Goal: Information Seeking & Learning: Compare options

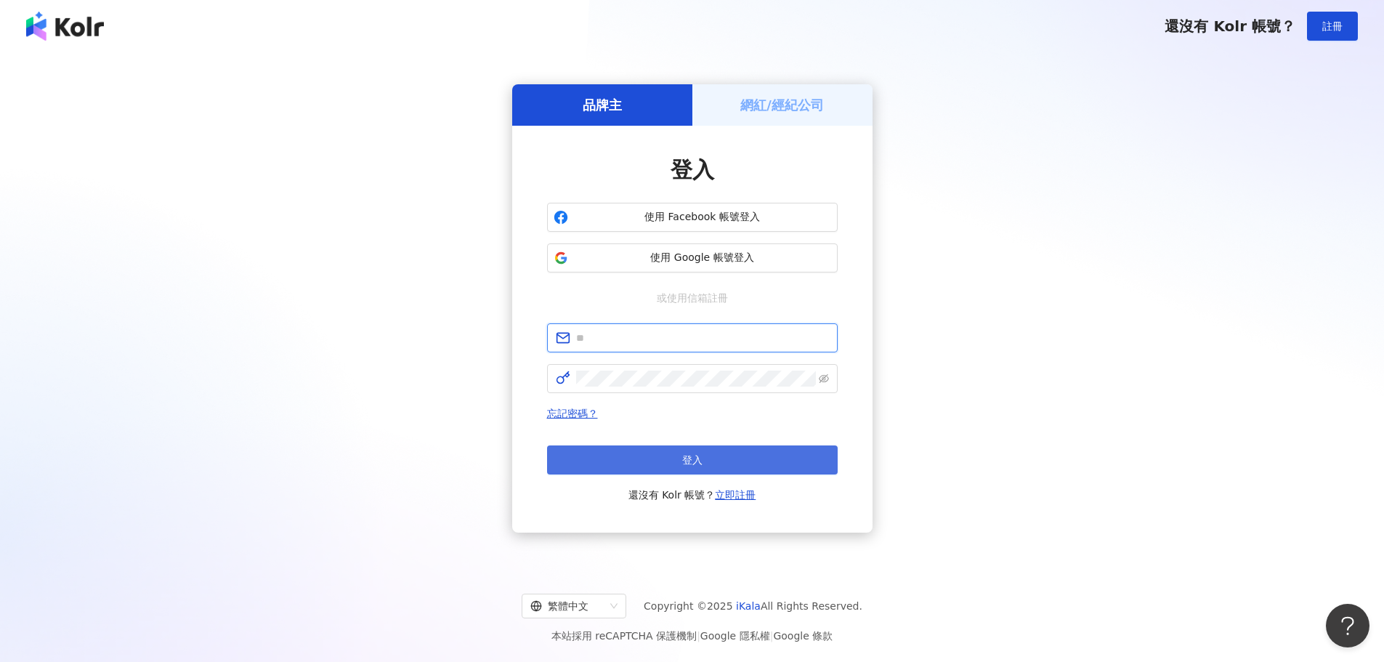
type input "**********"
click at [702, 451] on button "登入" at bounding box center [692, 459] width 291 height 29
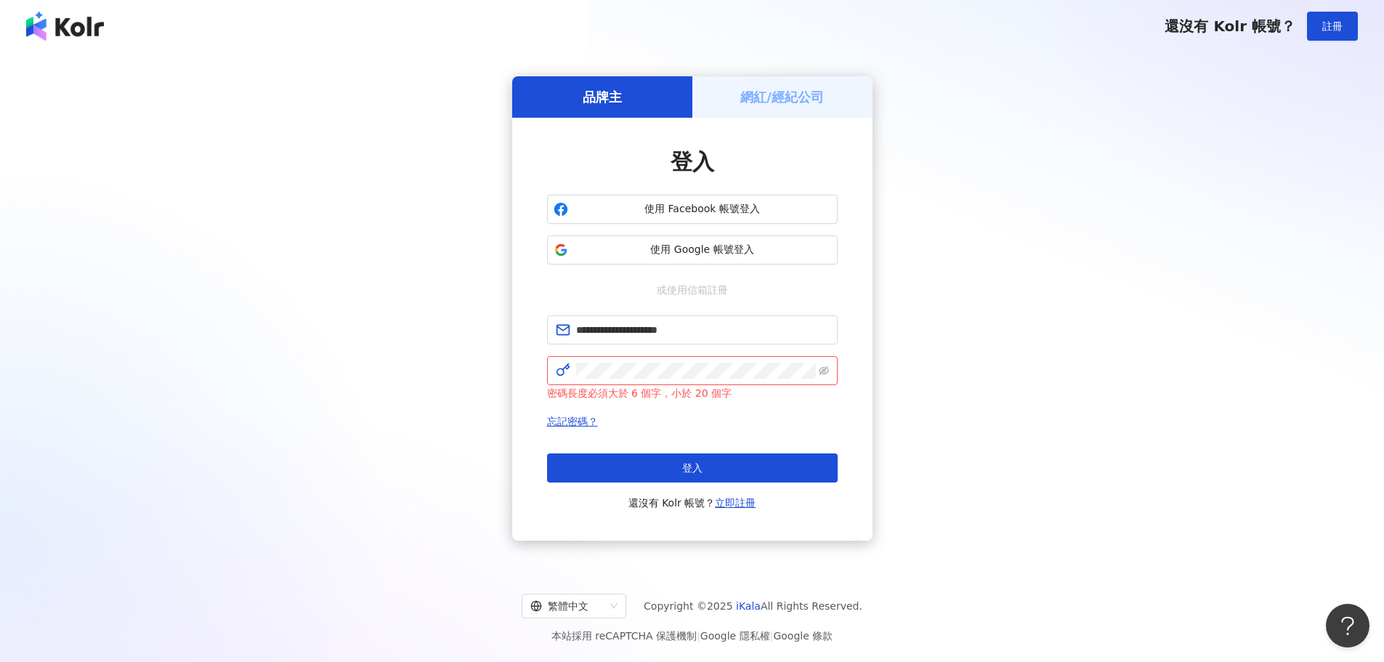
click at [827, 392] on div "密碼長度必須大於 6 個字，小於 20 個字" at bounding box center [692, 393] width 291 height 16
click at [826, 368] on icon "eye-invisible" at bounding box center [824, 370] width 10 height 9
drag, startPoint x: 700, startPoint y: 332, endPoint x: 567, endPoint y: 336, distance: 133.1
click at [567, 336] on span "**********" at bounding box center [692, 329] width 291 height 29
click at [778, 289] on div "或使用信箱註冊" at bounding box center [692, 290] width 291 height 16
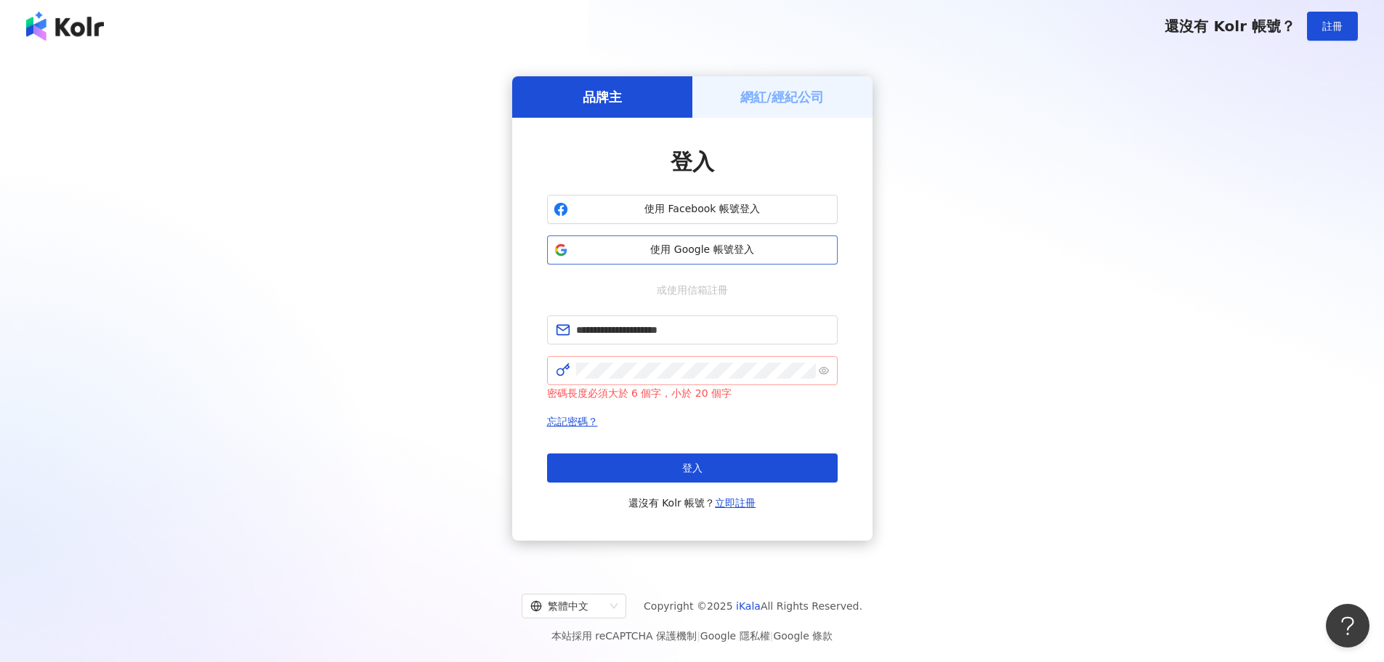
click at [722, 246] on span "使用 Google 帳號登入" at bounding box center [702, 250] width 257 height 15
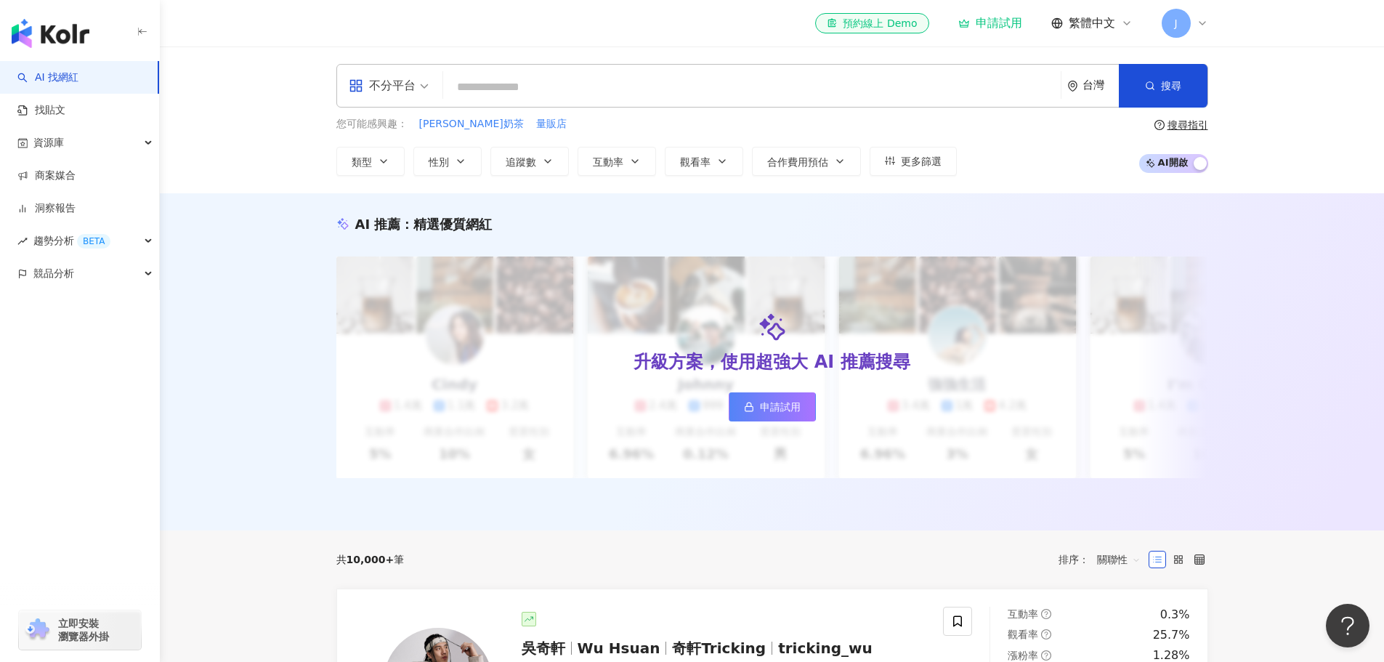
click at [1190, 29] on div "J" at bounding box center [1185, 23] width 47 height 29
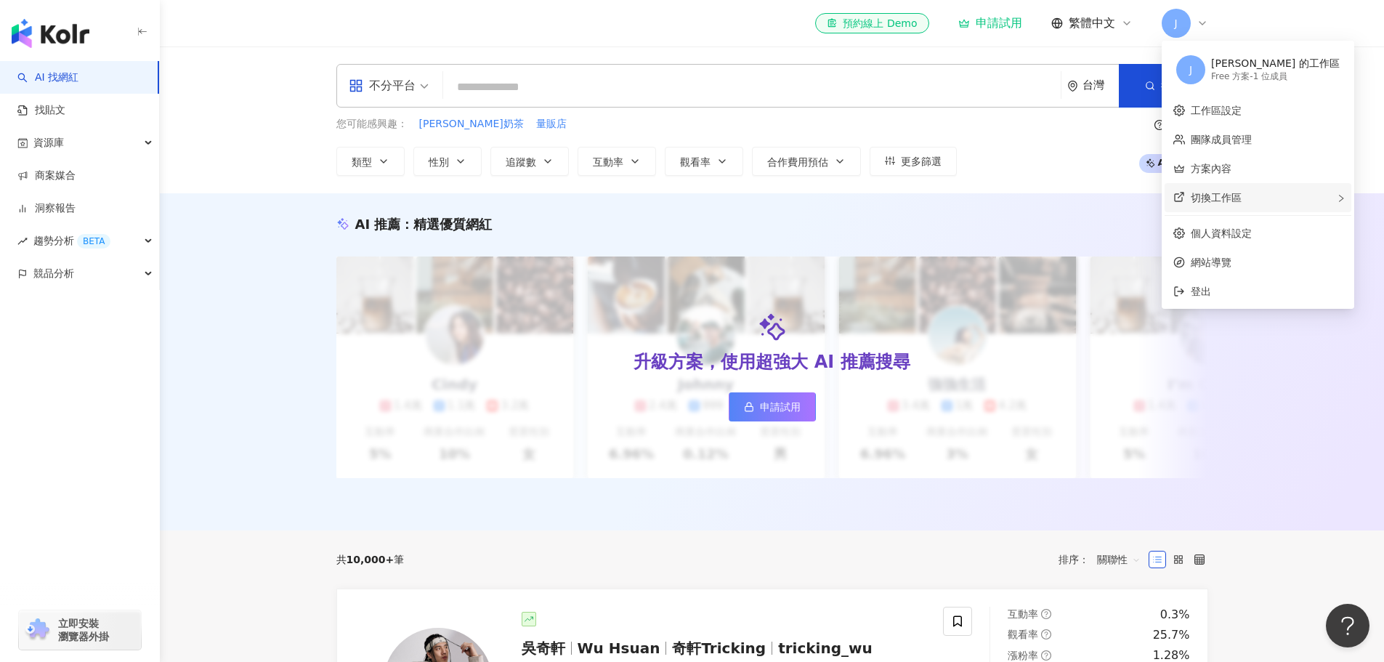
click at [1239, 198] on span "切換工作區" at bounding box center [1216, 198] width 51 height 12
click at [1115, 213] on div "Enterprise - 5 位成員" at bounding box center [1106, 219] width 83 height 12
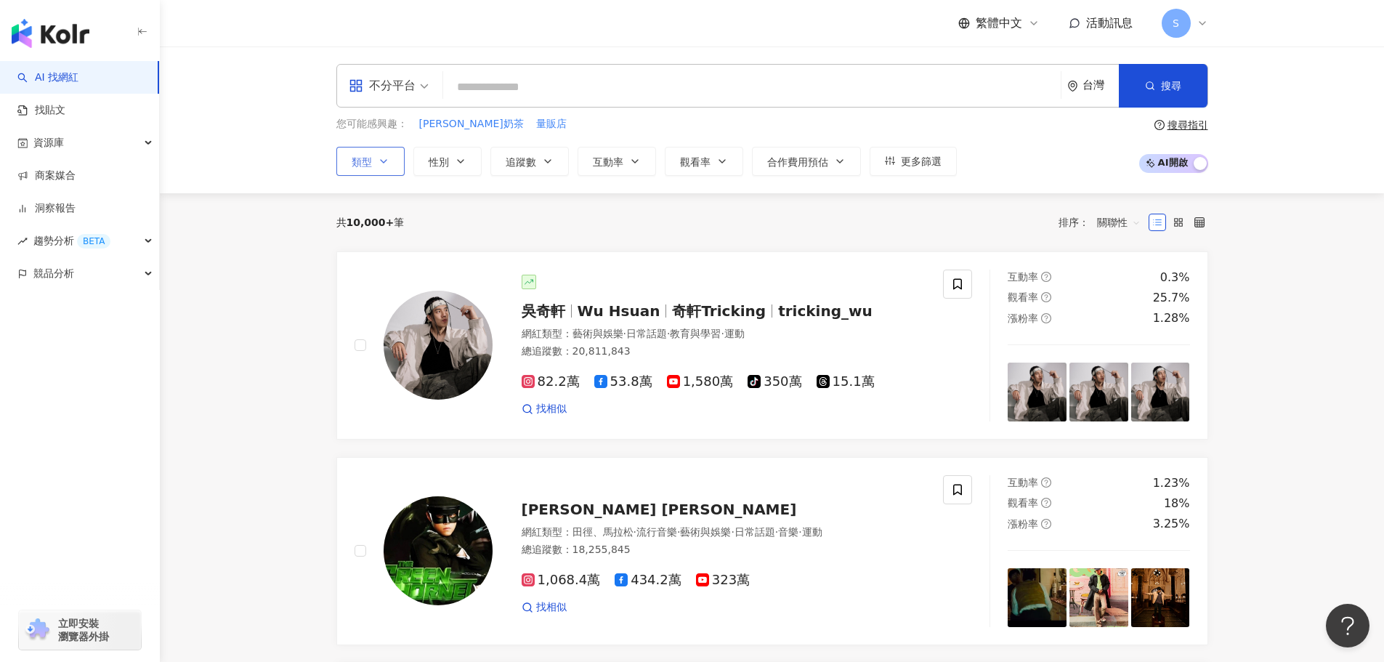
click at [379, 158] on icon "button" at bounding box center [384, 162] width 12 height 12
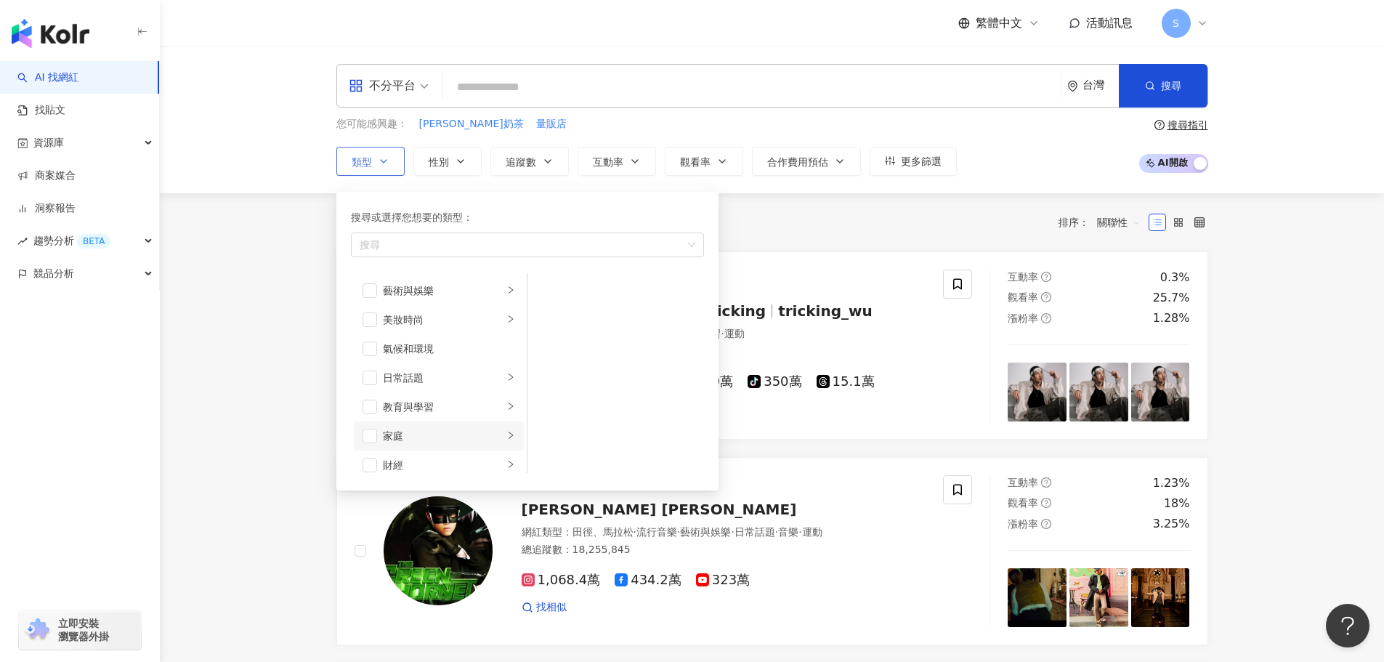
click at [509, 435] on li "家庭" at bounding box center [439, 436] width 170 height 29
click at [545, 317] on span "button" at bounding box center [546, 319] width 15 height 15
click at [544, 289] on span "button" at bounding box center [546, 290] width 15 height 15
click at [542, 291] on span "button" at bounding box center [546, 290] width 15 height 15
click at [545, 313] on span "button" at bounding box center [546, 319] width 15 height 15
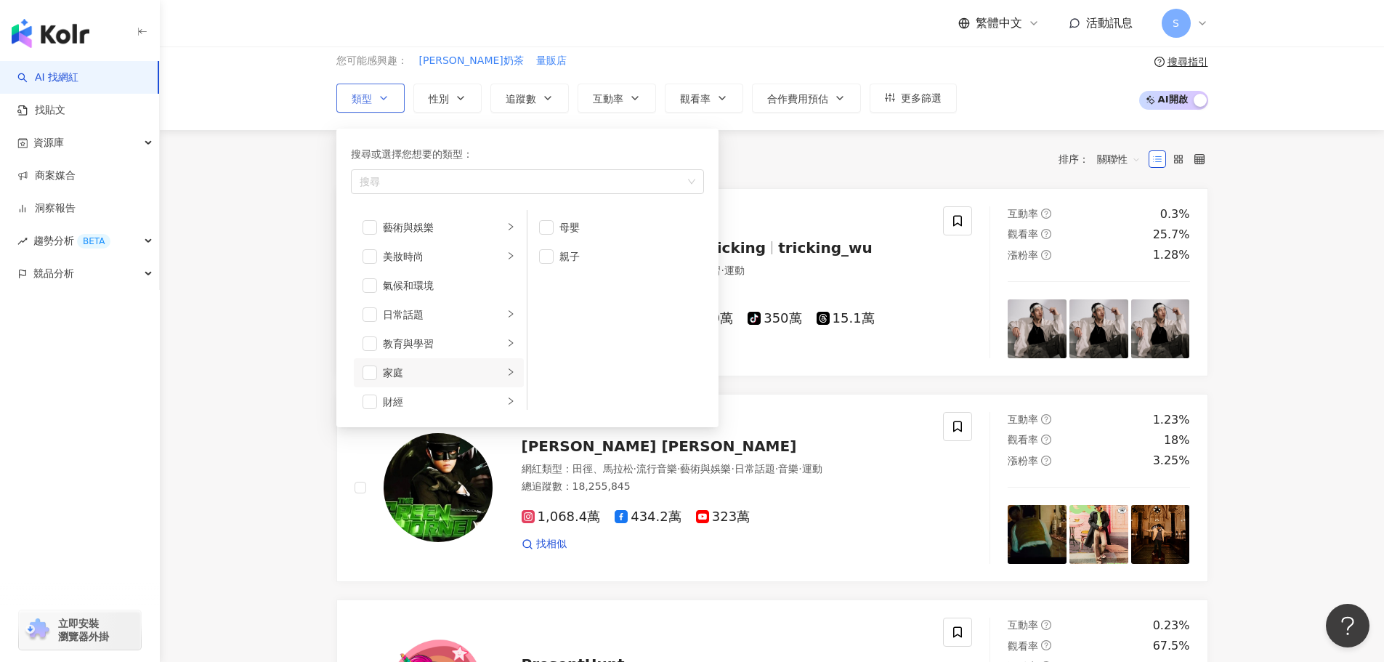
scroll to position [73, 0]
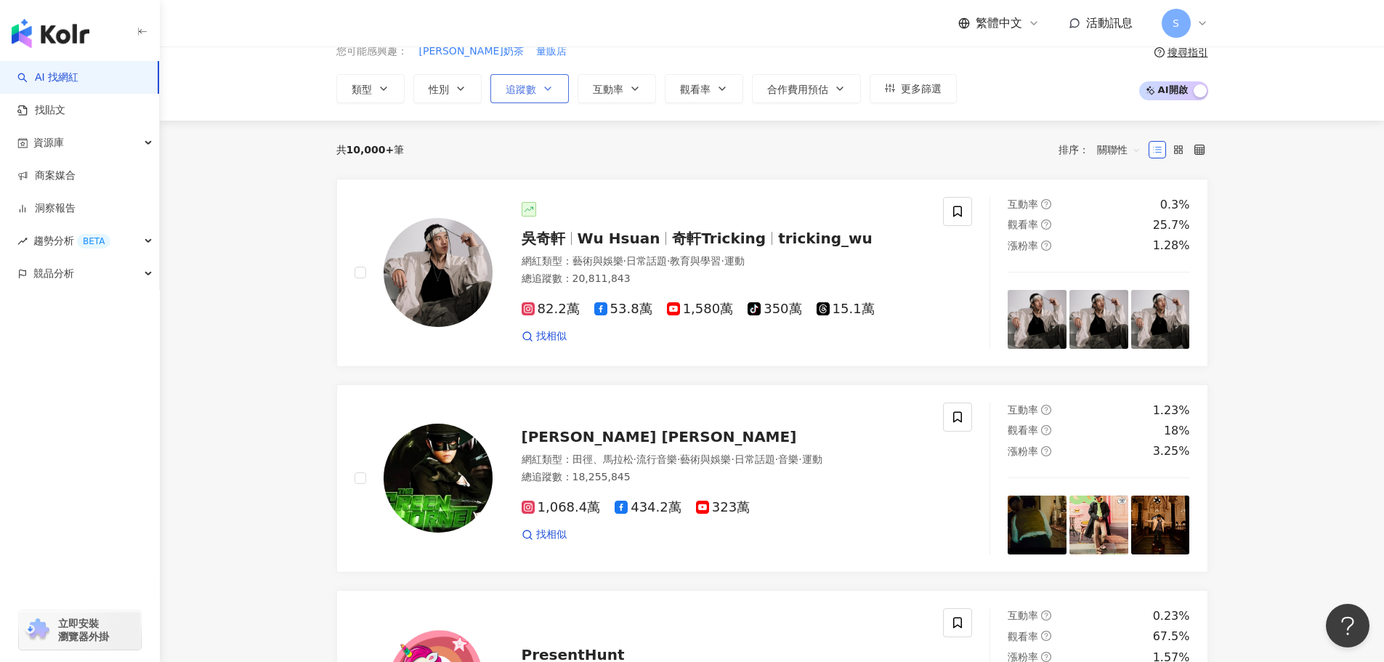
click at [533, 89] on span "追蹤數" at bounding box center [521, 90] width 31 height 12
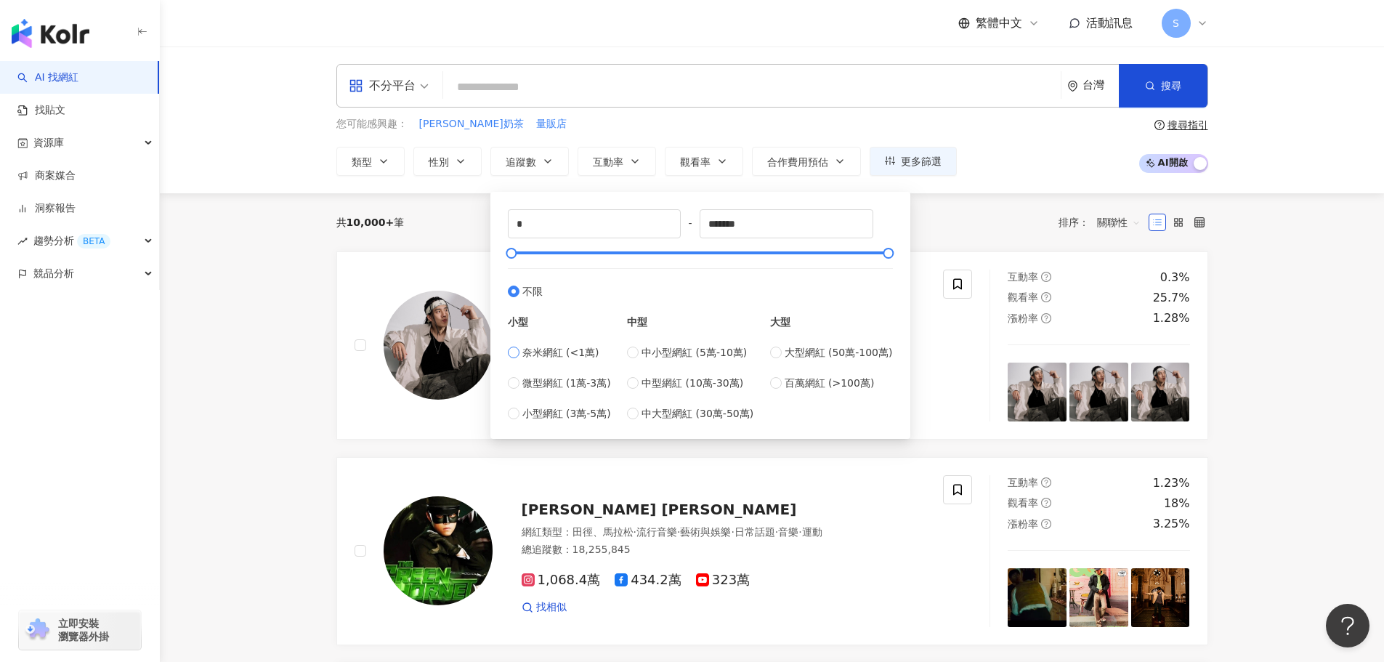
click at [586, 352] on span "奈米網紅 (<1萬)" at bounding box center [561, 352] width 77 height 16
type input "****"
click at [546, 374] on div "奈米網紅 (<1萬) 微型網紅 (1萬-3萬) 小型網紅 (3萬-5萬)" at bounding box center [559, 382] width 103 height 77
type input "*****"
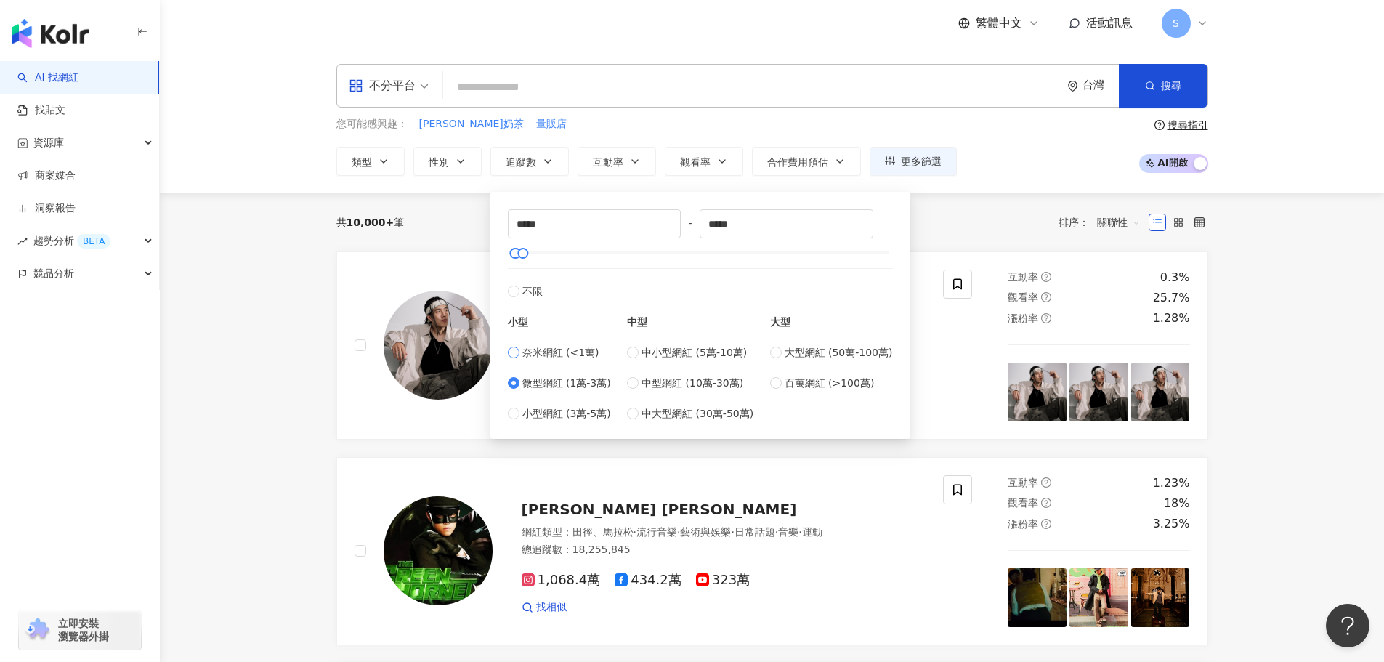
click at [525, 352] on span "奈米網紅 (<1萬)" at bounding box center [561, 352] width 77 height 16
type input "*"
type input "****"
click at [621, 161] on span "互動率" at bounding box center [608, 162] width 31 height 12
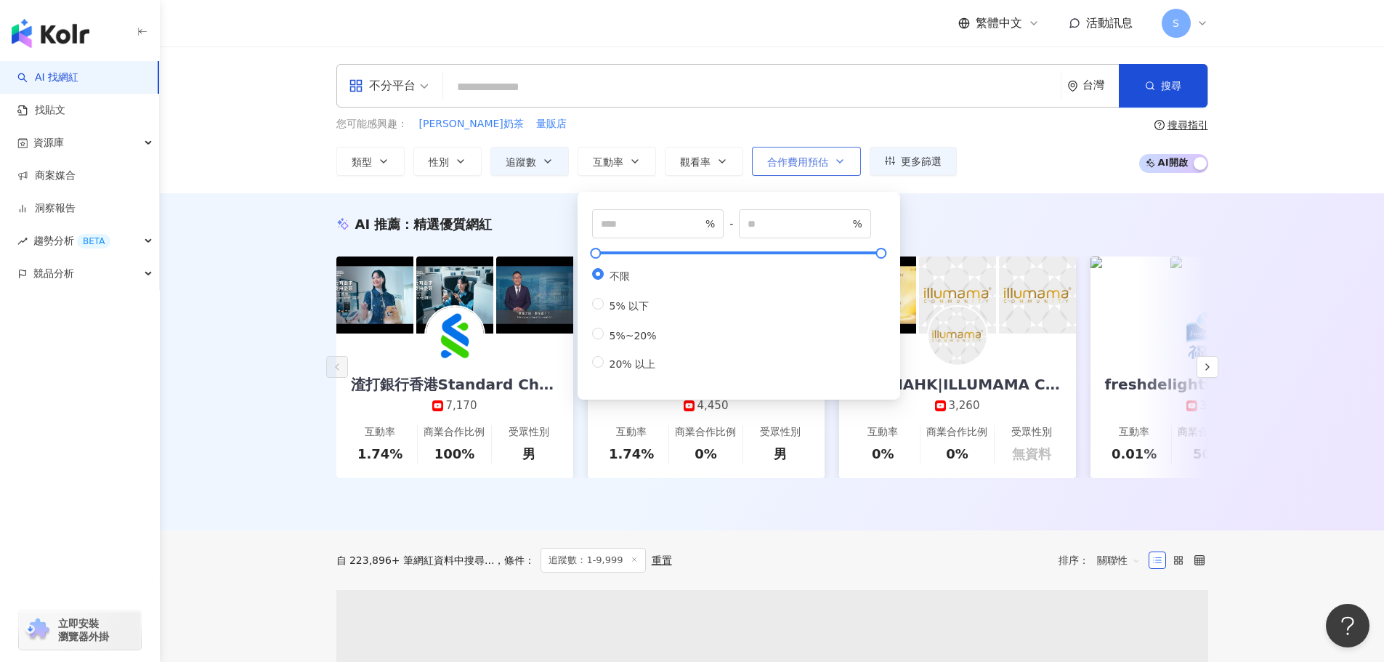
click at [785, 160] on span "合作費用預估" at bounding box center [797, 162] width 61 height 12
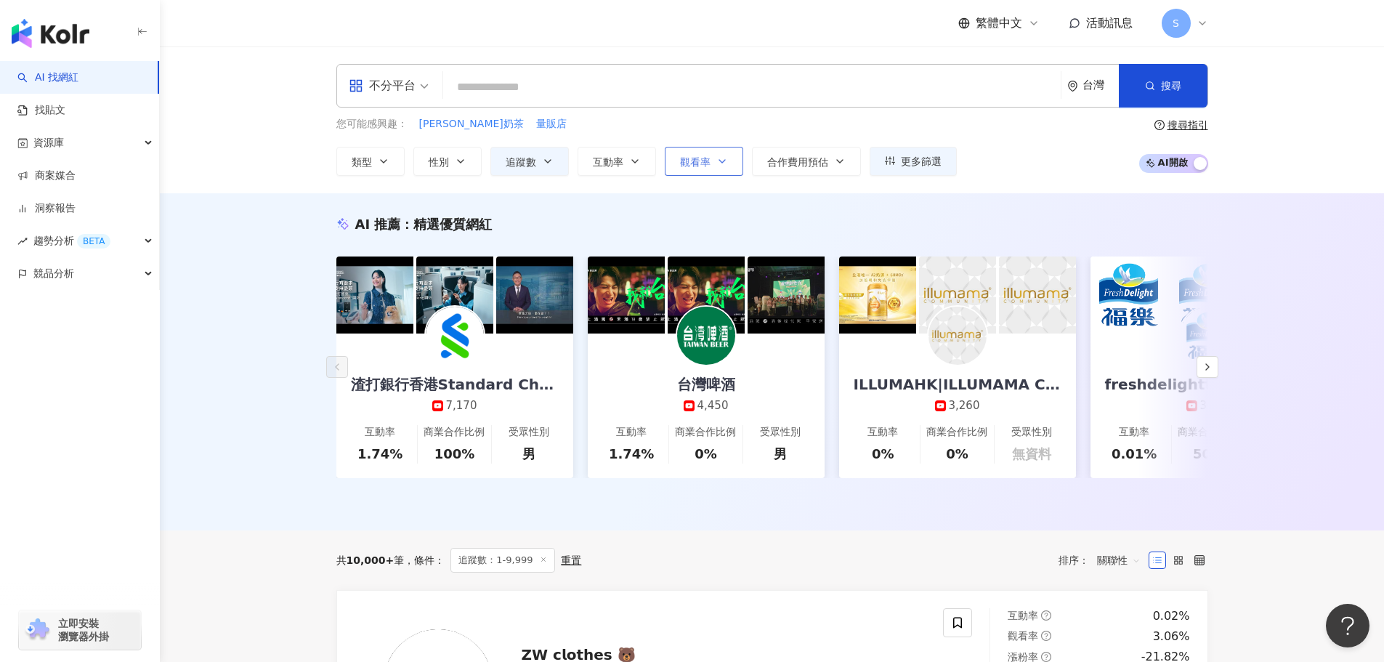
click at [719, 161] on icon "button" at bounding box center [723, 162] width 12 height 12
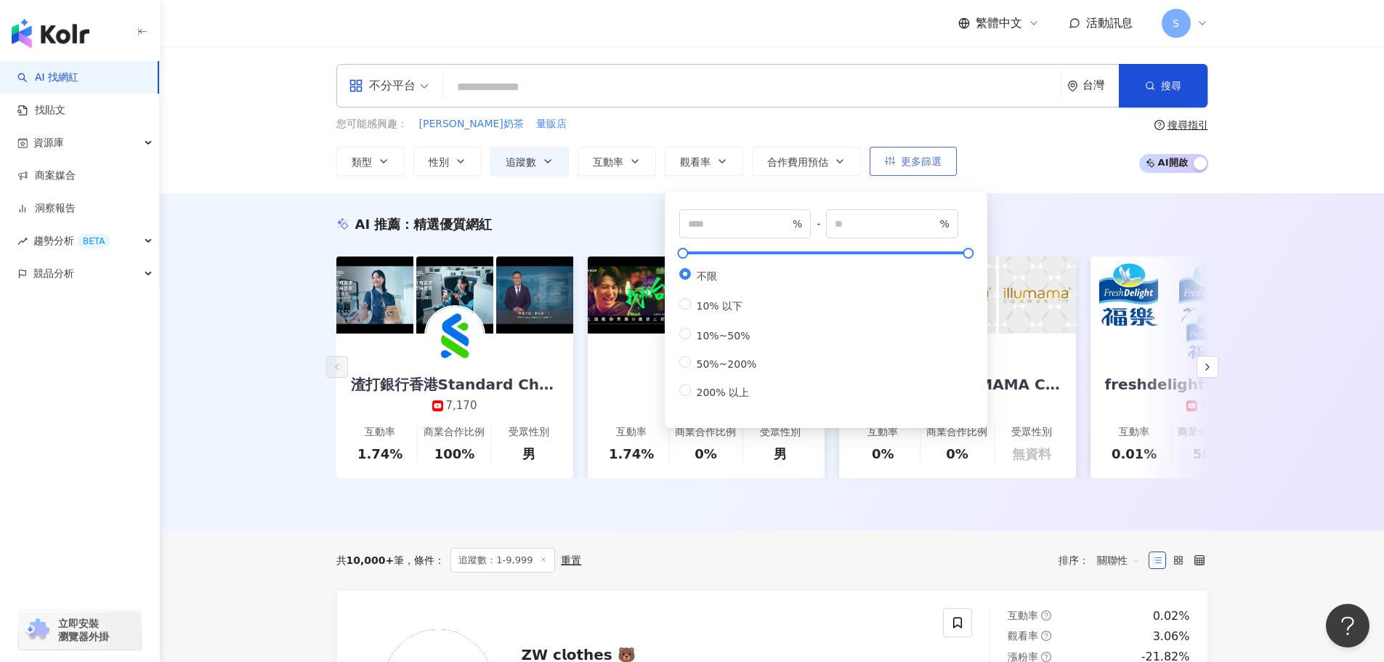
click at [947, 149] on button "更多篩選" at bounding box center [913, 161] width 87 height 29
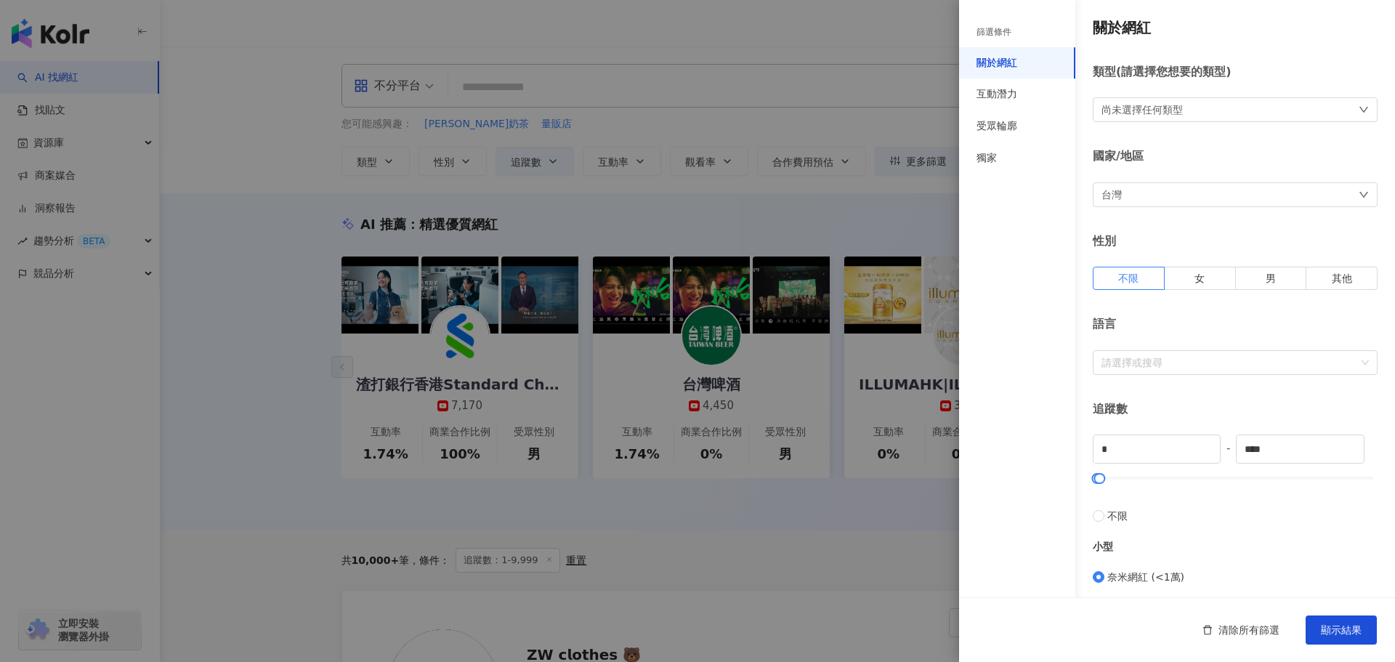
click at [697, 79] on div at bounding box center [697, 331] width 1395 height 662
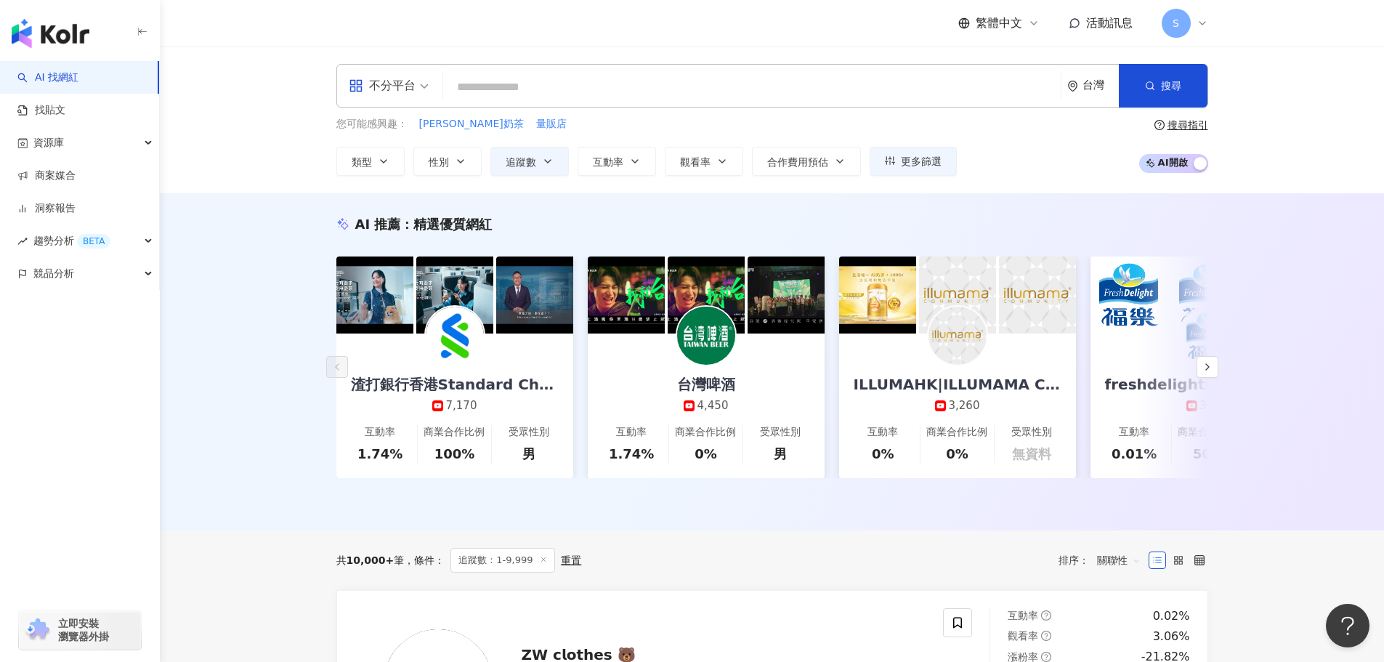
click at [917, 87] on input "search" at bounding box center [752, 87] width 606 height 28
click at [411, 92] on div "不分平台" at bounding box center [382, 85] width 67 height 23
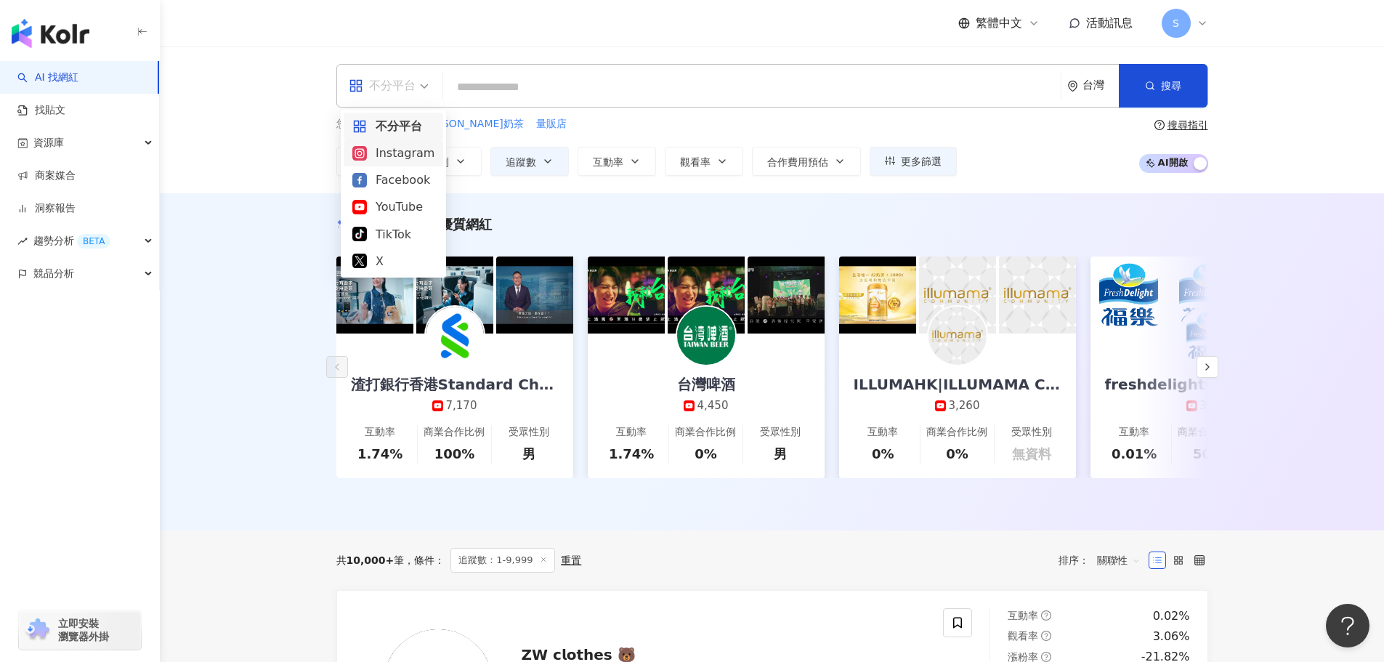
click at [411, 153] on div "Instagram" at bounding box center [393, 153] width 82 height 18
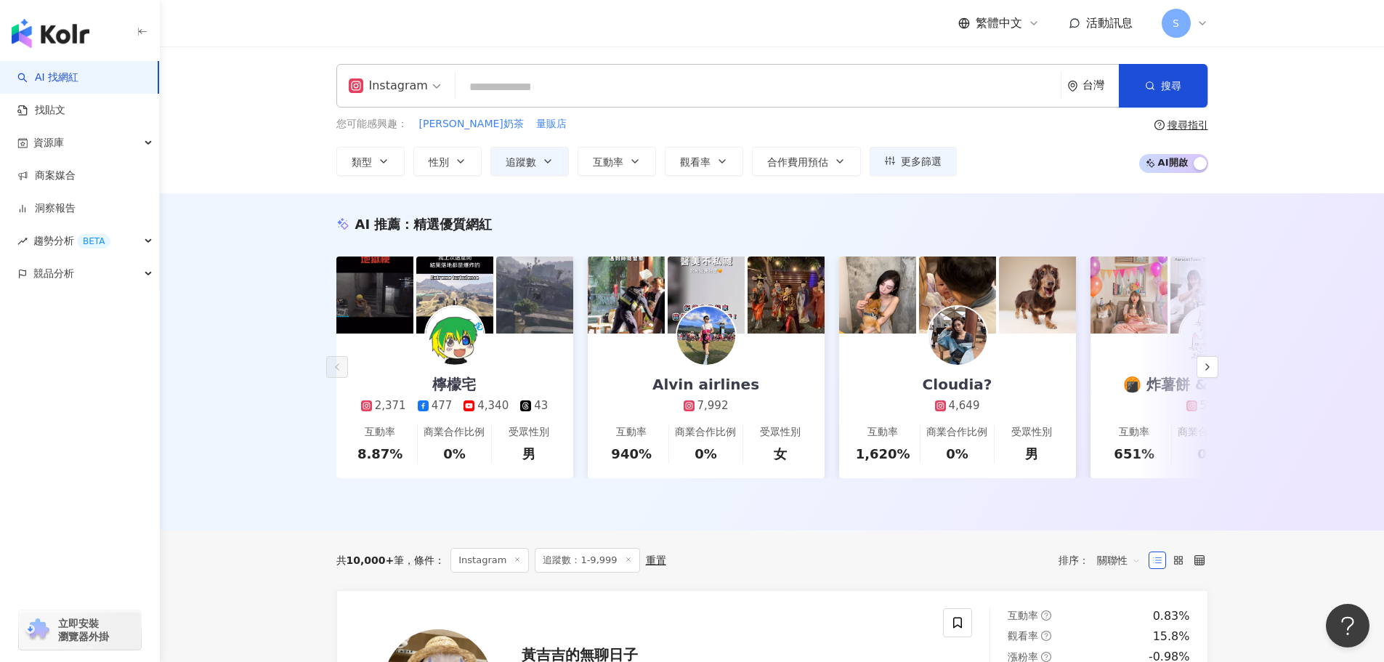
click at [674, 85] on input "search" at bounding box center [758, 87] width 594 height 28
click at [1162, 129] on icon "question-circle" at bounding box center [1160, 125] width 10 height 10
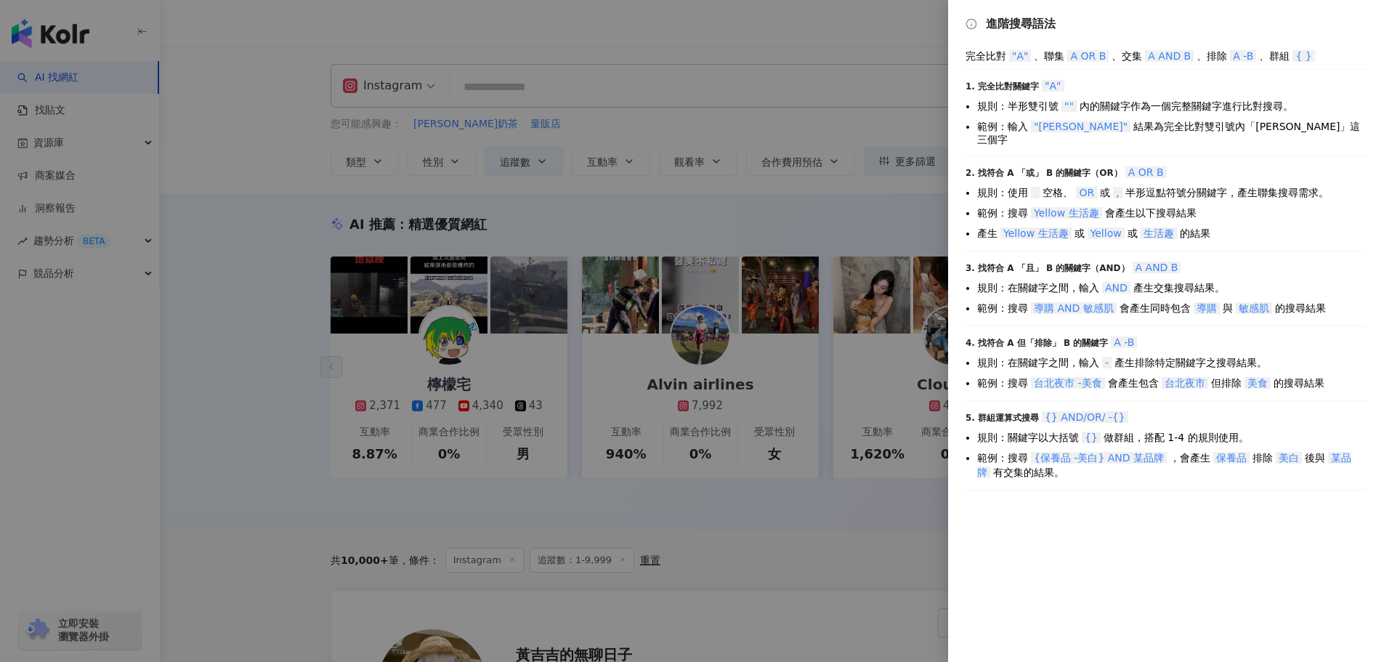
click at [699, 165] on div at bounding box center [692, 331] width 1384 height 662
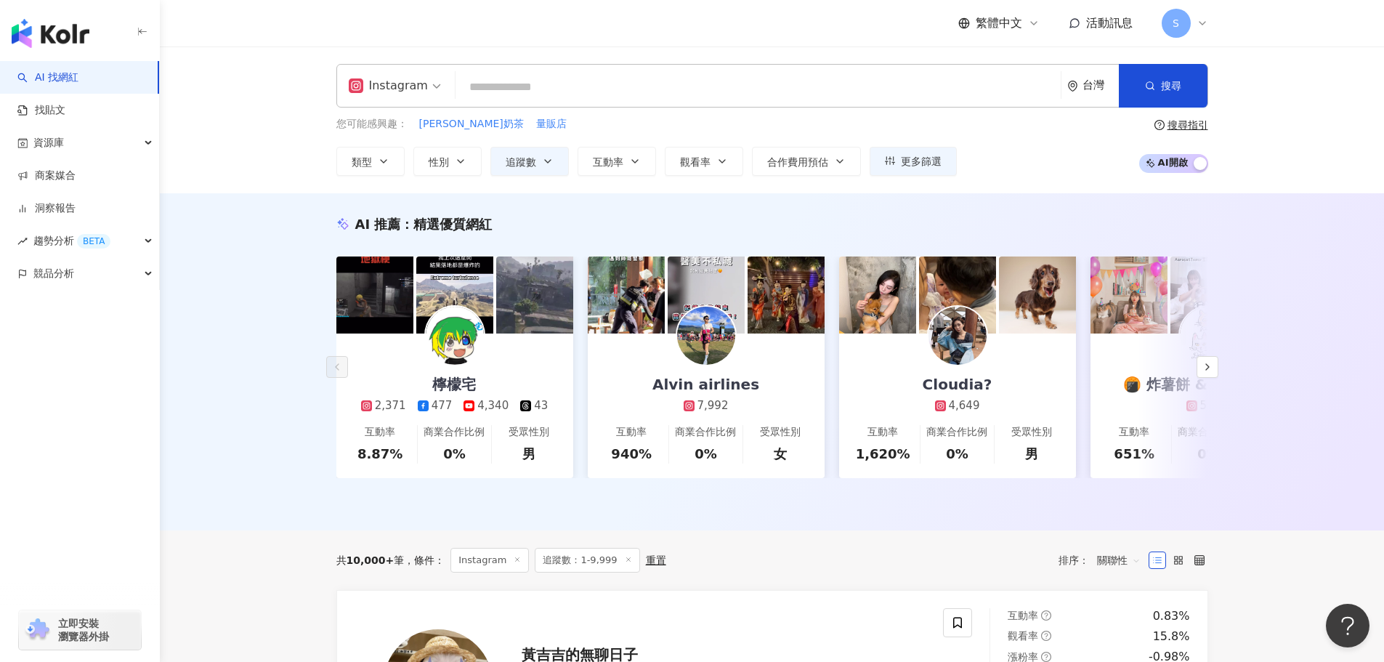
click at [584, 81] on input "search" at bounding box center [758, 87] width 594 height 28
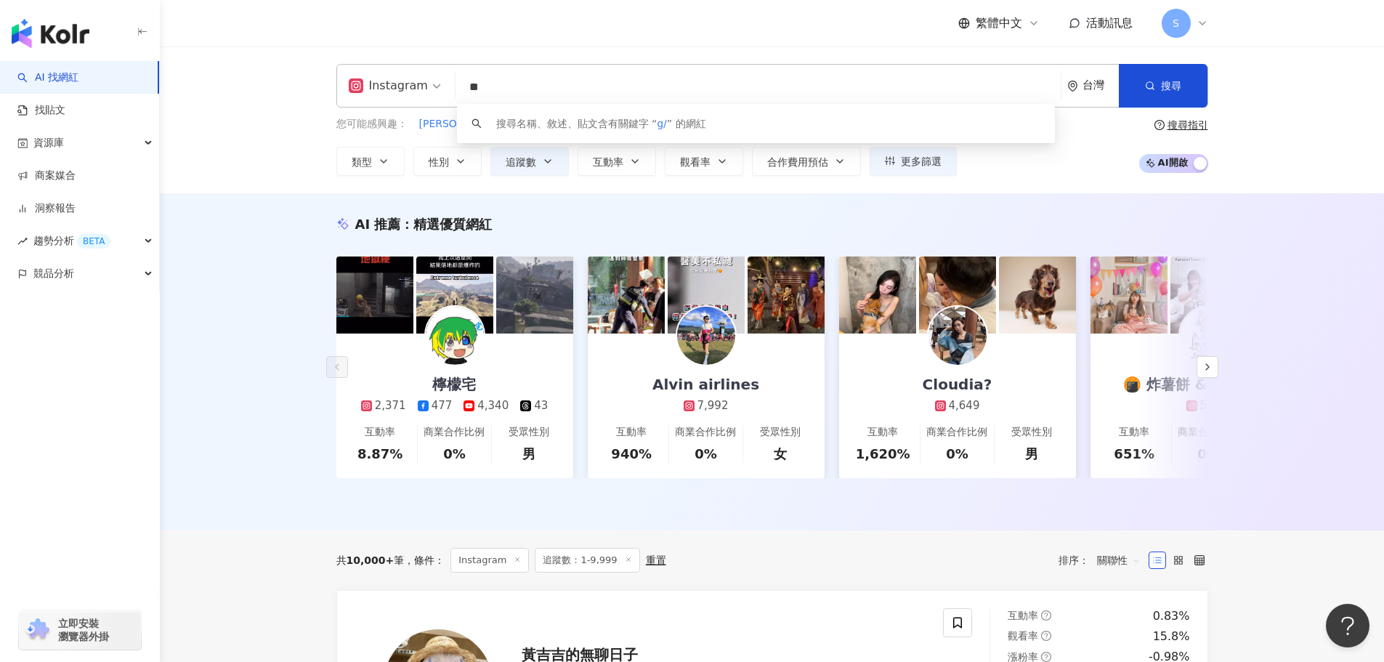
type input "*"
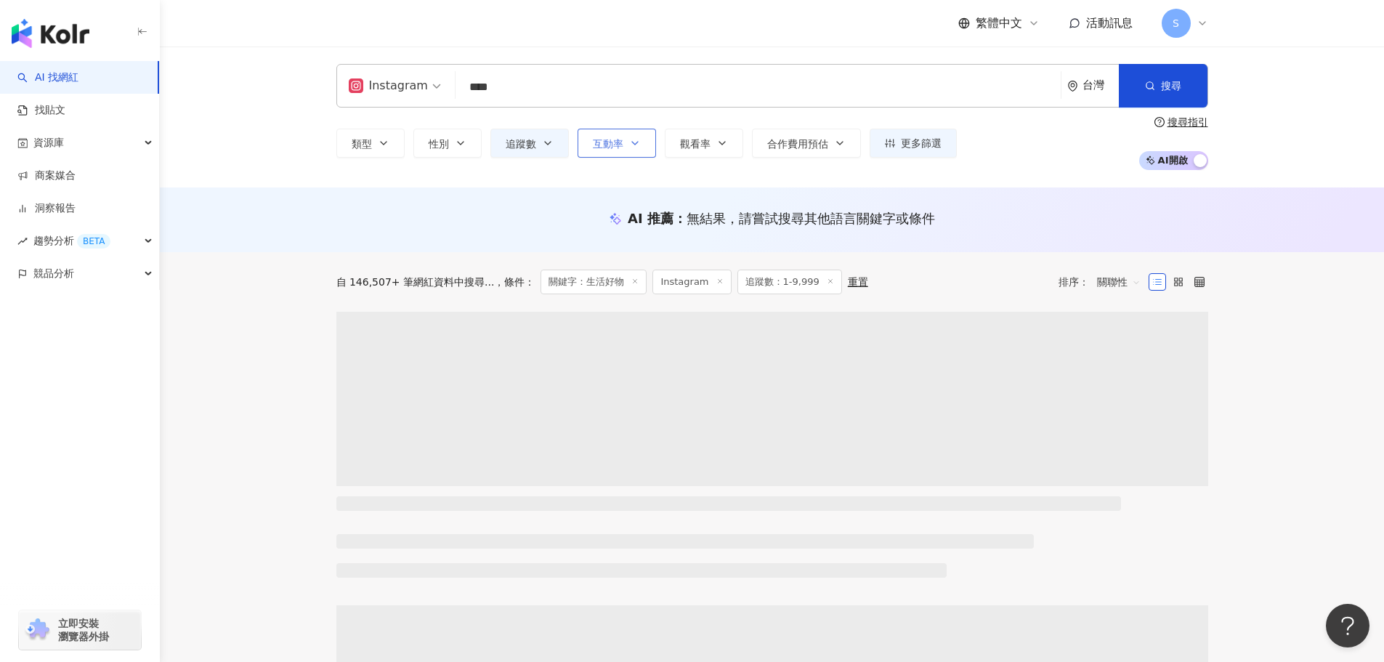
type input "****"
click at [630, 142] on icon "button" at bounding box center [635, 143] width 12 height 12
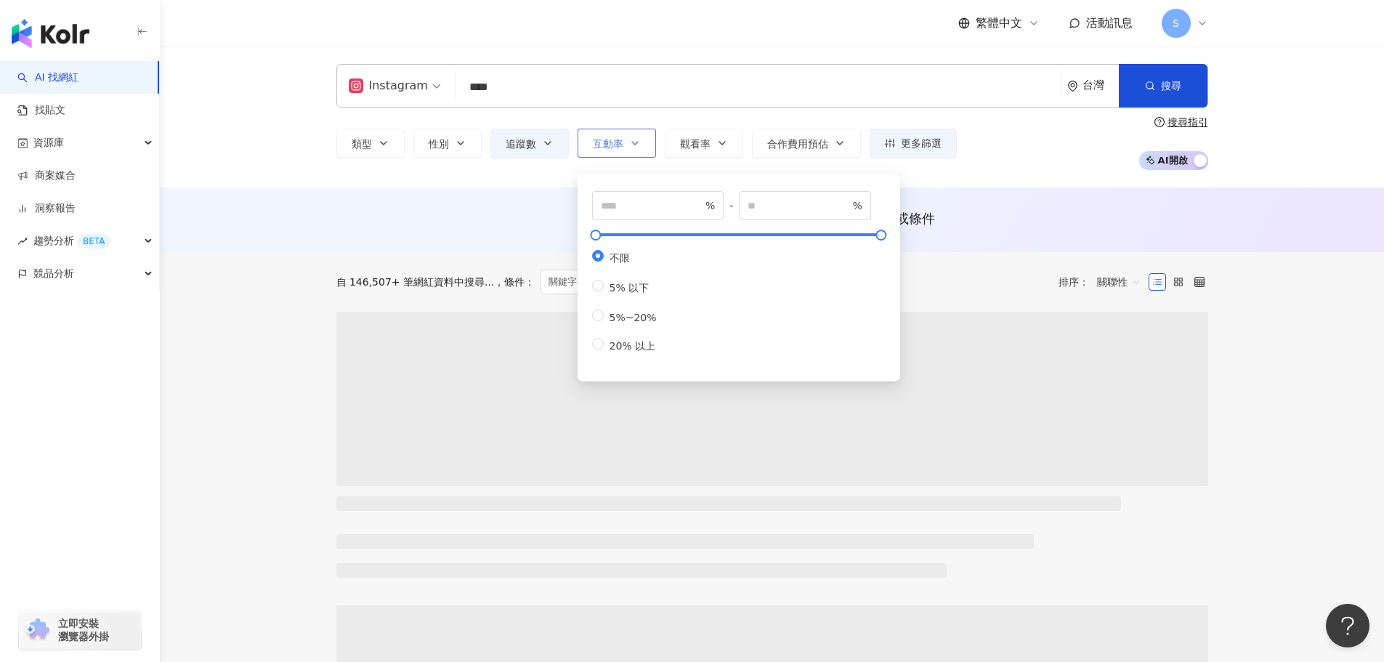
click at [630, 142] on icon "button" at bounding box center [635, 143] width 12 height 12
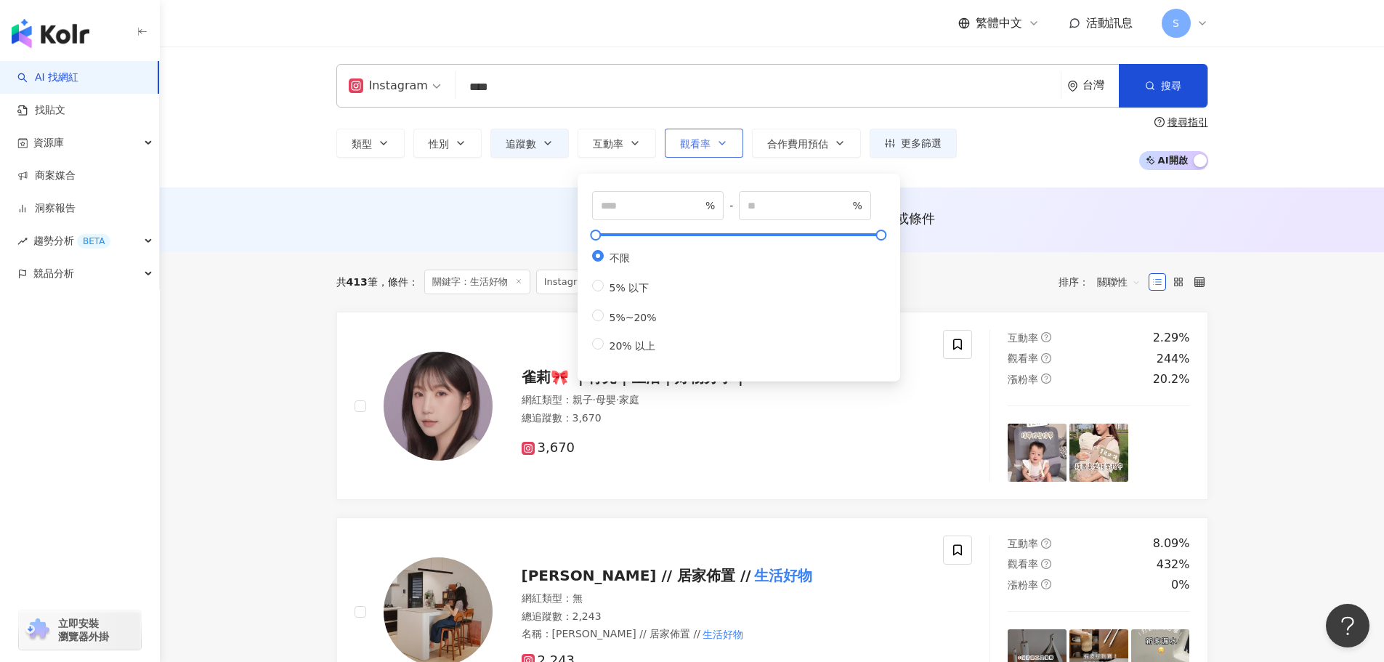
click at [714, 142] on button "觀看率" at bounding box center [704, 143] width 78 height 29
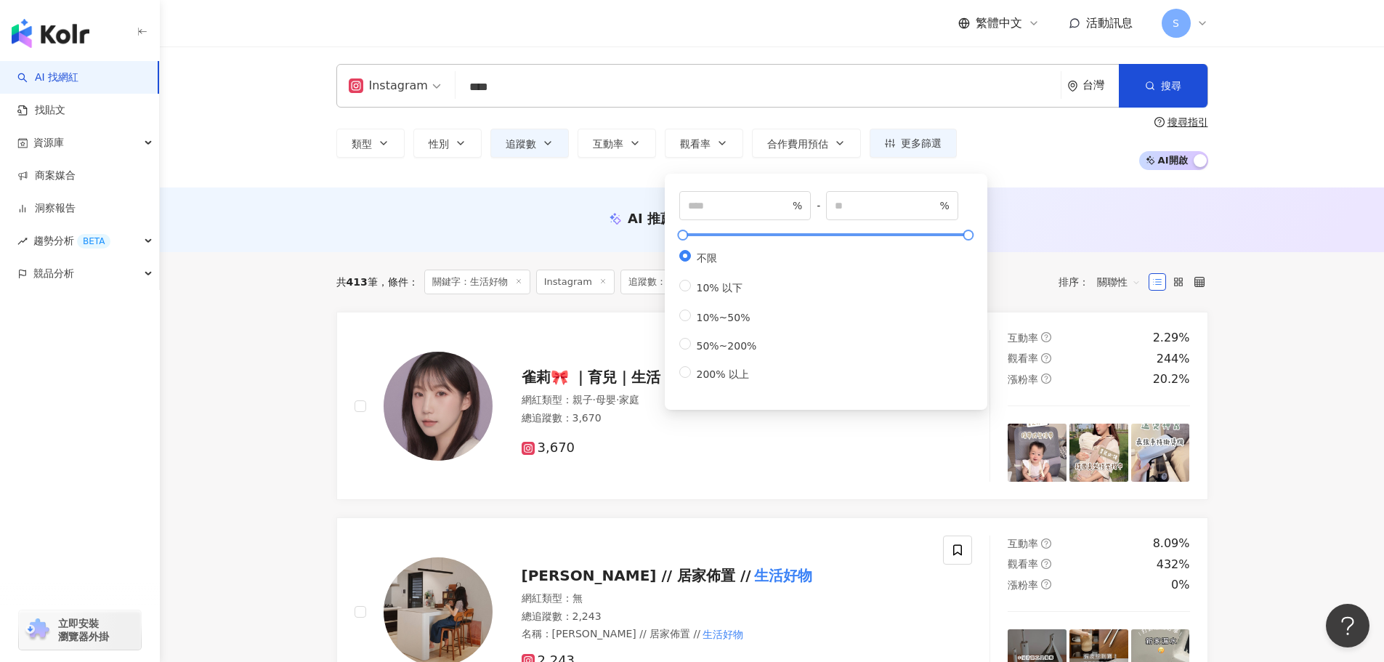
type input "****"
type input "*****"
click at [731, 235] on div at bounding box center [826, 234] width 286 height 9
click at [714, 233] on div at bounding box center [826, 234] width 286 height 9
type input "***"
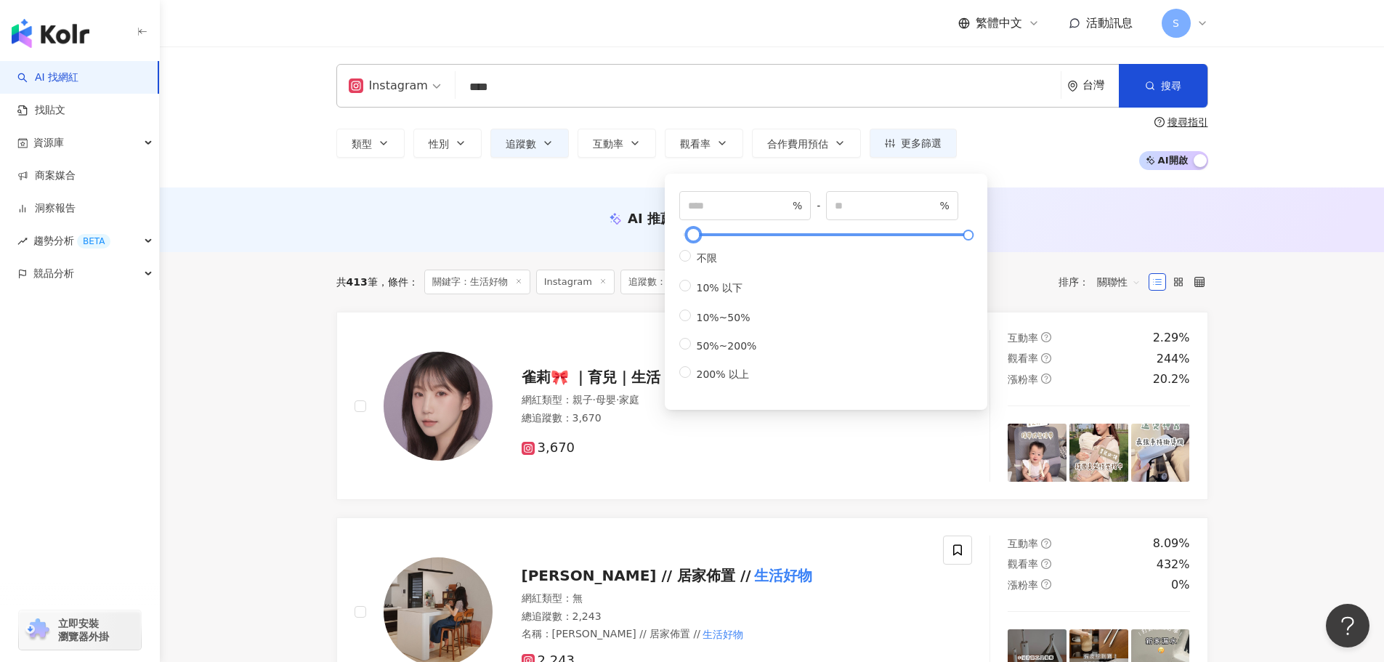
click at [693, 233] on div at bounding box center [826, 234] width 286 height 9
click at [1036, 164] on div "類型 性別 追蹤數 互動率 觀看率 合作費用預估 更多篩選 篩選條件 關於網紅 互動潛力 受眾輪廓 獨家 關於網紅 類型 ( 請選擇您想要的類型 ) 尚未選擇…" at bounding box center [772, 143] width 872 height 54
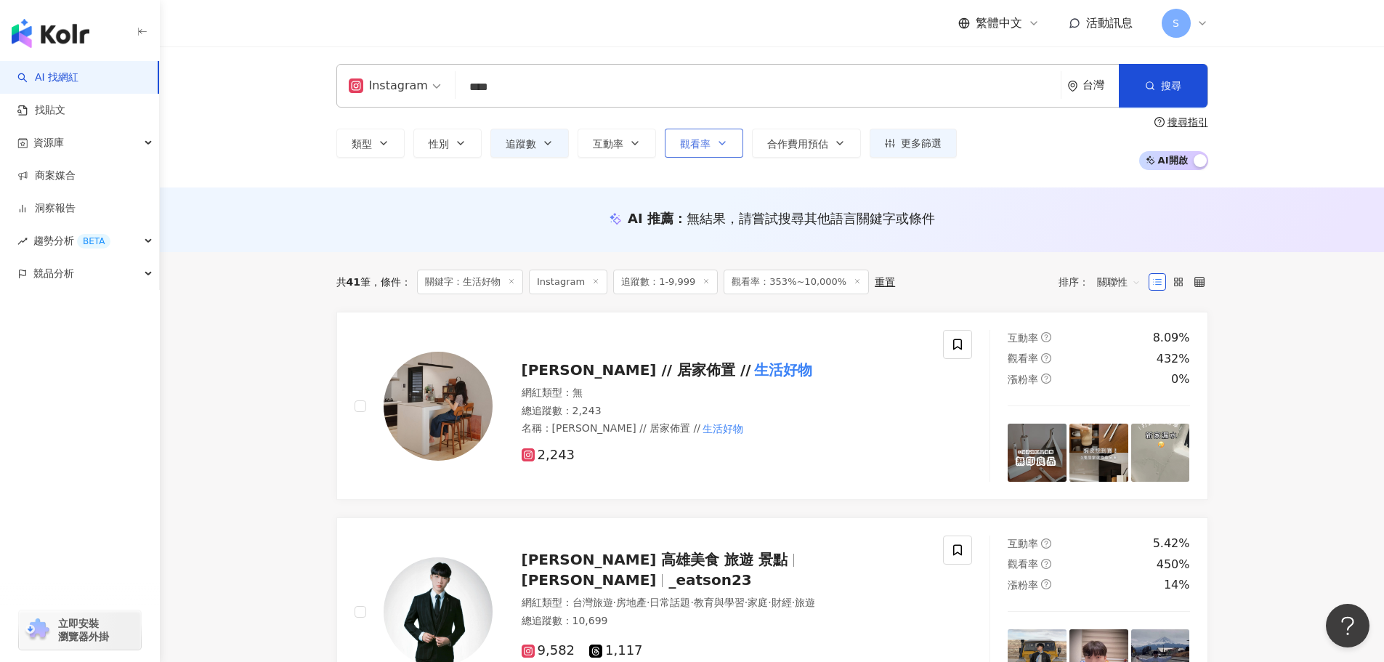
click at [684, 144] on span "觀看率" at bounding box center [695, 144] width 31 height 12
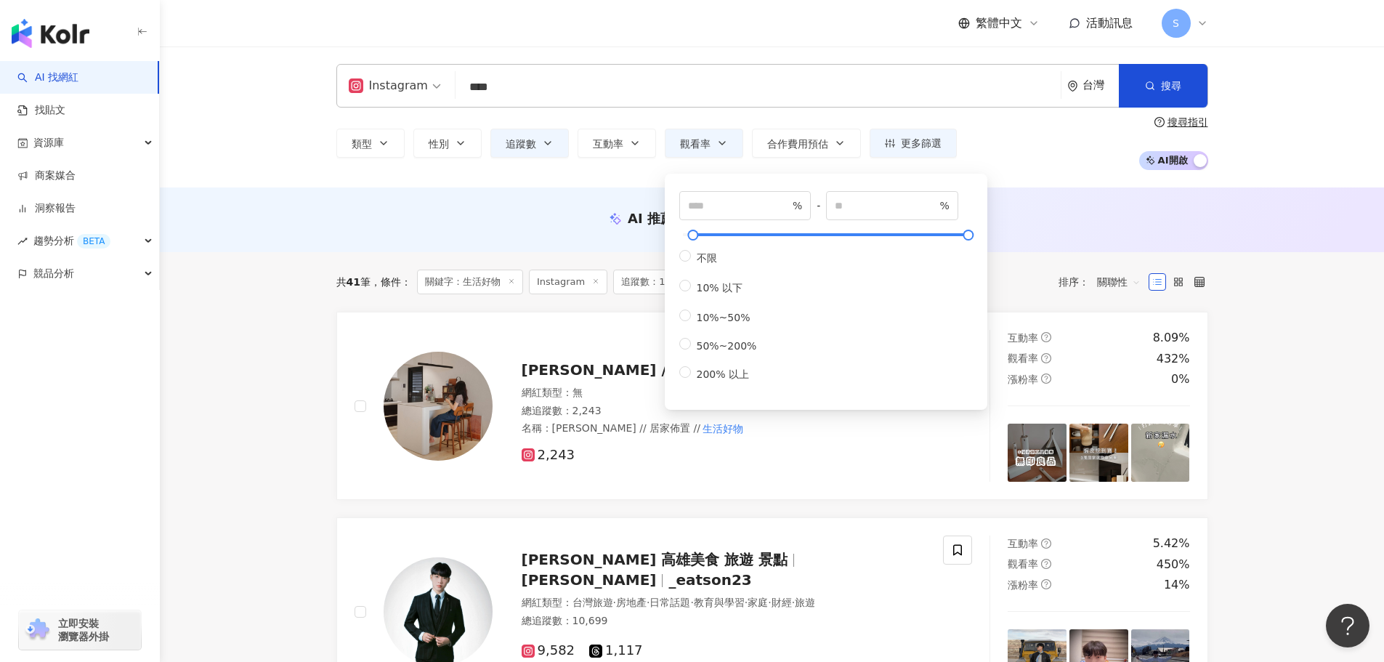
click at [634, 177] on div "Instagram **** 台灣 搜尋 loading 搜尋名稱、敘述、貼文含有關鍵字 “ 生活好物 ” 的網紅 類型 性別 追蹤數 互動率 觀看率 合作費…" at bounding box center [772, 117] width 1225 height 141
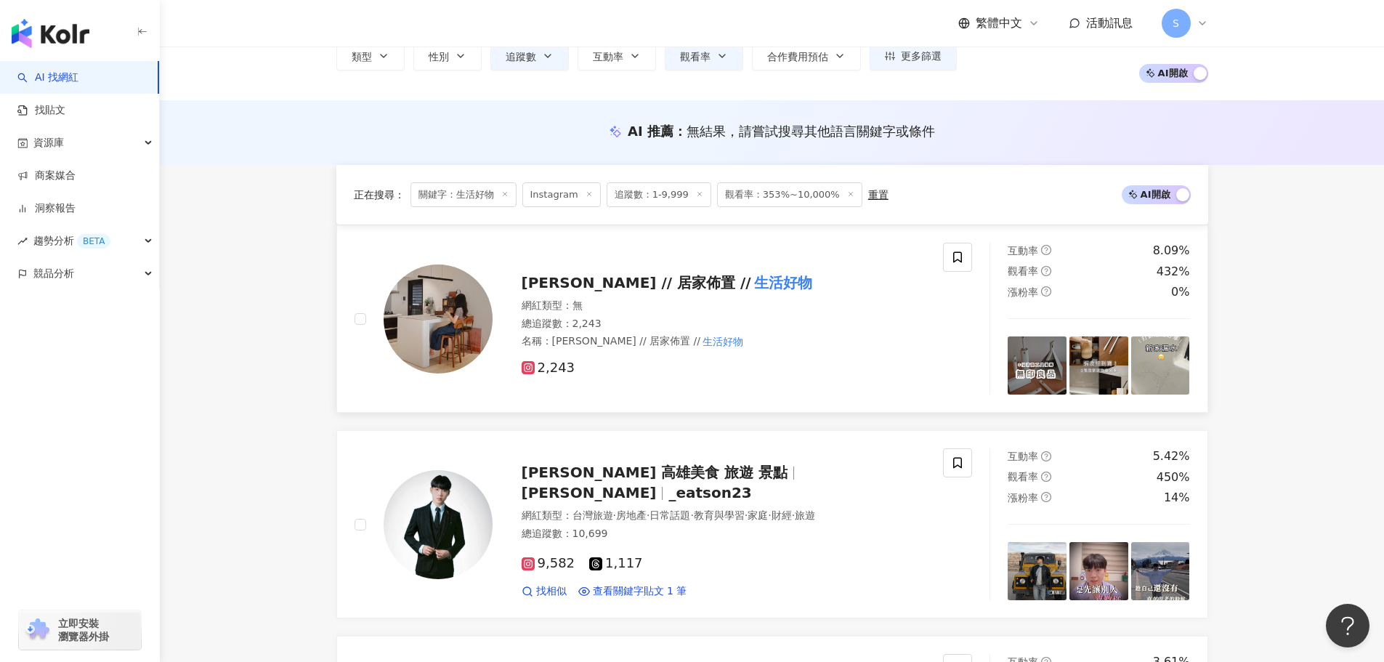
scroll to position [73, 0]
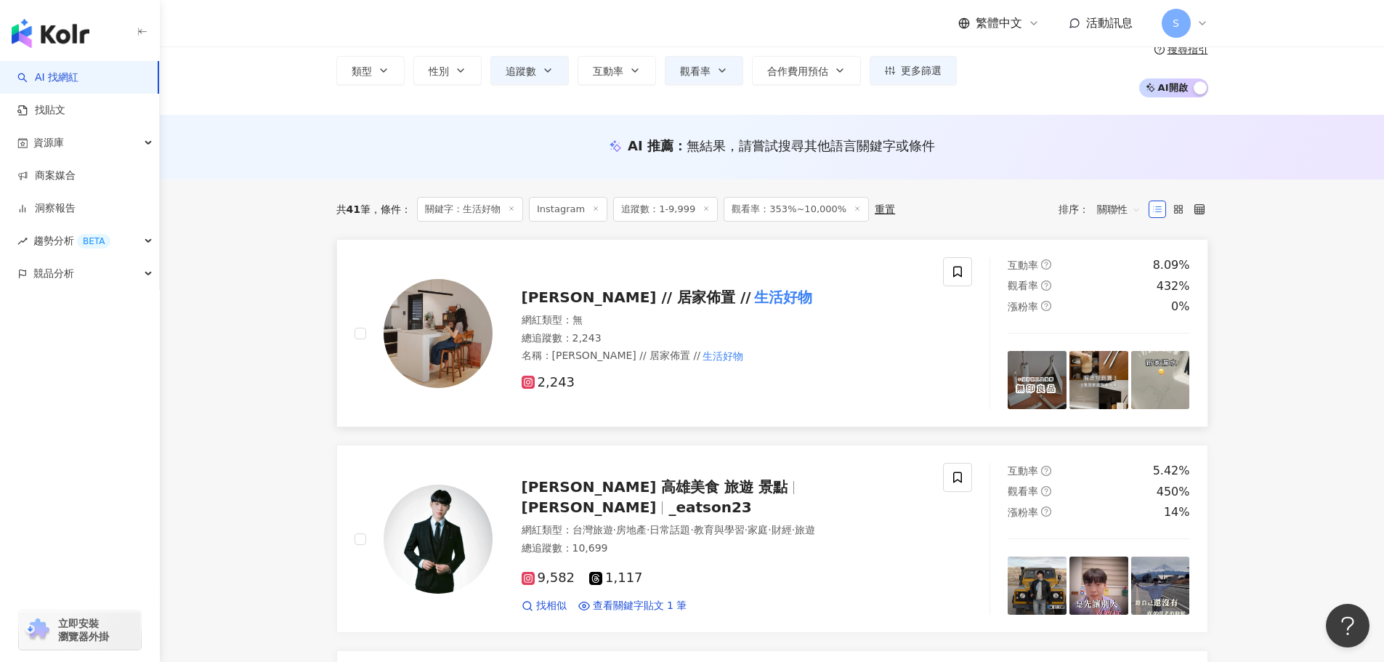
click at [472, 312] on img at bounding box center [438, 333] width 109 height 109
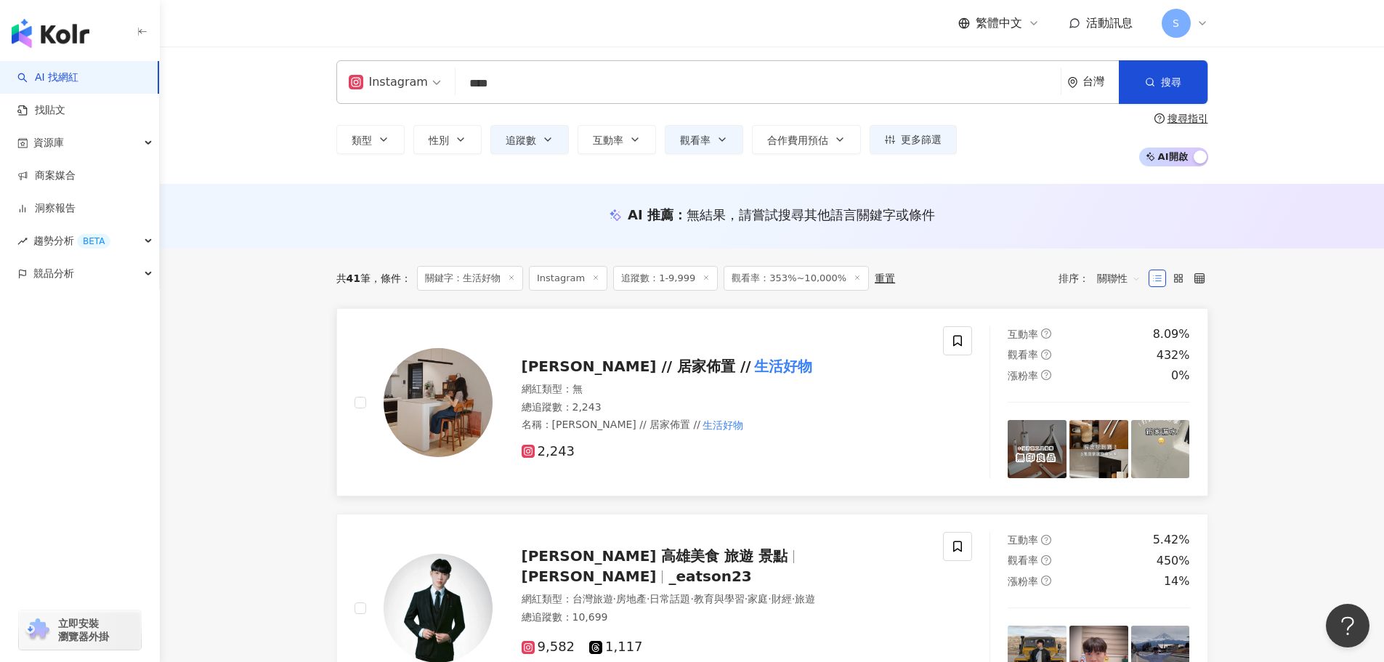
scroll to position [0, 0]
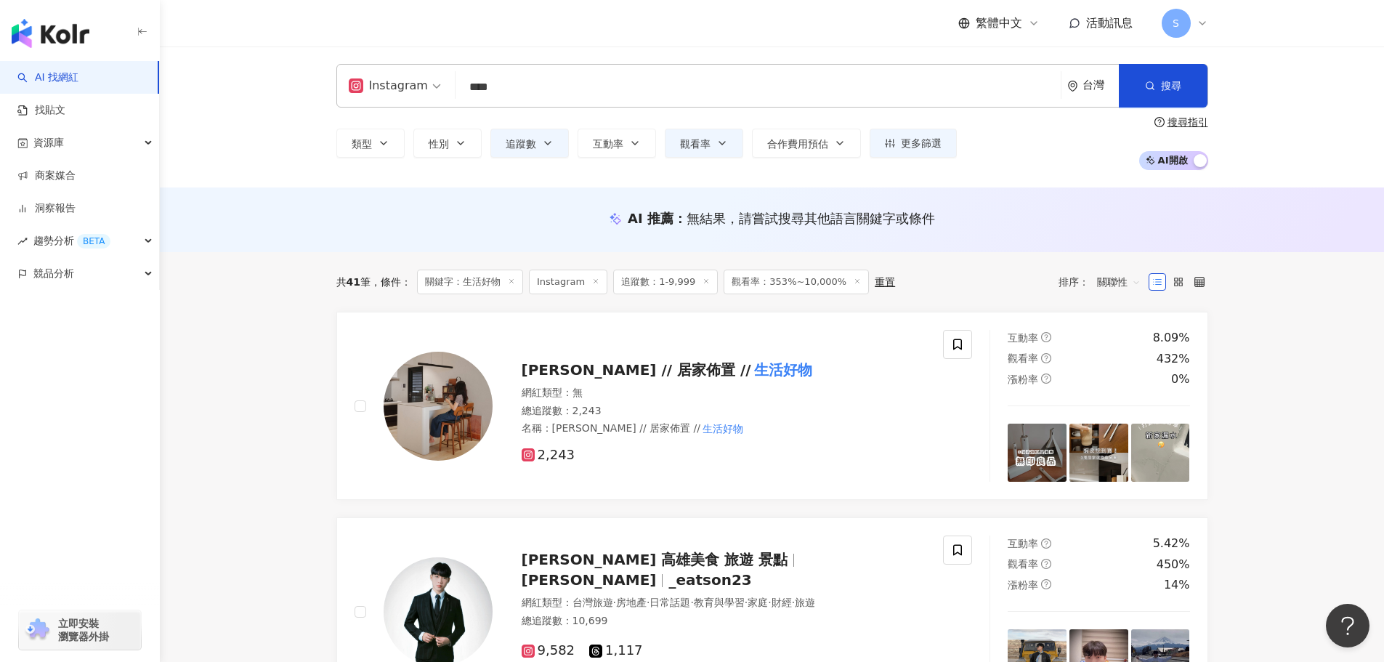
click at [583, 84] on input "****" at bounding box center [758, 87] width 594 height 28
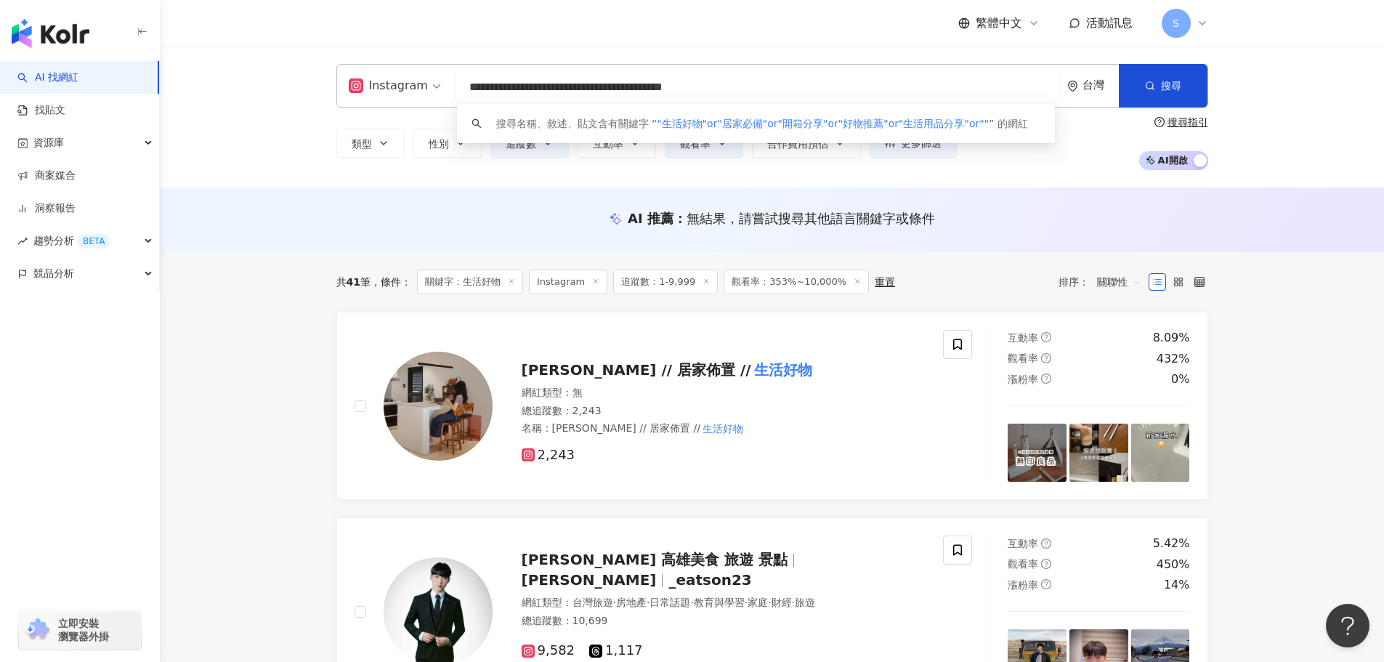
click at [1174, 121] on div "搜尋指引" at bounding box center [1188, 122] width 41 height 12
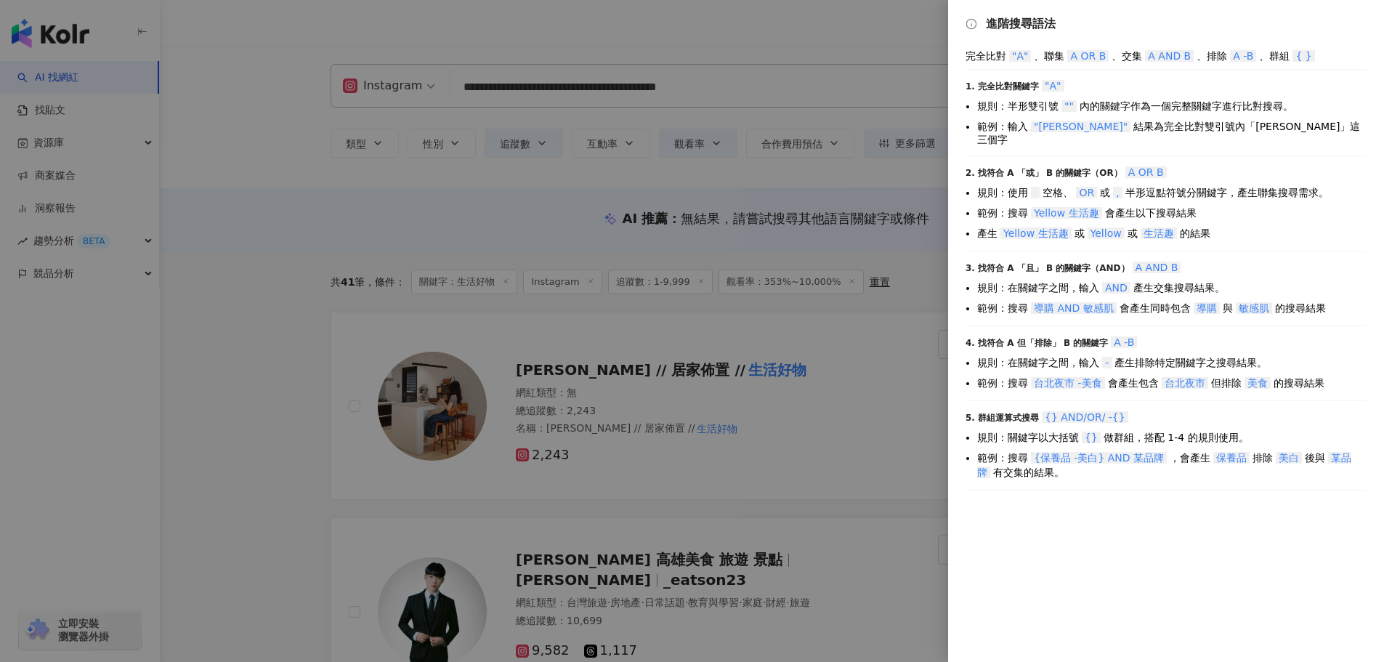
click at [929, 36] on div at bounding box center [692, 331] width 1384 height 662
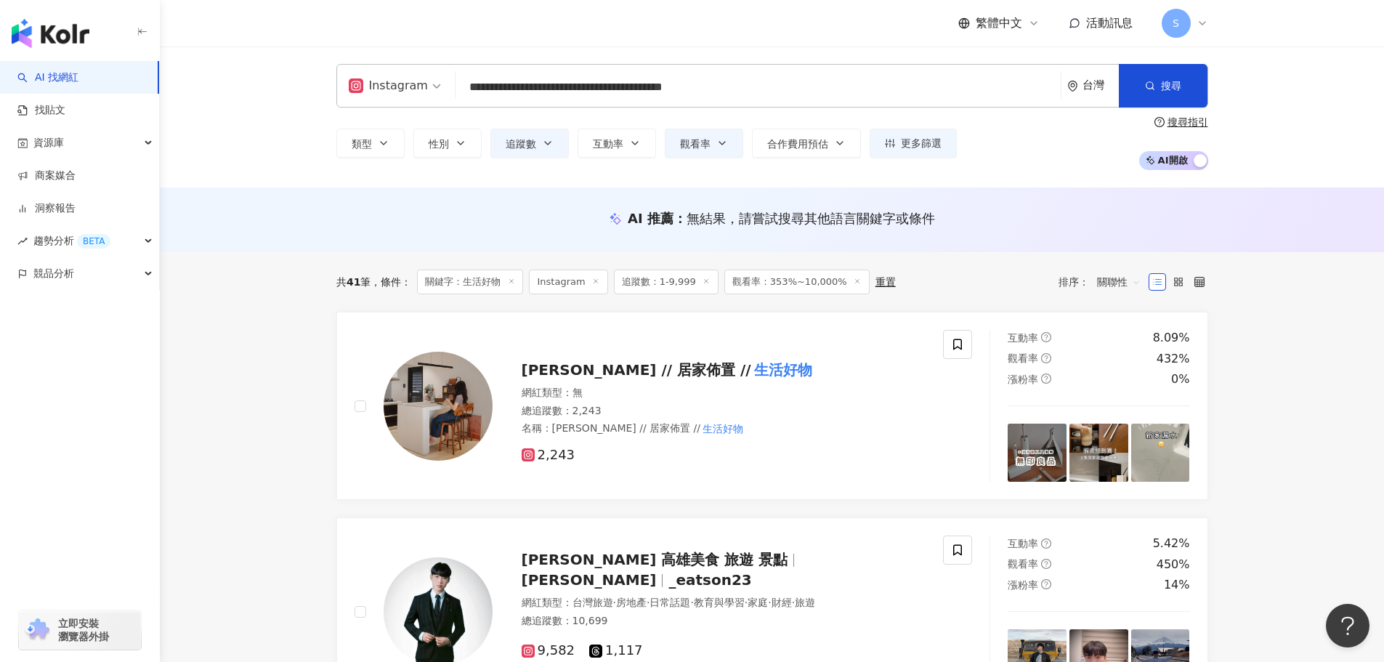
click at [892, 88] on input "**********" at bounding box center [758, 87] width 594 height 28
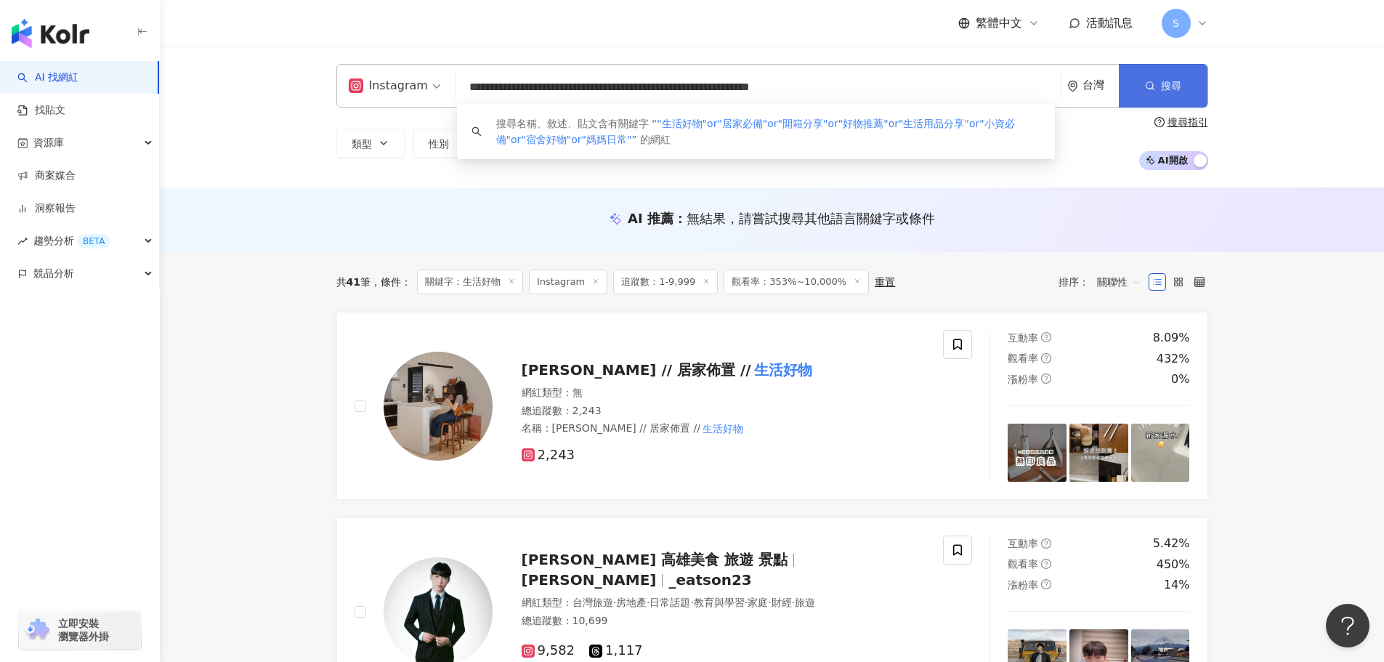
type input "**********"
click at [1164, 76] on button "搜尋" at bounding box center [1163, 86] width 89 height 44
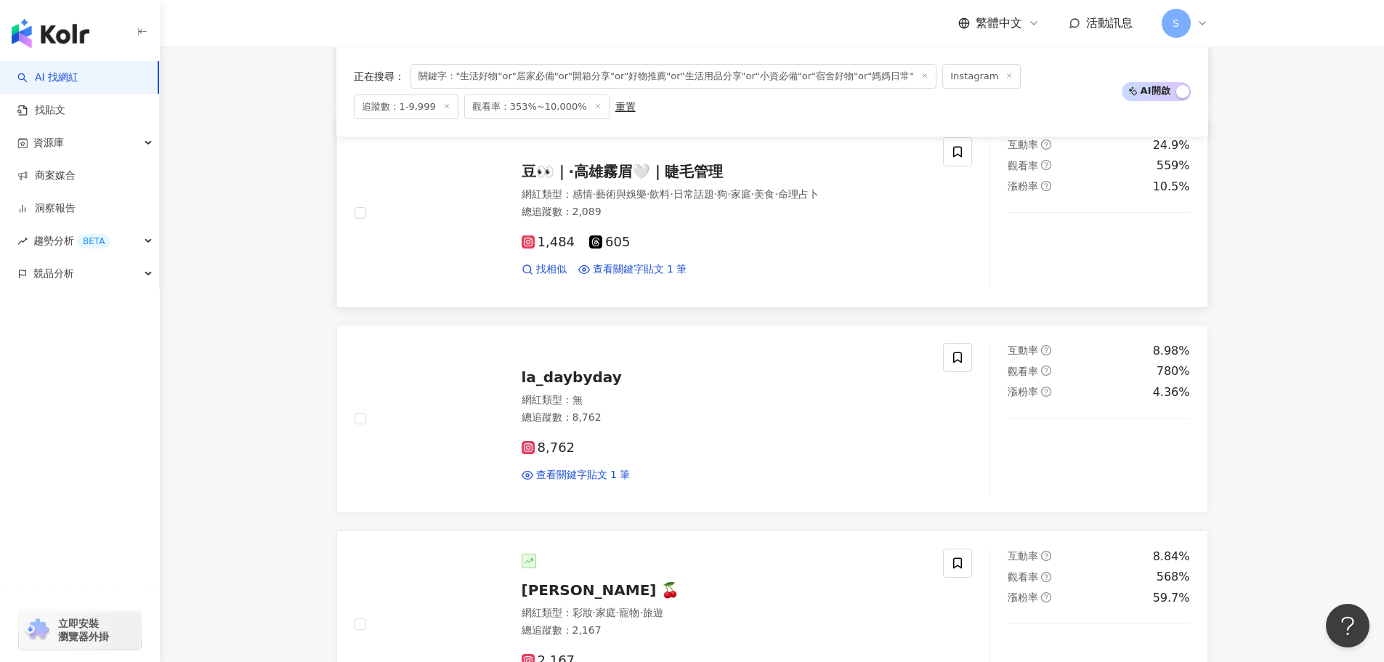
scroll to position [436, 0]
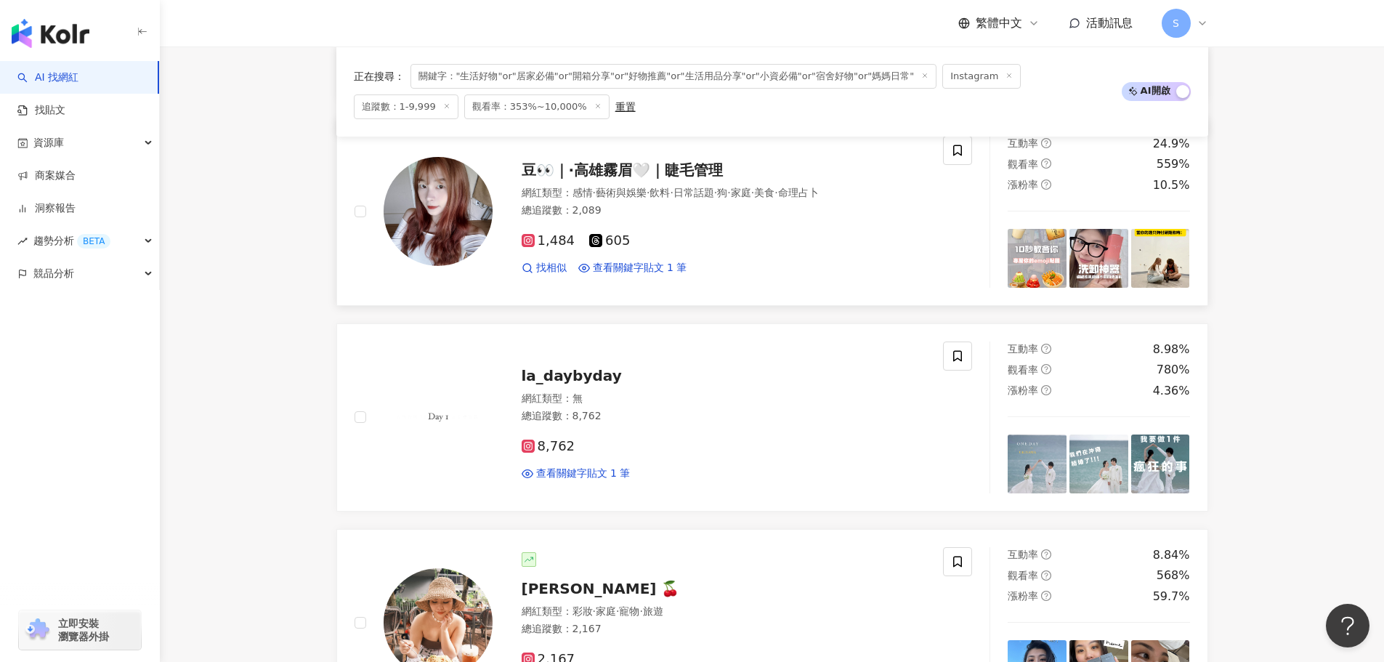
click at [599, 166] on span "豆👀｜·高雄霧眉🤍｜睫毛管理" at bounding box center [623, 169] width 202 height 17
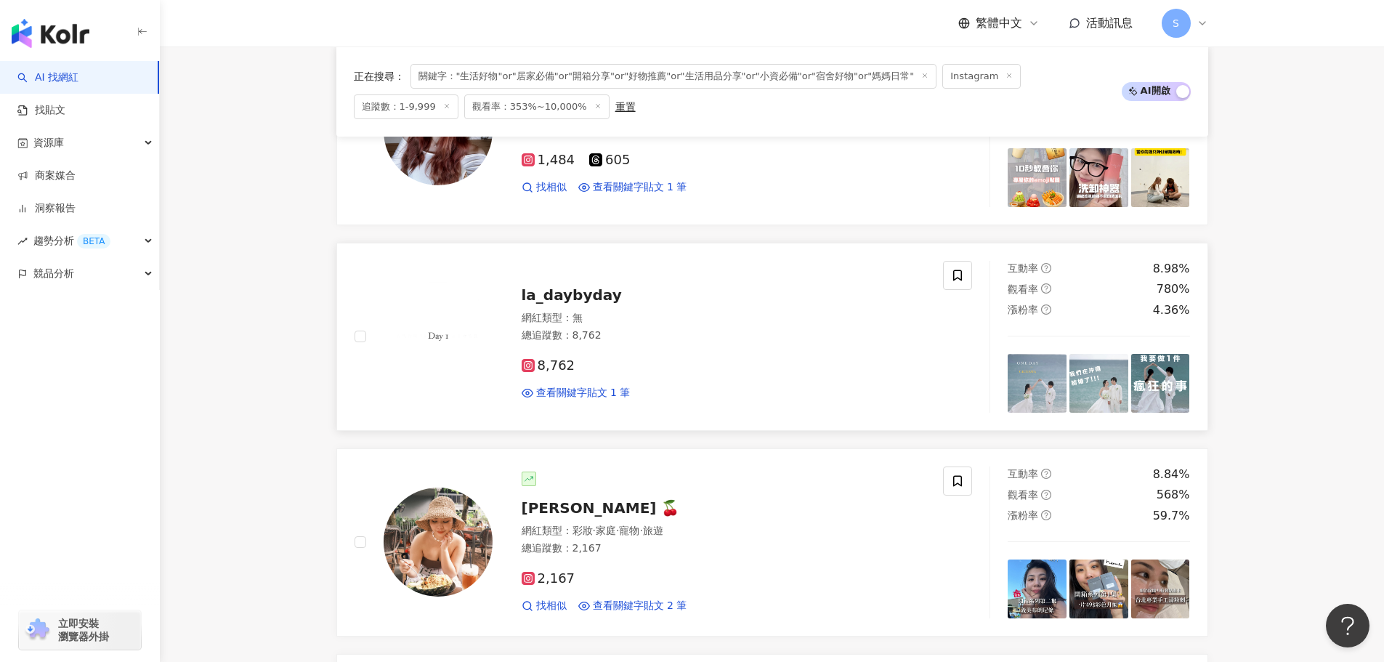
scroll to position [581, 0]
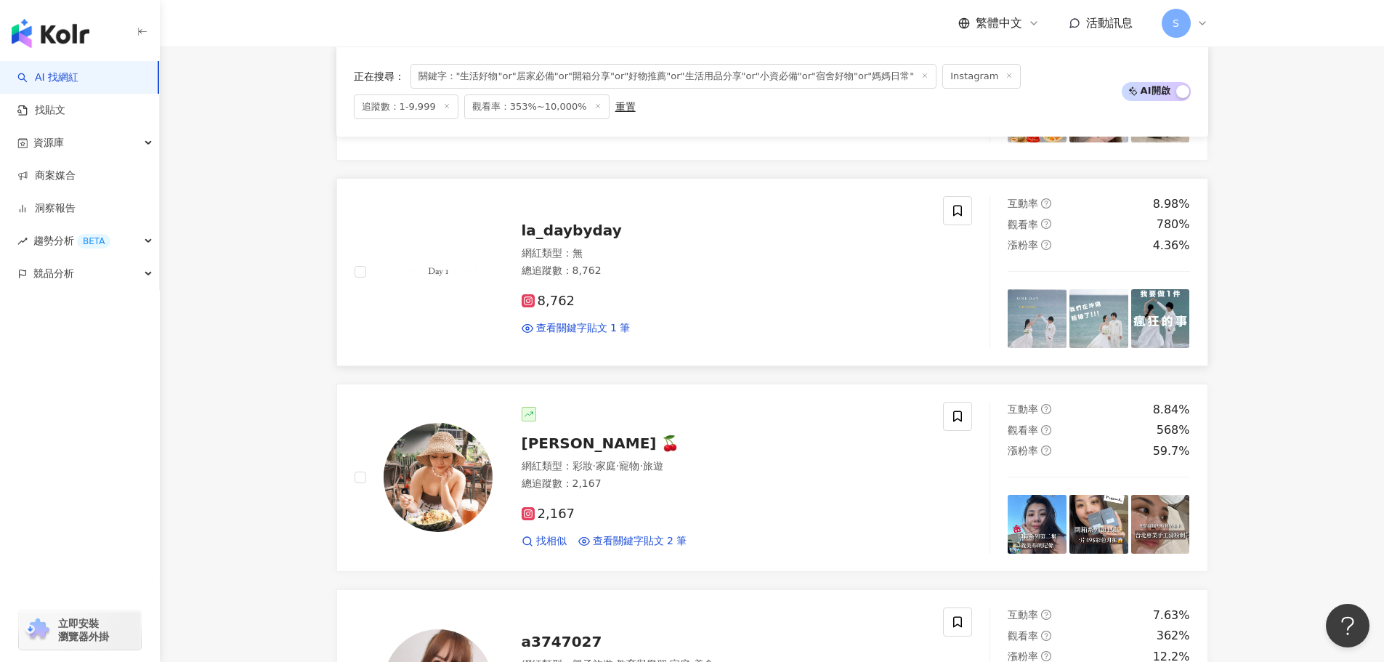
click at [582, 230] on span "la_daybyday" at bounding box center [572, 230] width 100 height 17
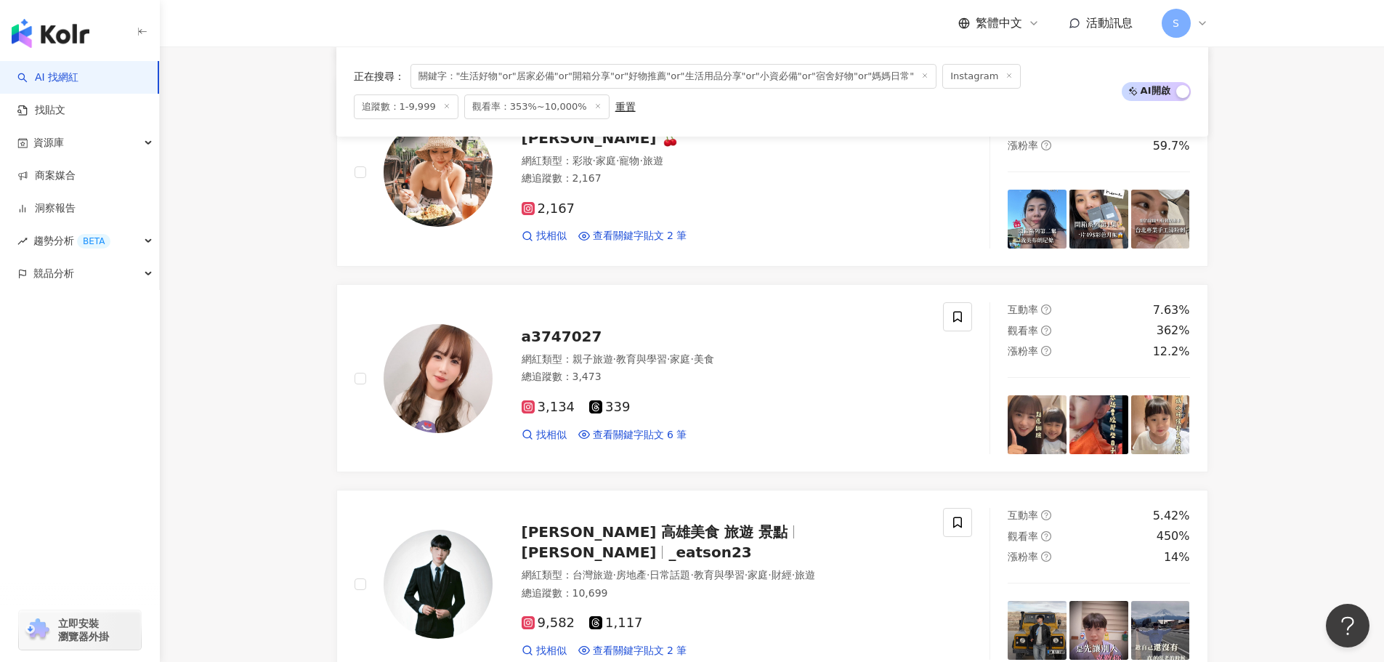
scroll to position [727, 0]
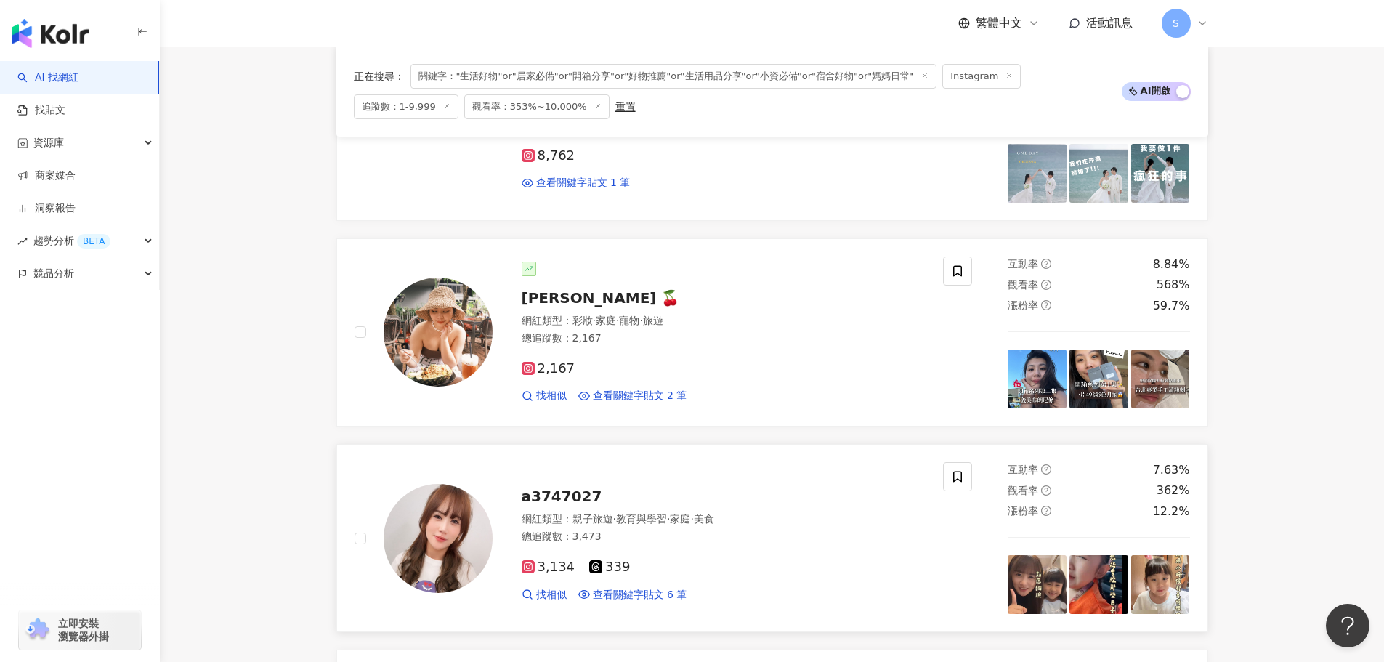
click at [544, 493] on span "a3747027" at bounding box center [562, 496] width 81 height 17
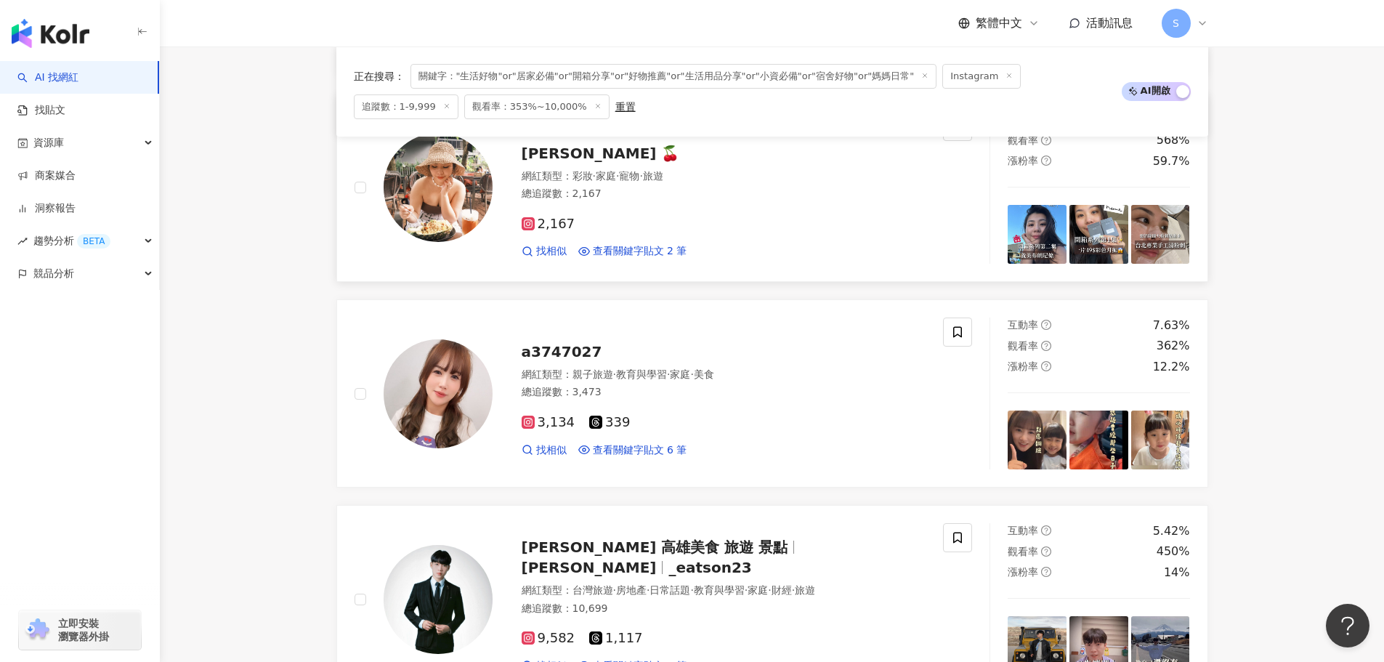
scroll to position [872, 0]
click at [570, 154] on span "Sharon 橘 🍒" at bounding box center [601, 152] width 158 height 17
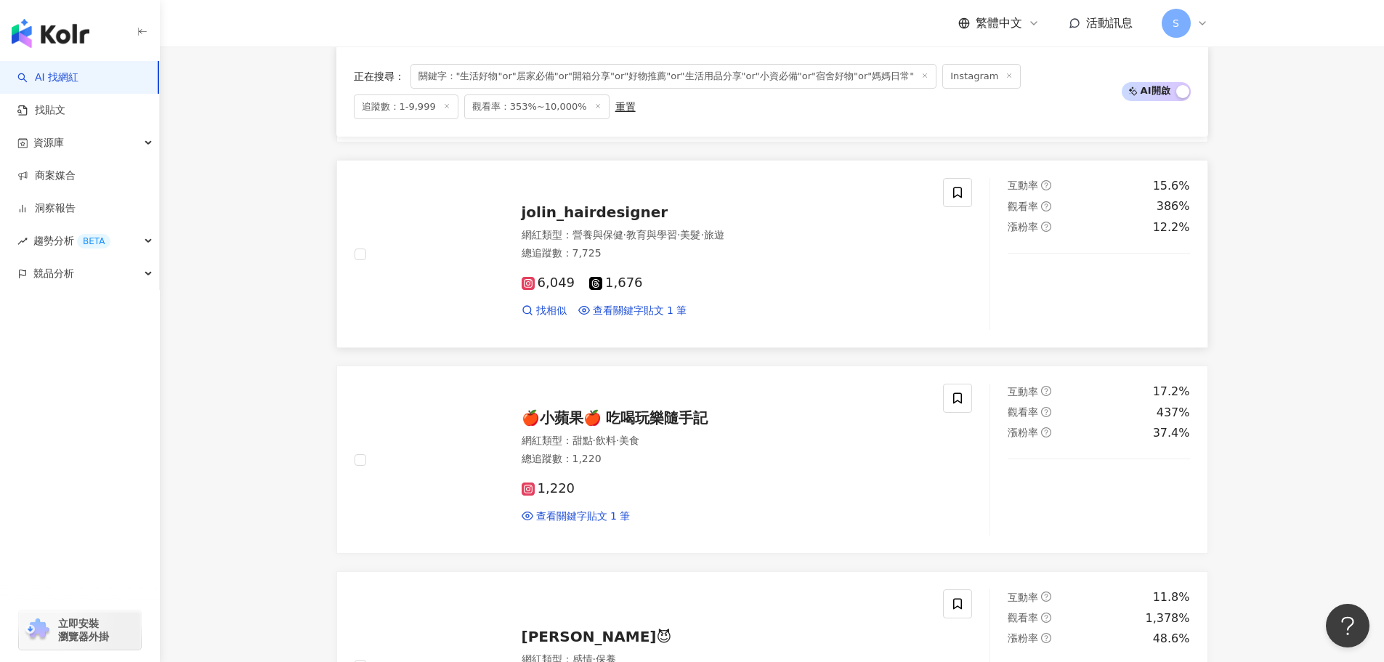
scroll to position [1453, 0]
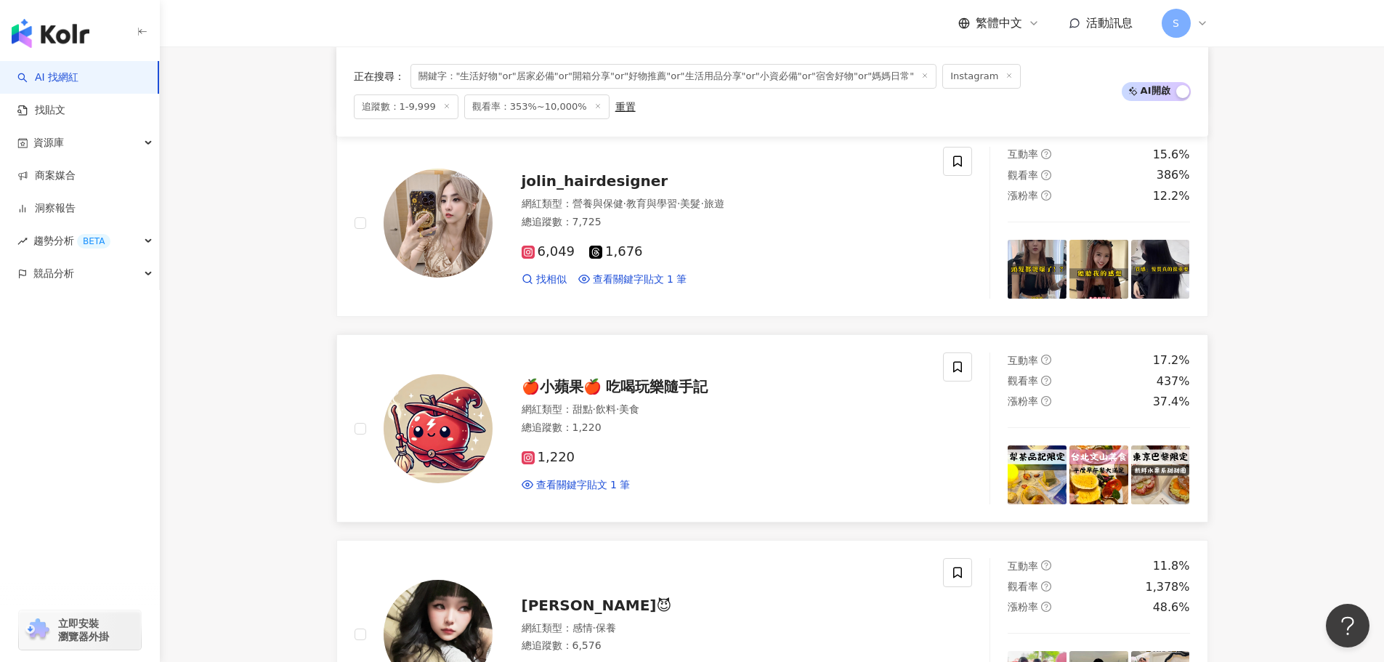
click at [675, 395] on span "🍎小蘋果🍎 吃喝玩樂隨手記" at bounding box center [615, 386] width 187 height 17
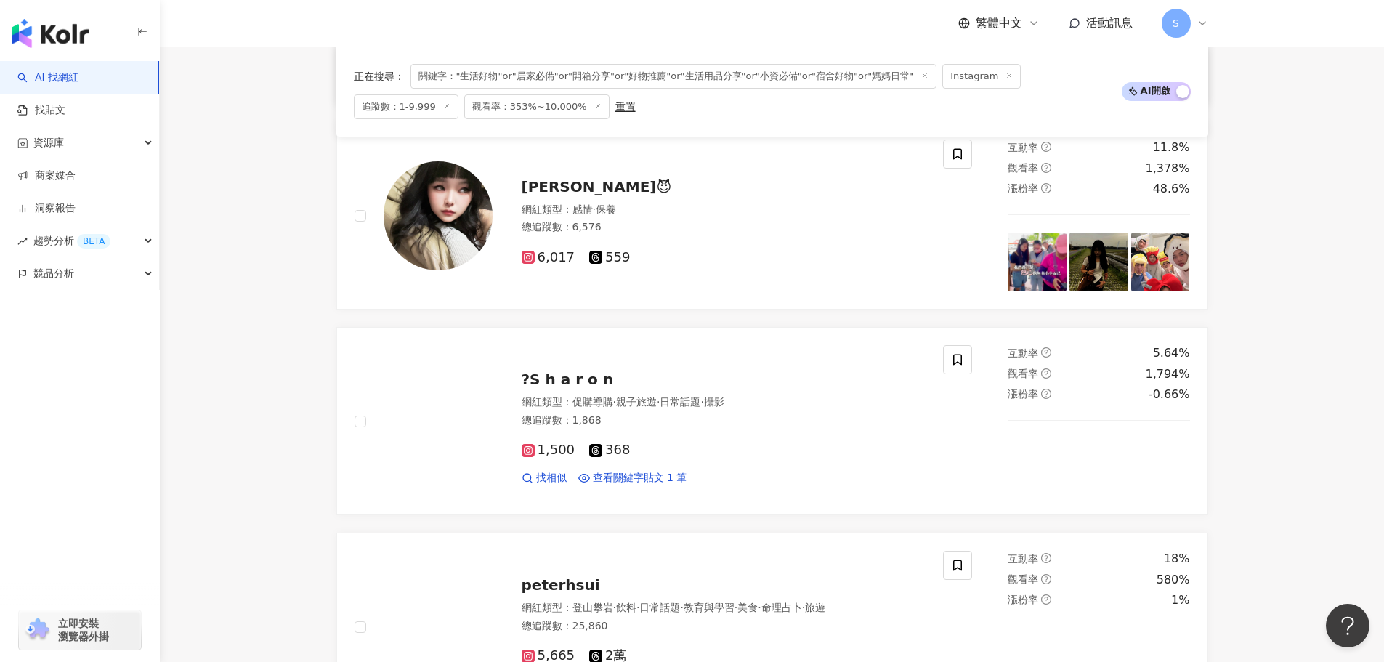
scroll to position [1890, 0]
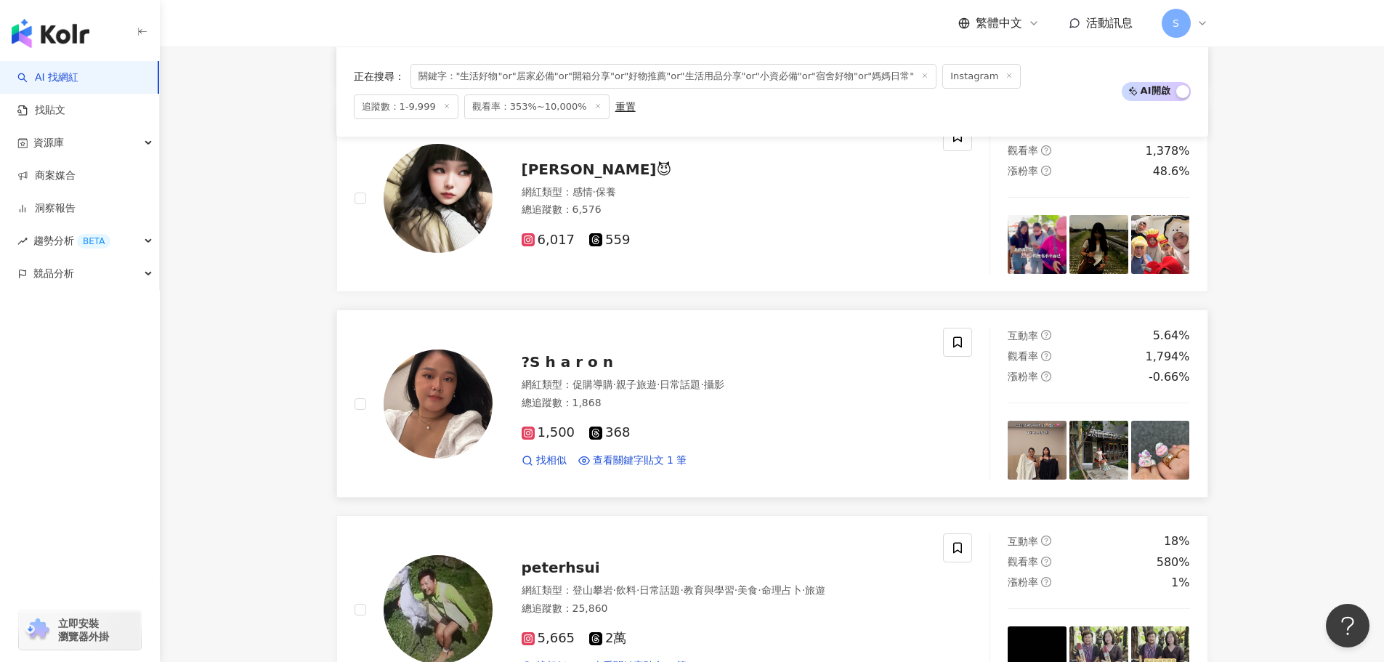
click at [581, 357] on span "?S h a r o n" at bounding box center [568, 361] width 92 height 17
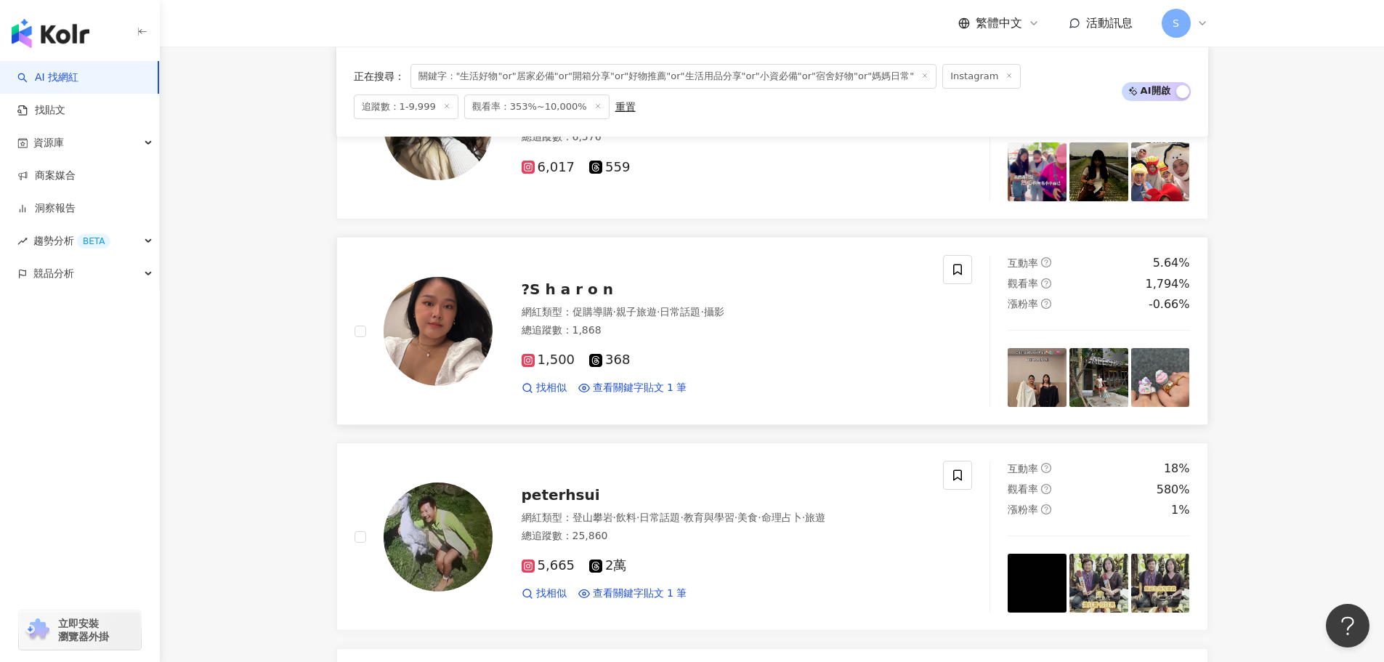
scroll to position [2108, 0]
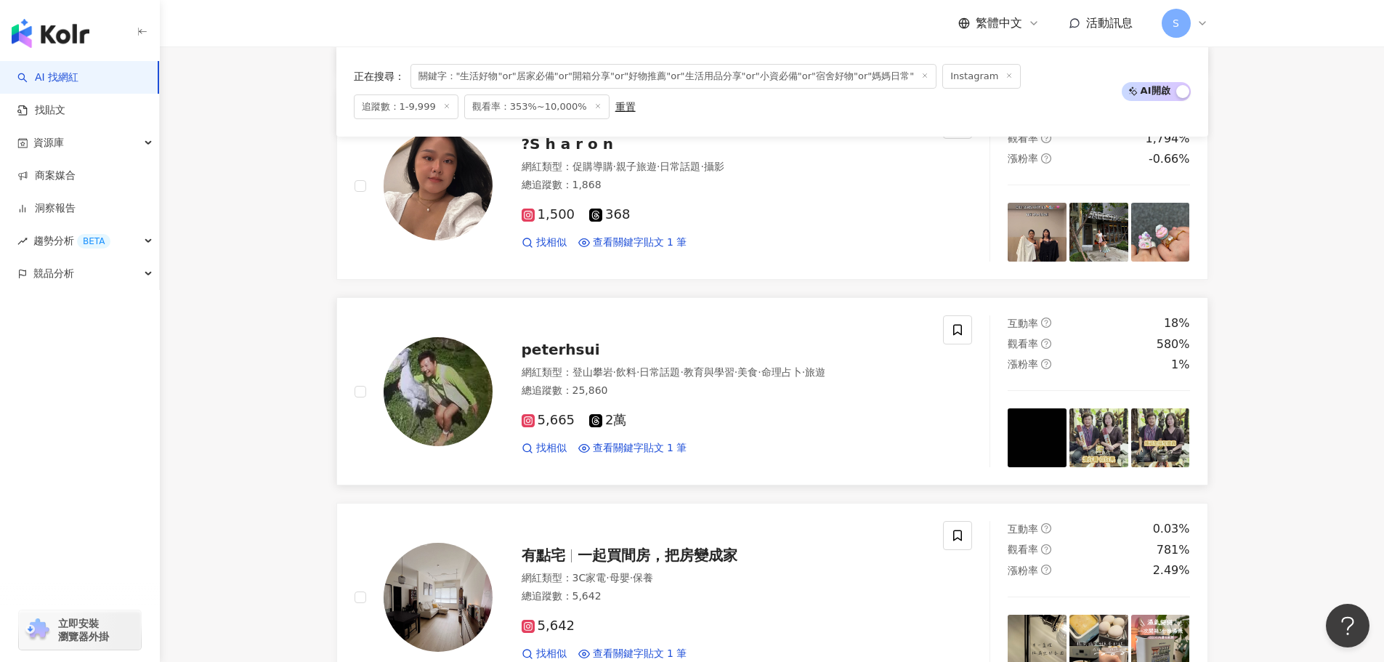
click at [570, 347] on span "peterhsui" at bounding box center [561, 349] width 78 height 17
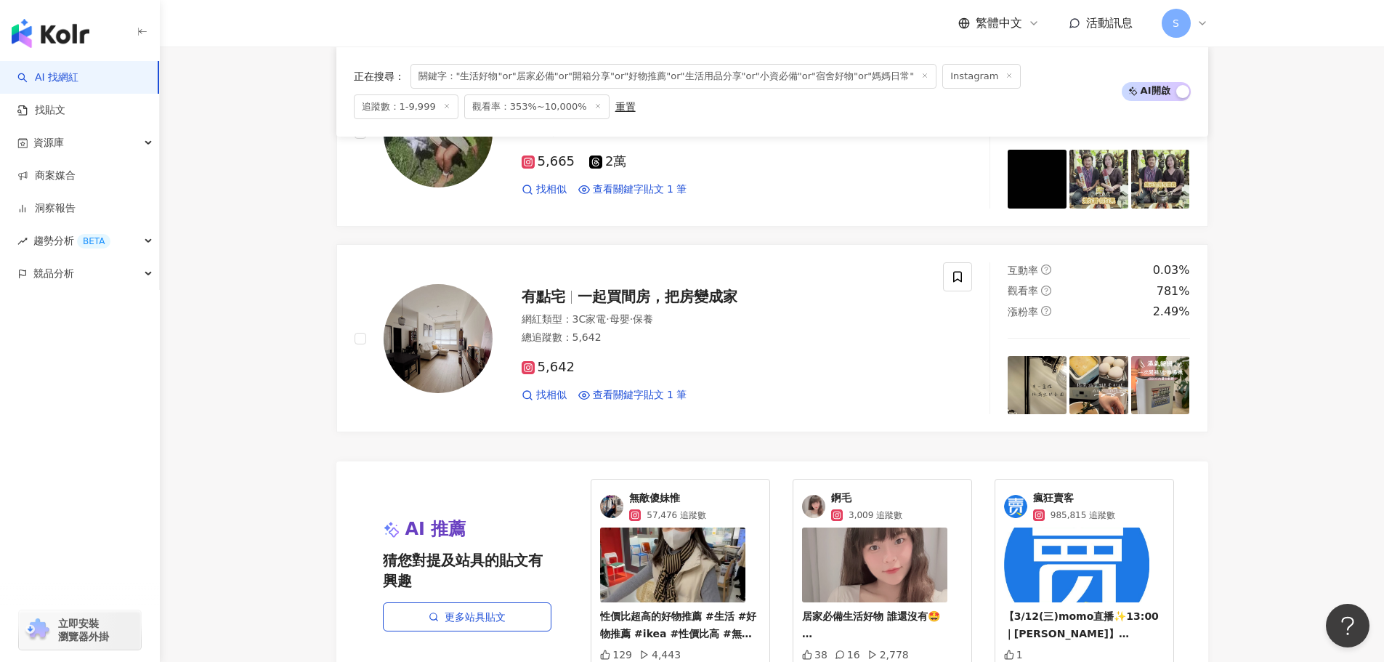
scroll to position [2398, 0]
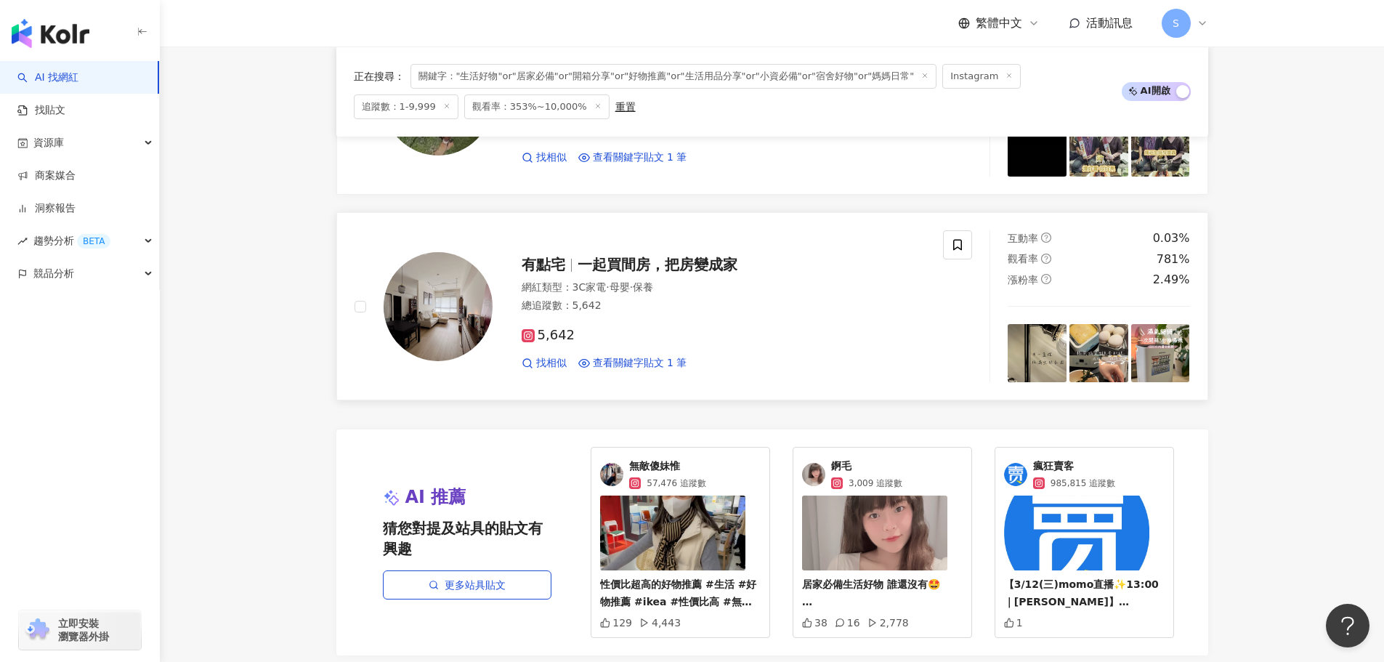
click at [683, 262] on span "一起買間房，把房變成家" at bounding box center [658, 264] width 160 height 17
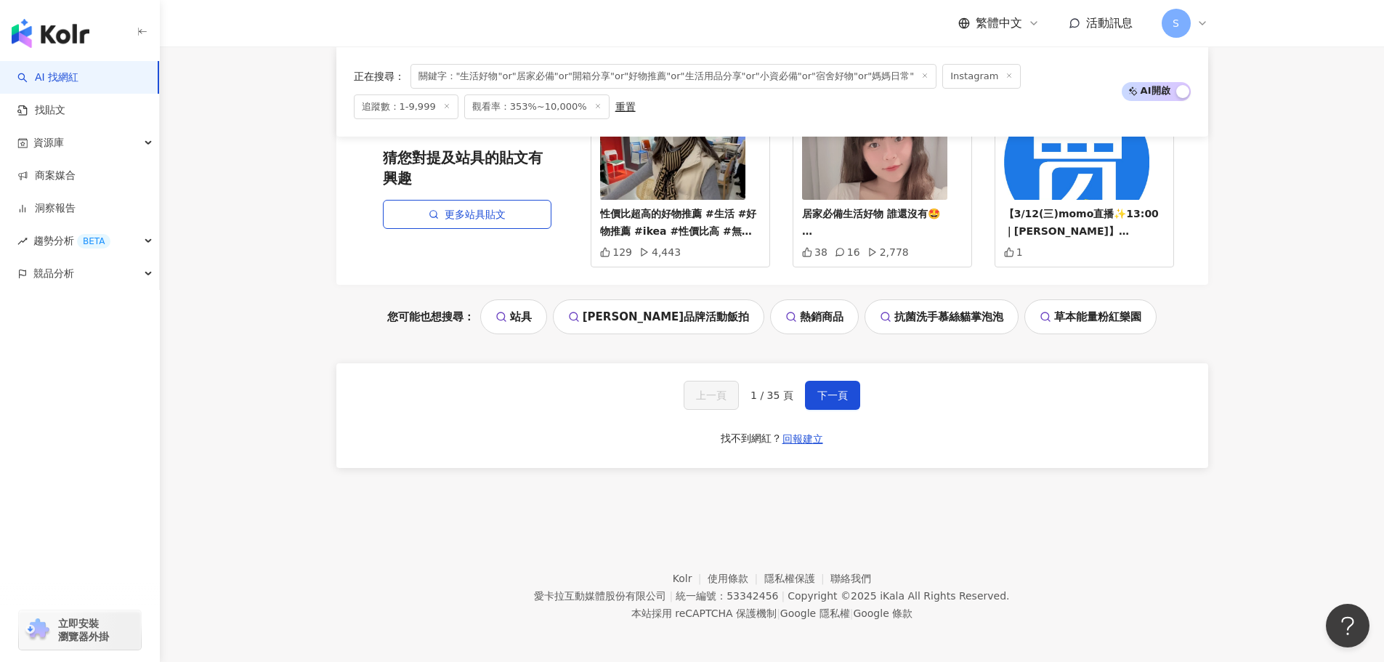
scroll to position [2773, 0]
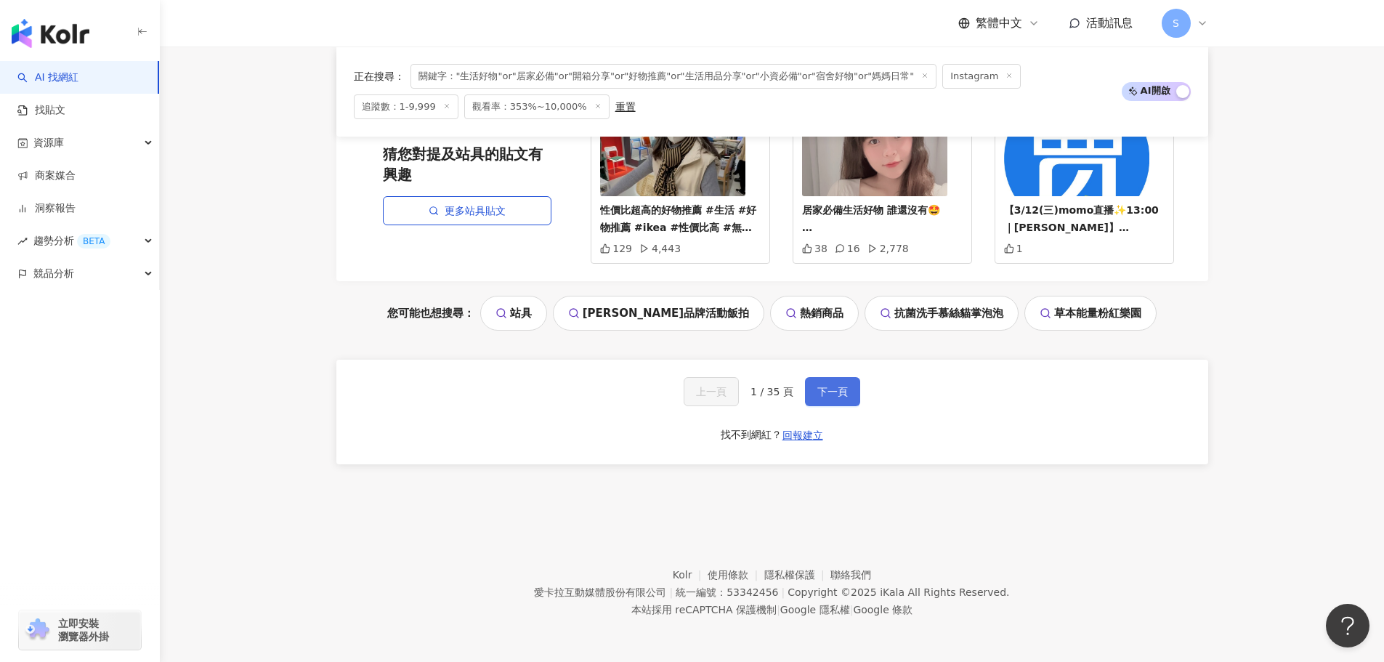
click at [827, 389] on span "下一頁" at bounding box center [833, 392] width 31 height 12
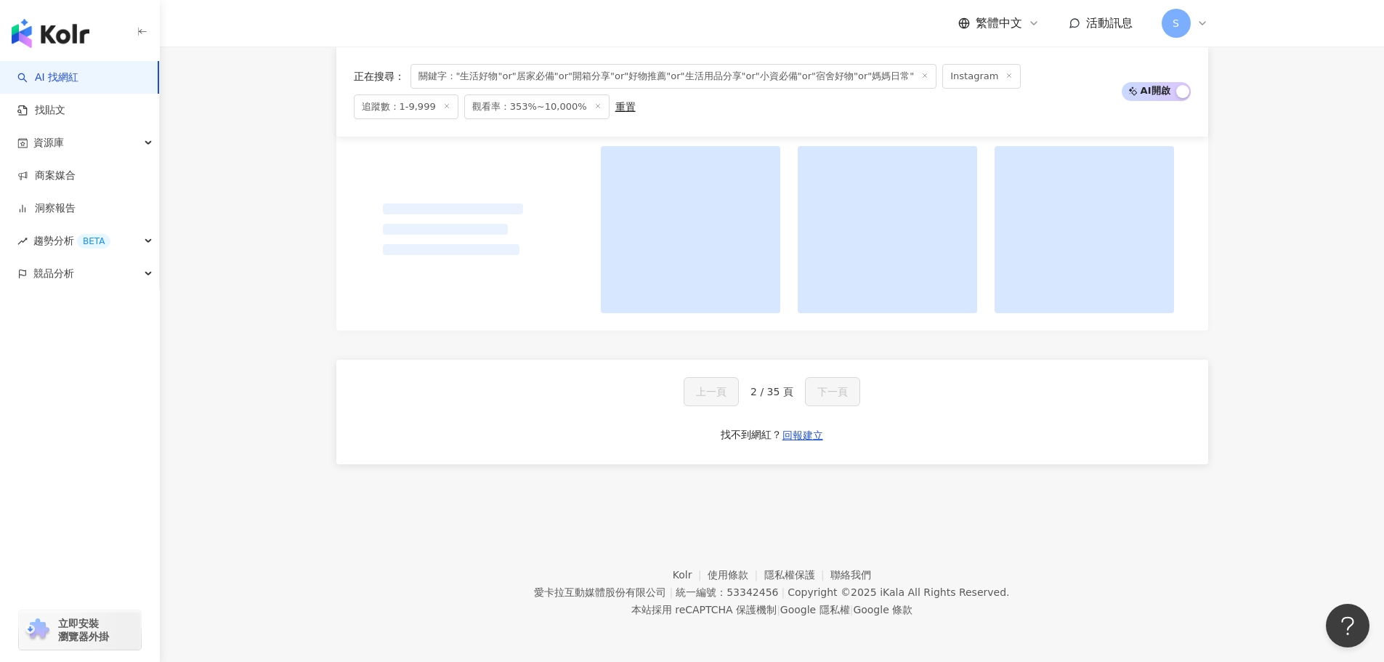
scroll to position [1112, 0]
click at [1203, 16] on div "S" at bounding box center [1185, 23] width 47 height 29
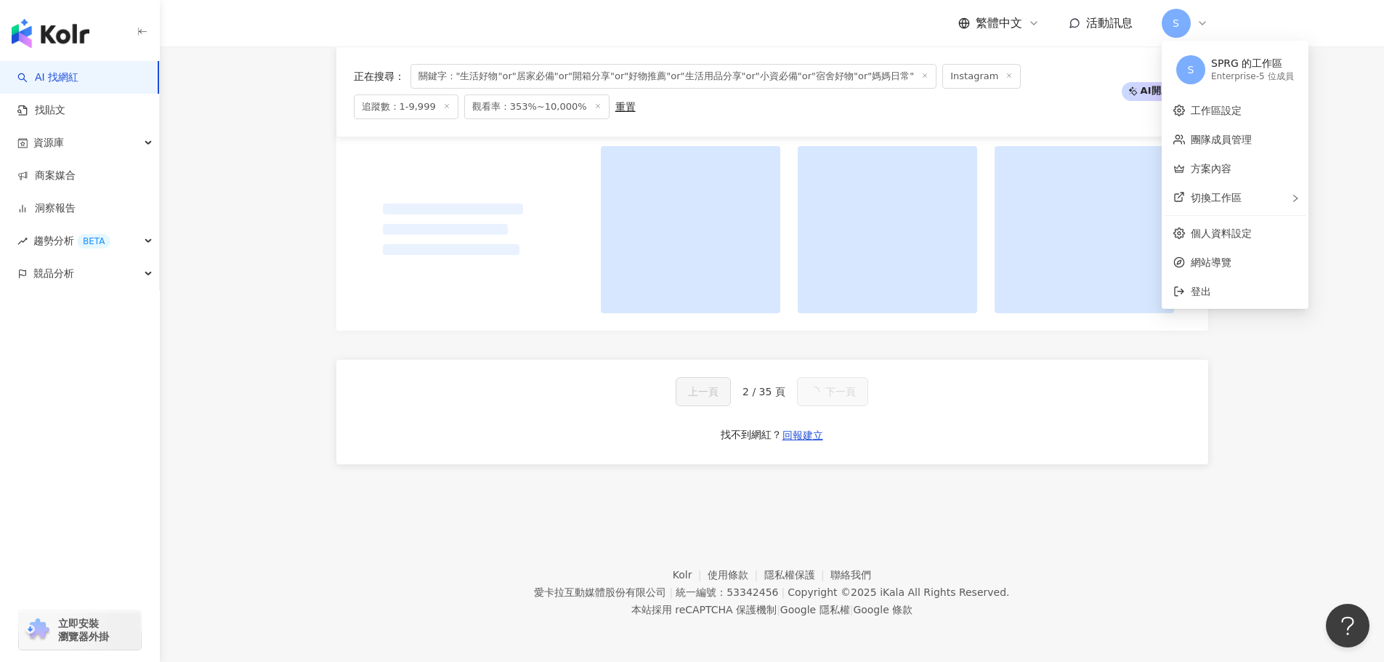
click at [1203, 16] on div "S" at bounding box center [1185, 23] width 47 height 29
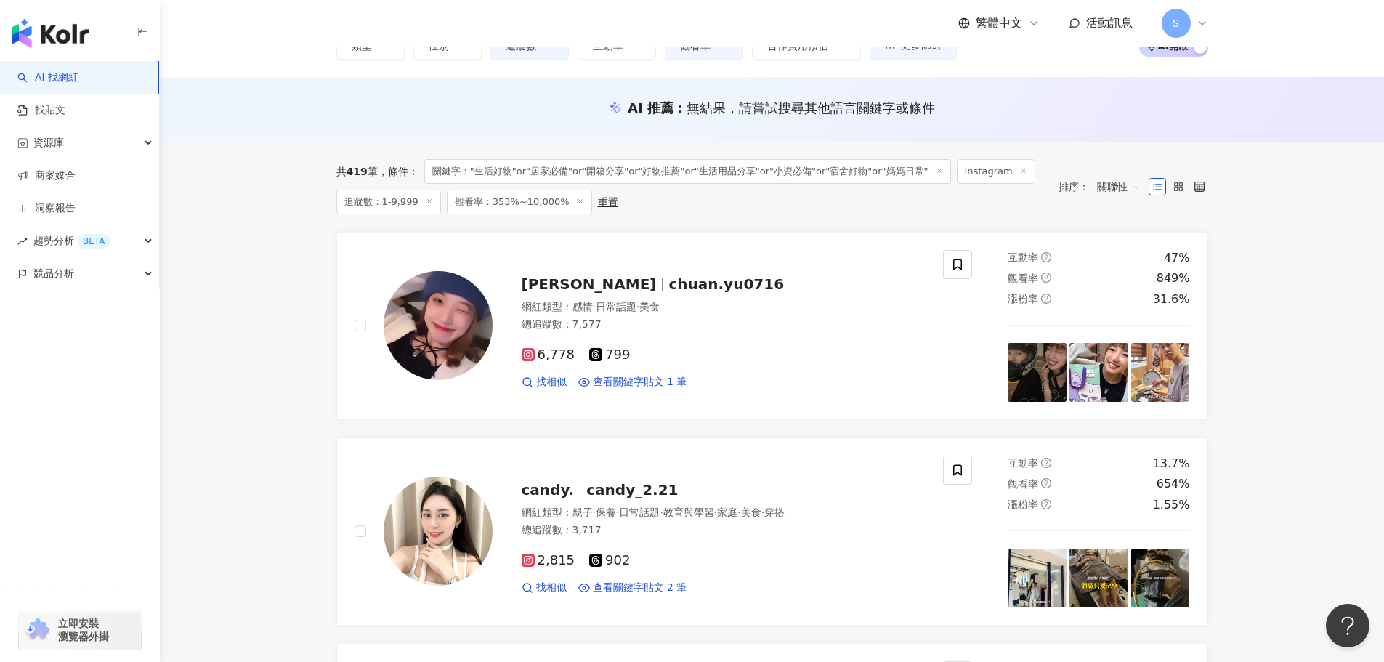
scroll to position [145, 0]
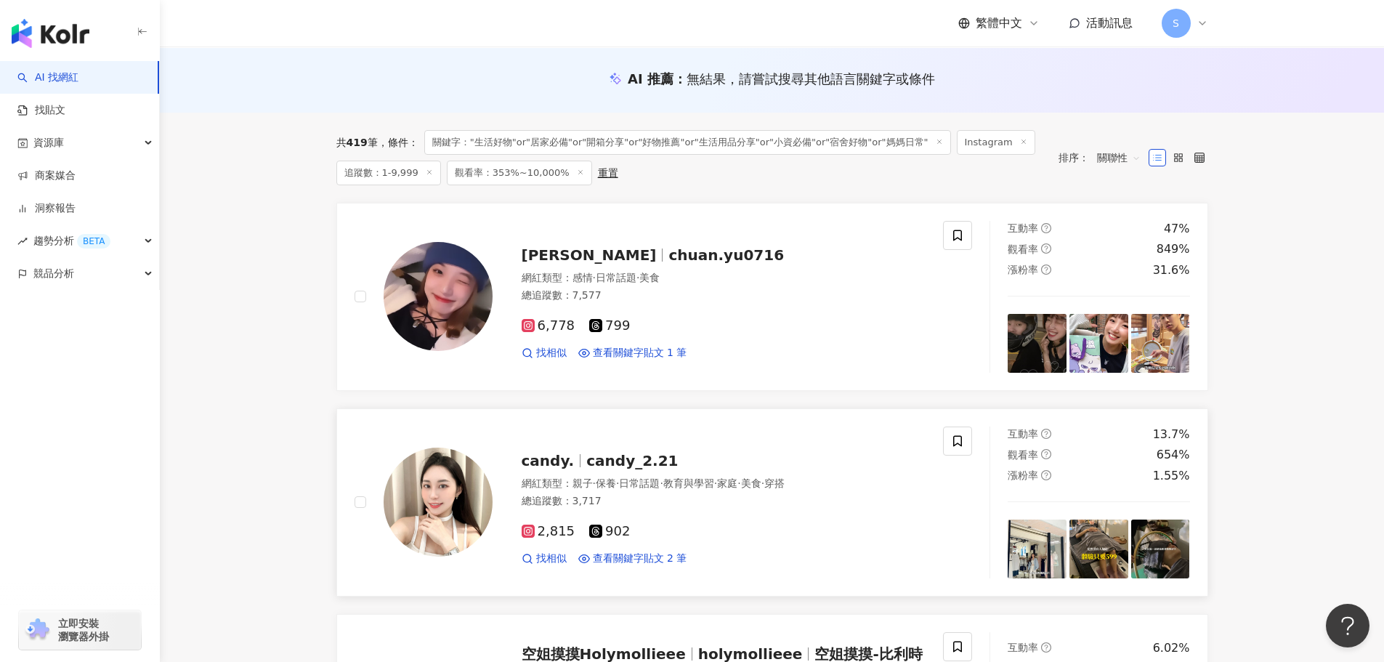
click at [612, 464] on span "candy_2.21" at bounding box center [632, 460] width 92 height 17
click at [561, 256] on span "鄧川玉" at bounding box center [589, 254] width 135 height 17
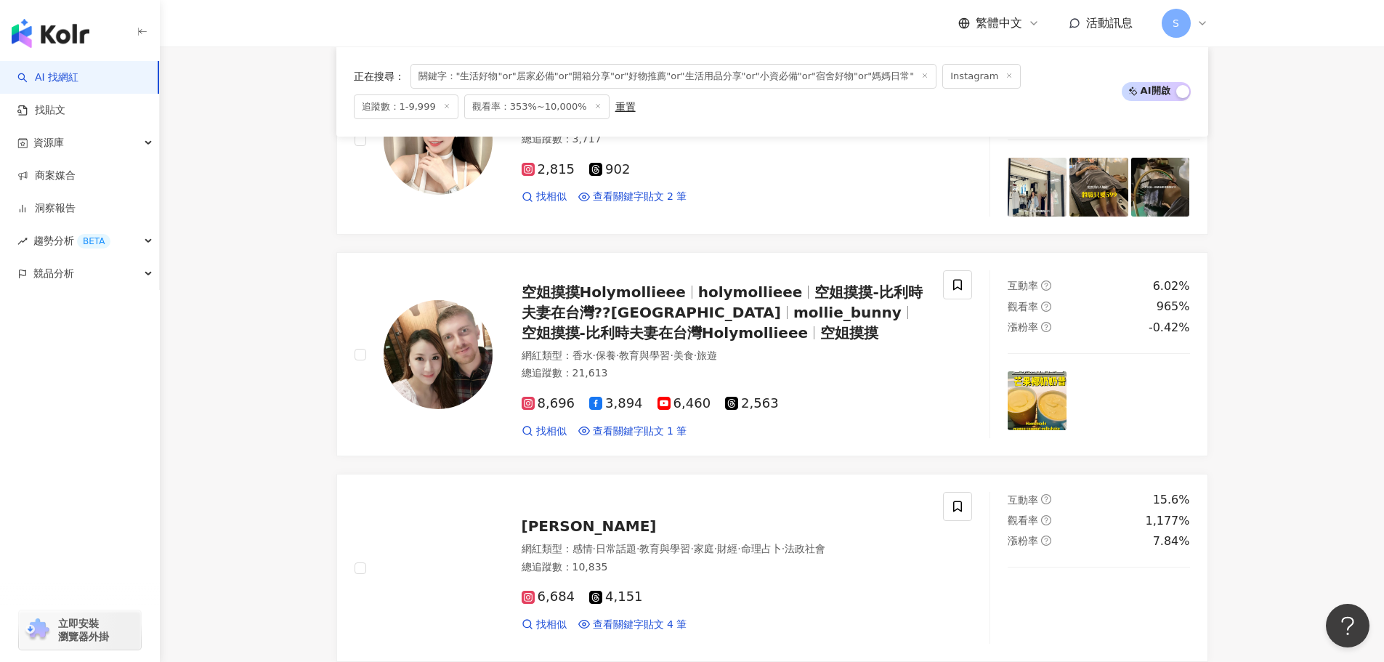
scroll to position [436, 0]
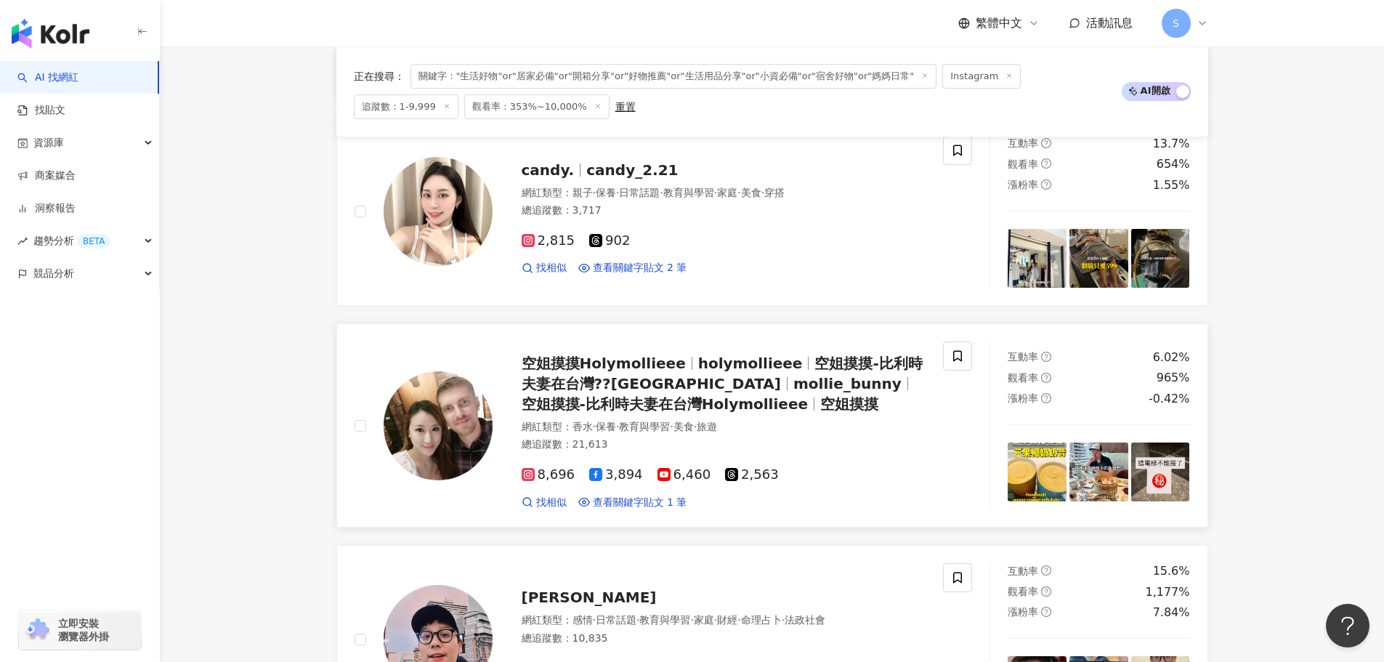
click at [687, 376] on span "空姐摸摸-比利時夫妻在台灣??Holymollieee" at bounding box center [722, 374] width 401 height 38
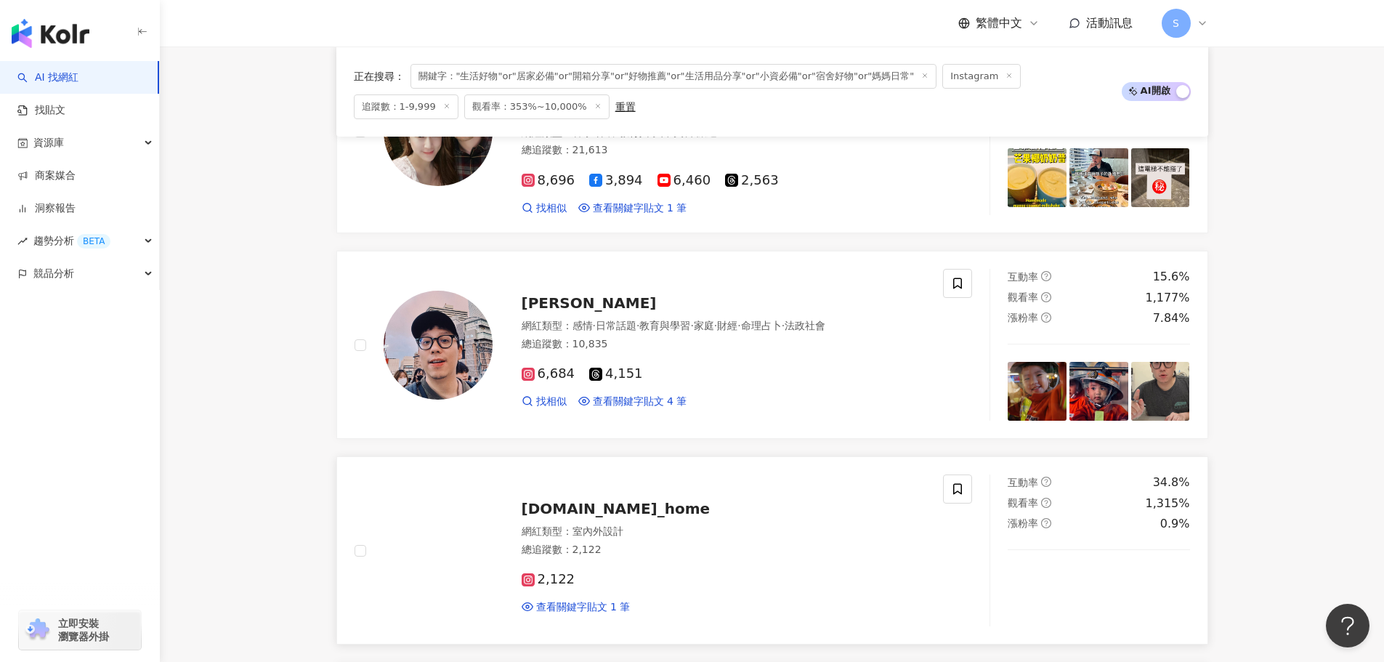
scroll to position [727, 0]
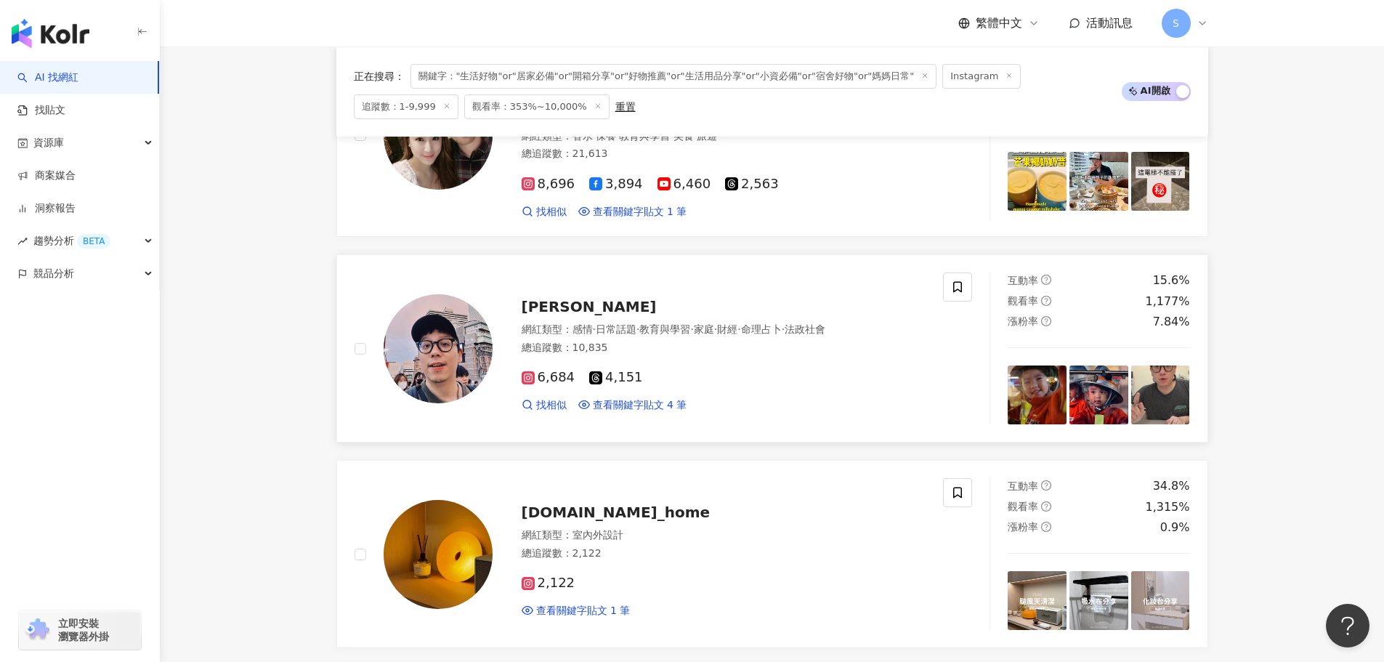
click at [557, 307] on span "黃建東" at bounding box center [589, 306] width 135 height 17
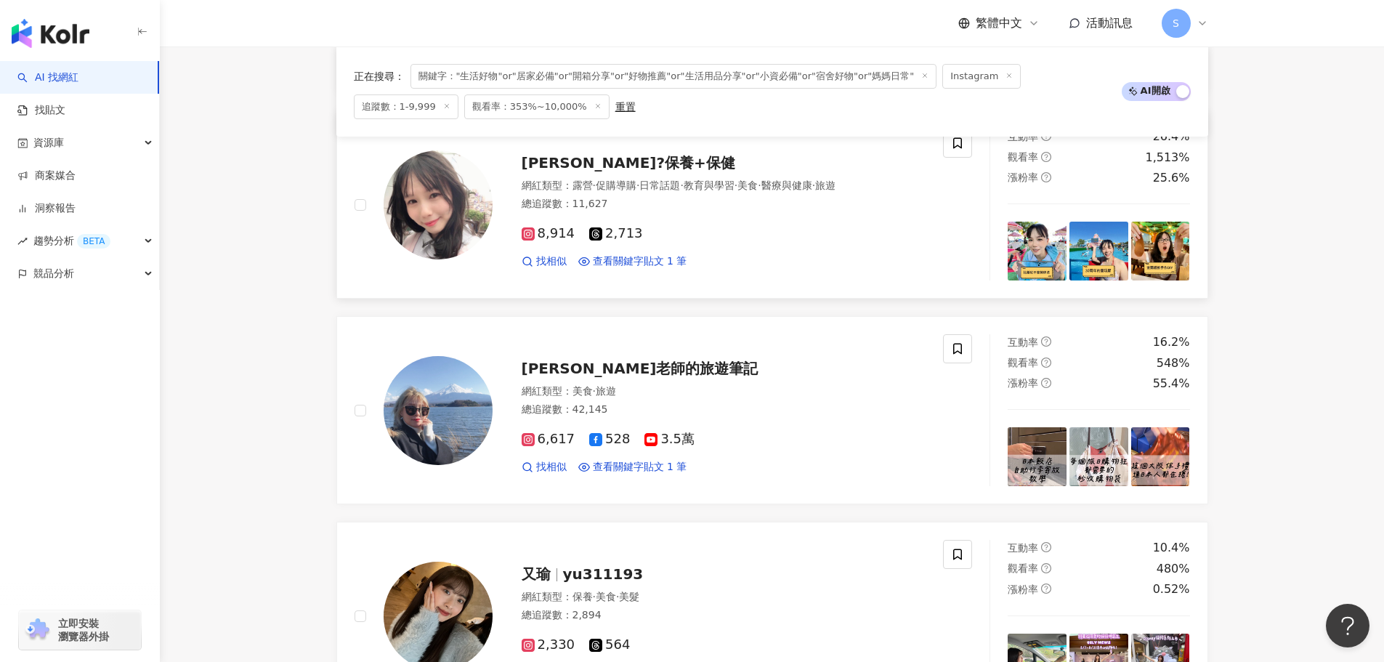
scroll to position [1308, 0]
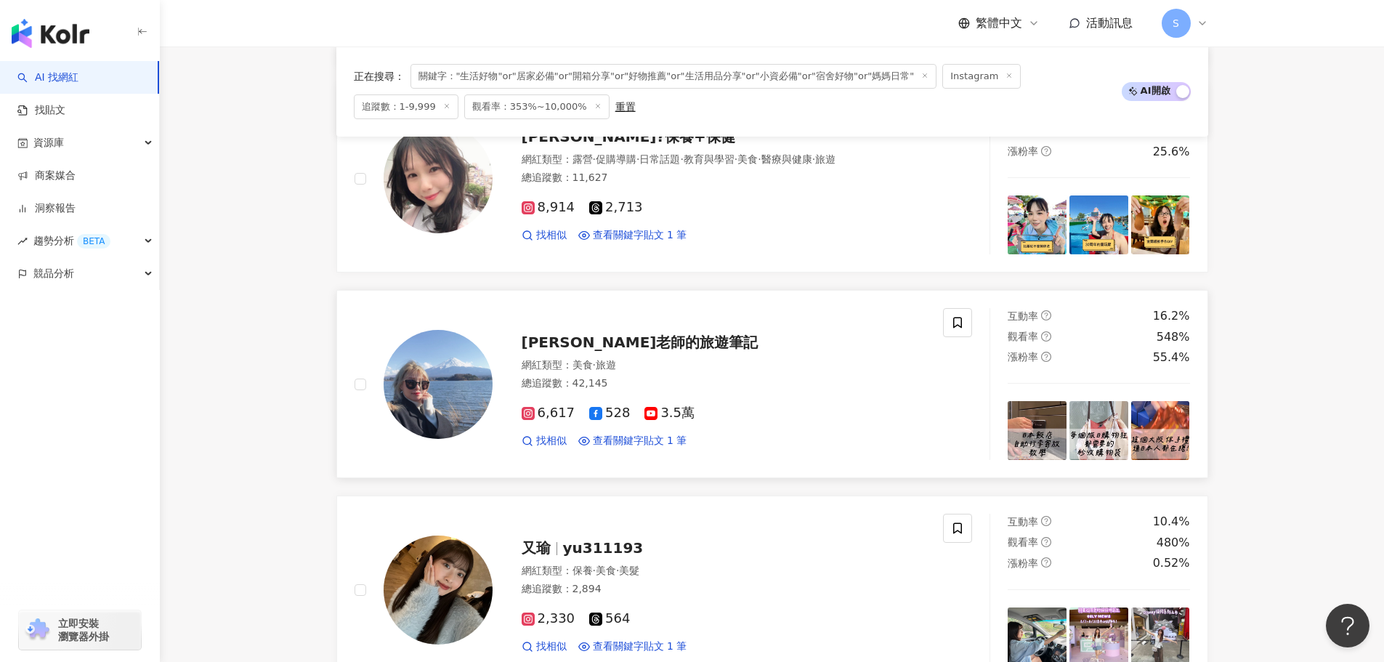
click at [645, 337] on span "溫蒂老師的旅遊筆記" at bounding box center [640, 342] width 237 height 17
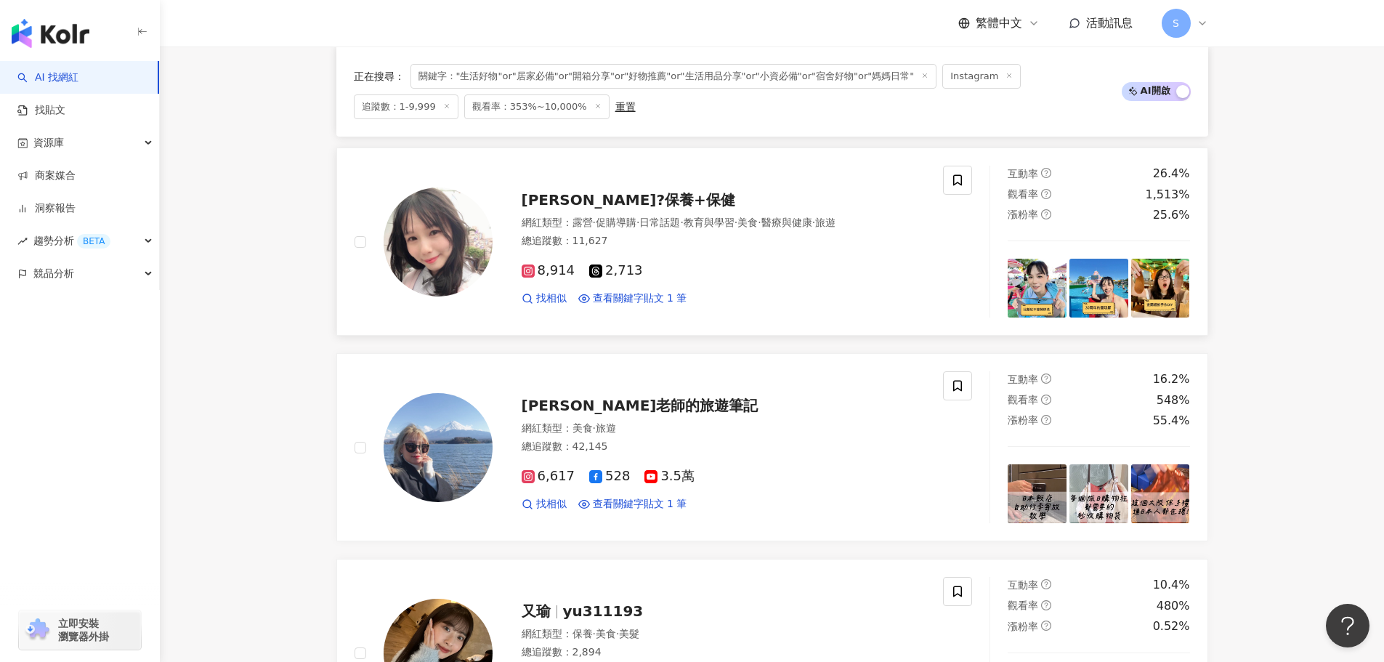
scroll to position [1163, 0]
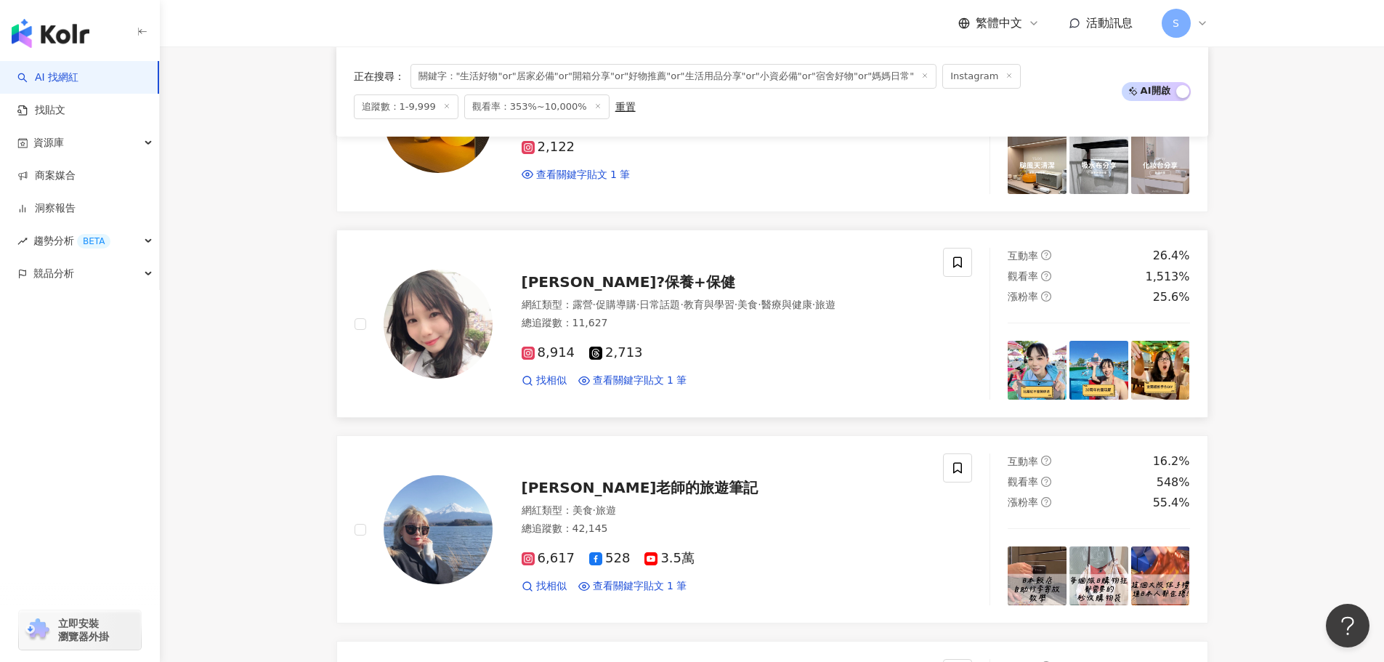
click at [642, 275] on span "Momo小孟?保養+保健" at bounding box center [629, 281] width 214 height 17
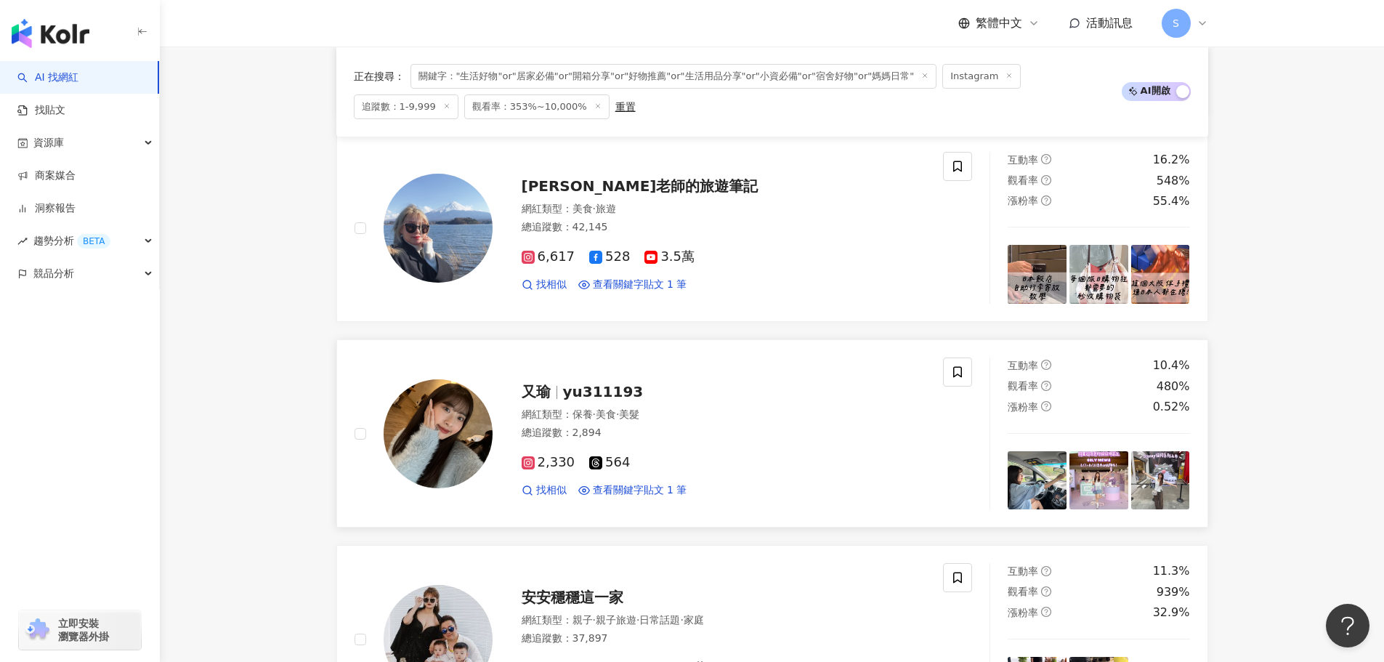
scroll to position [1381, 0]
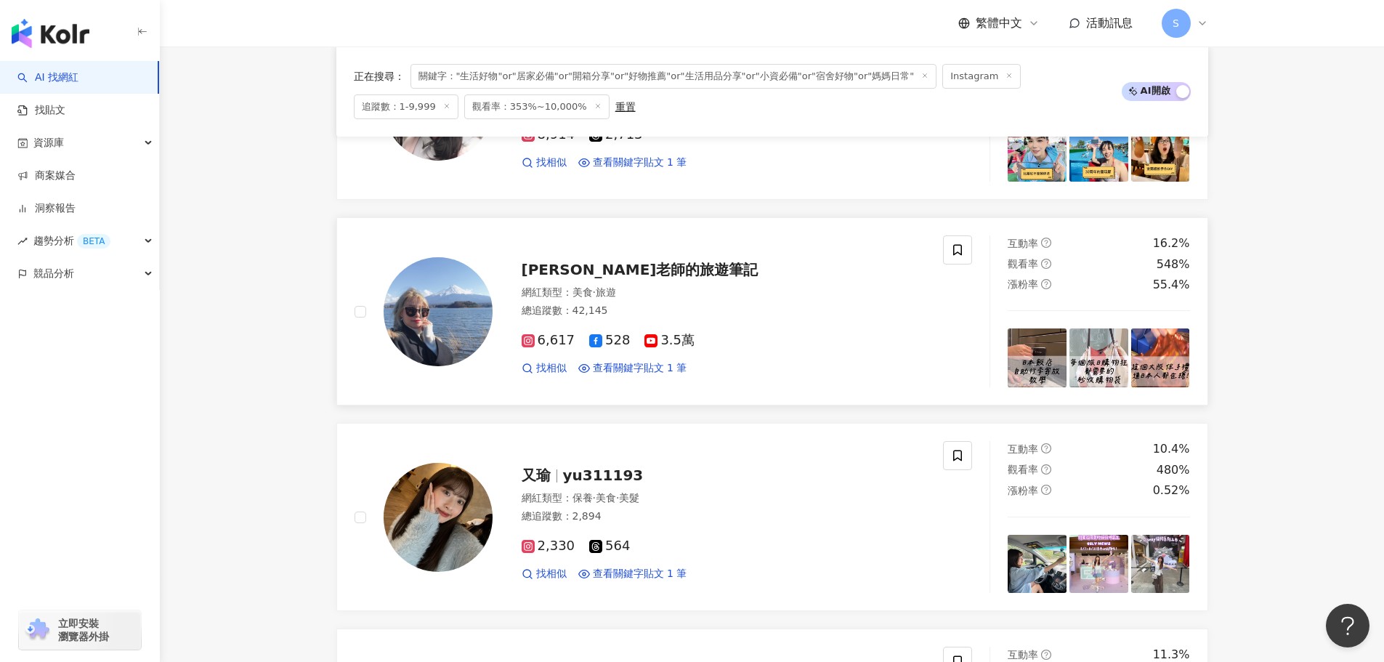
click at [623, 269] on span "溫蒂老師的旅遊筆記" at bounding box center [640, 269] width 237 height 17
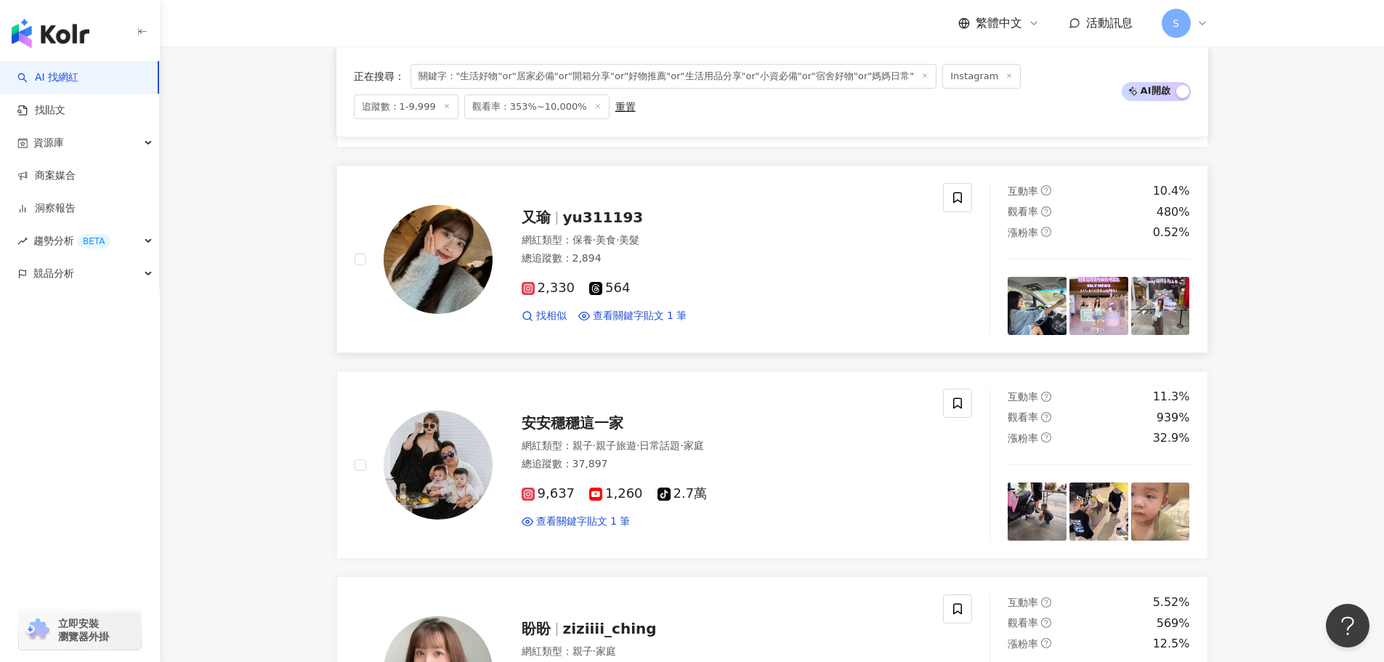
scroll to position [1672, 0]
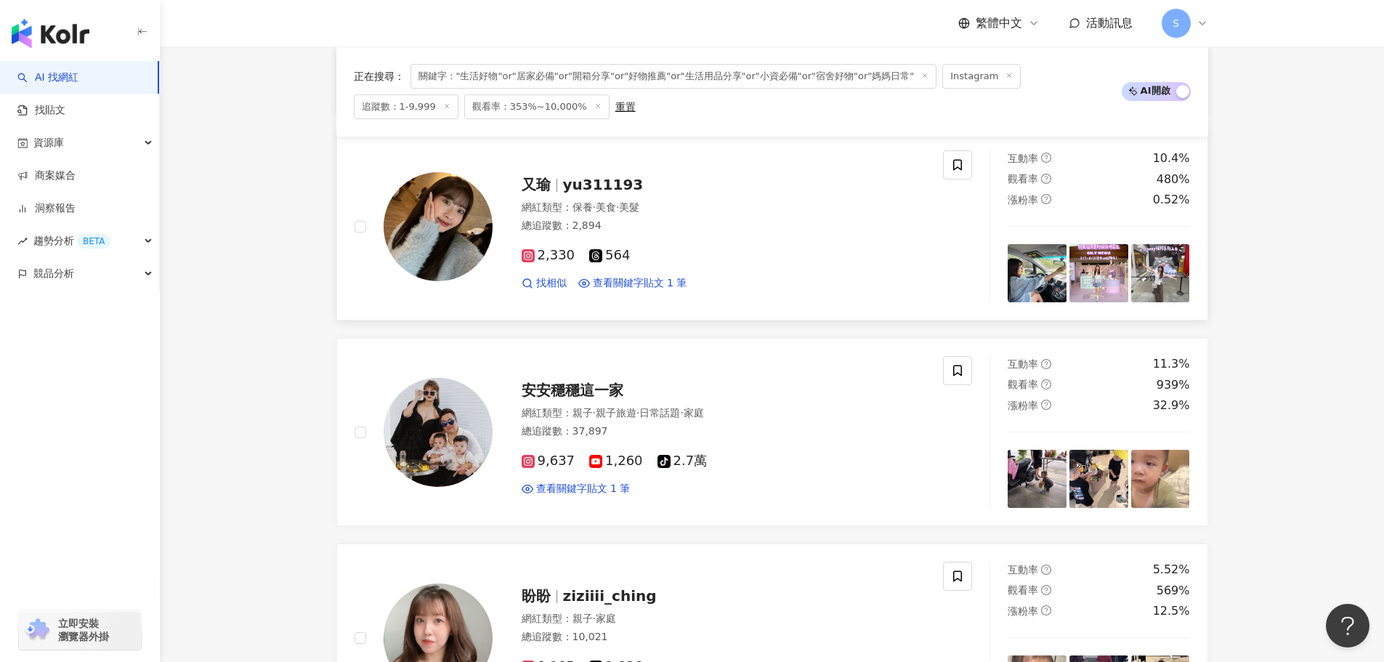
click at [589, 181] on span "yu311193" at bounding box center [603, 184] width 81 height 17
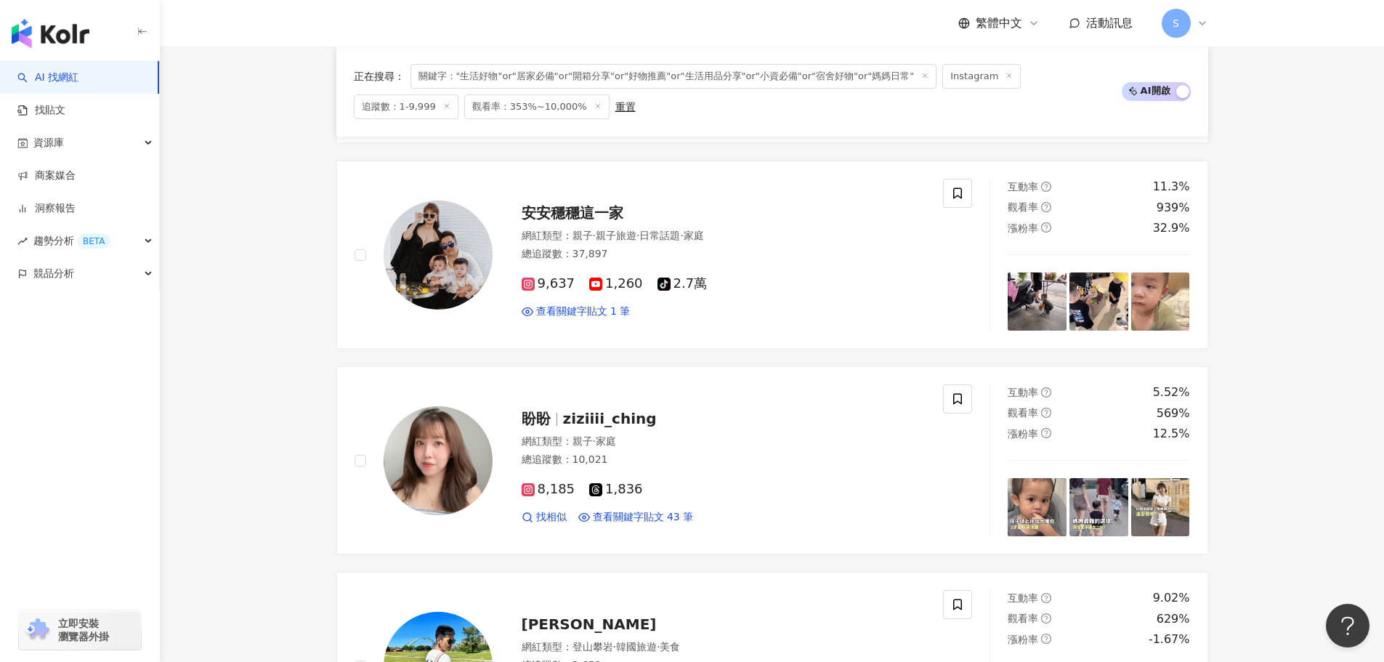
scroll to position [1890, 0]
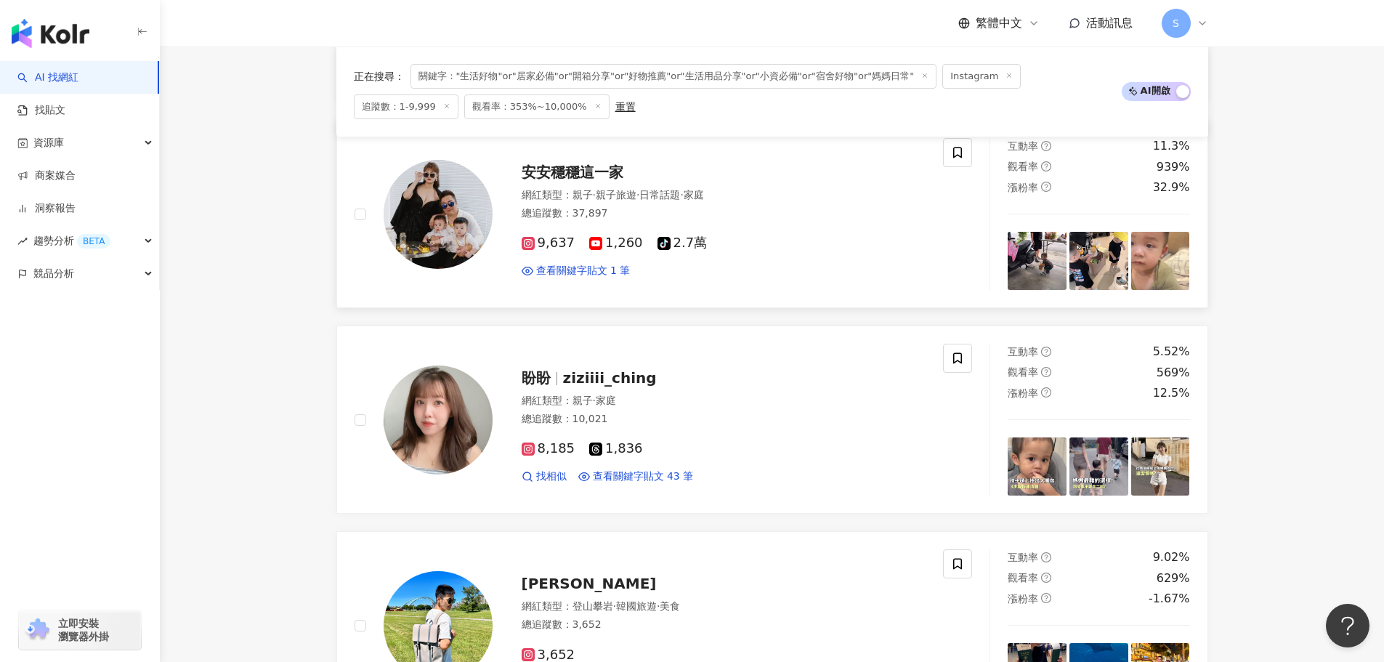
click at [606, 170] on span "安安穩穩這一家" at bounding box center [573, 172] width 102 height 17
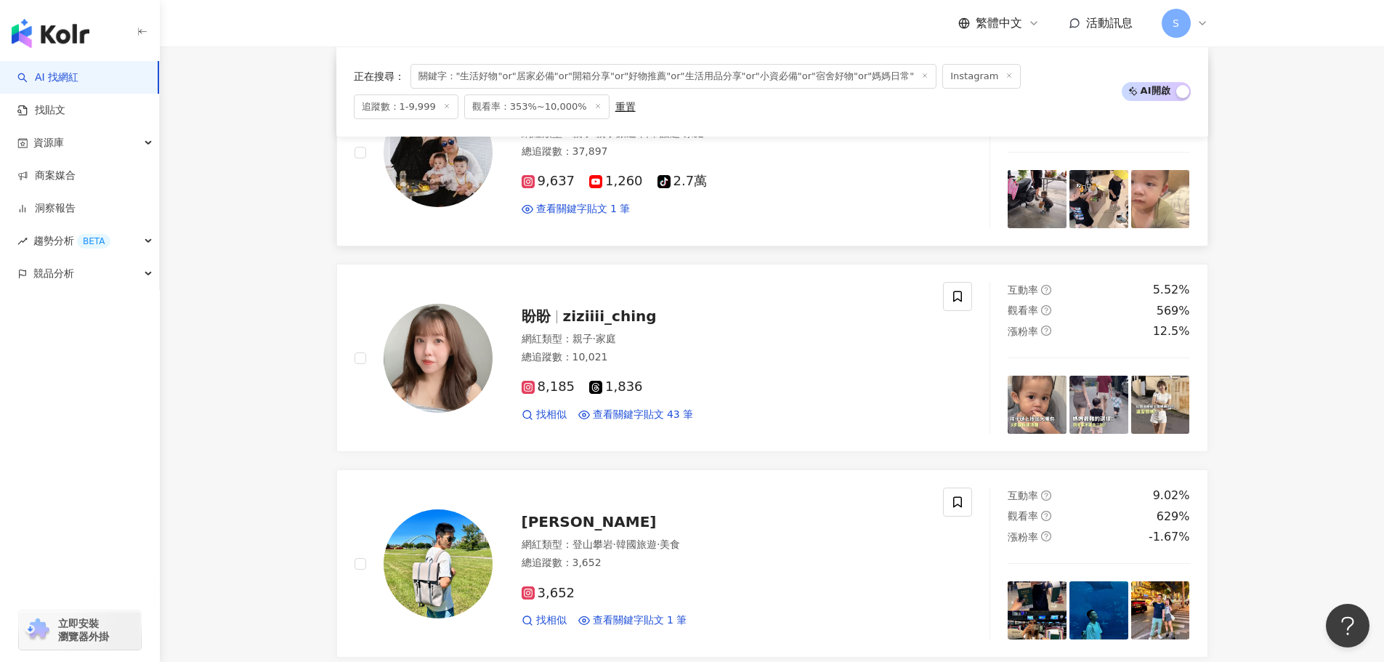
scroll to position [2035, 0]
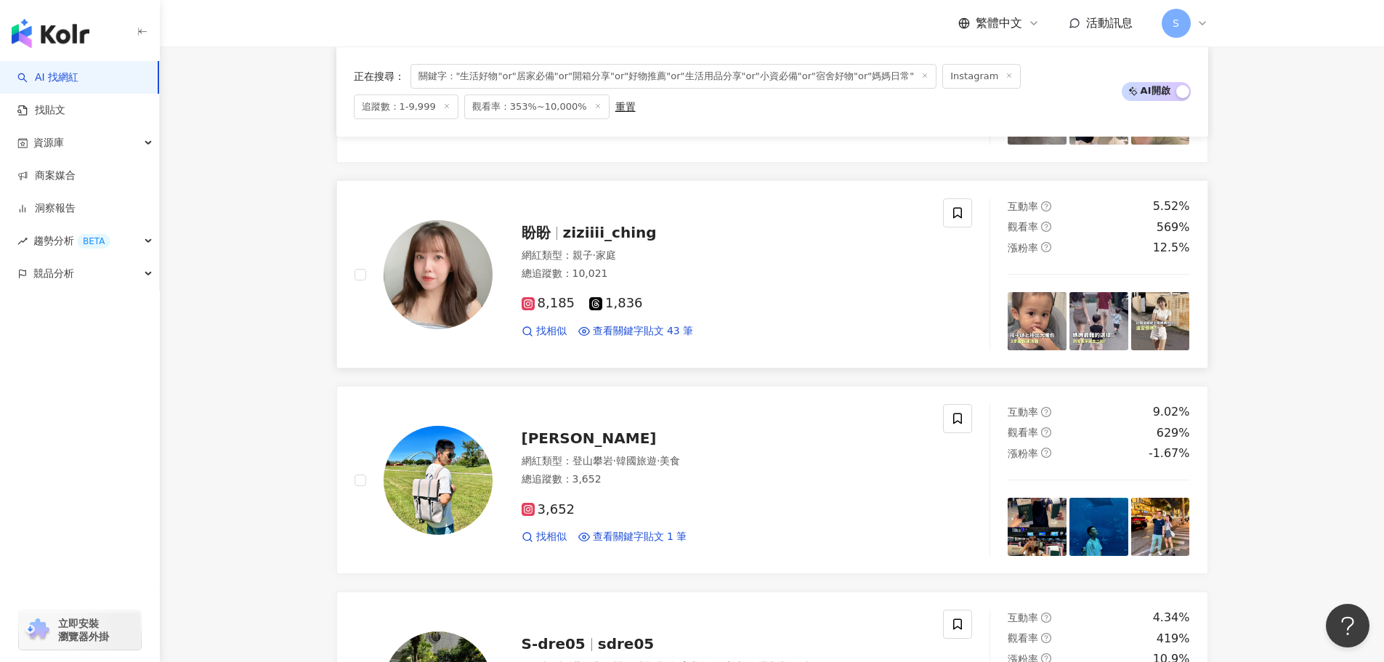
click at [487, 254] on img at bounding box center [438, 274] width 109 height 109
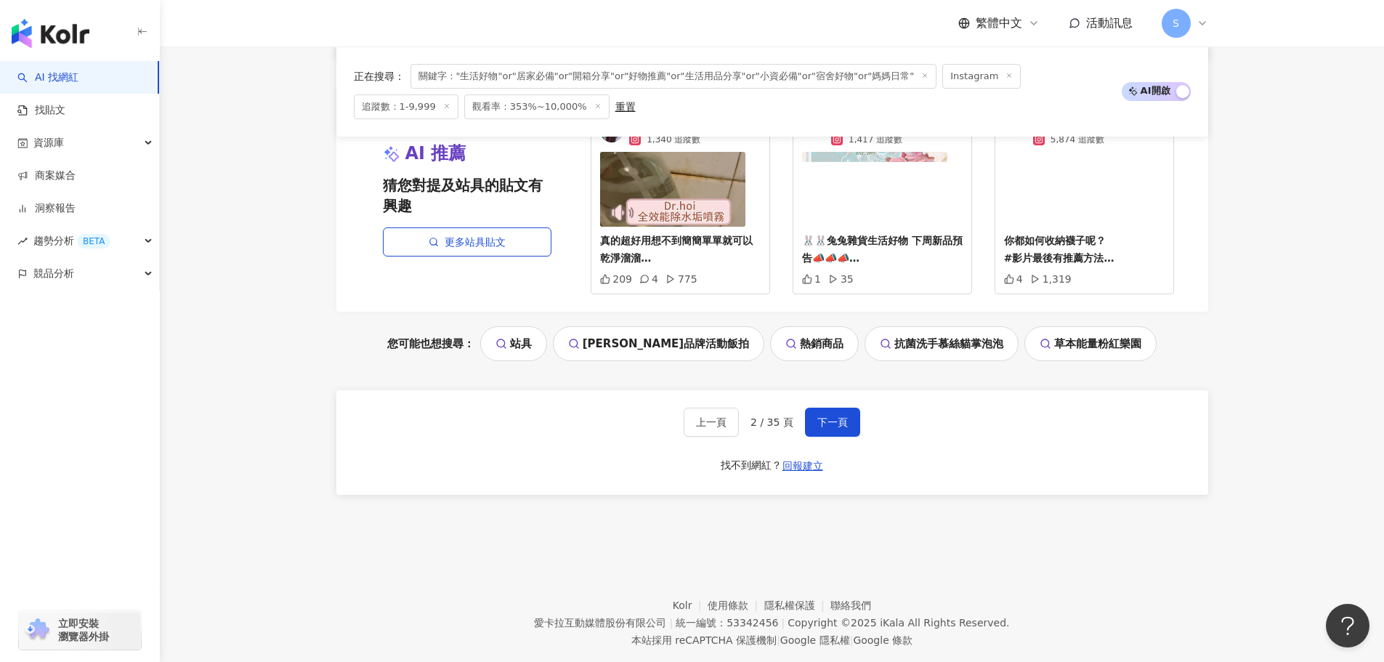
scroll to position [2762, 0]
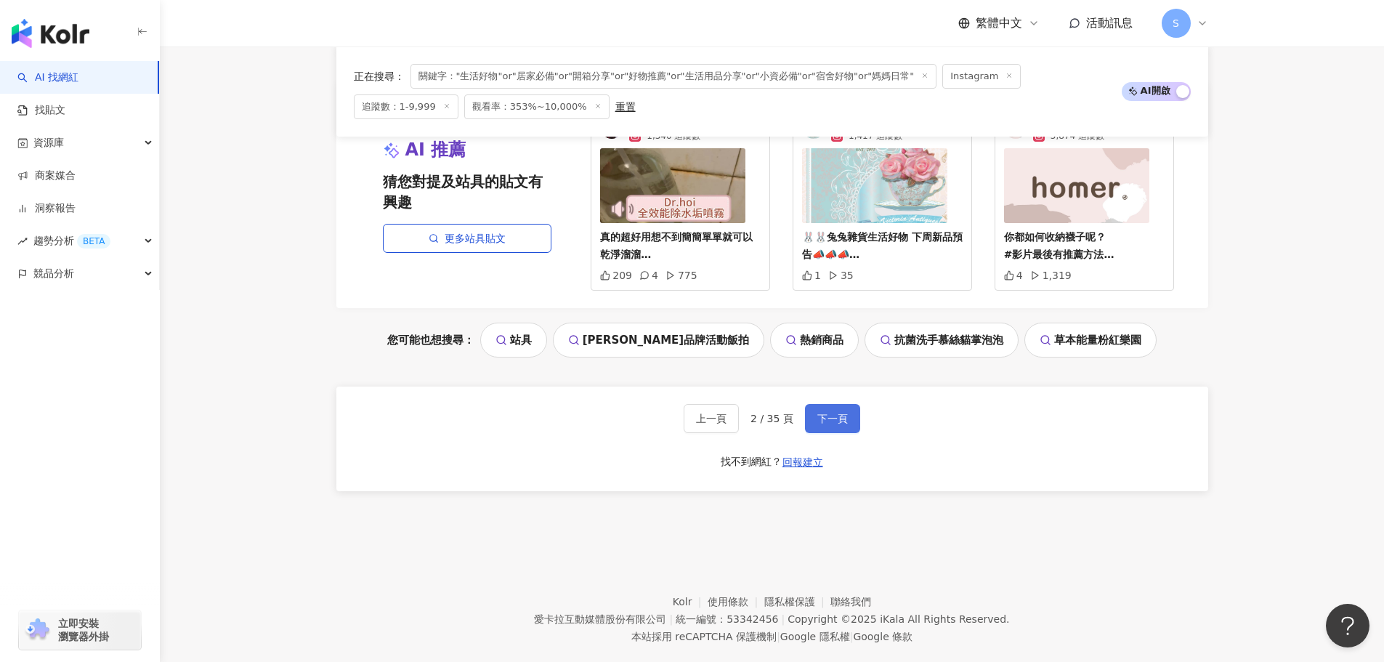
click at [838, 408] on button "下一頁" at bounding box center [832, 418] width 55 height 29
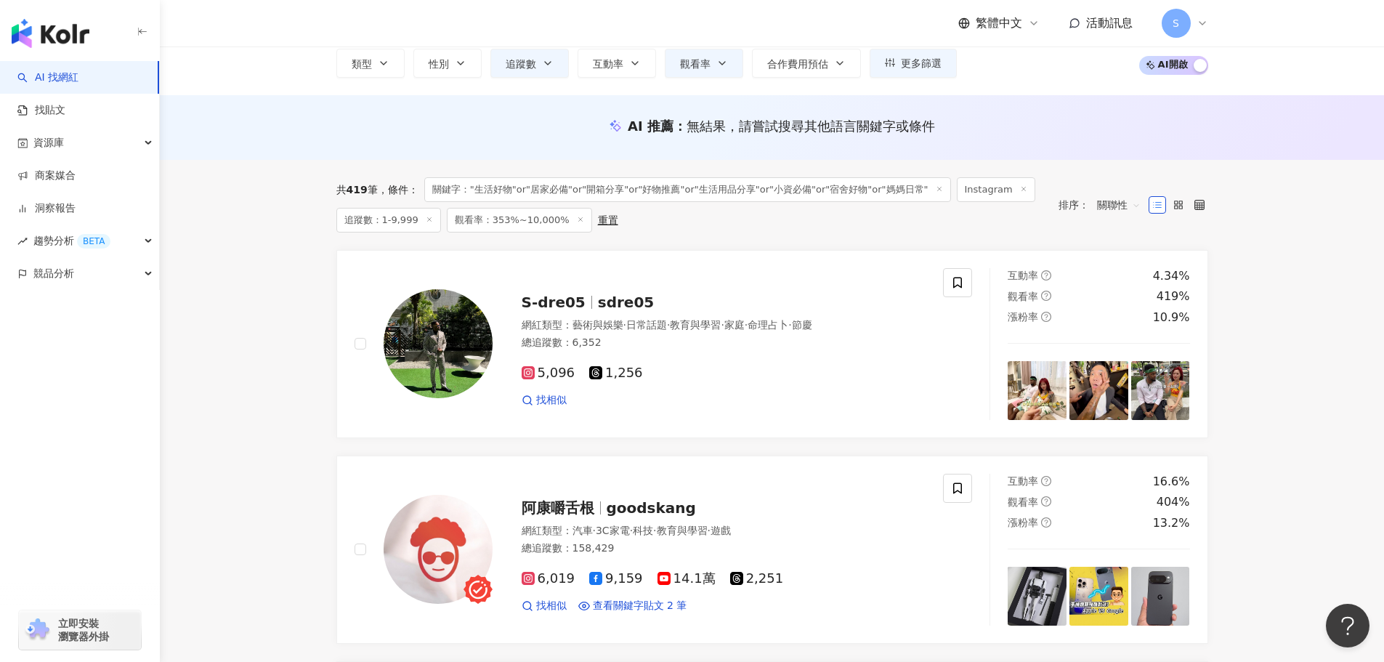
scroll to position [145, 0]
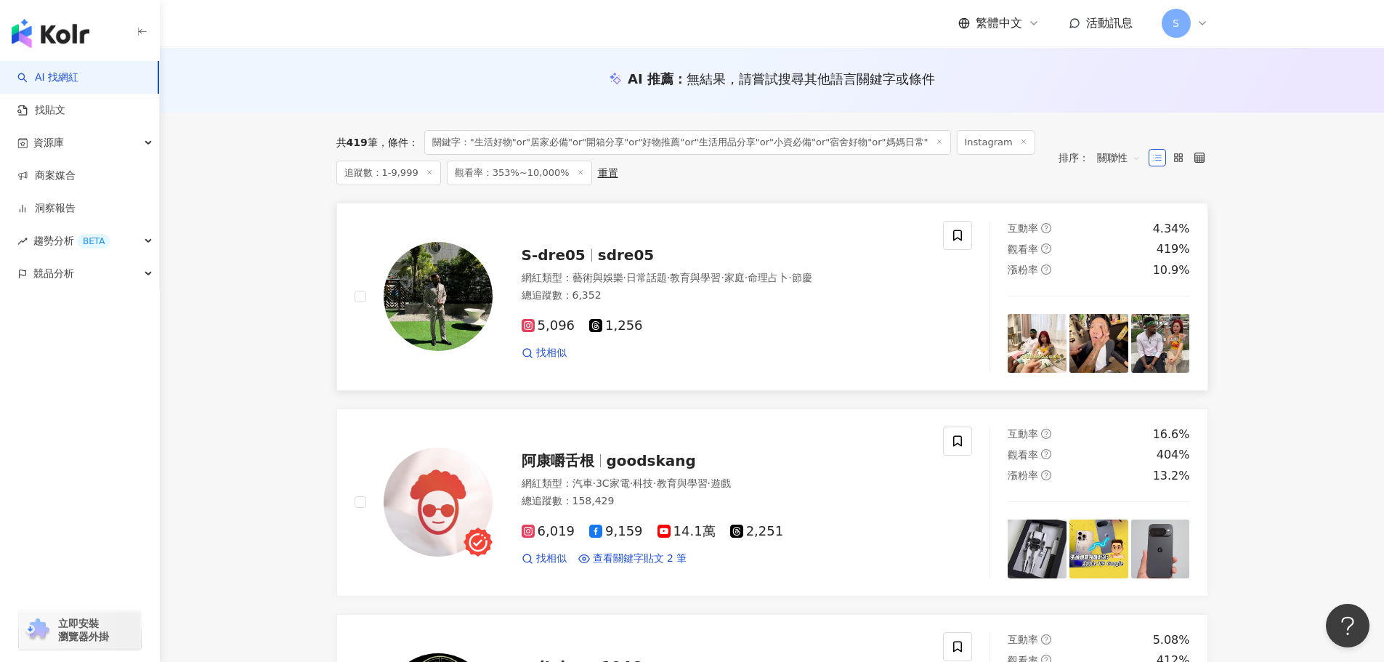
click at [612, 252] on span "sdre05" at bounding box center [626, 254] width 56 height 17
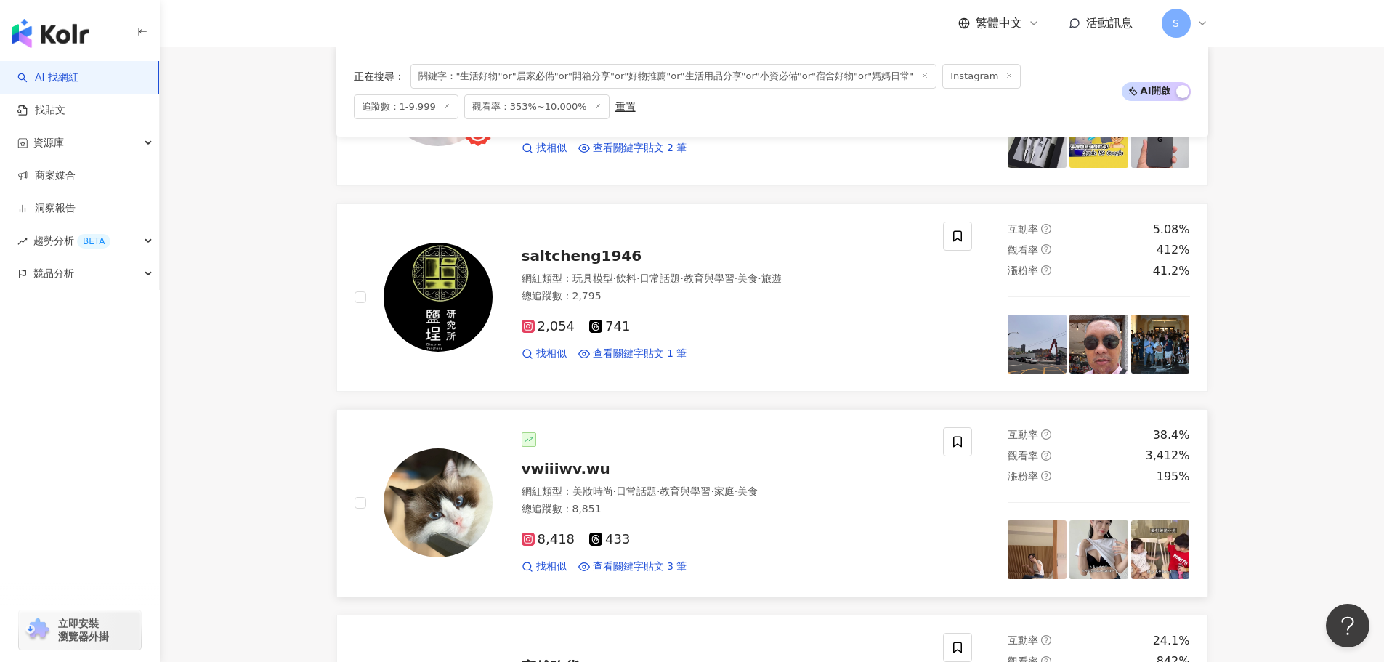
scroll to position [581, 0]
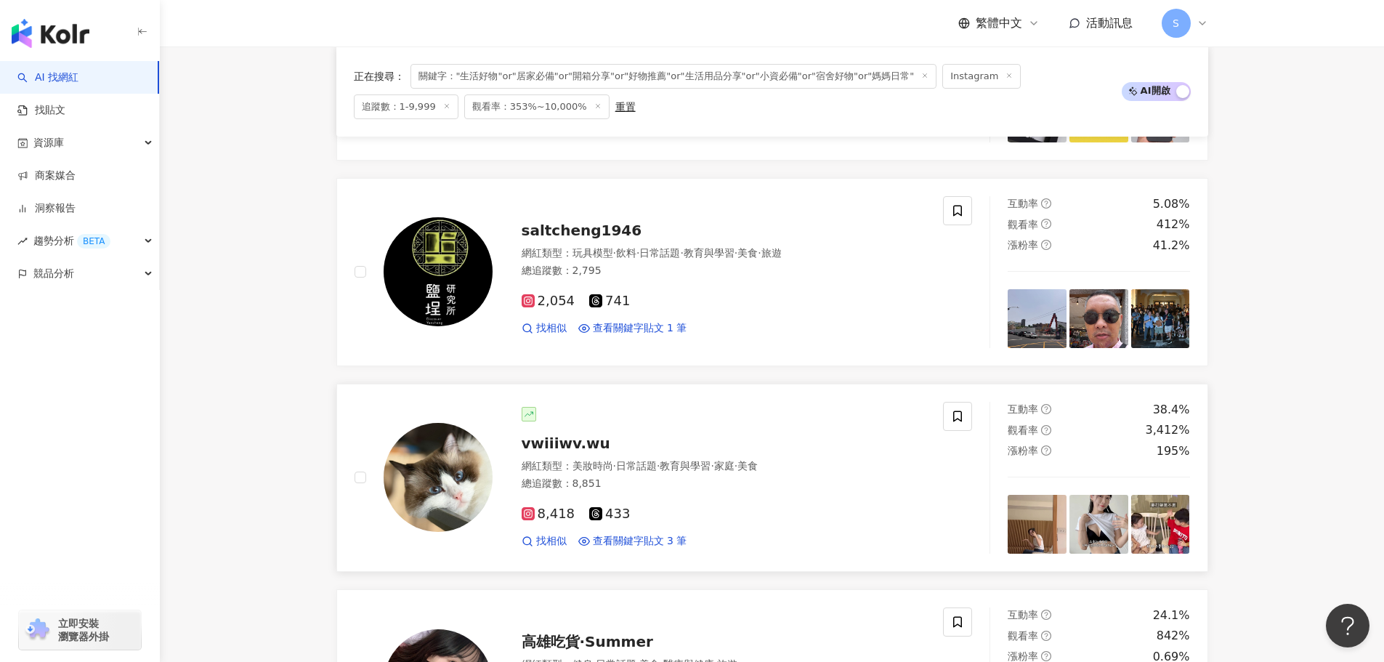
click at [572, 448] on span "vwiiiwv.wu" at bounding box center [566, 443] width 89 height 17
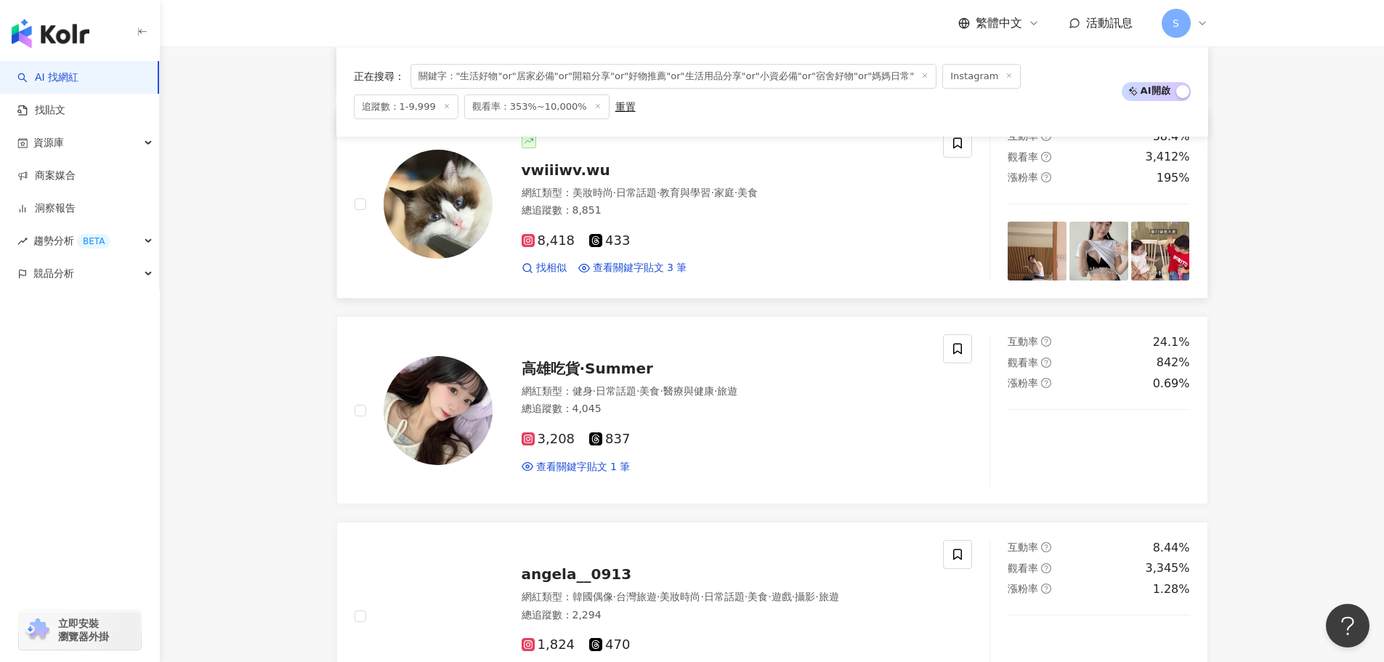
scroll to position [1017, 0]
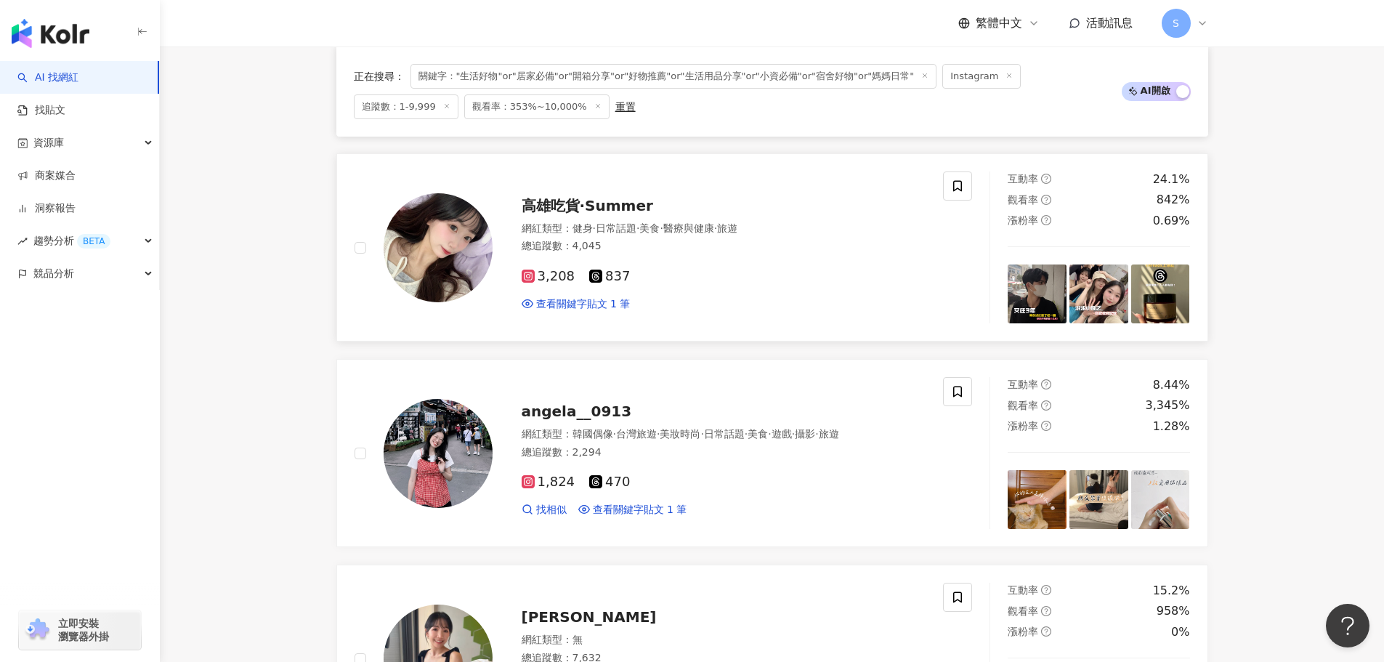
click at [637, 206] on span "高雄吃貨·Summer" at bounding box center [588, 205] width 132 height 17
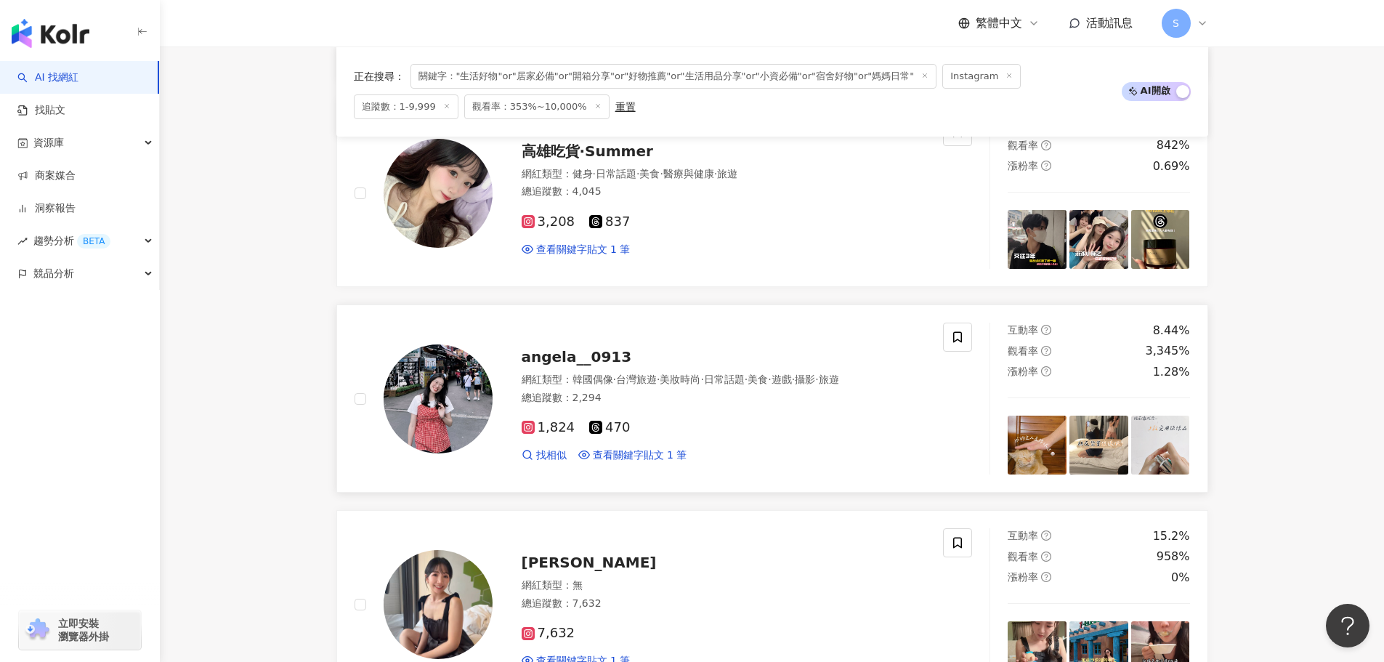
scroll to position [1163, 0]
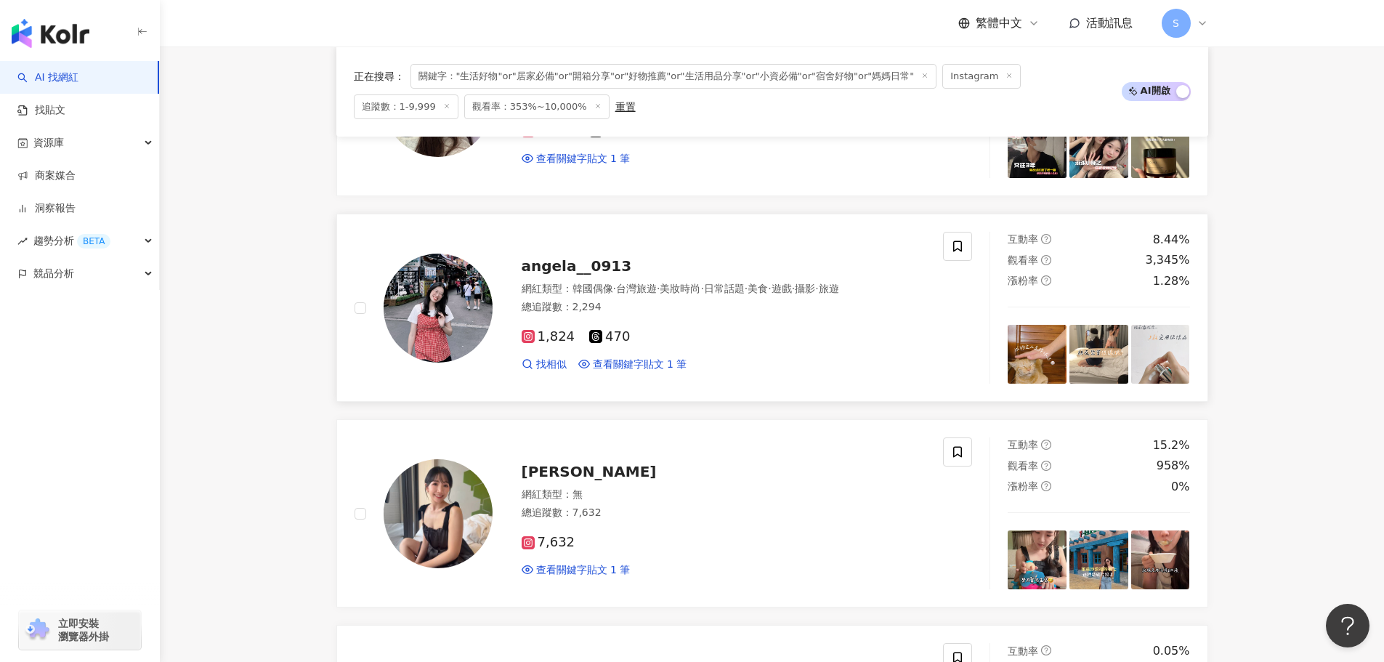
click at [573, 269] on span "angela__0913" at bounding box center [577, 265] width 110 height 17
click at [552, 464] on span "Katelin郁偉" at bounding box center [589, 471] width 135 height 17
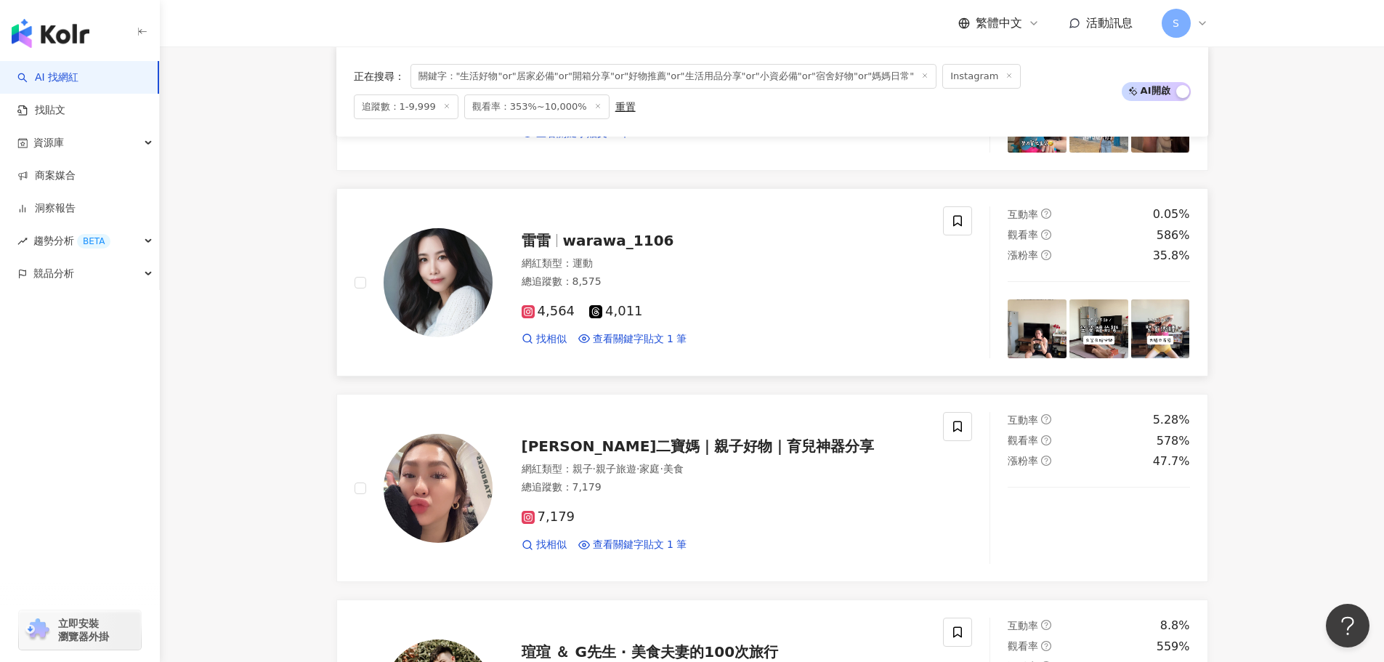
scroll to position [1599, 0]
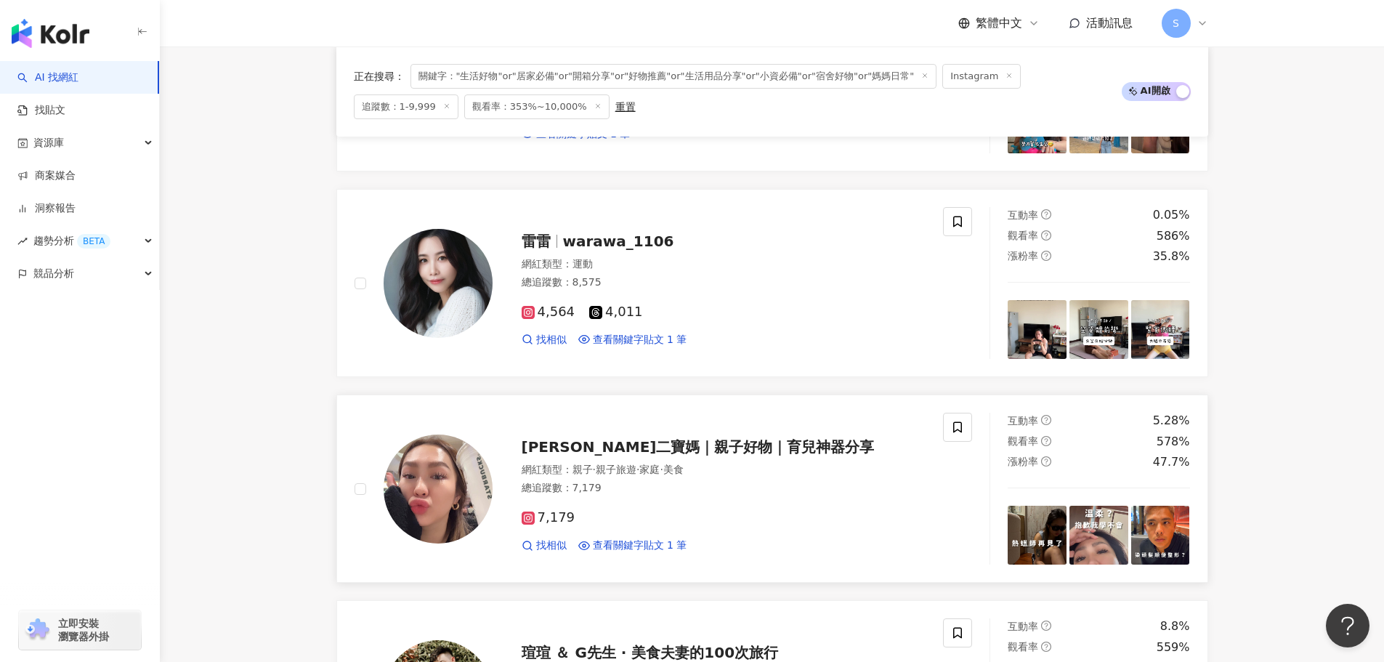
click at [608, 448] on span "阿蓁二寶媽｜親子好物｜育兒神器分享" at bounding box center [698, 446] width 353 height 17
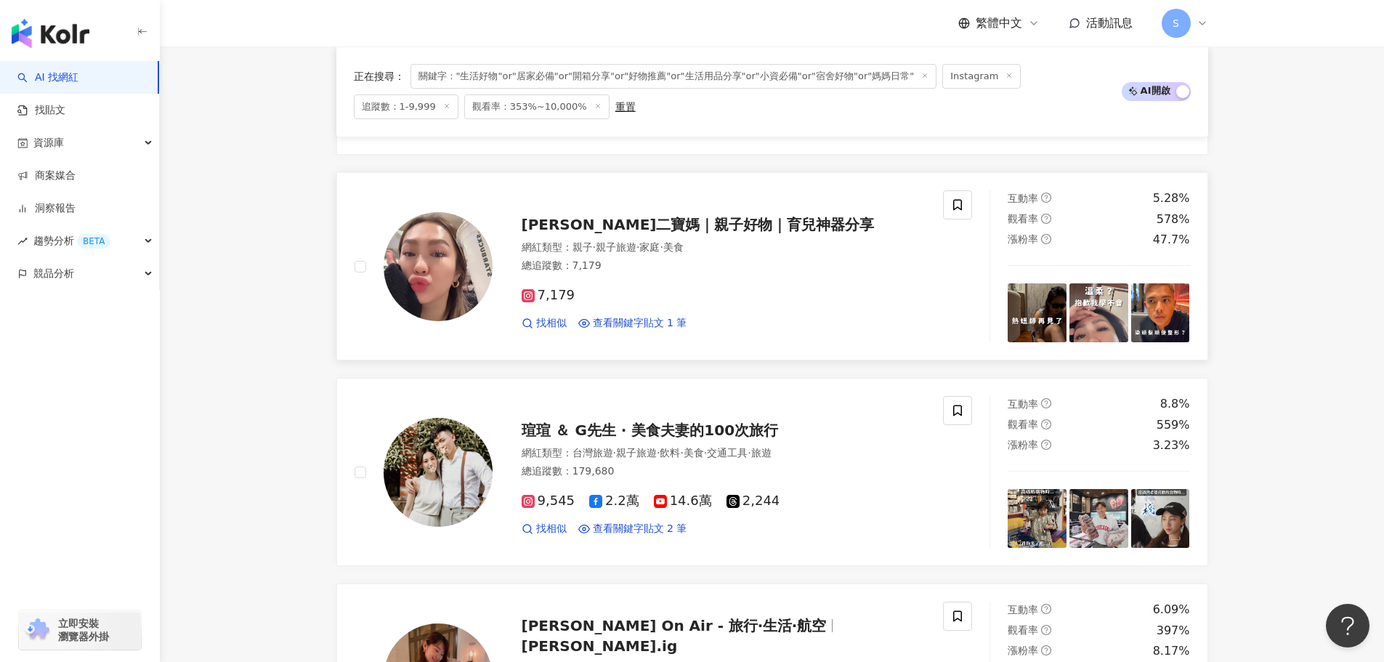
scroll to position [1890, 0]
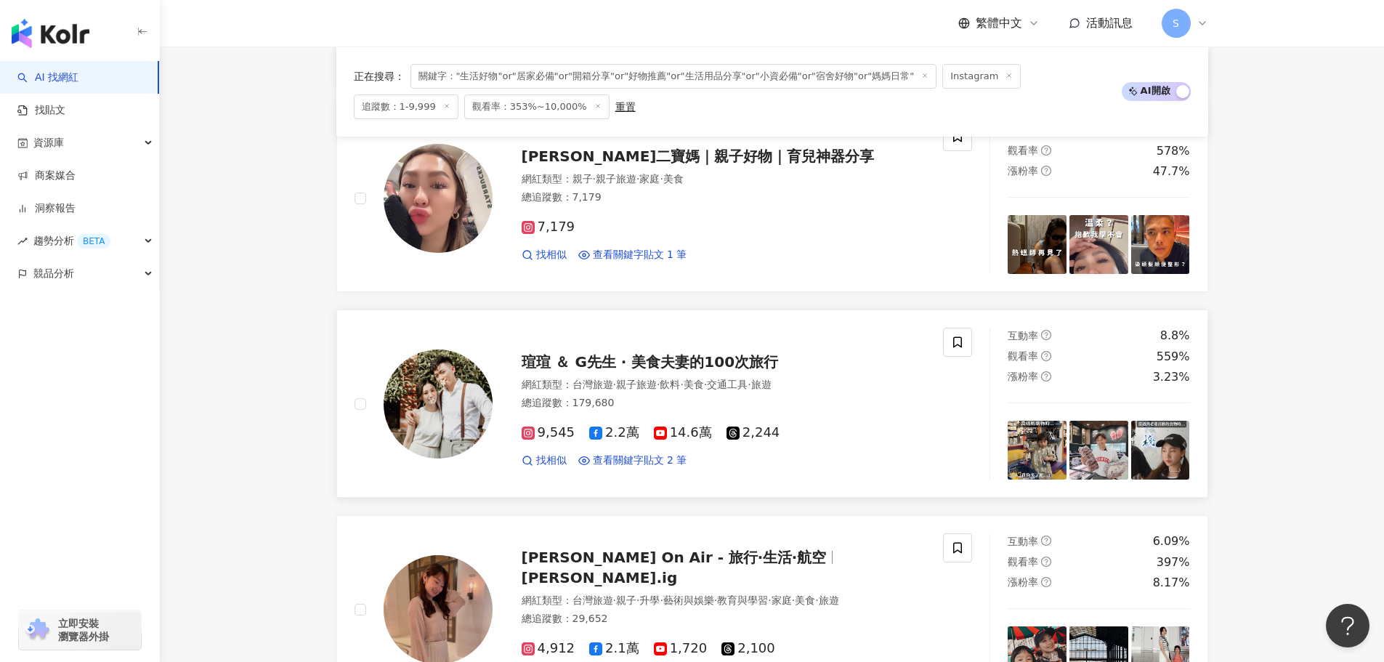
click at [689, 358] on span "瑄瑄 ＆ G先生 · 美食夫妻的100次旅行" at bounding box center [650, 361] width 257 height 17
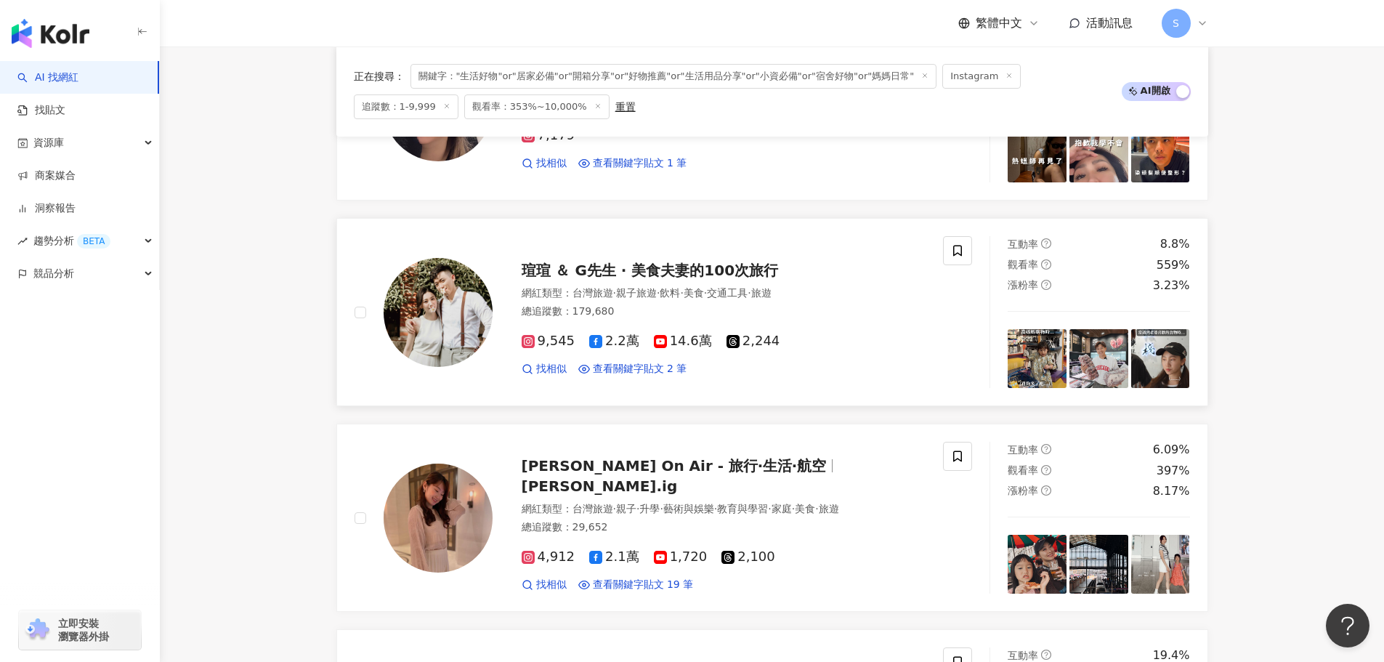
scroll to position [2108, 0]
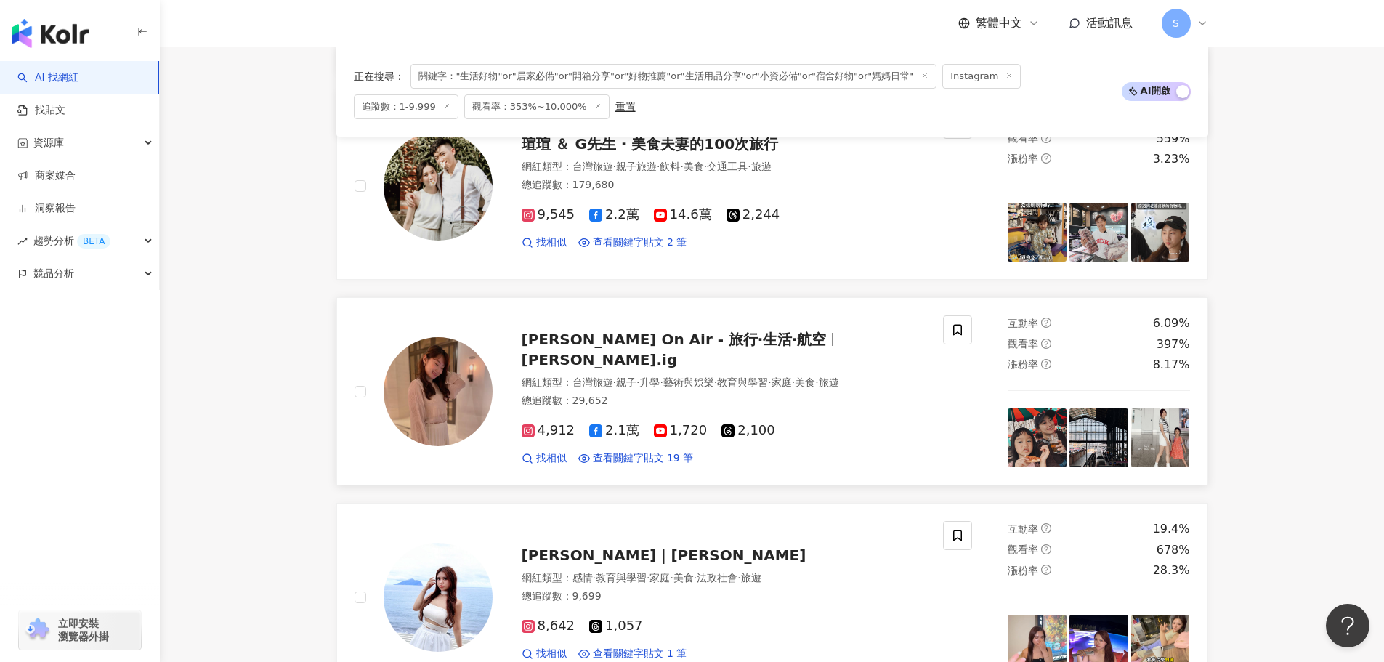
click at [678, 351] on span "daphne.ig" at bounding box center [600, 359] width 156 height 17
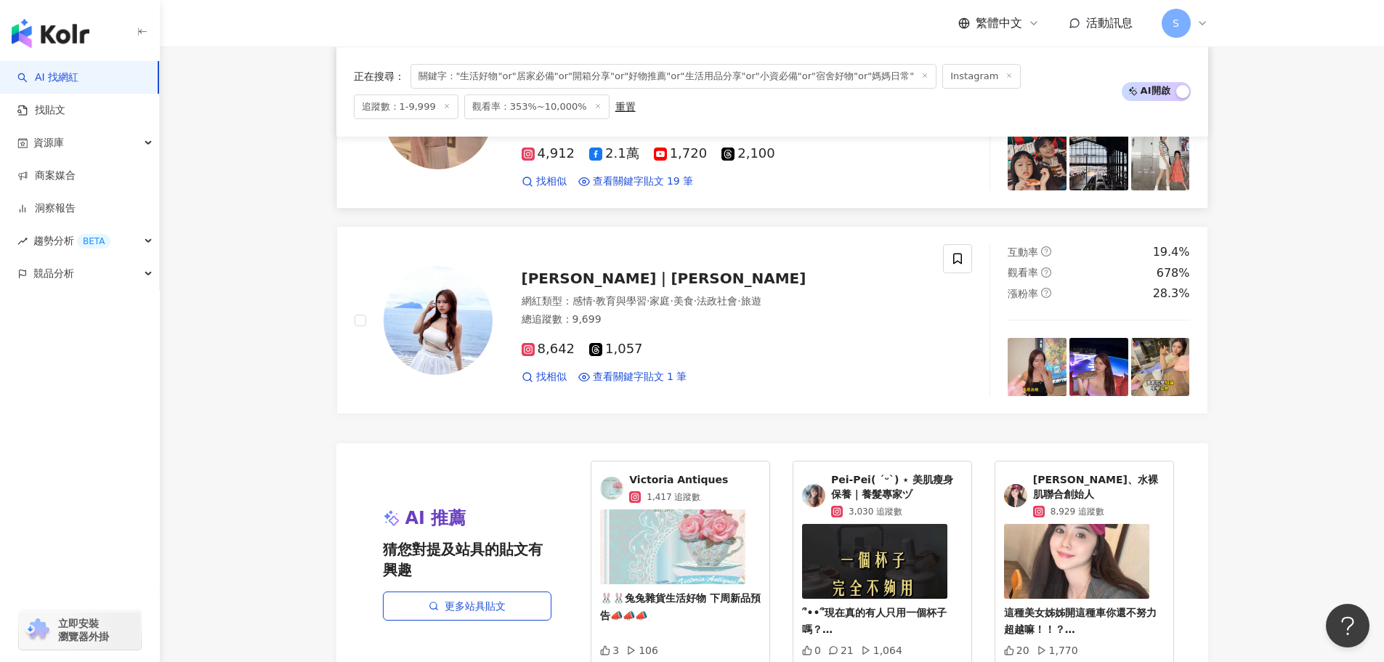
scroll to position [2398, 0]
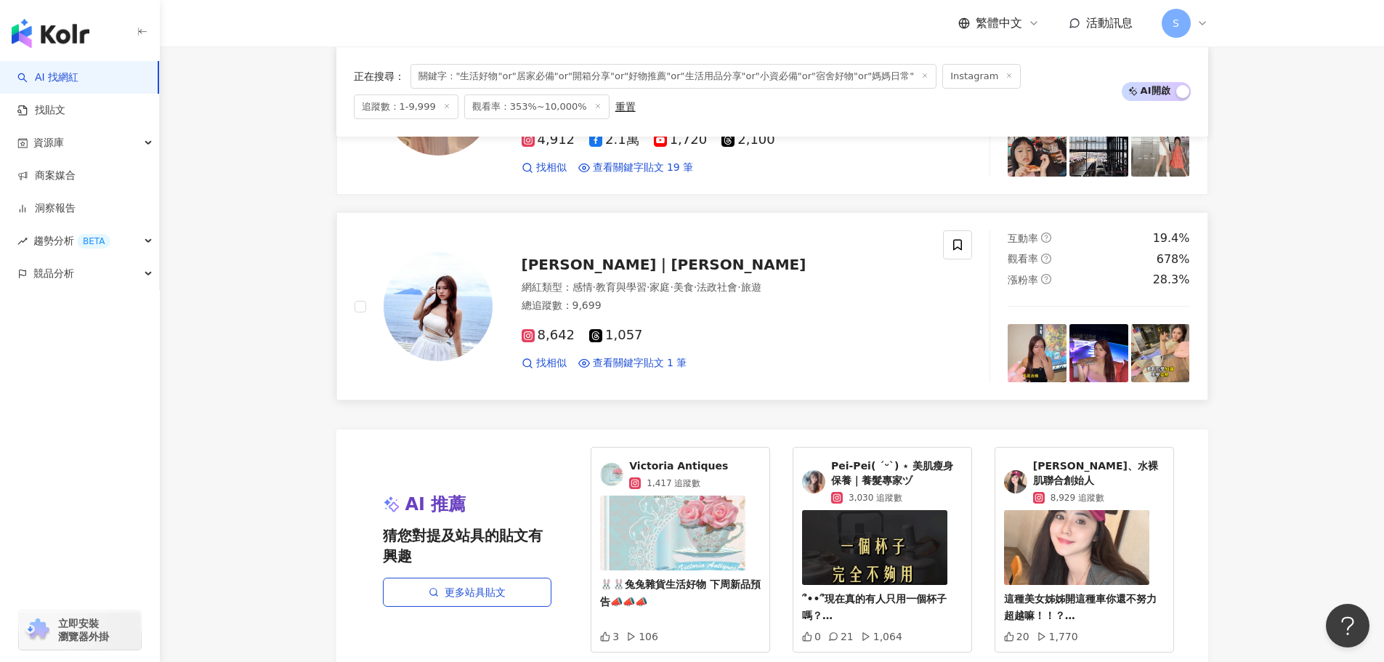
click at [571, 264] on span "徐穎｜珍妮" at bounding box center [664, 264] width 285 height 17
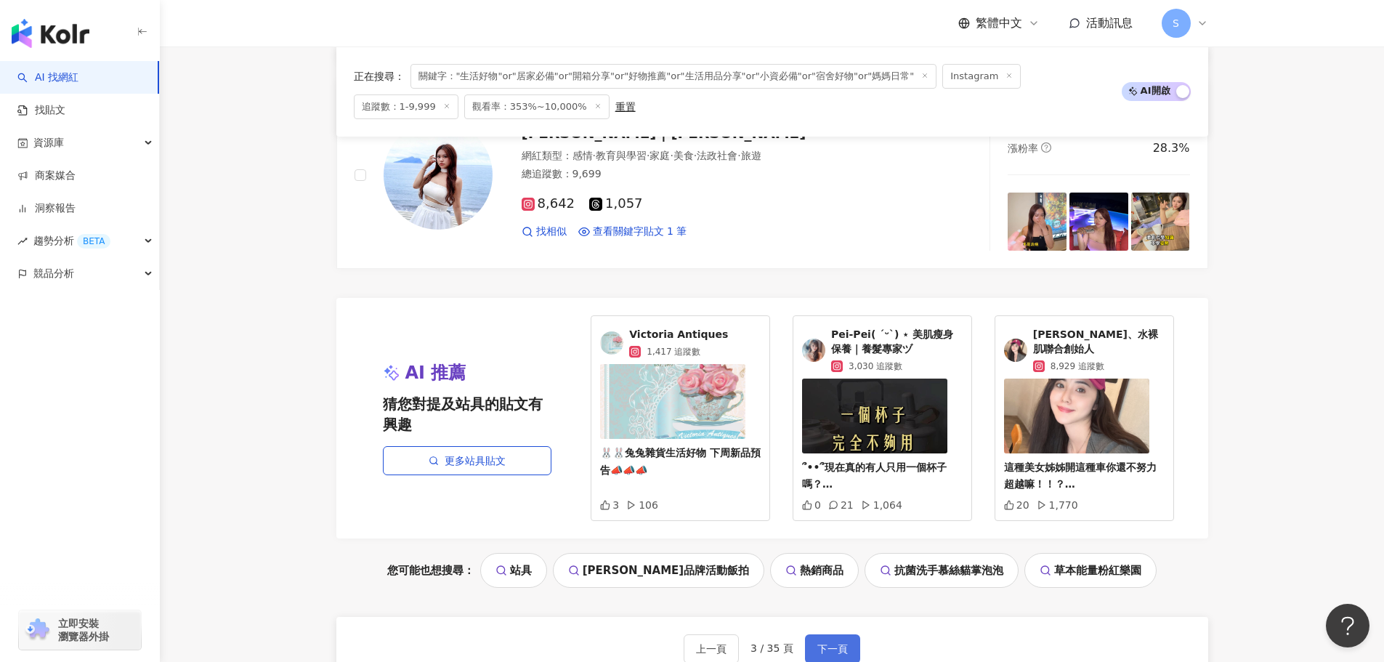
scroll to position [2762, 0]
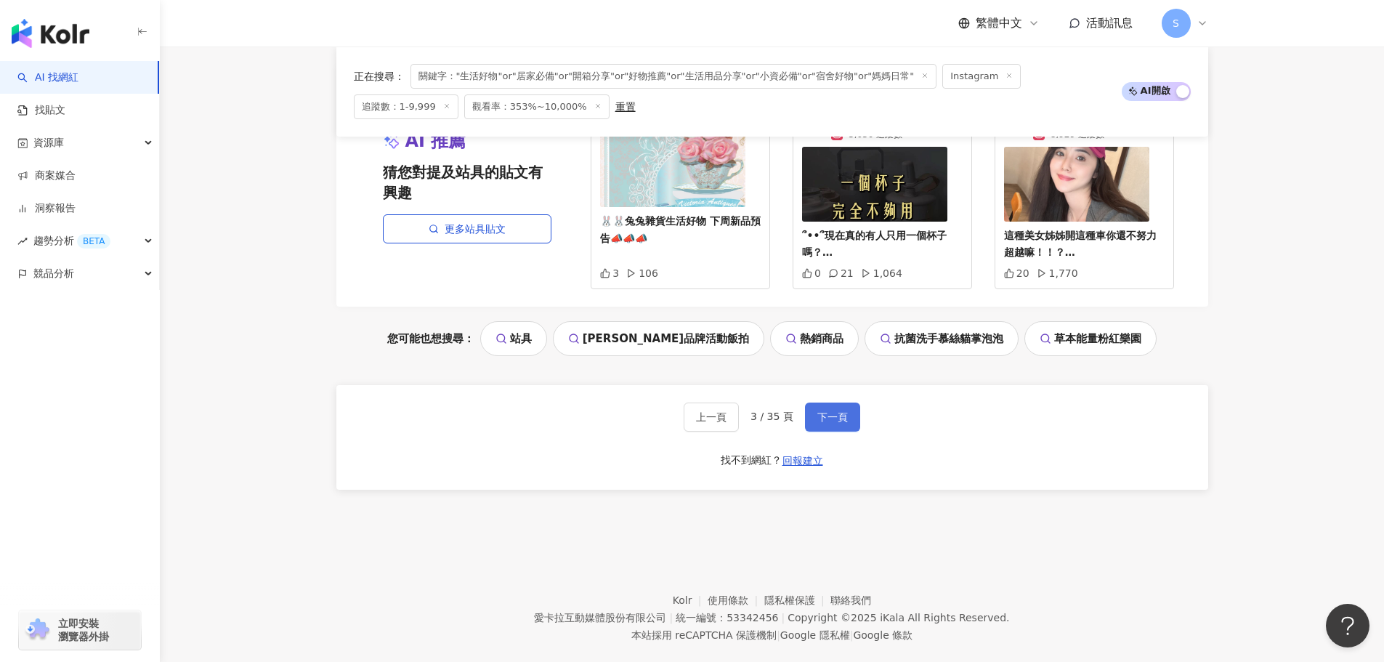
click at [836, 416] on span "下一頁" at bounding box center [833, 417] width 31 height 12
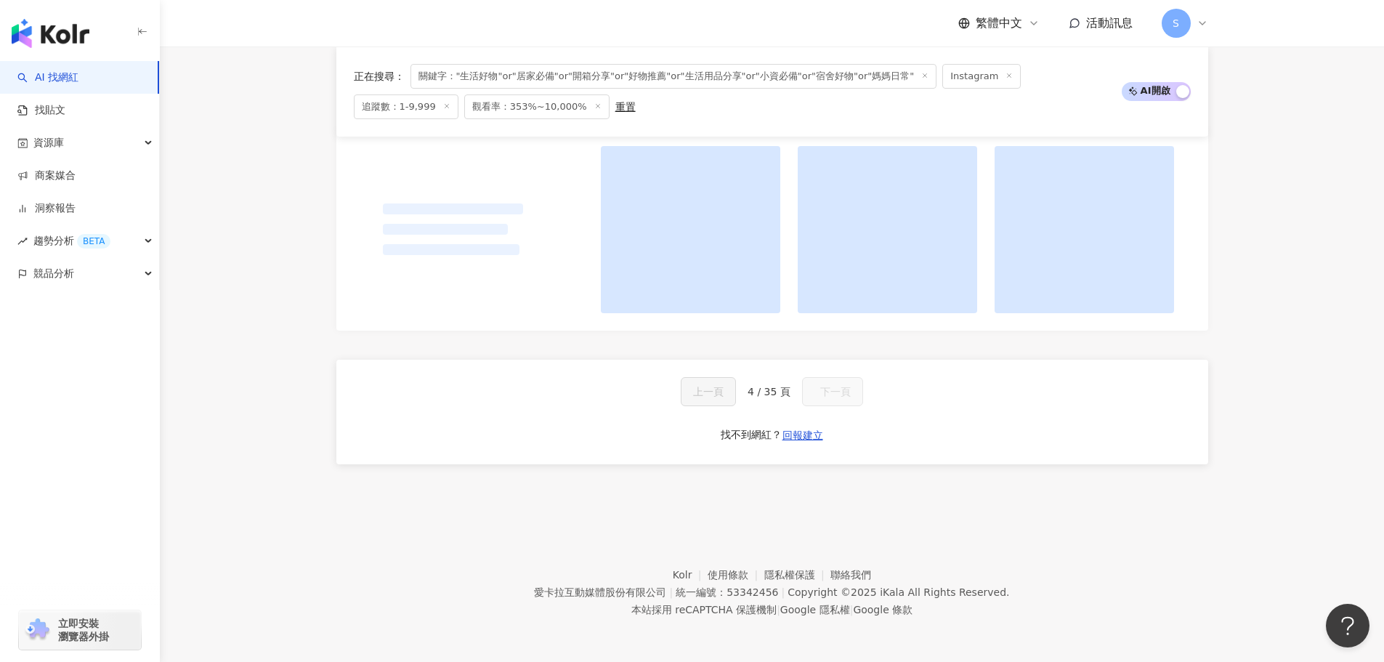
scroll to position [1086, 0]
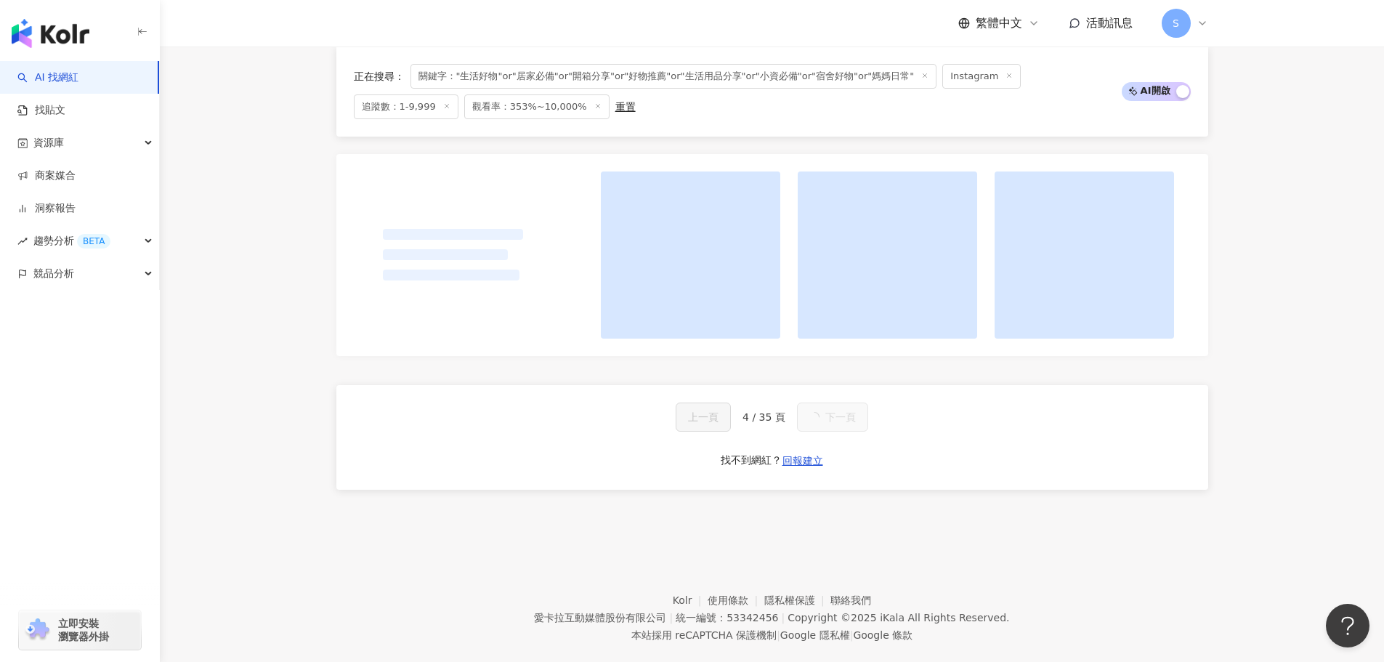
click at [616, 105] on div "重置" at bounding box center [626, 107] width 20 height 12
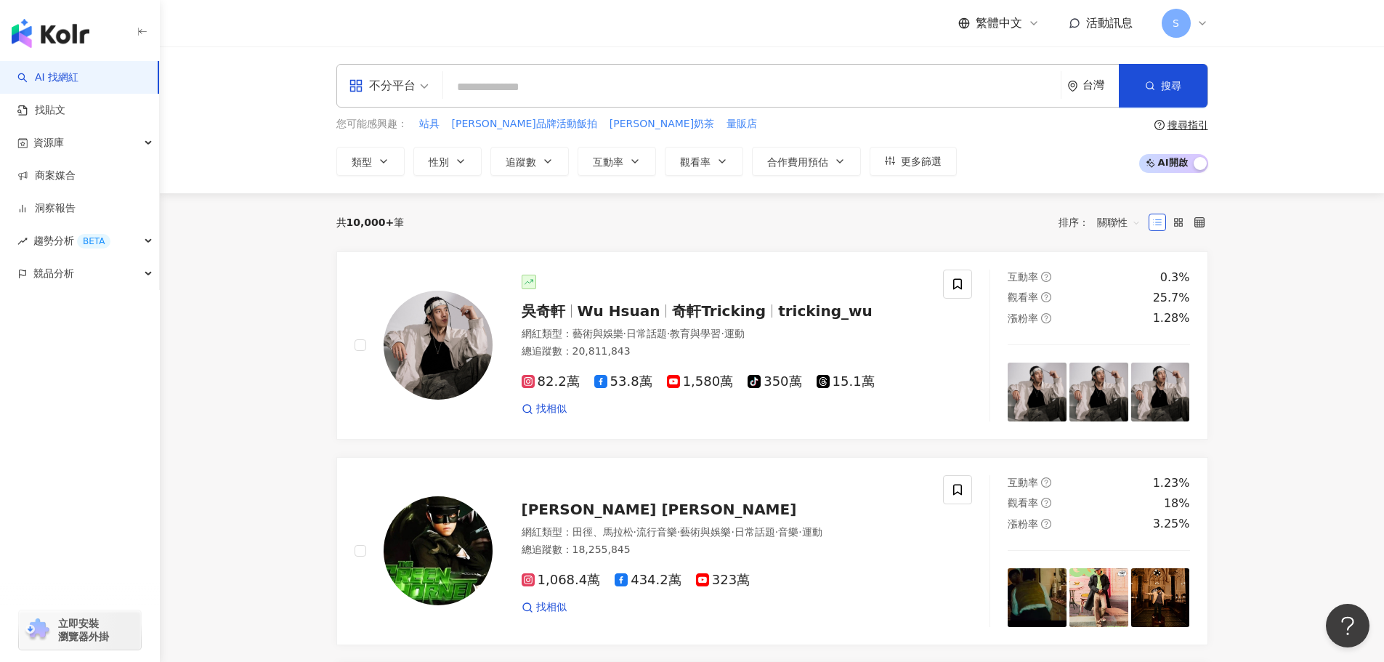
click at [855, 108] on div "不分平台 台灣 搜尋 keyword 搜尋名稱、敘述、貼文含有關鍵字 “ "生活好物"or"居家必備"or"開箱分享"or"好物推薦"or"生活用品分享"or…" at bounding box center [772, 120] width 930 height 112
click at [753, 82] on input "search" at bounding box center [752, 87] width 606 height 28
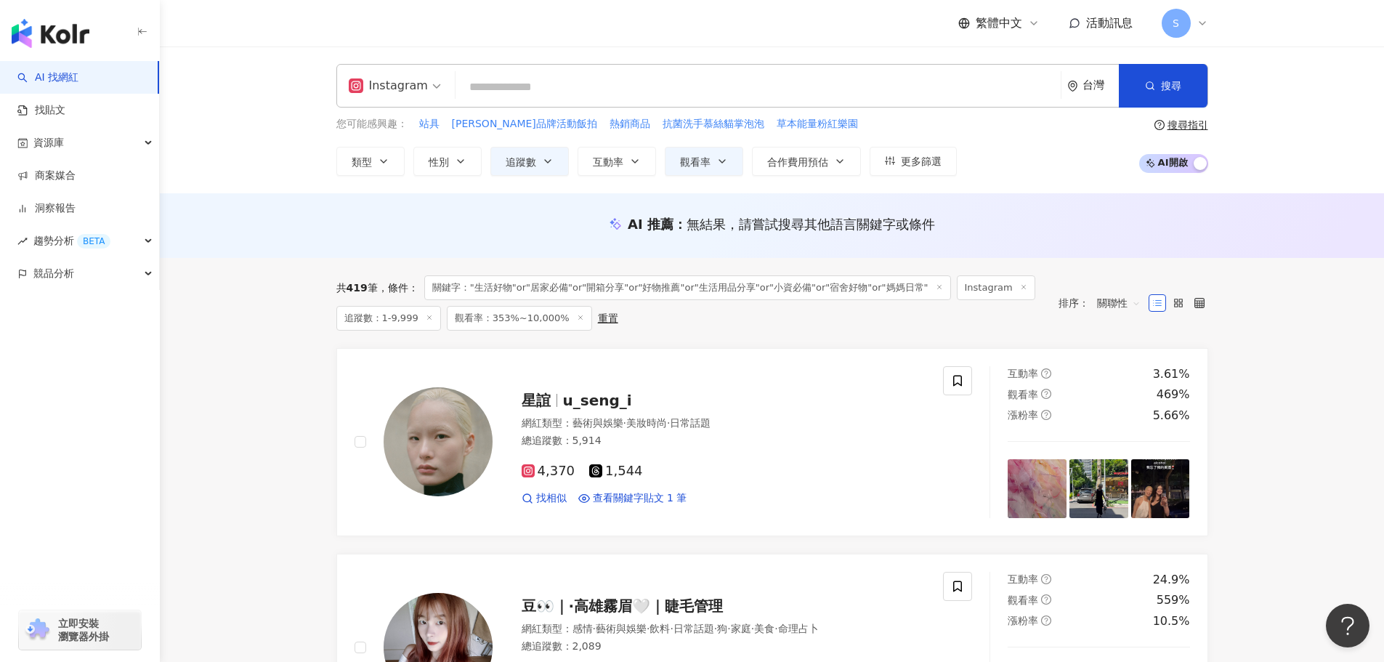
click at [529, 318] on span "觀看率：353%~10,000%" at bounding box center [519, 318] width 145 height 25
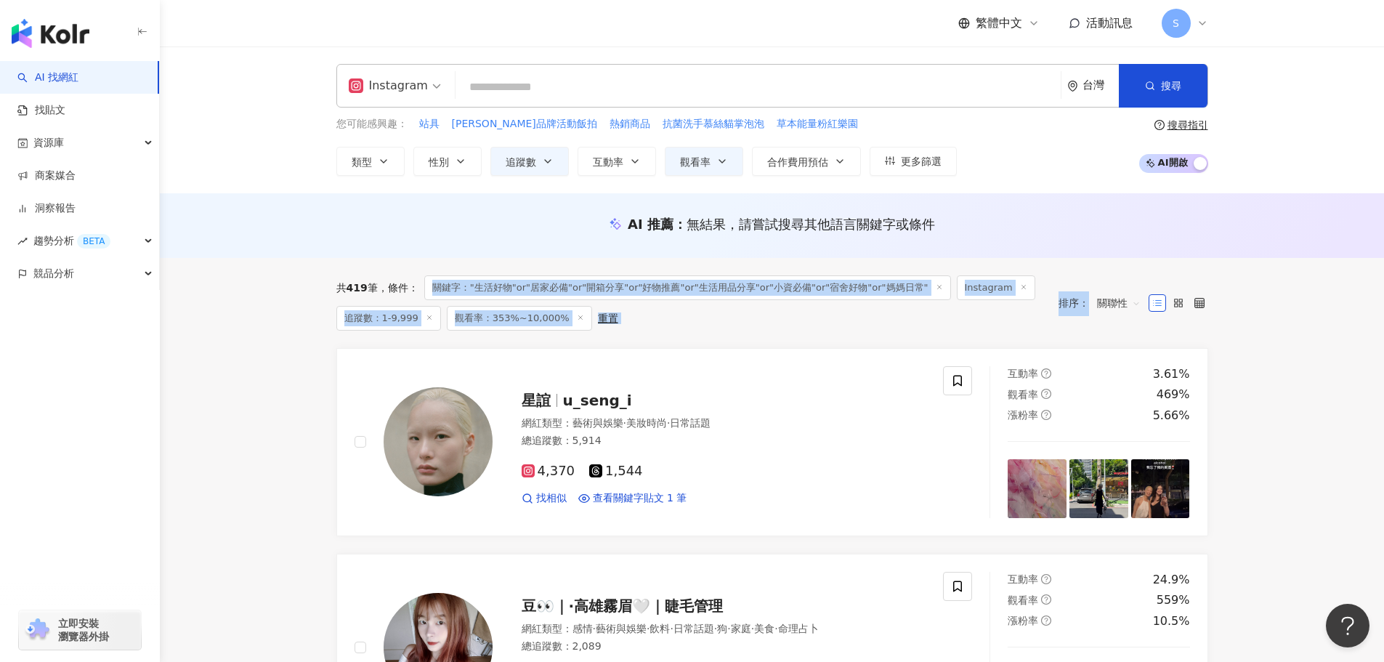
drag, startPoint x: 433, startPoint y: 286, endPoint x: 1119, endPoint y: 297, distance: 686.1
click at [1119, 297] on div "共 419 筆 條件 ： 關鍵字："生活好物"or"居家必備"or"開箱分享"or"好物推薦"or"生活用品分享"or"小資必備"or"宿舍好物"or"媽媽日…" at bounding box center [772, 302] width 872 height 55
click at [895, 326] on div "共 419 筆 條件 ： 關鍵字："生活好物"or"居家必備"or"開箱分享"or"好物推薦"or"生活用品分享"or"小資必備"or"宿舍好物"or"媽媽日…" at bounding box center [690, 302] width 708 height 55
drag, startPoint x: 431, startPoint y: 286, endPoint x: 940, endPoint y: 292, distance: 509.5
click at [940, 292] on span "關鍵字："生活好物"or"居家必備"or"開箱分享"or"好物推薦"or"生活用品分享"or"小資必備"or"宿舍好物"or"媽媽日常"" at bounding box center [687, 287] width 527 height 25
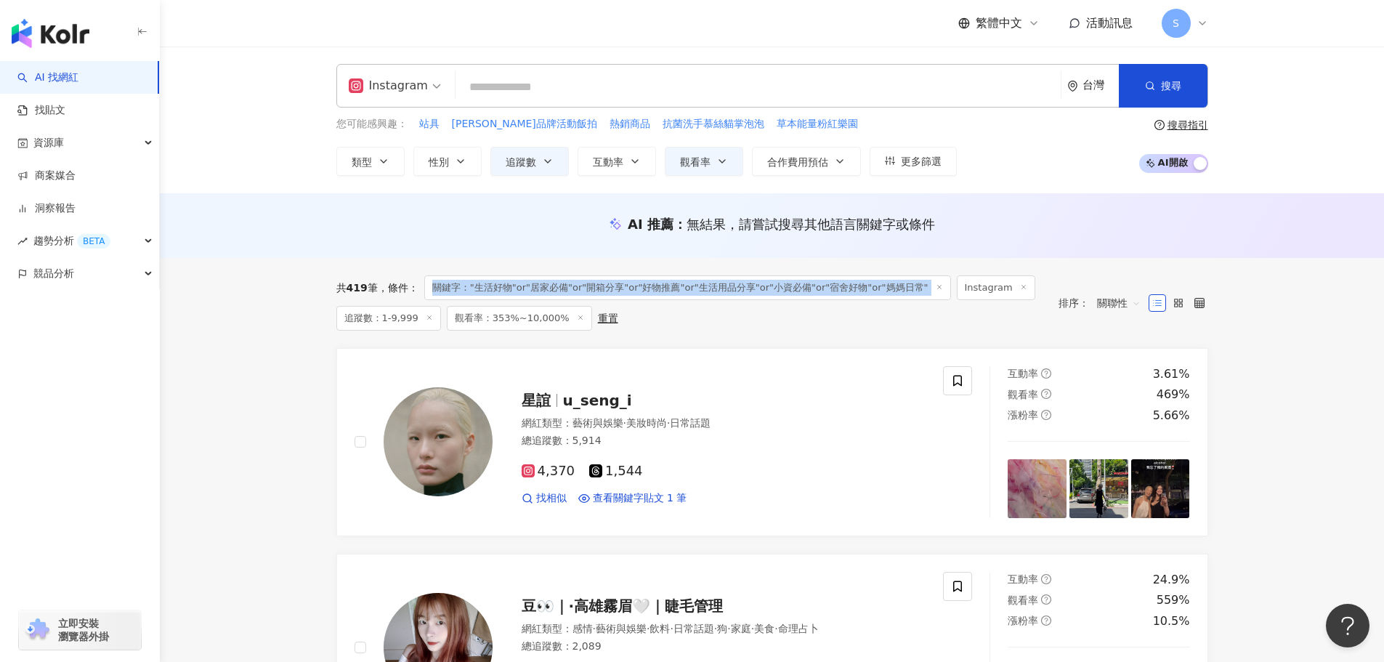
copy span "關鍵字："生活好物"or"居家必備"or"開箱分享"or"好物推薦"or"生活用品分享"or"小資必備"or"宿舍好物"or"媽媽日常""
click at [492, 94] on input "search" at bounding box center [758, 87] width 594 height 28
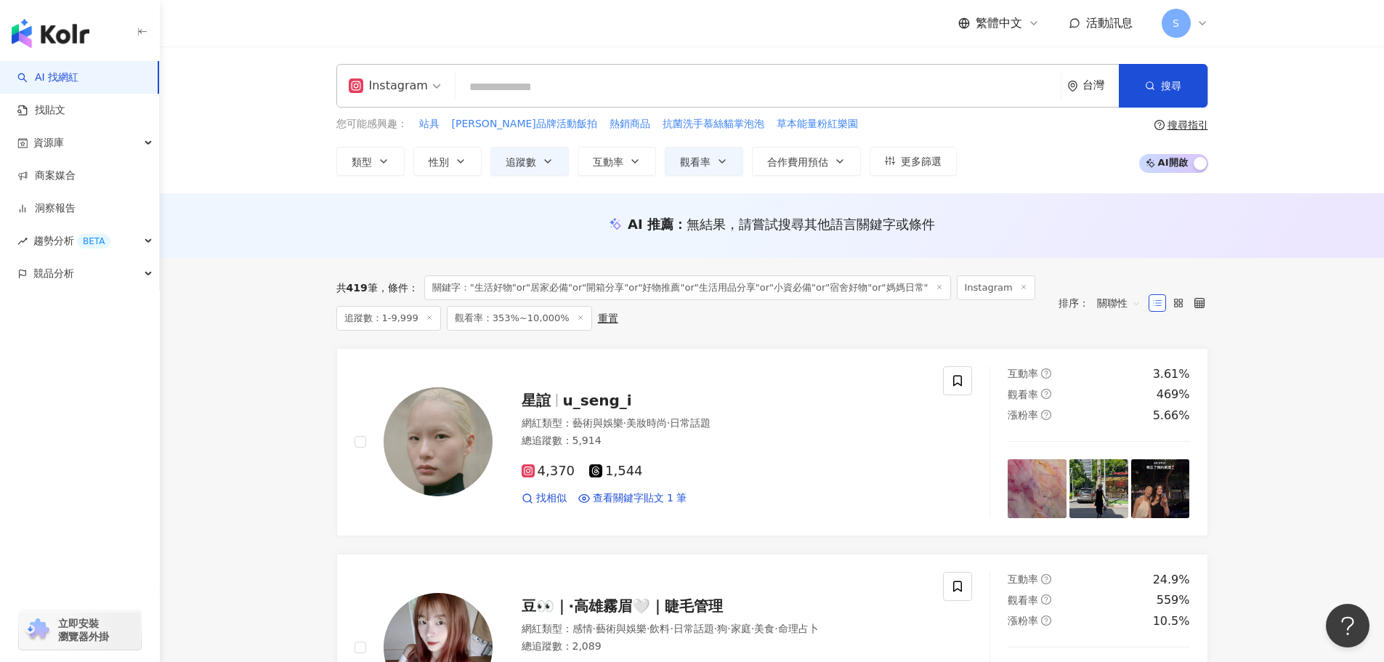
paste input "**********"
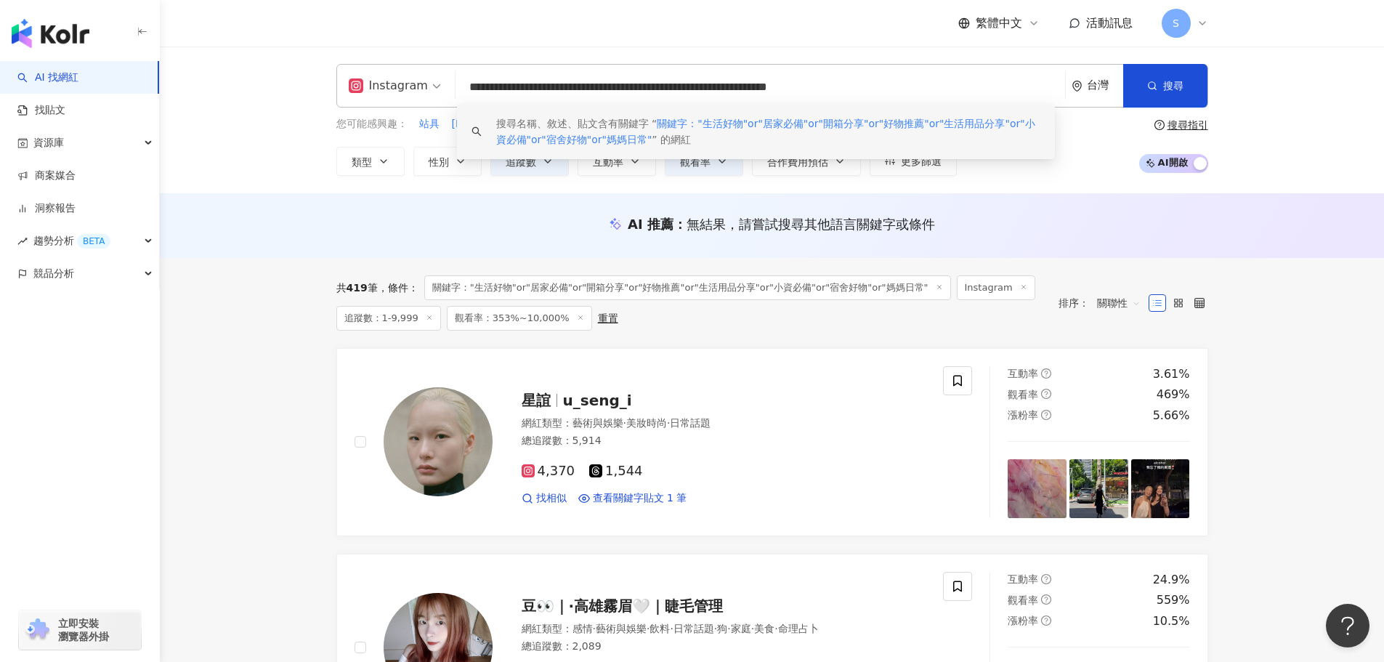
click at [884, 122] on span "關鍵字："生活好物"or"居家必備"or"開箱分享"or"好物推薦"or"生活用品分享"or"小資必備"or"宿舍好物"or"媽媽日常"" at bounding box center [765, 132] width 539 height 28
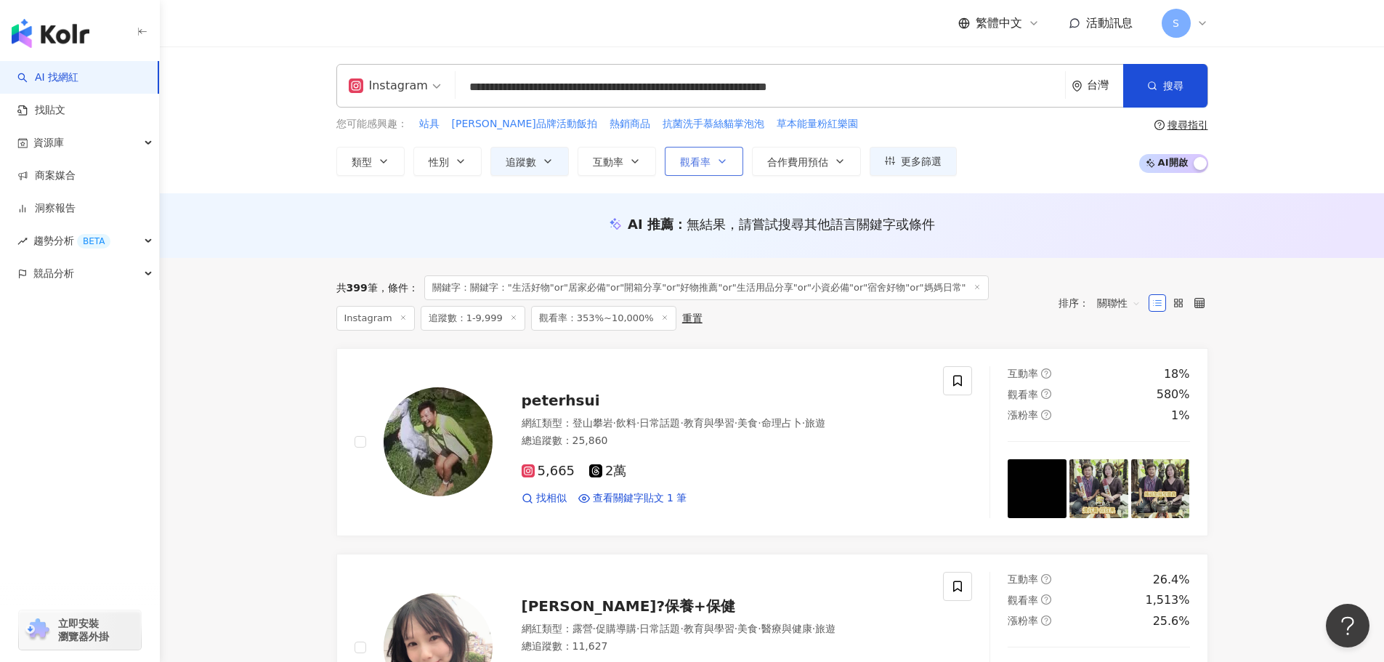
type input "**********"
click at [715, 161] on button "觀看率" at bounding box center [704, 161] width 78 height 29
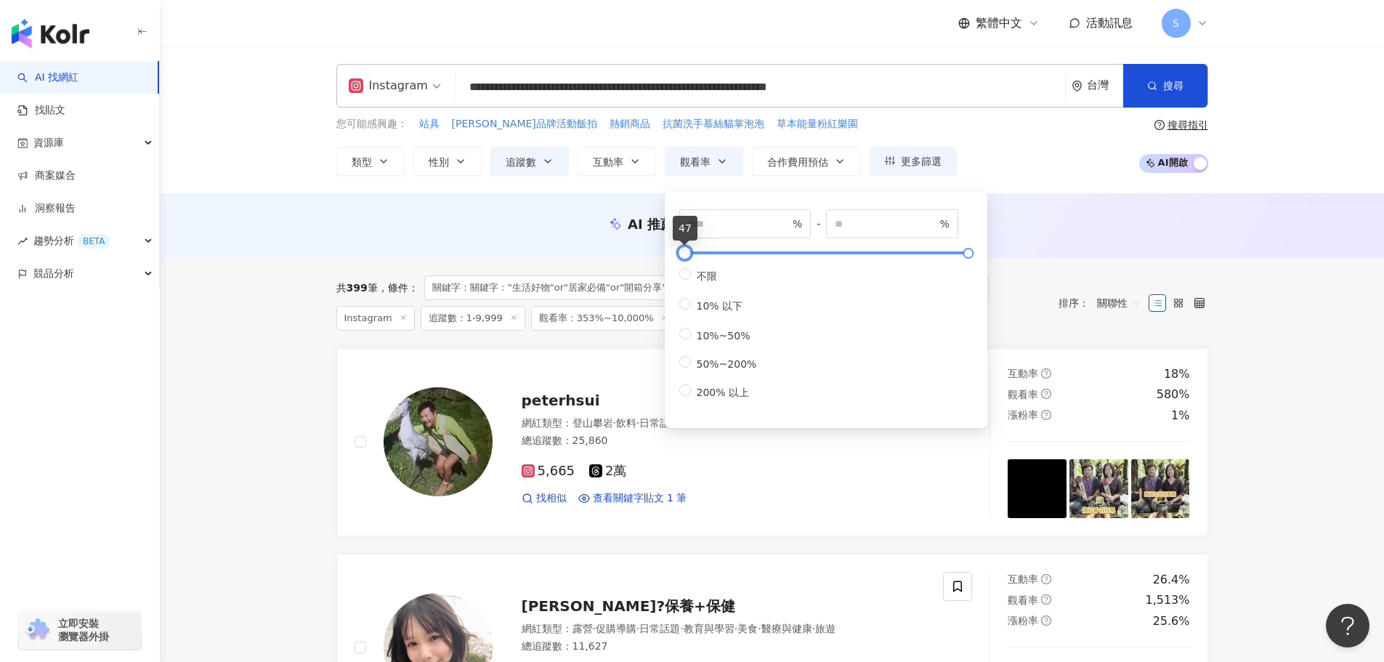
drag, startPoint x: 693, startPoint y: 251, endPoint x: 685, endPoint y: 254, distance: 9.2
click at [685, 254] on div at bounding box center [684, 253] width 8 height 8
click at [735, 219] on input "**" at bounding box center [739, 224] width 102 height 16
type input "***"
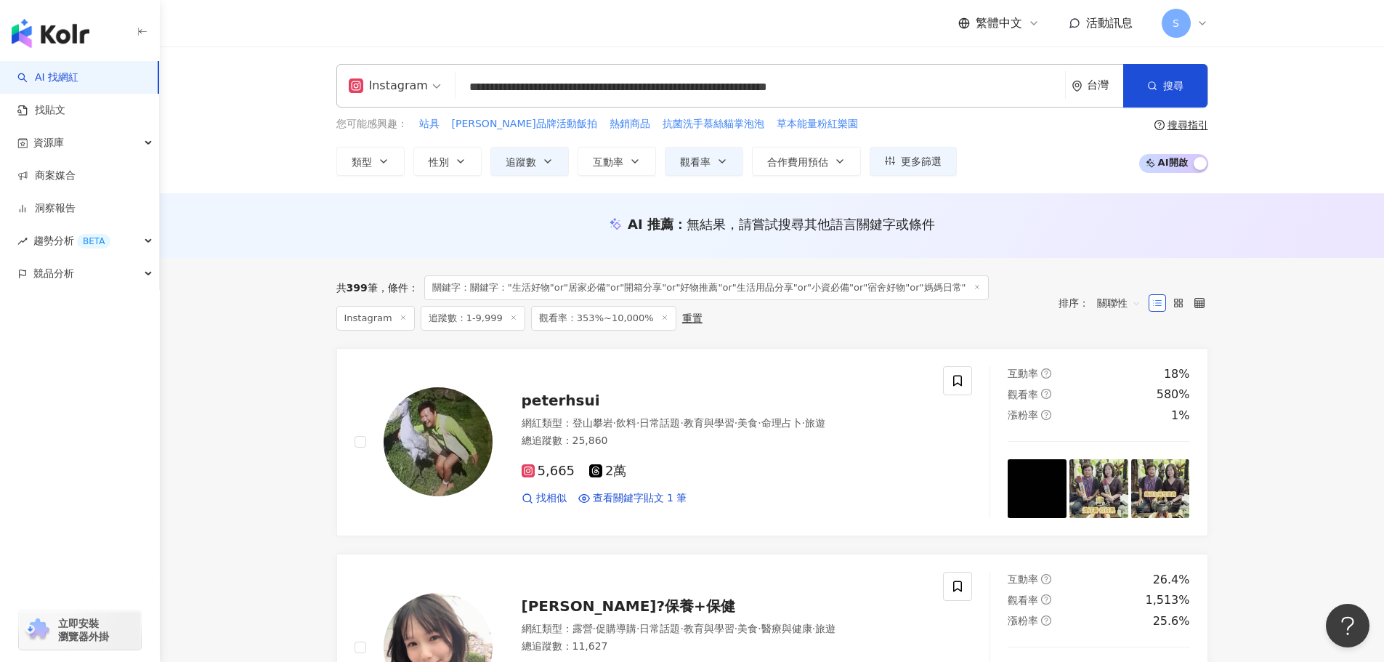
click at [1048, 224] on div "AI 推薦 ： 無結果，請嘗試搜尋其他語言關鍵字或條件" at bounding box center [772, 224] width 872 height 18
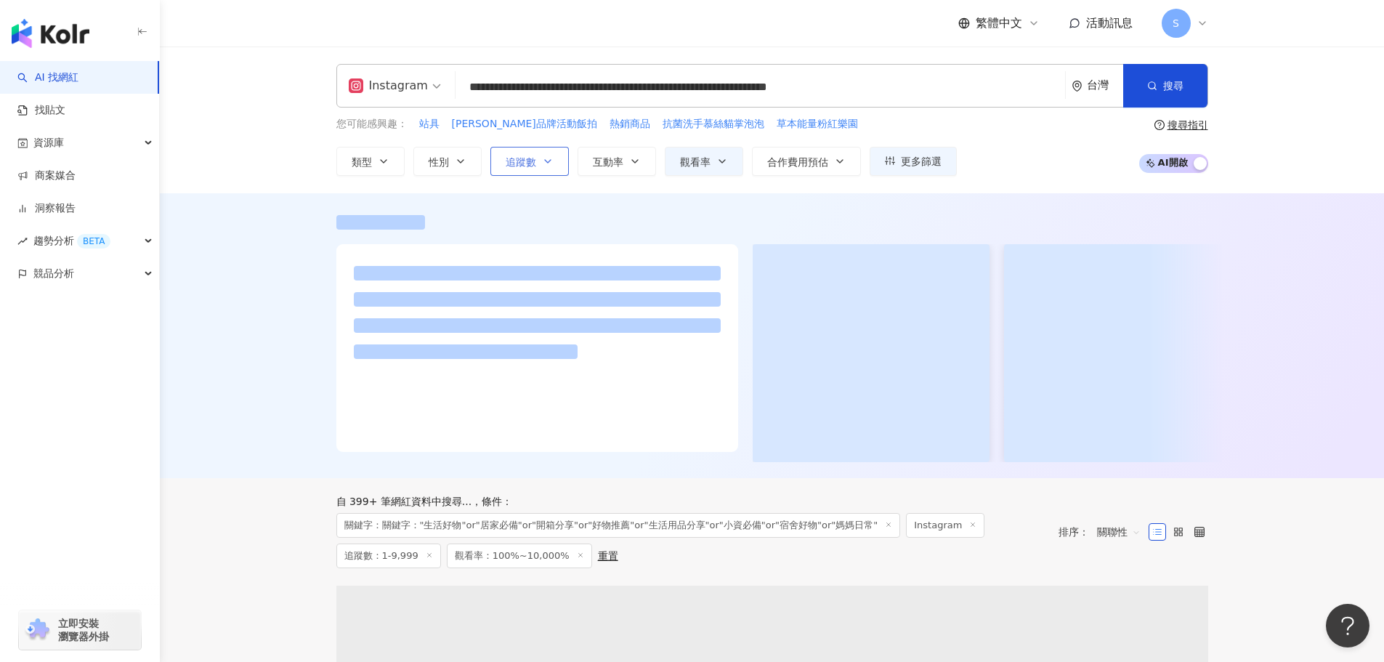
click at [517, 171] on button "追蹤數" at bounding box center [530, 161] width 78 height 29
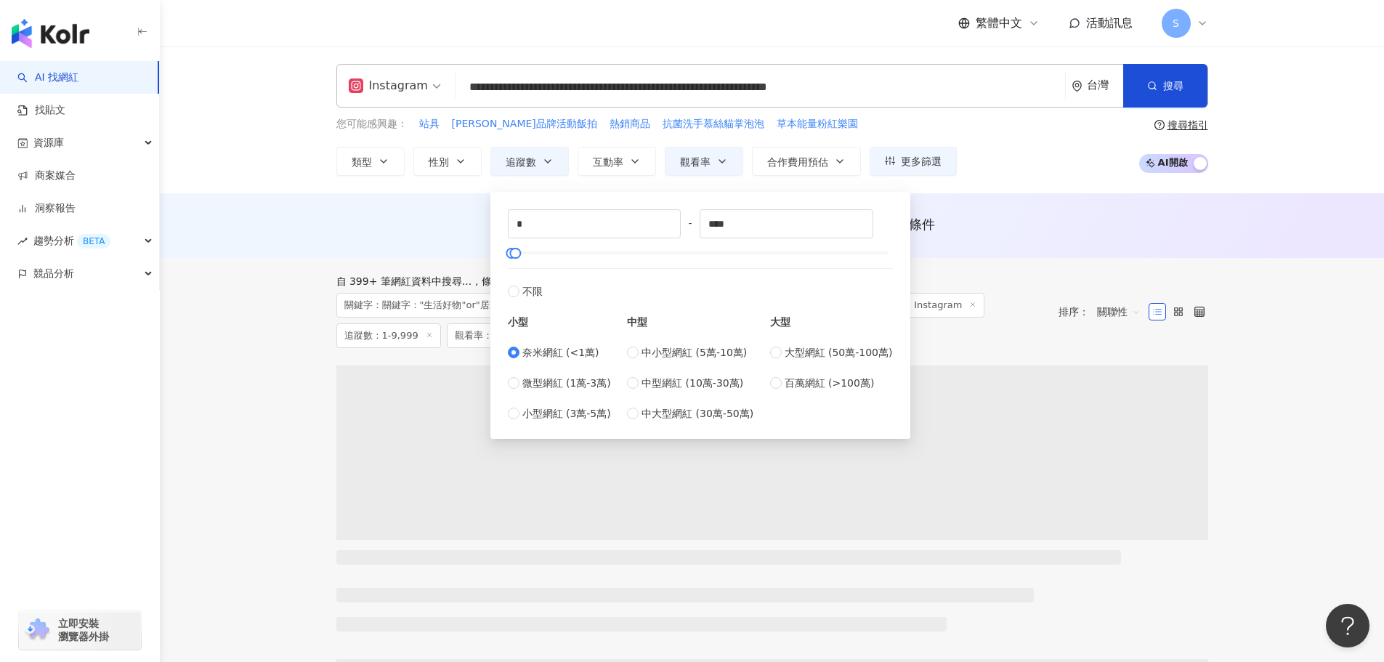
click at [956, 198] on div "AI 推薦 ： 無結果，請嘗試搜尋其他語言關鍵字或條件" at bounding box center [772, 225] width 1225 height 65
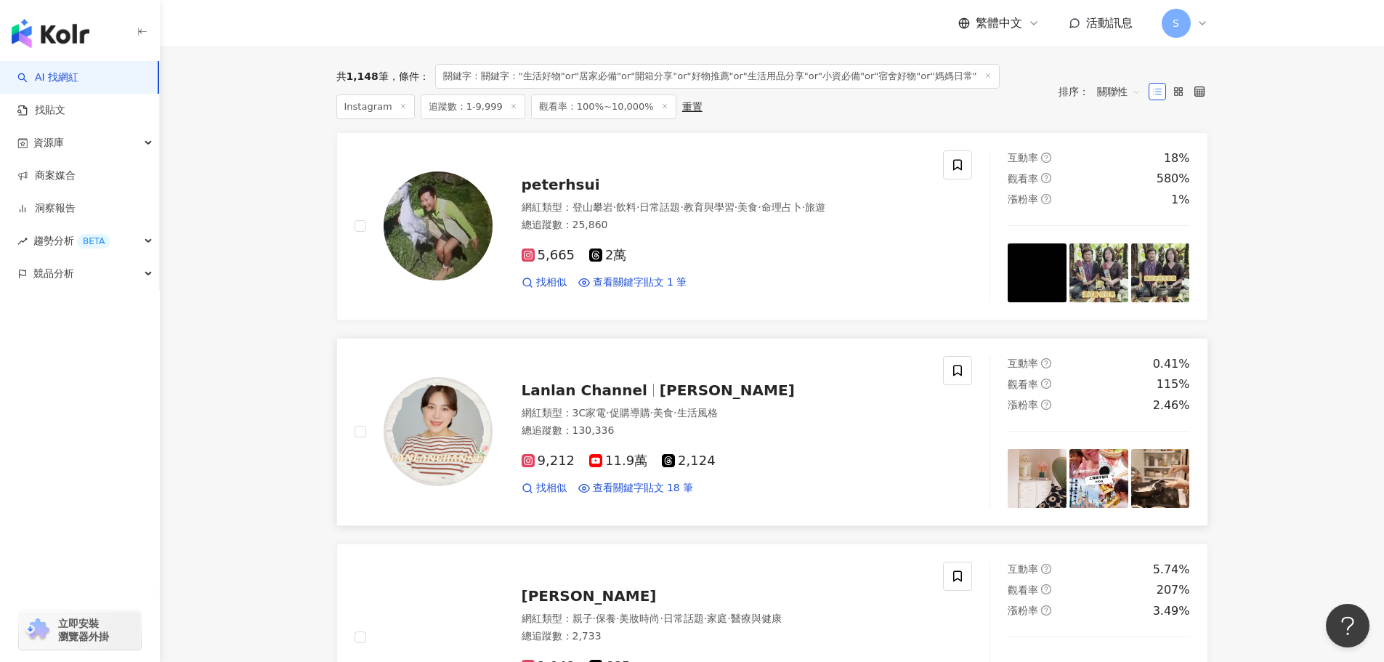
scroll to position [218, 0]
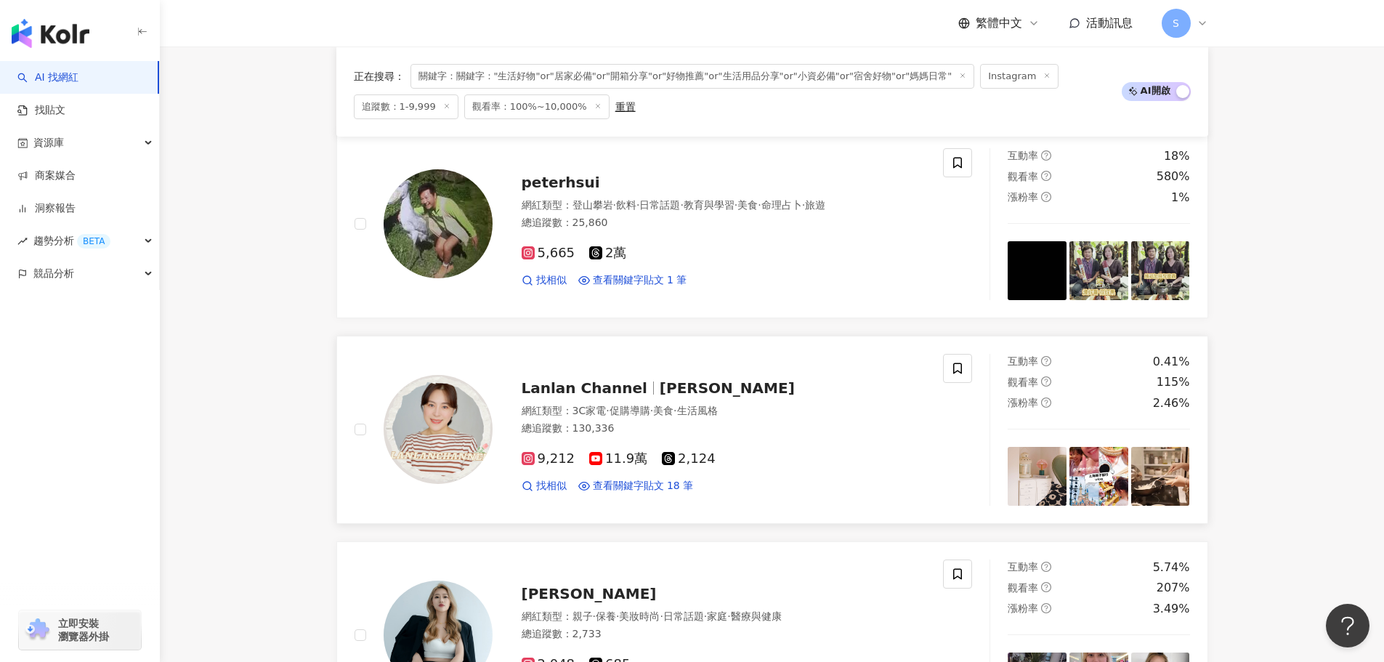
click at [662, 386] on span "Lan Lan" at bounding box center [727, 387] width 135 height 17
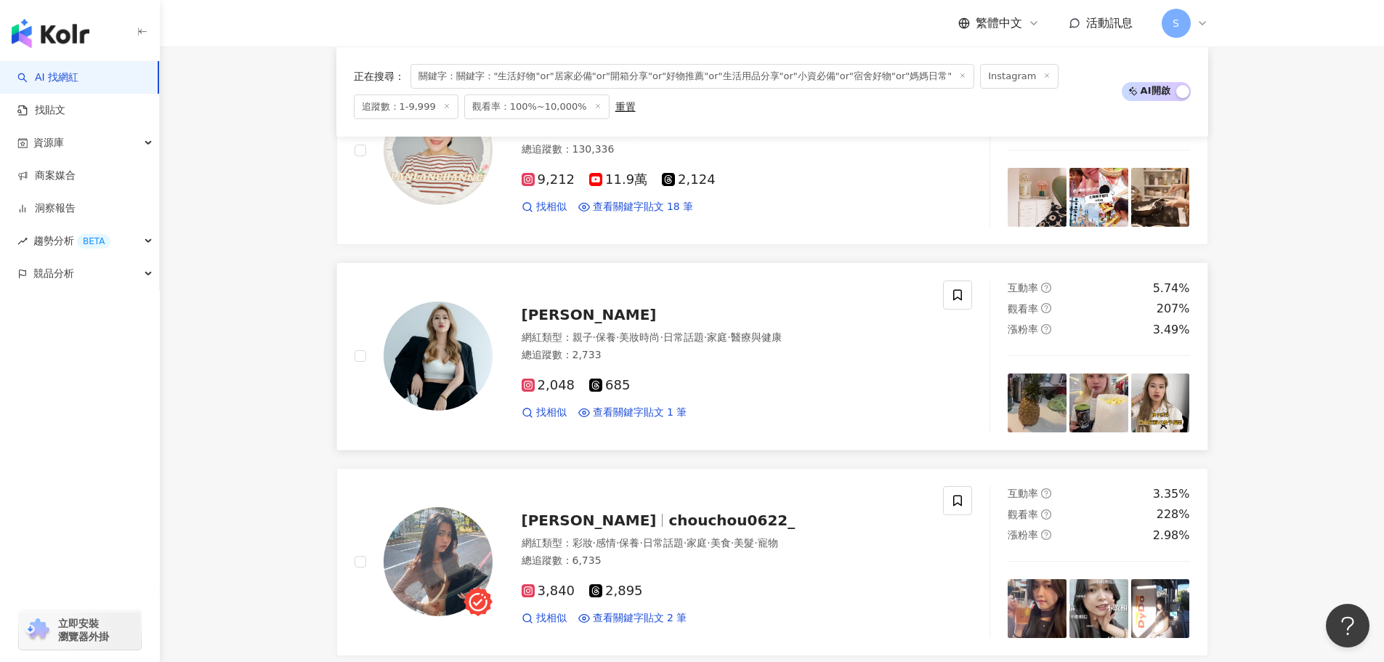
scroll to position [509, 0]
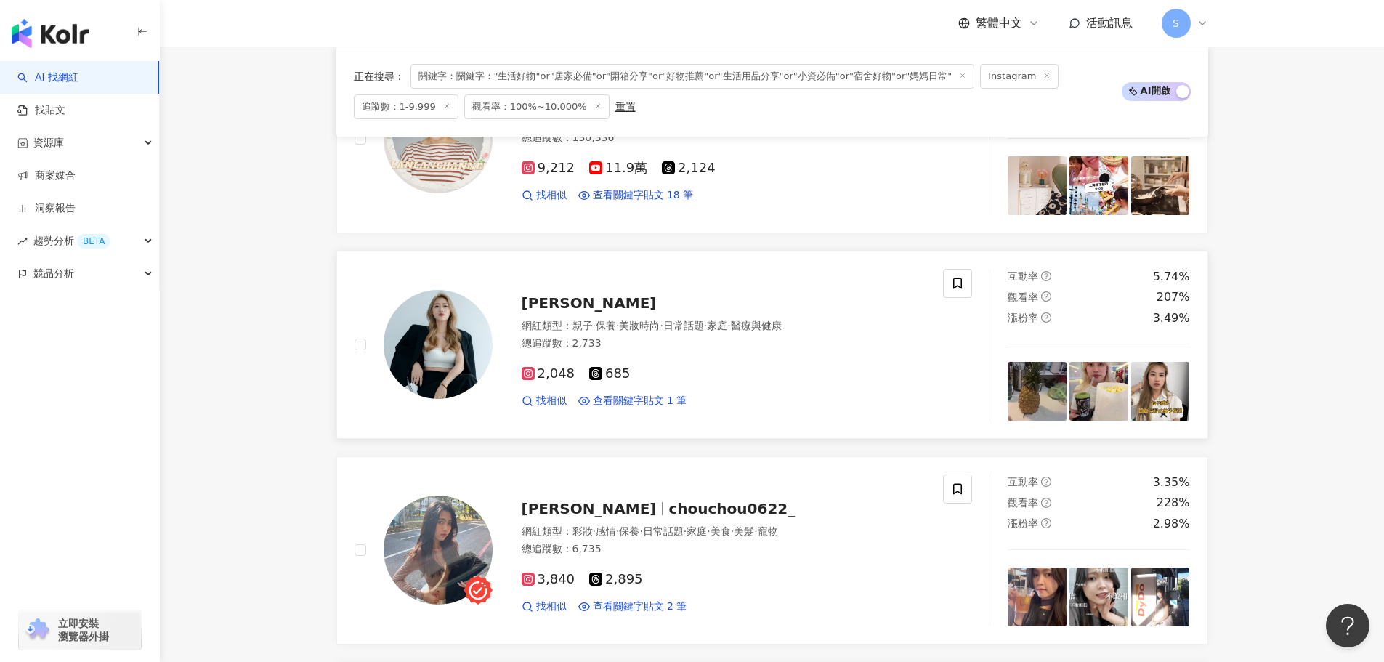
click at [543, 297] on span "[PERSON_NAME]" at bounding box center [589, 302] width 135 height 17
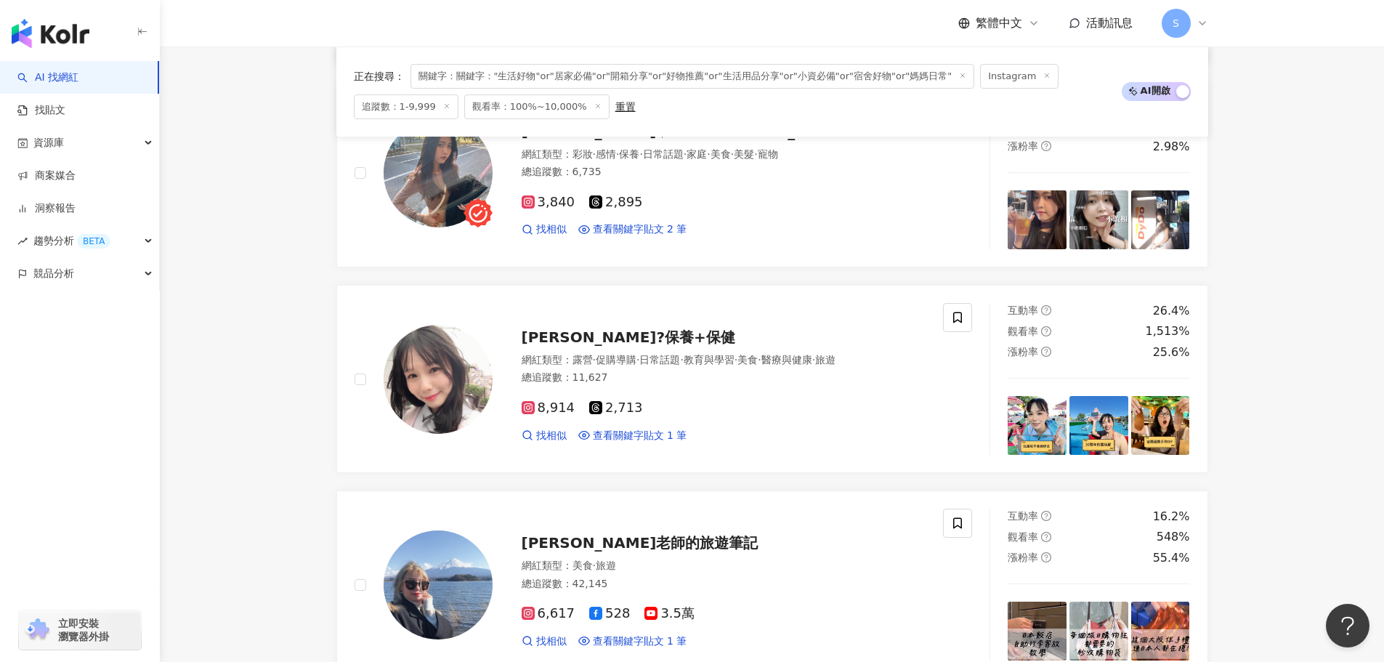
scroll to position [1017, 0]
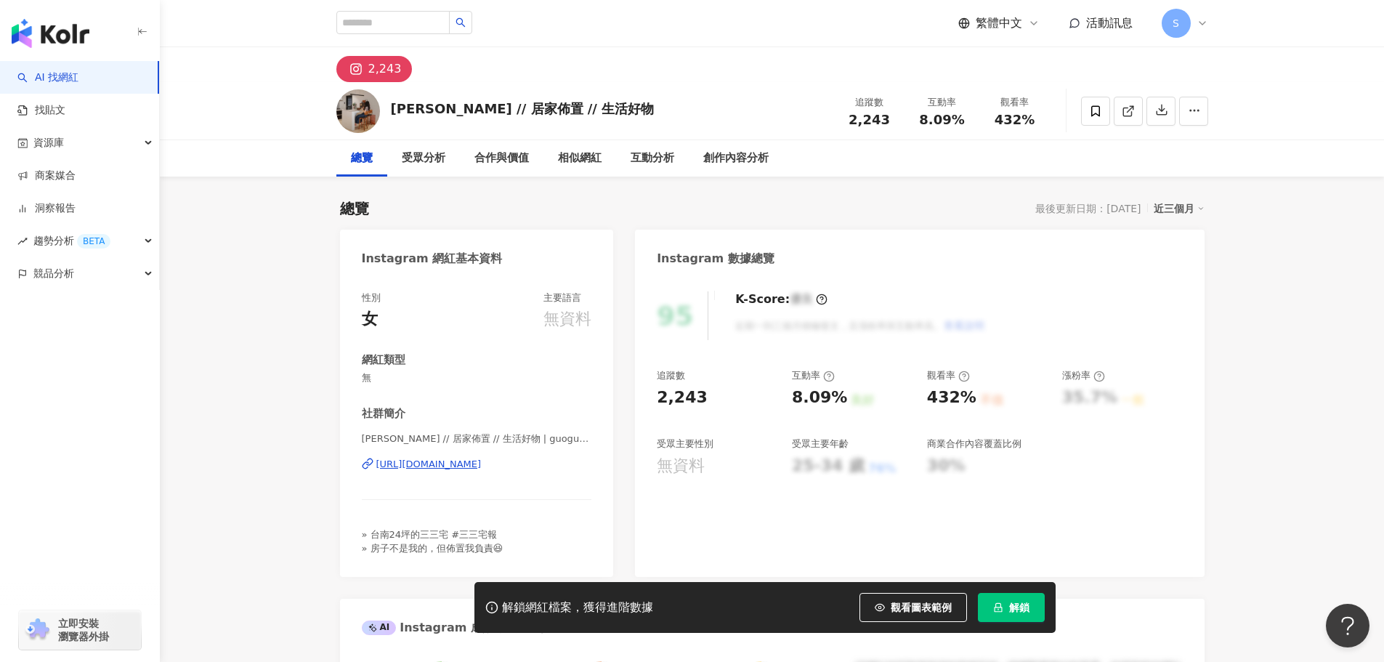
click at [1198, 13] on div "S" at bounding box center [1185, 23] width 47 height 29
click at [1254, 194] on div "切換工作區" at bounding box center [1235, 197] width 141 height 29
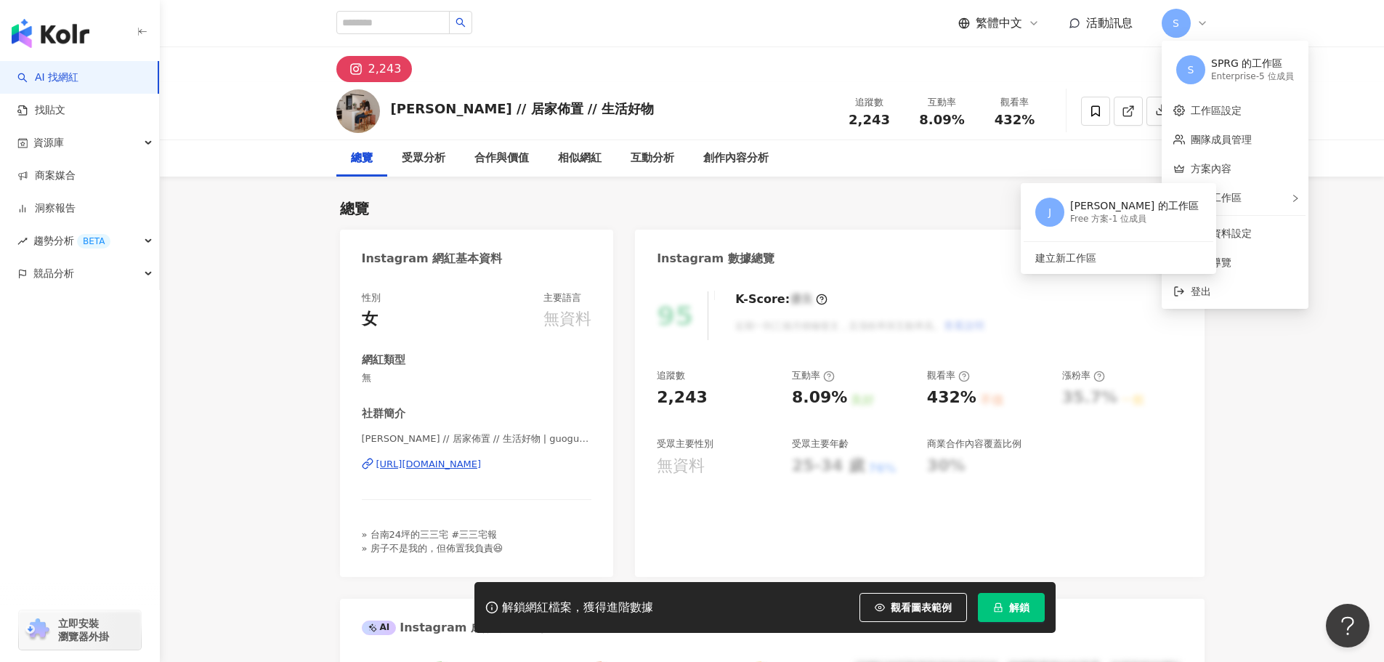
click at [1331, 154] on div "總覽 受眾分析 合作與價值 相似網紅 互動分析 創作內容分析" at bounding box center [772, 158] width 1225 height 36
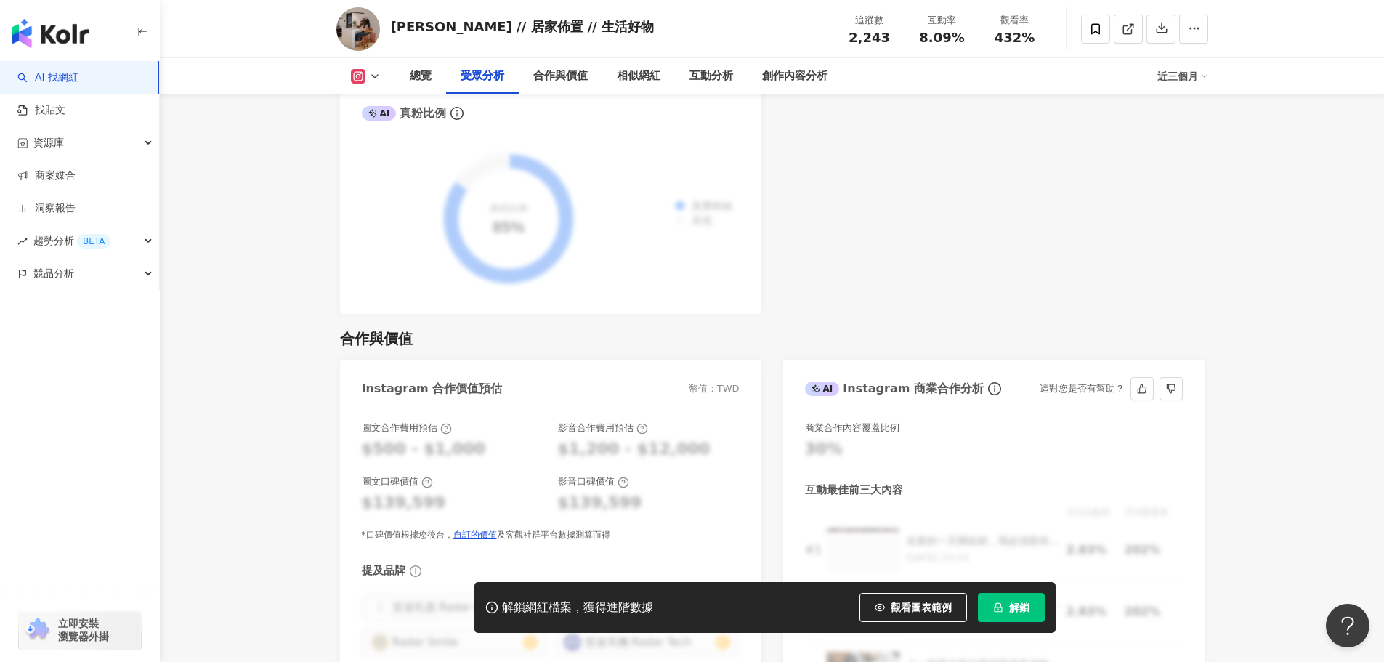
scroll to position [2035, 0]
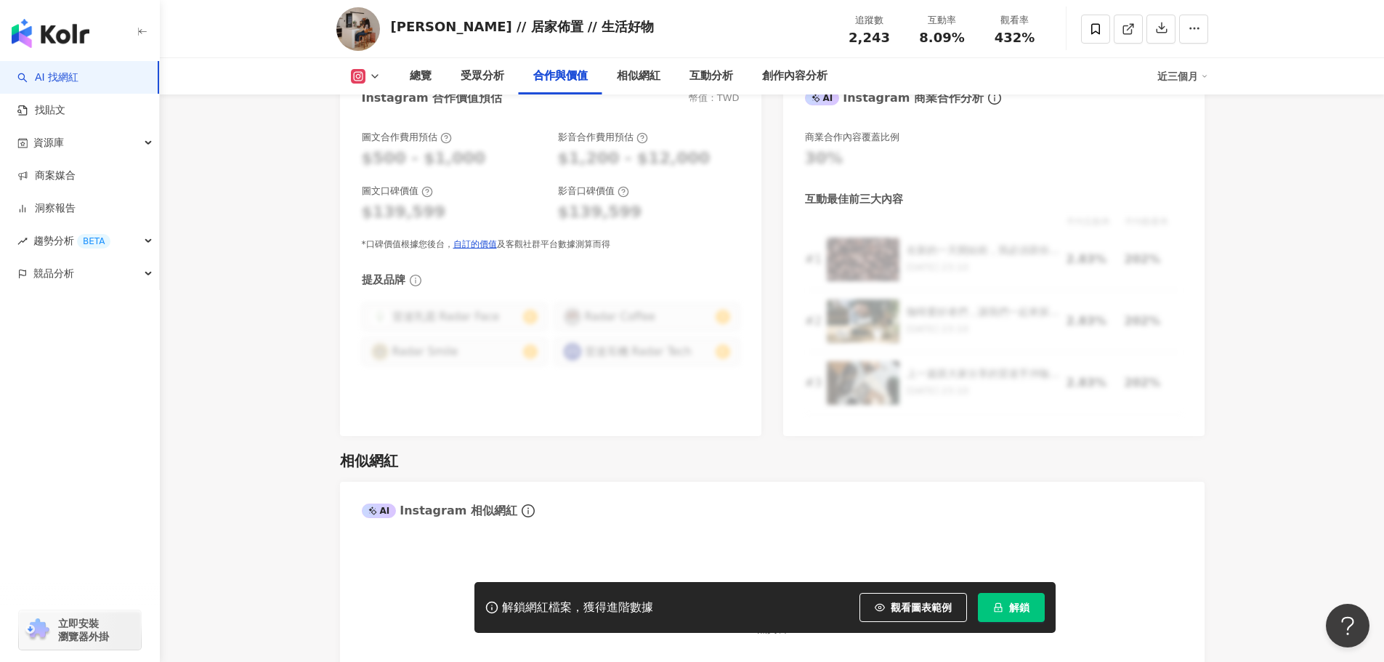
click at [1007, 605] on button "解鎖" at bounding box center [1011, 607] width 67 height 29
click at [1116, 544] on div "無資料" at bounding box center [772, 609] width 821 height 131
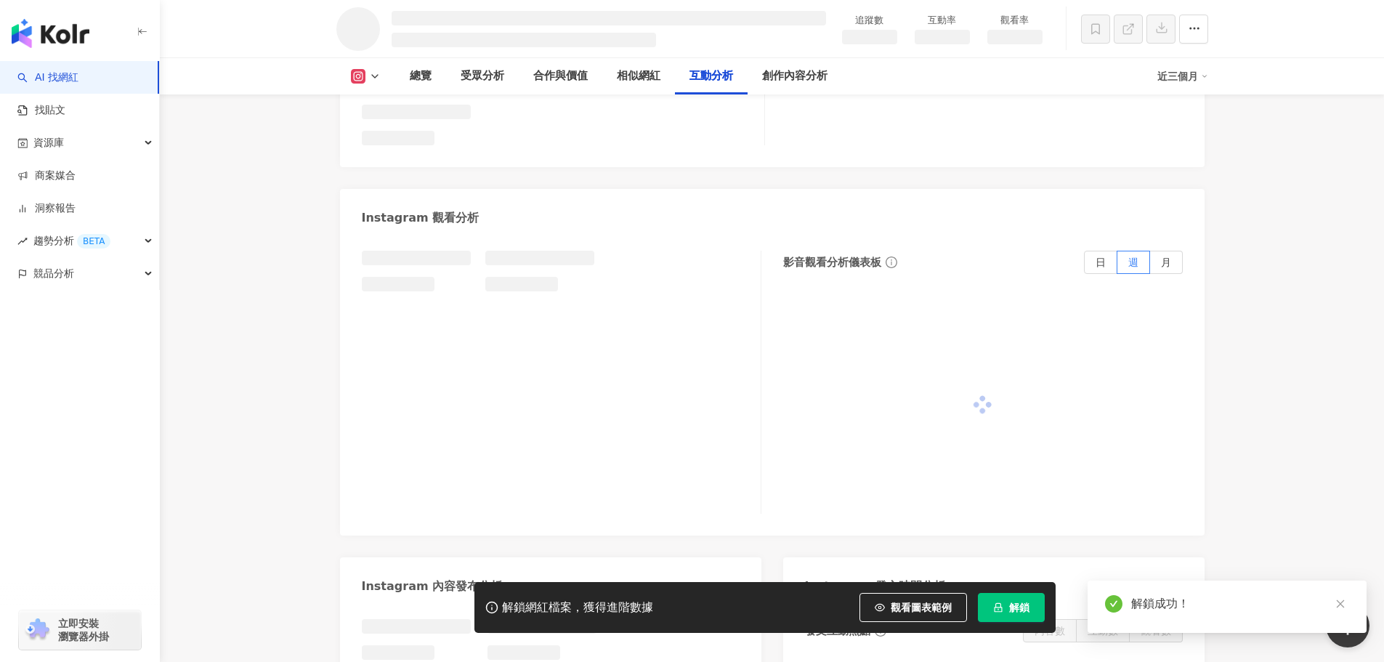
scroll to position [2836, 0]
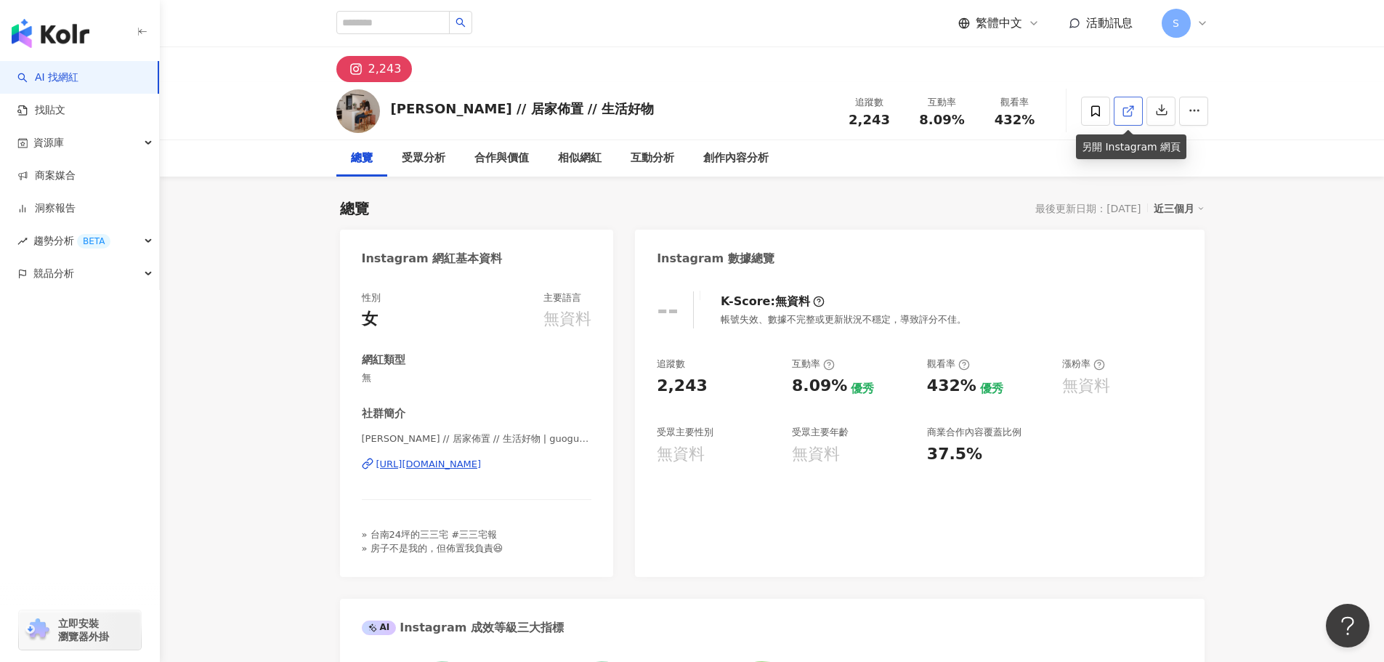
click at [1135, 109] on link at bounding box center [1128, 111] width 29 height 29
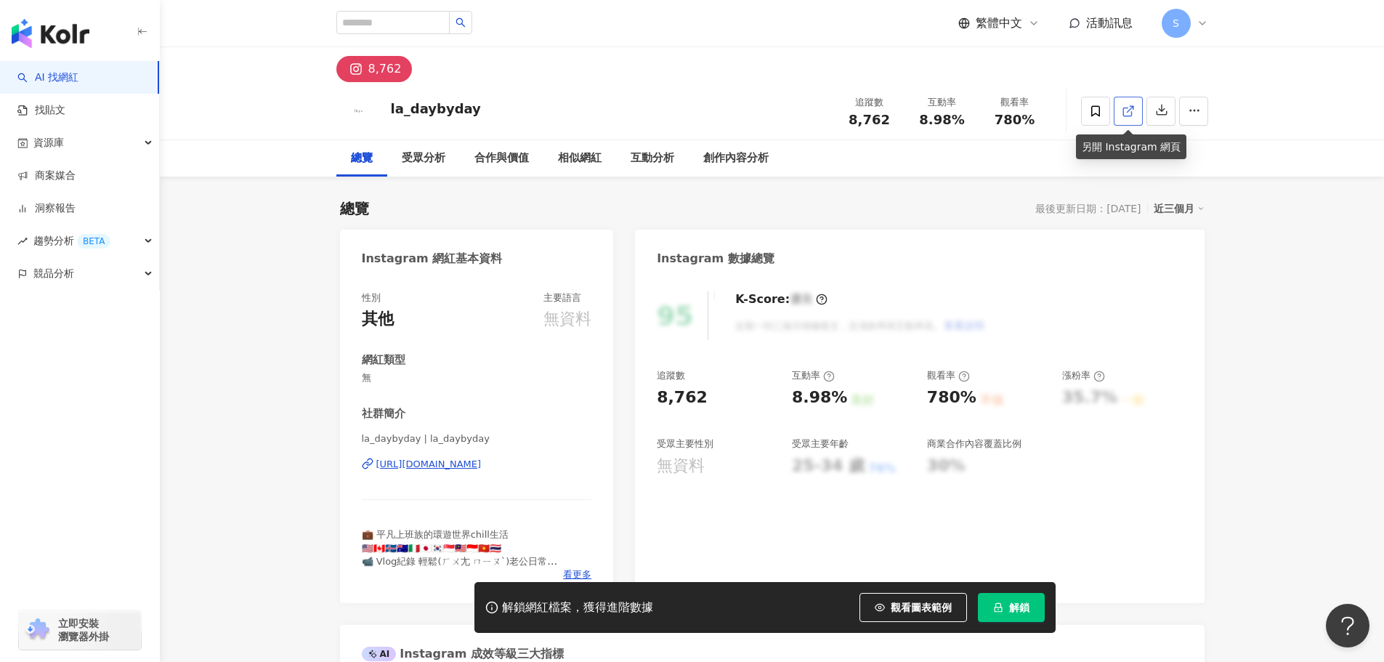
click at [1130, 110] on icon at bounding box center [1128, 111] width 13 height 13
click at [1012, 606] on span "解鎖" at bounding box center [1019, 608] width 20 height 12
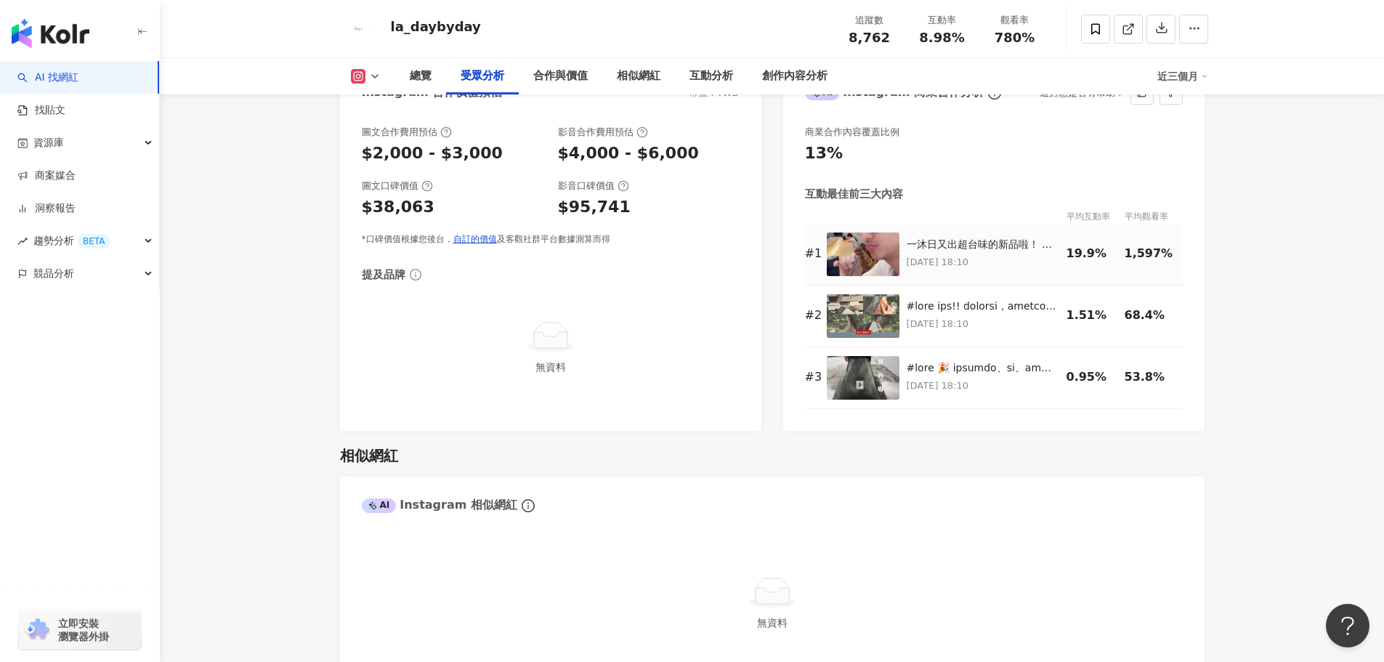
scroll to position [1744, 0]
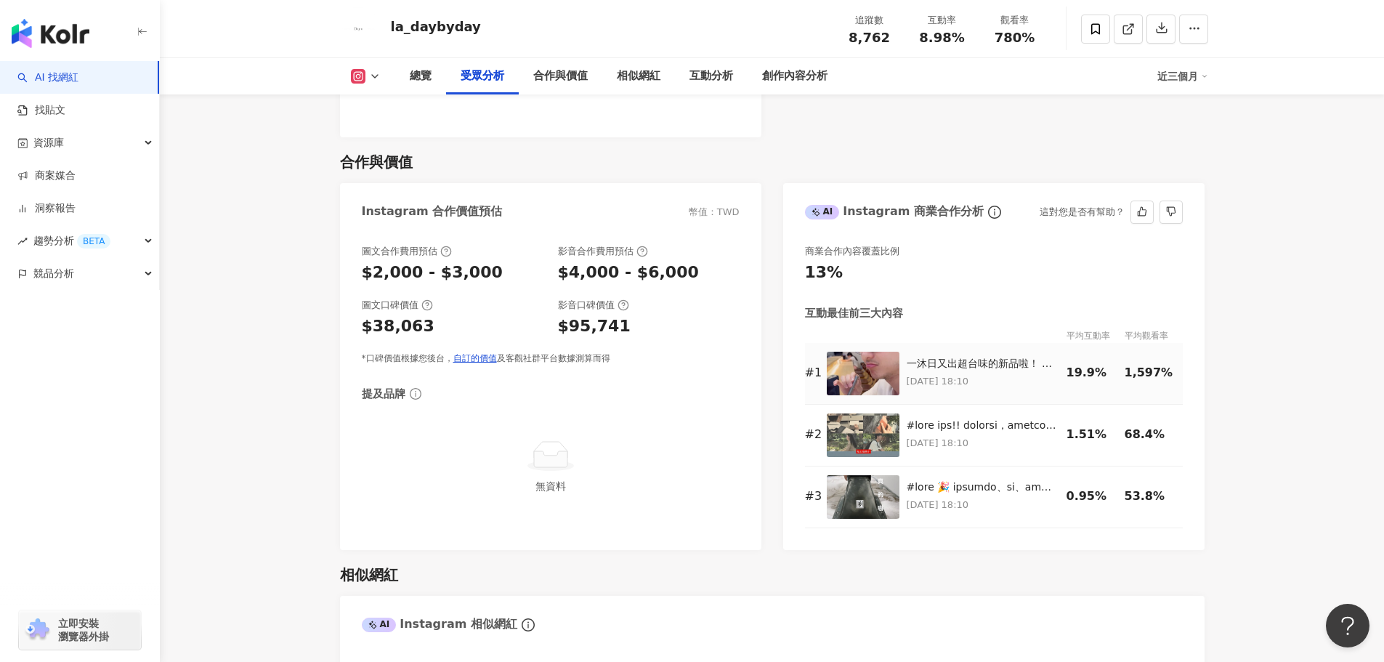
click at [887, 372] on img at bounding box center [863, 374] width 73 height 44
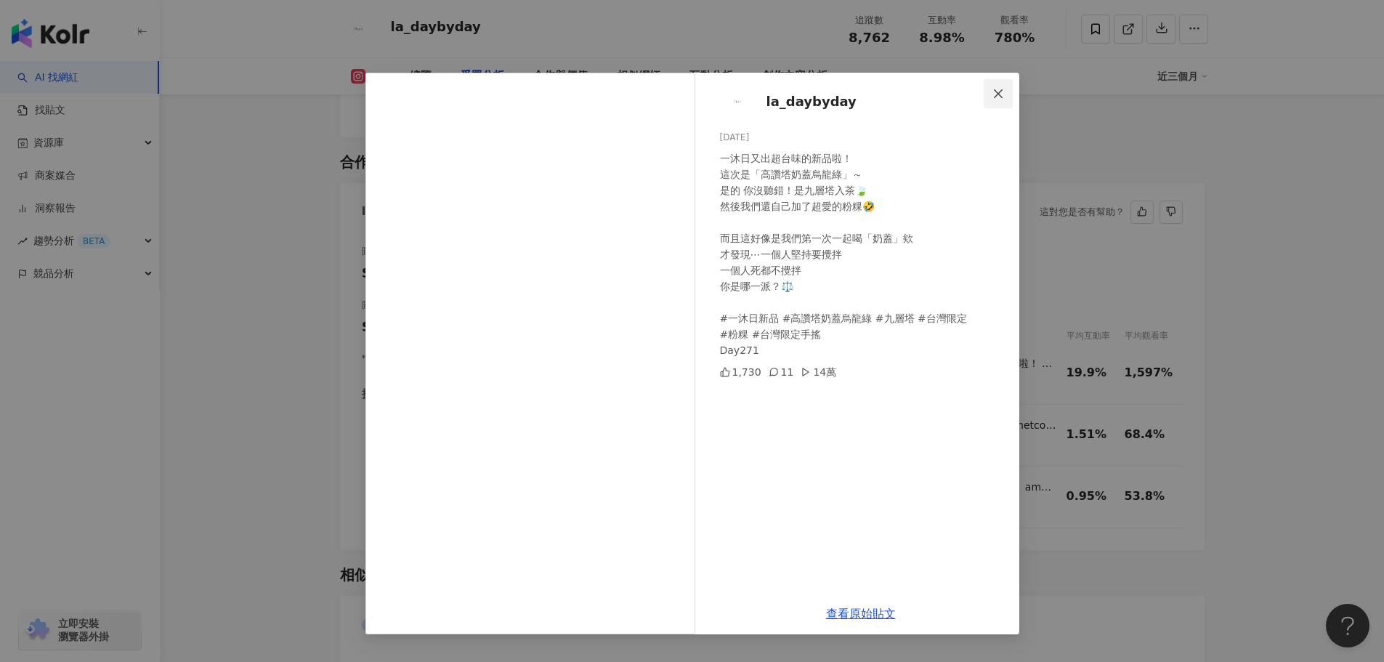
click at [998, 90] on icon "close" at bounding box center [999, 94] width 12 height 12
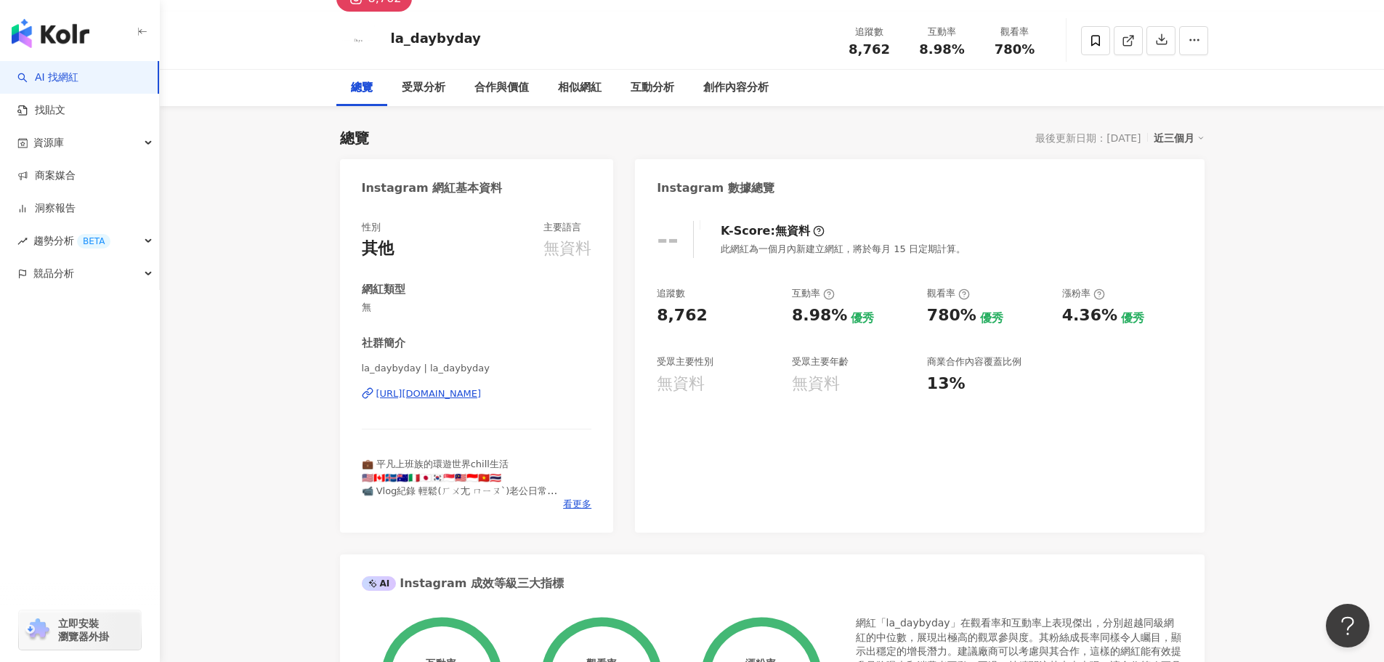
scroll to position [0, 0]
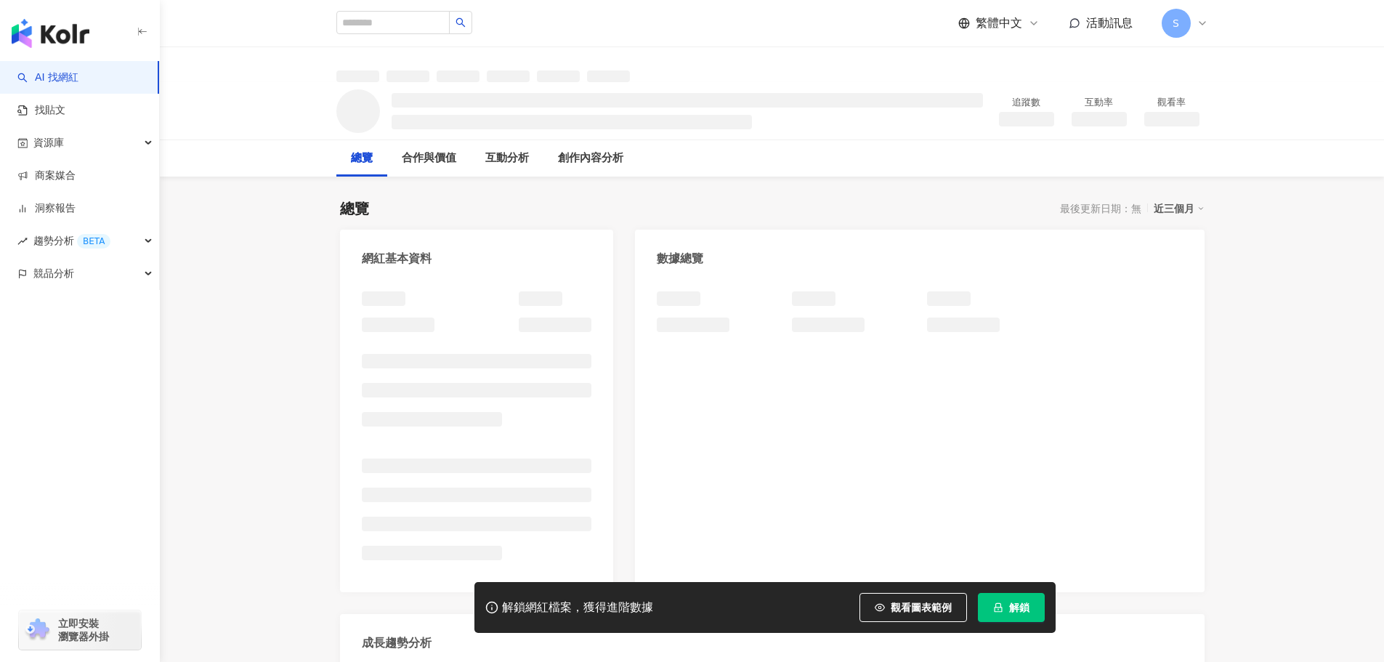
click at [1016, 605] on span "解鎖" at bounding box center [1019, 608] width 20 height 12
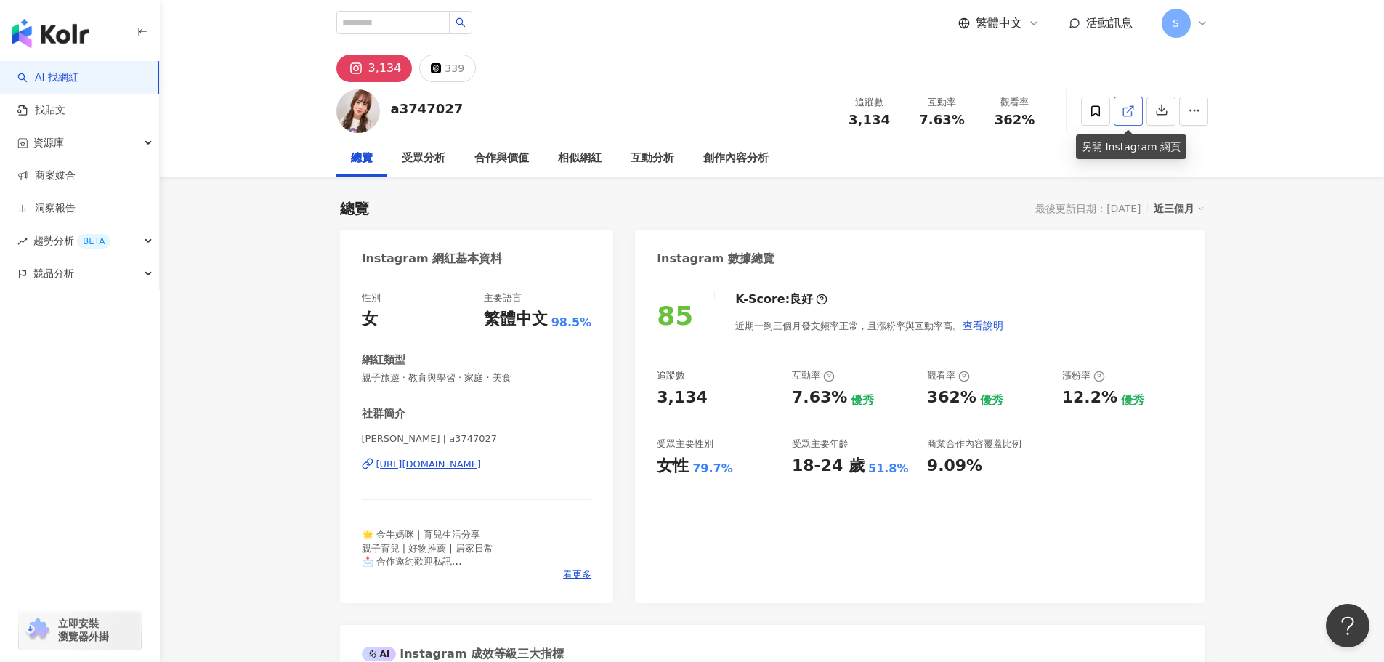
click at [1128, 113] on icon at bounding box center [1128, 111] width 13 height 13
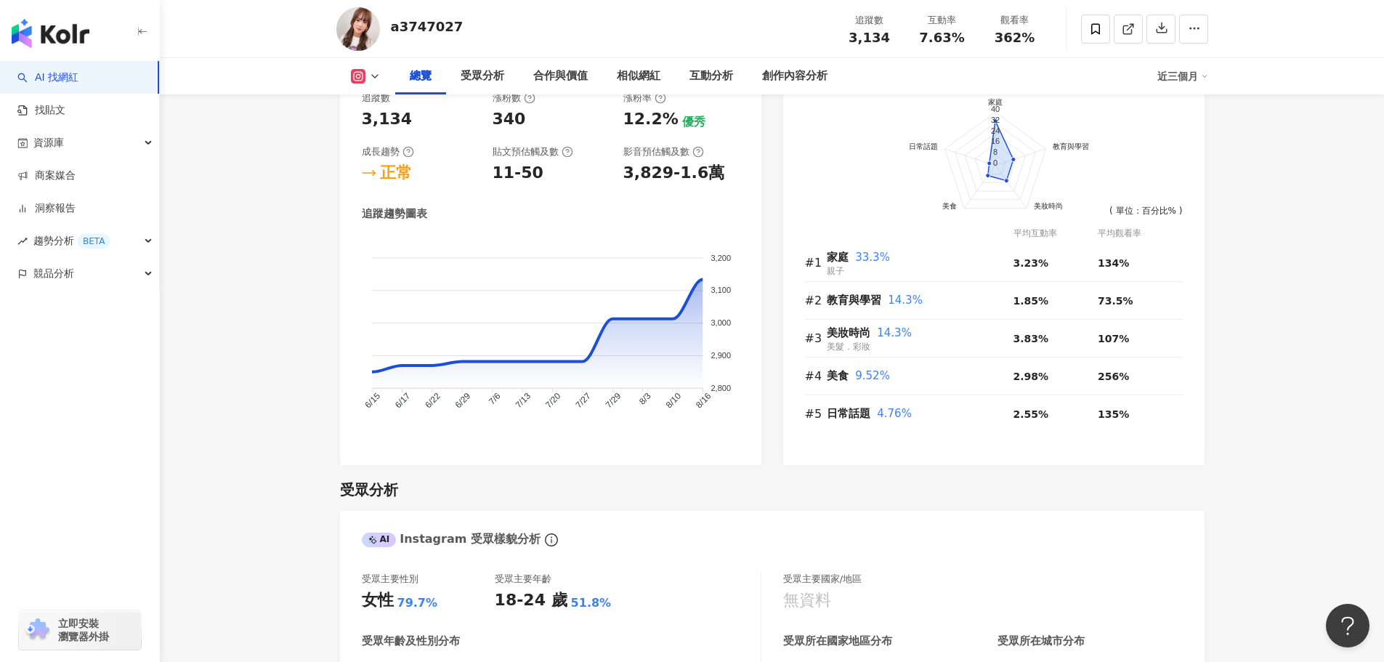
scroll to position [872, 0]
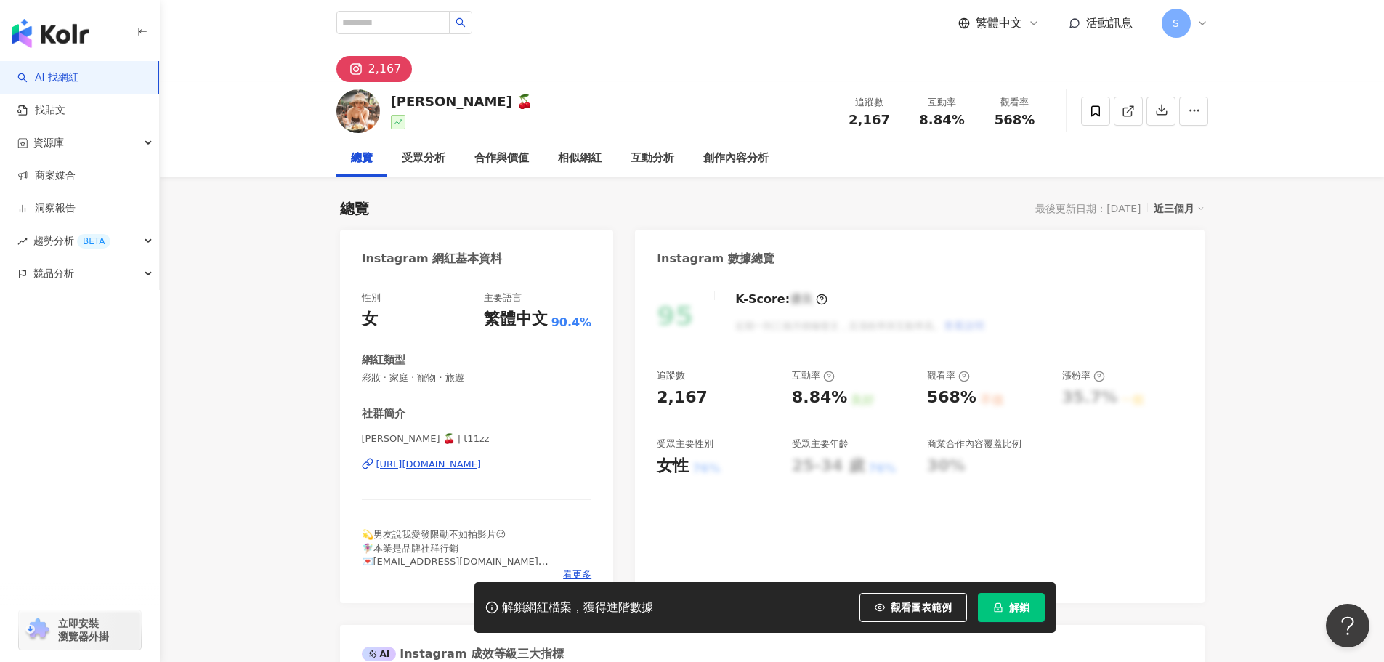
click at [1010, 602] on span "解鎖" at bounding box center [1019, 608] width 20 height 12
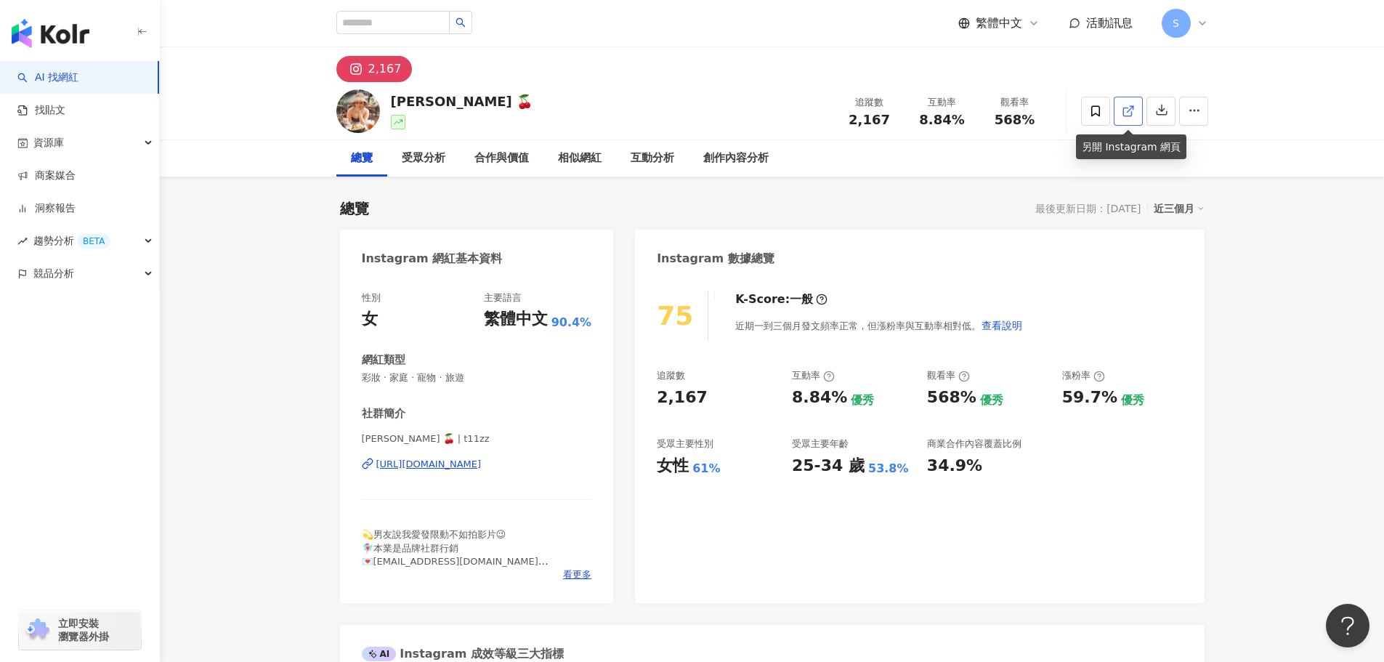
click at [1137, 114] on link at bounding box center [1128, 111] width 29 height 29
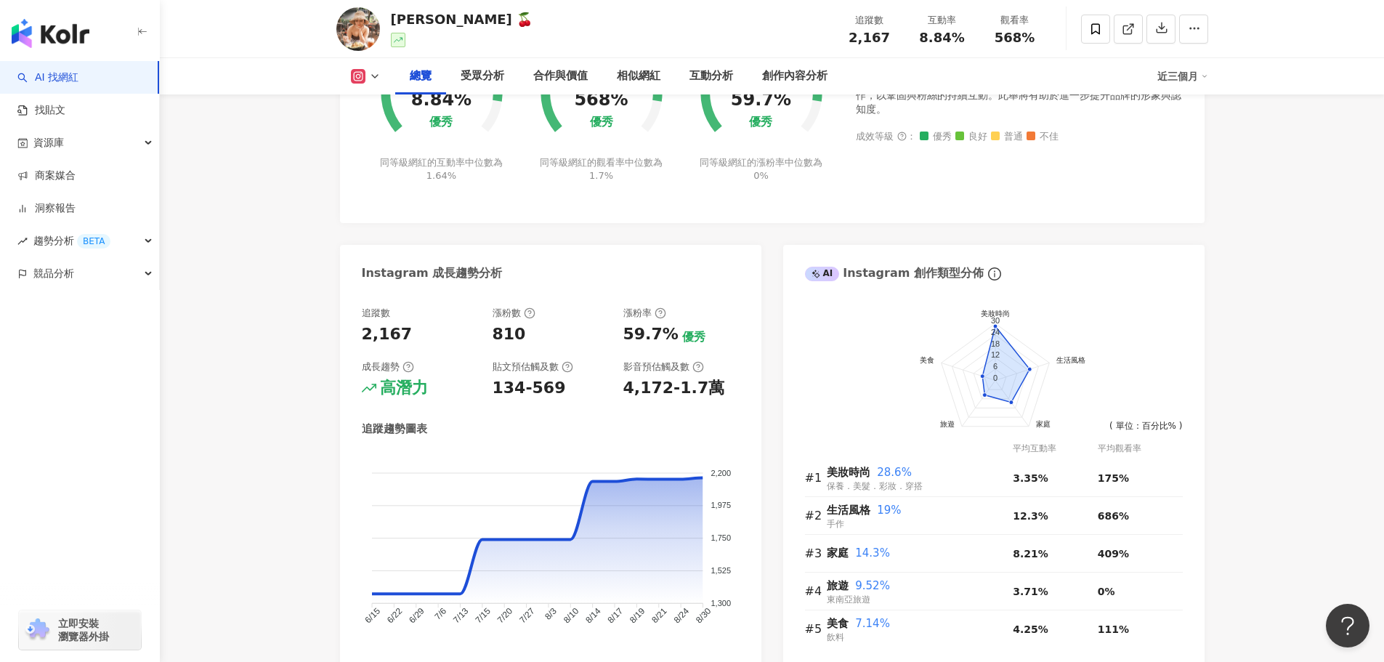
scroll to position [654, 0]
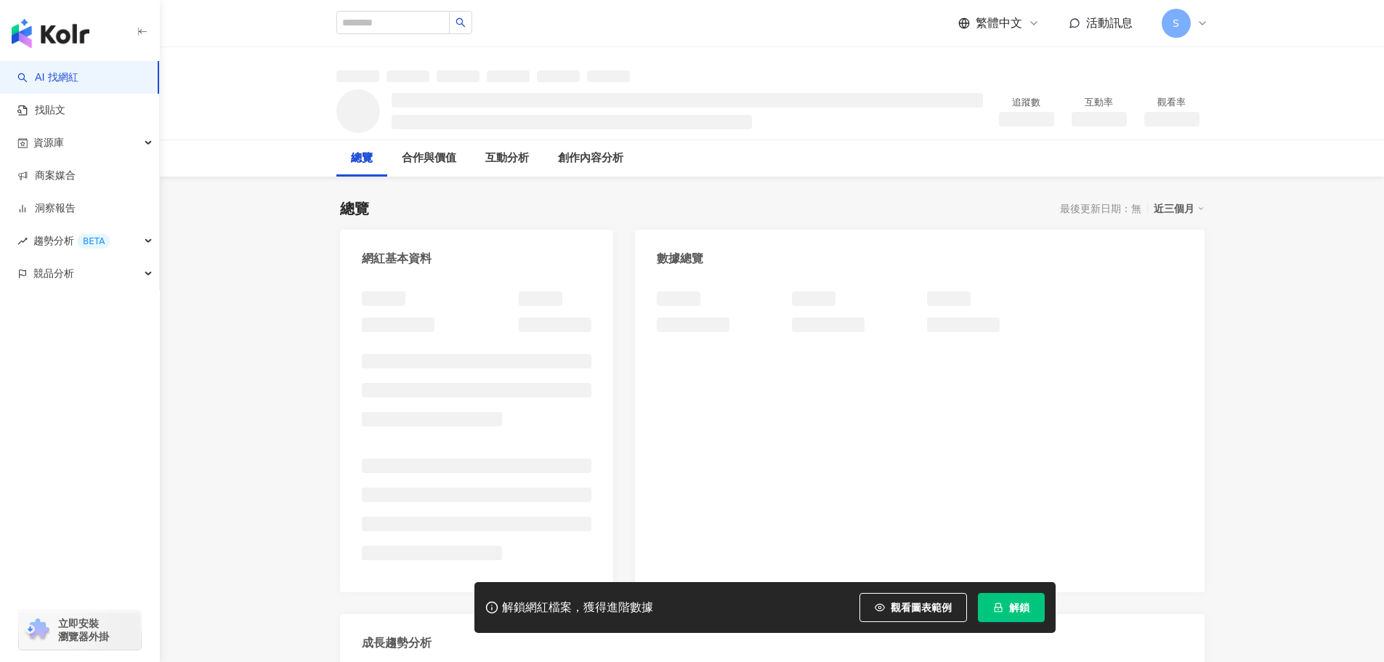
click at [1027, 602] on span "解鎖" at bounding box center [1019, 608] width 20 height 12
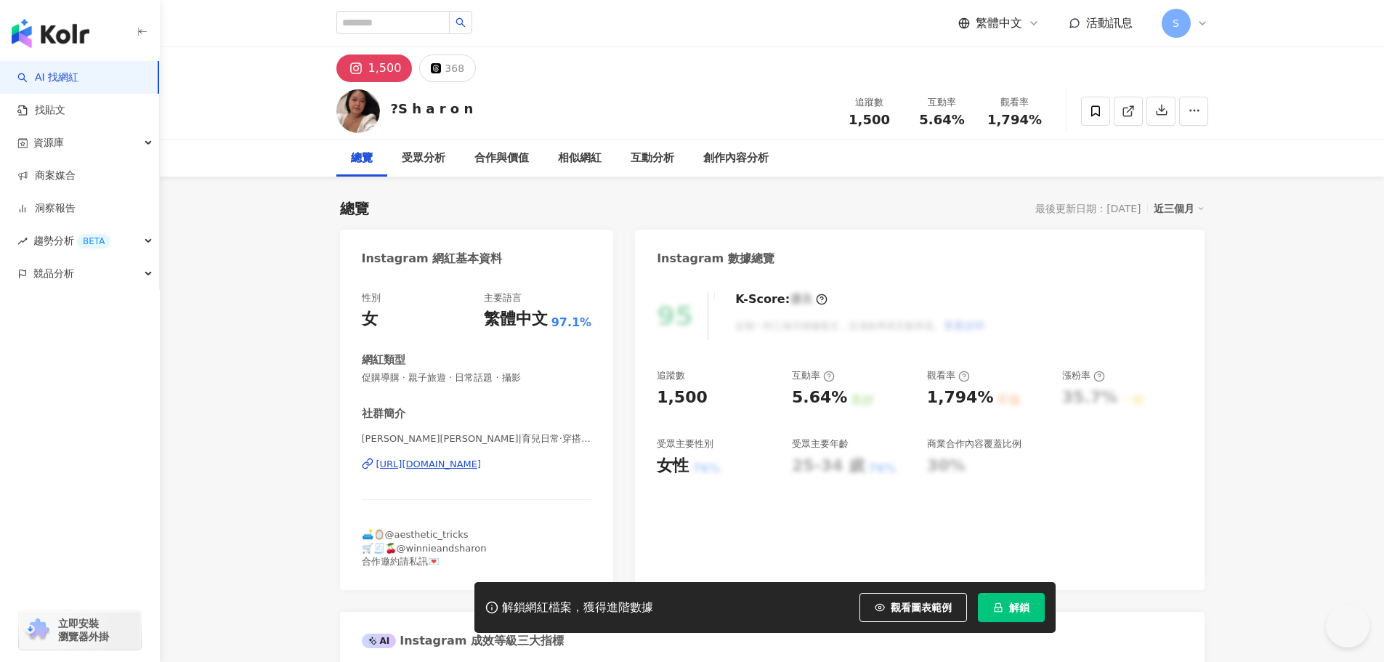
click at [1011, 604] on span "解鎖" at bounding box center [1019, 608] width 20 height 12
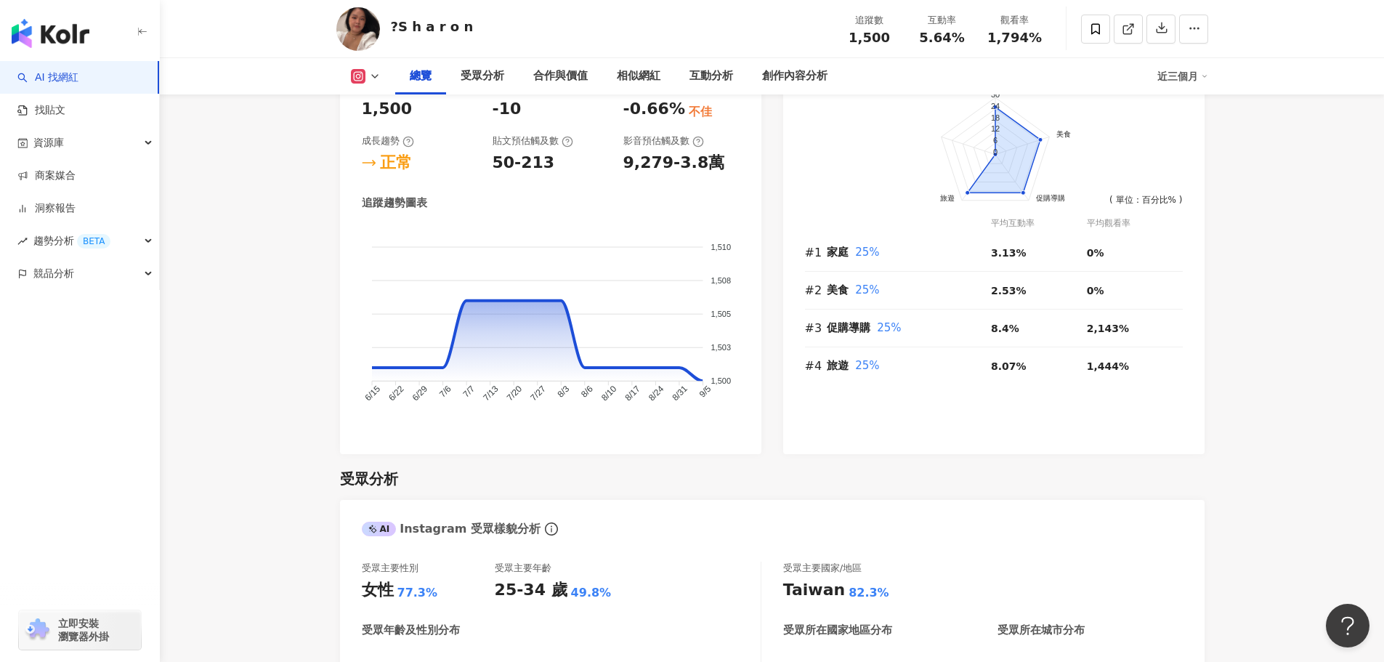
scroll to position [872, 0]
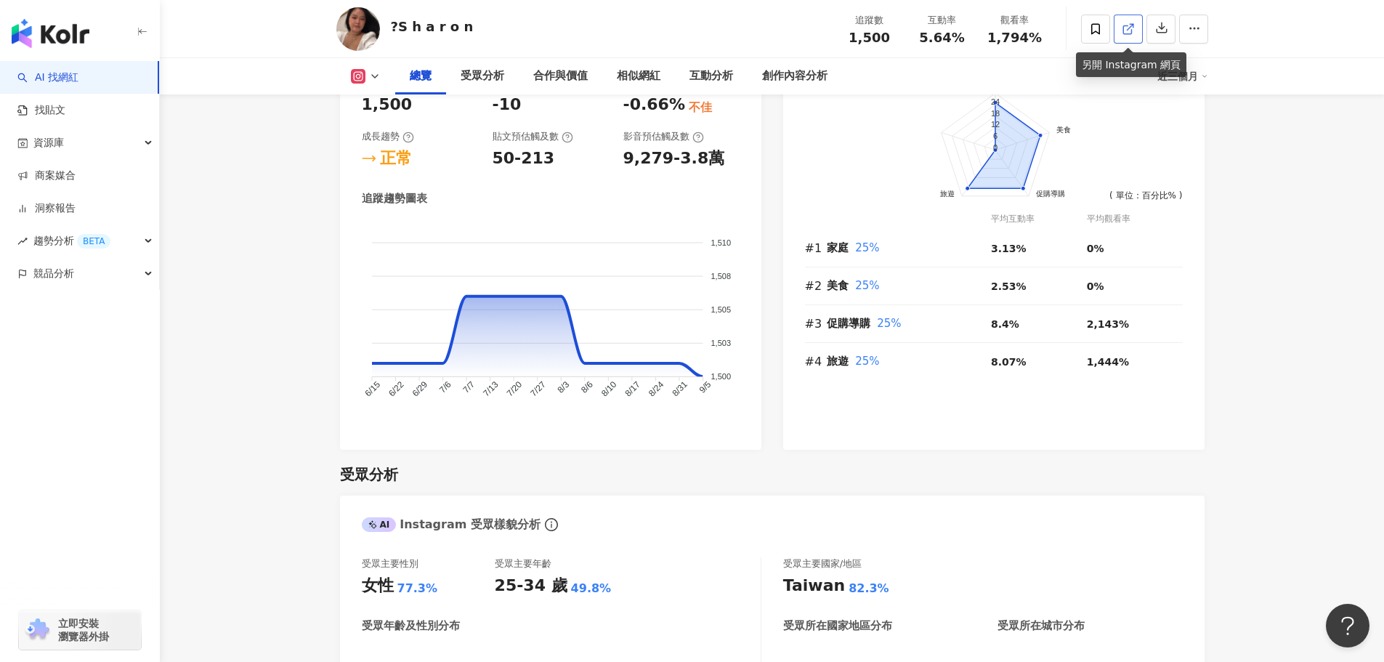
click at [1121, 31] on link at bounding box center [1128, 29] width 29 height 29
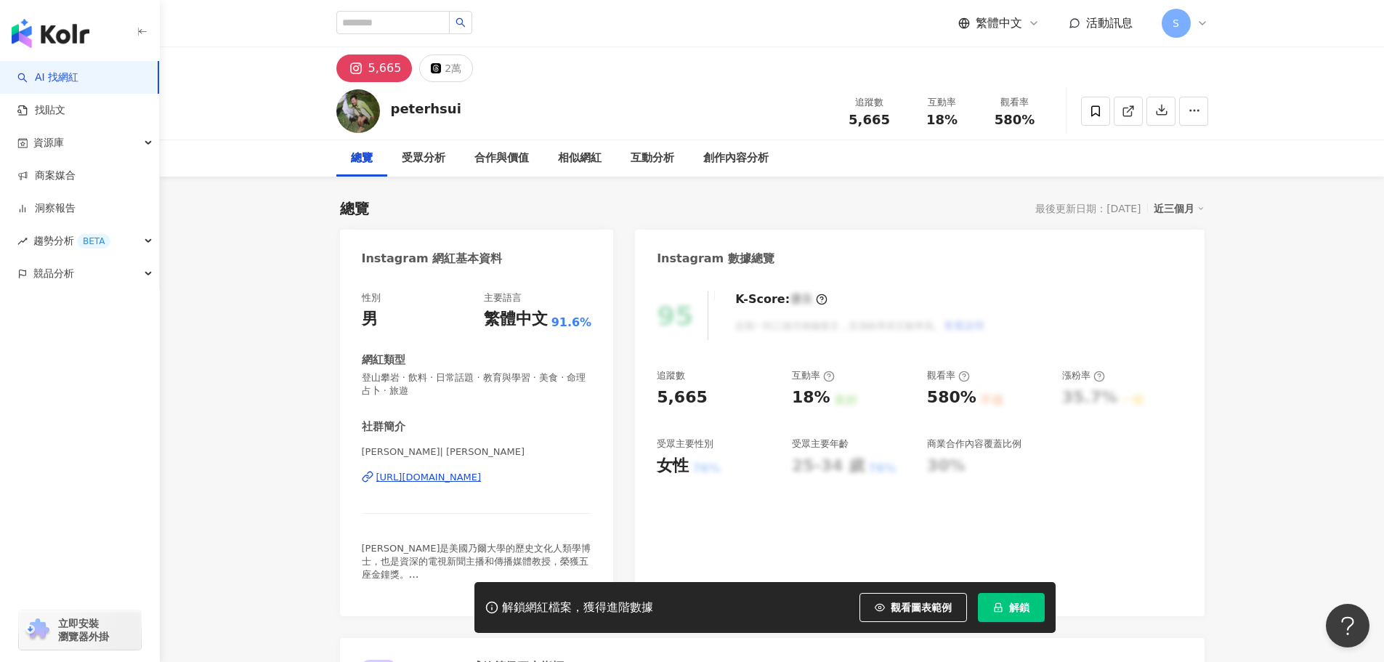
click at [1023, 607] on span "解鎖" at bounding box center [1019, 608] width 20 height 12
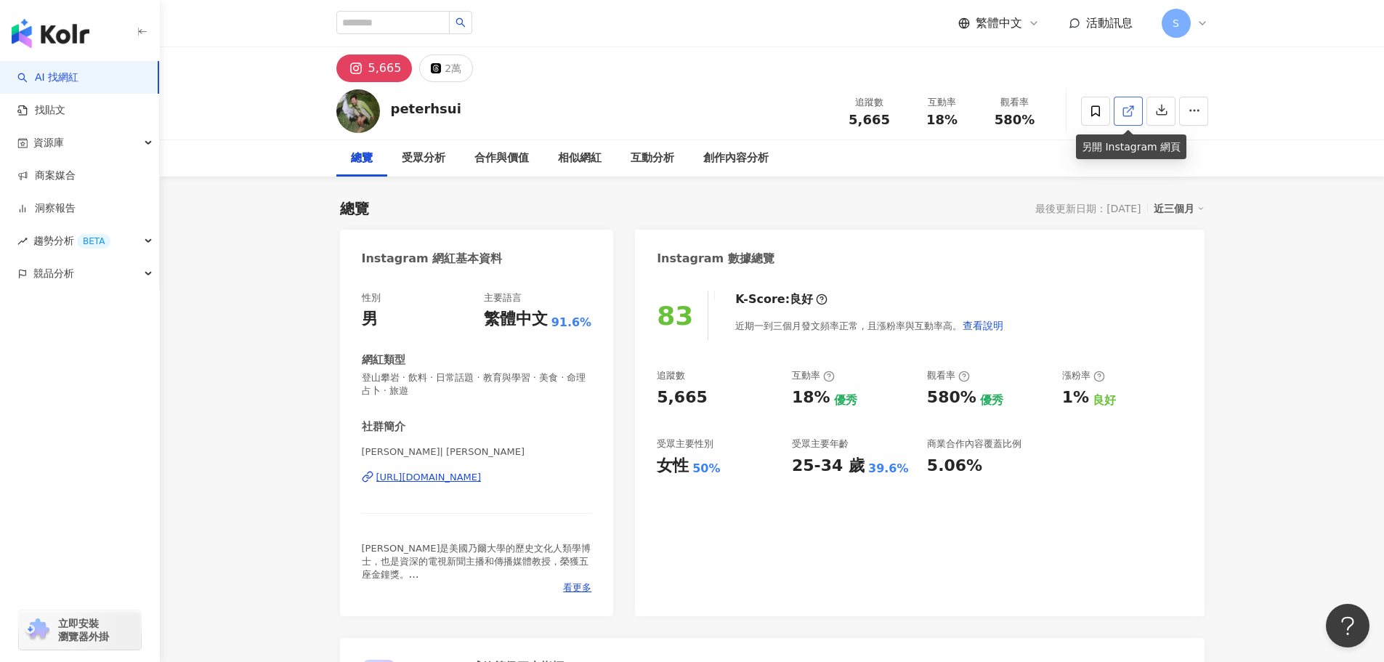
click at [1129, 107] on icon at bounding box center [1128, 111] width 13 height 13
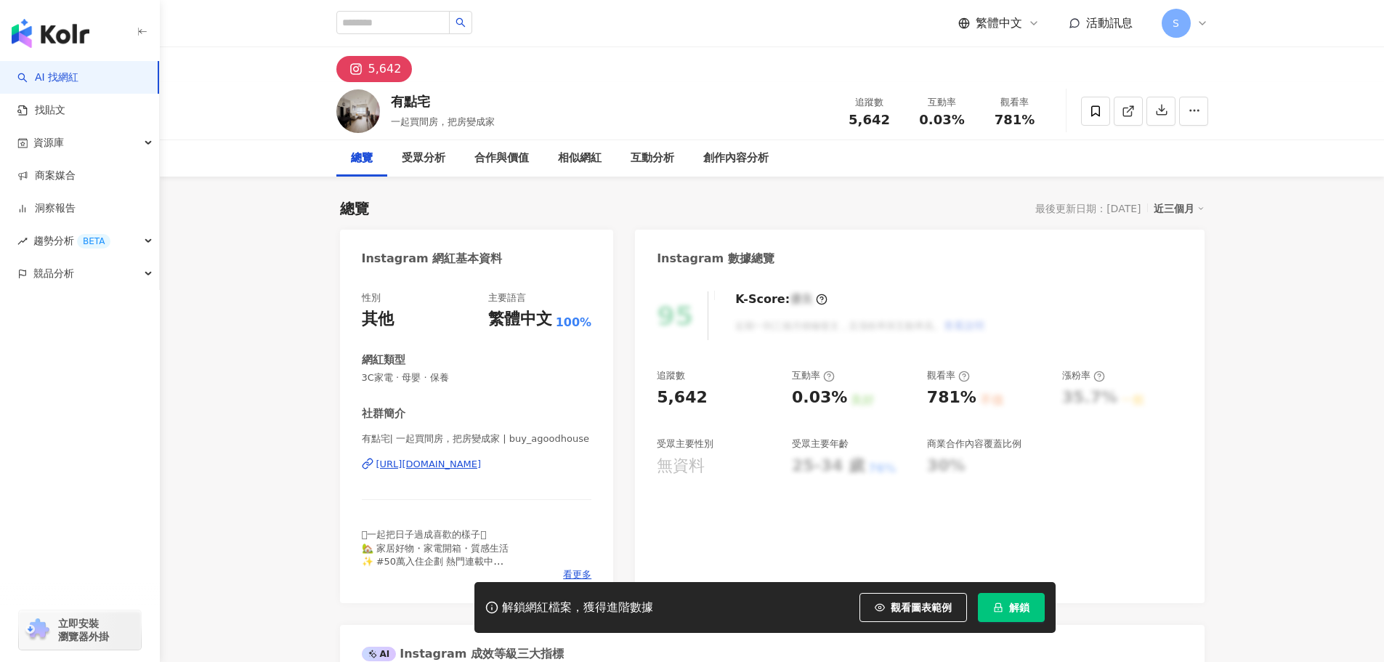
click at [1004, 603] on button "解鎖" at bounding box center [1011, 607] width 67 height 29
click at [1124, 115] on icon at bounding box center [1128, 111] width 13 height 13
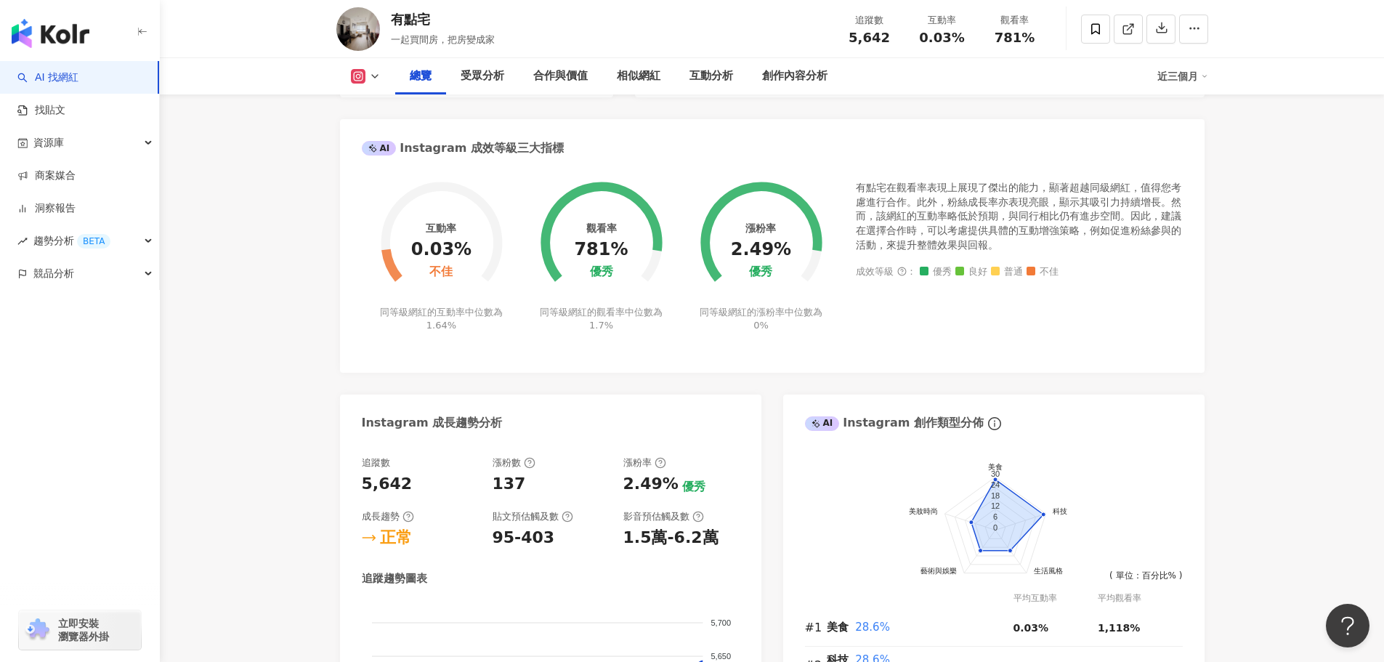
scroll to position [581, 0]
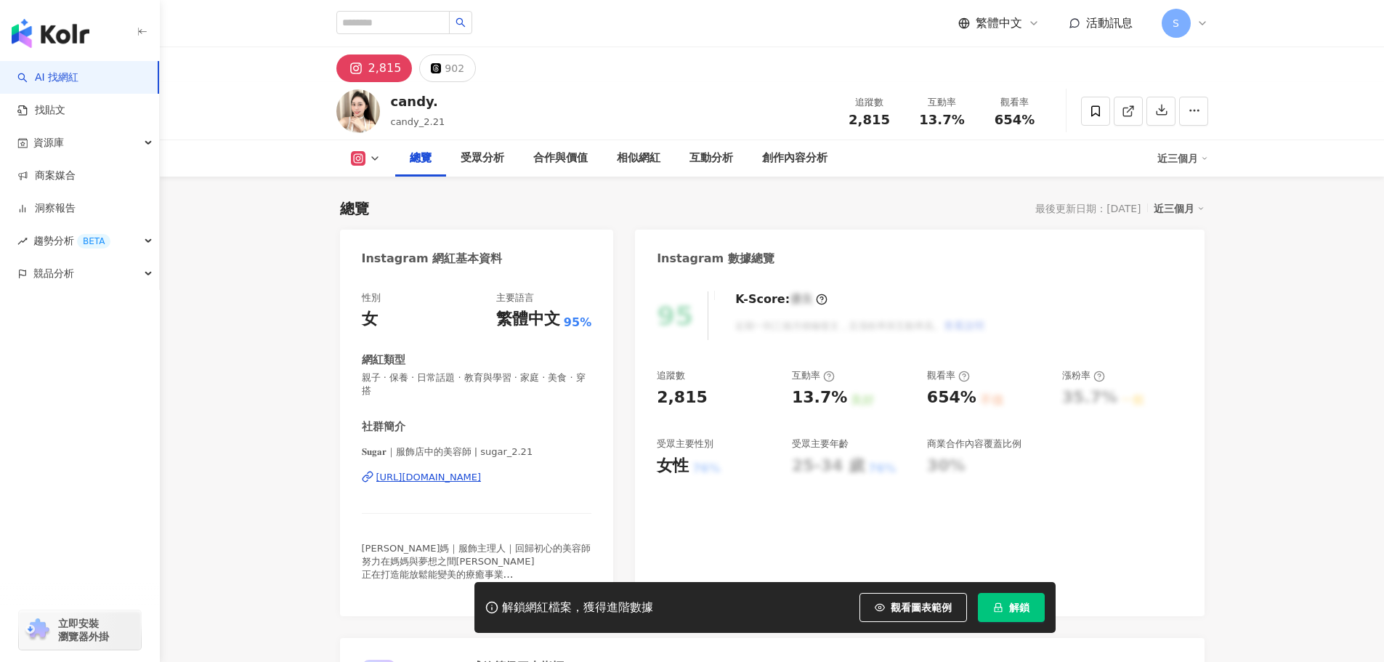
scroll to position [218, 0]
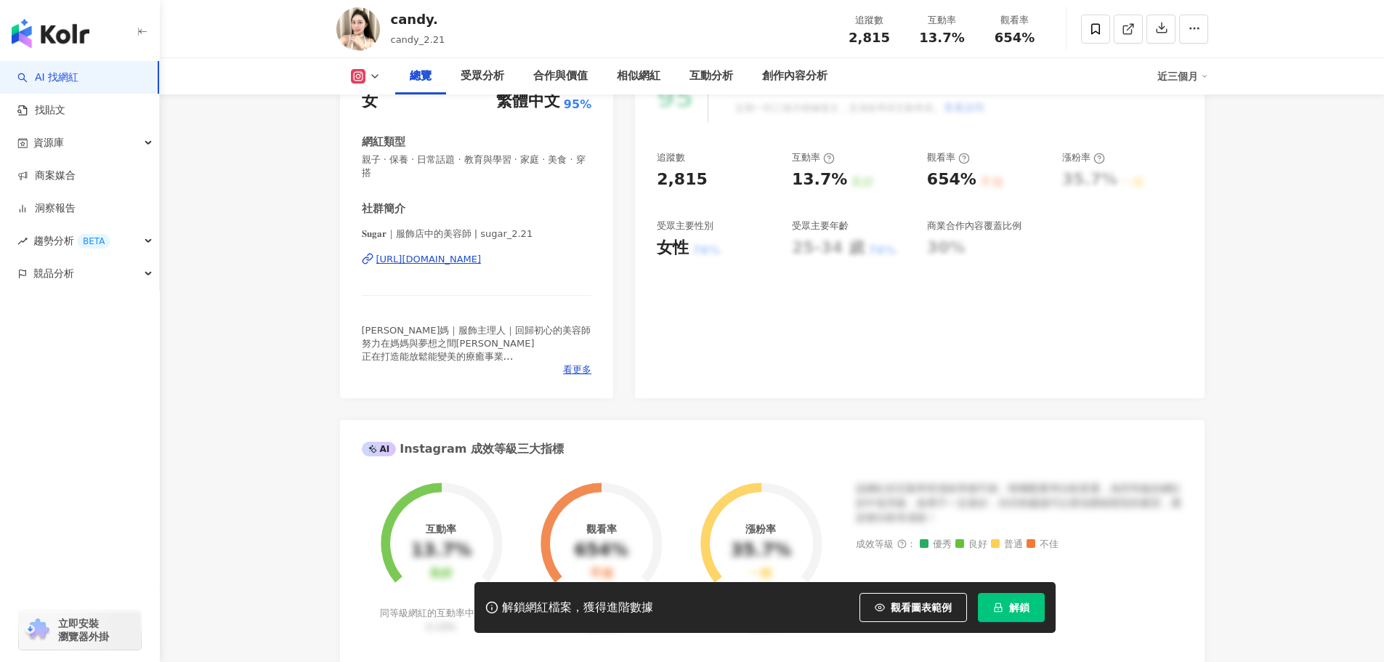
click at [1017, 607] on span "解鎖" at bounding box center [1019, 608] width 20 height 12
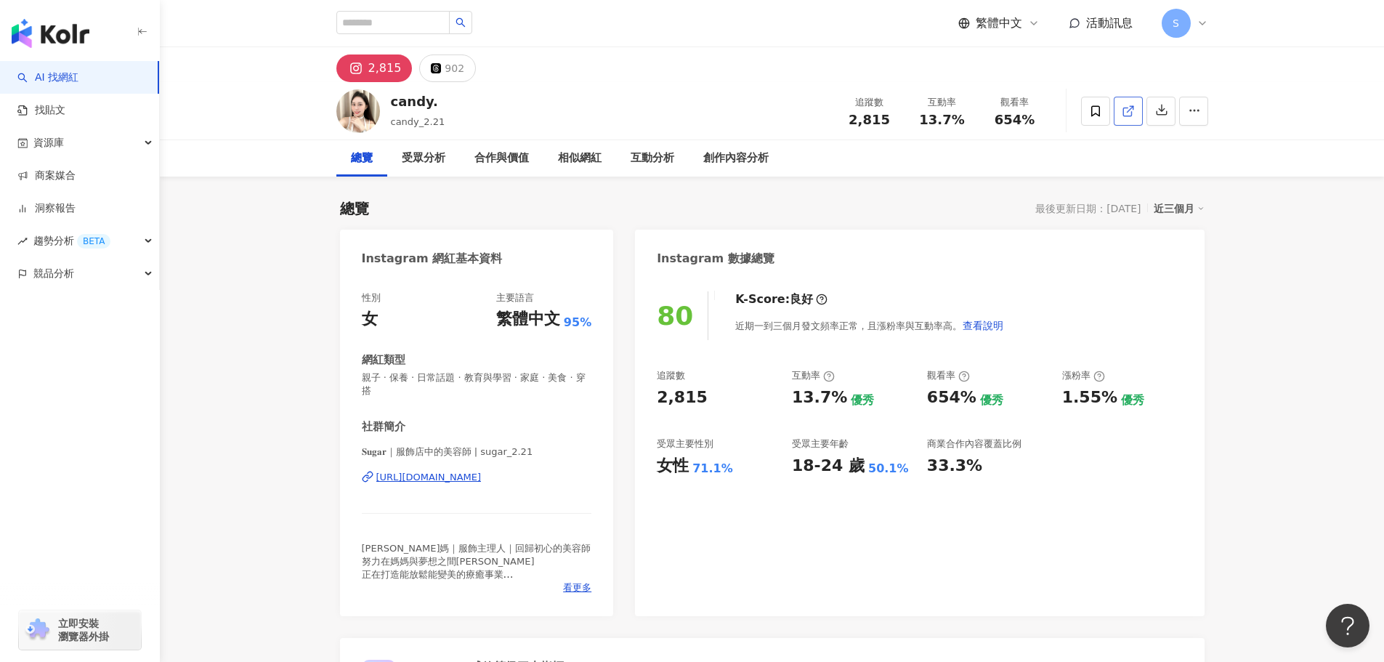
click at [1114, 108] on link at bounding box center [1128, 111] width 29 height 29
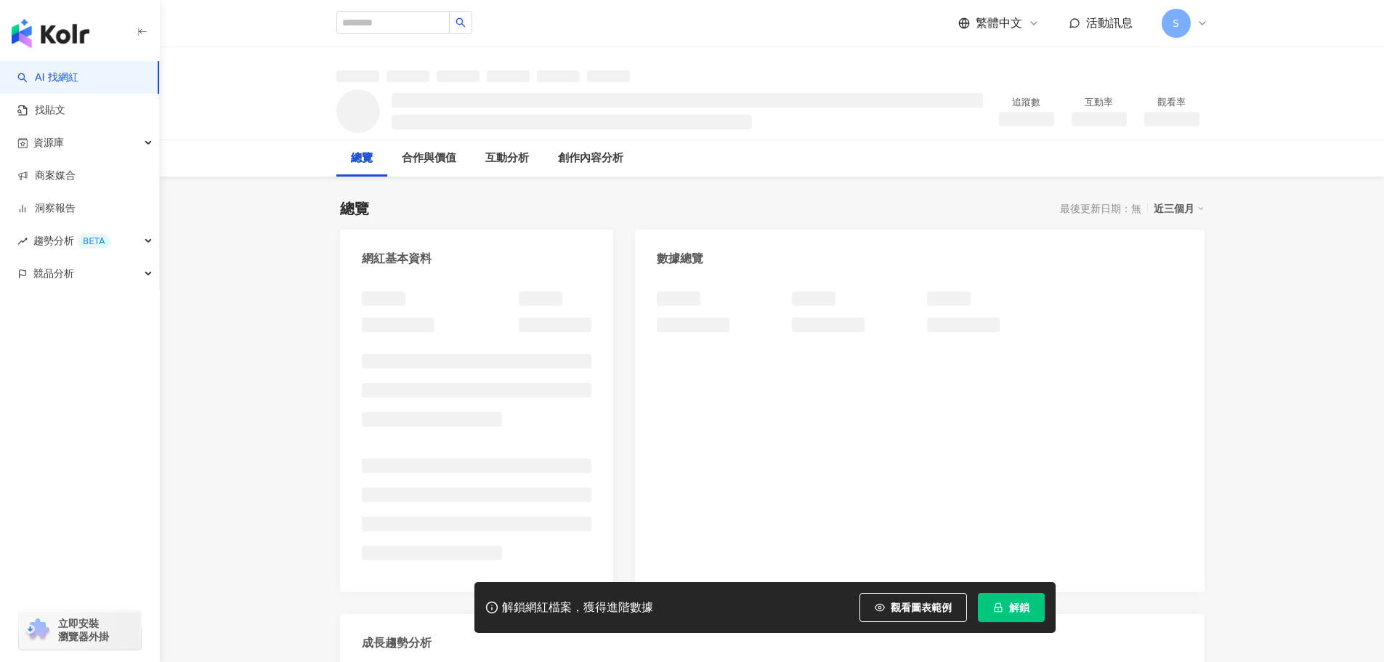
click at [1025, 602] on span "解鎖" at bounding box center [1019, 608] width 20 height 12
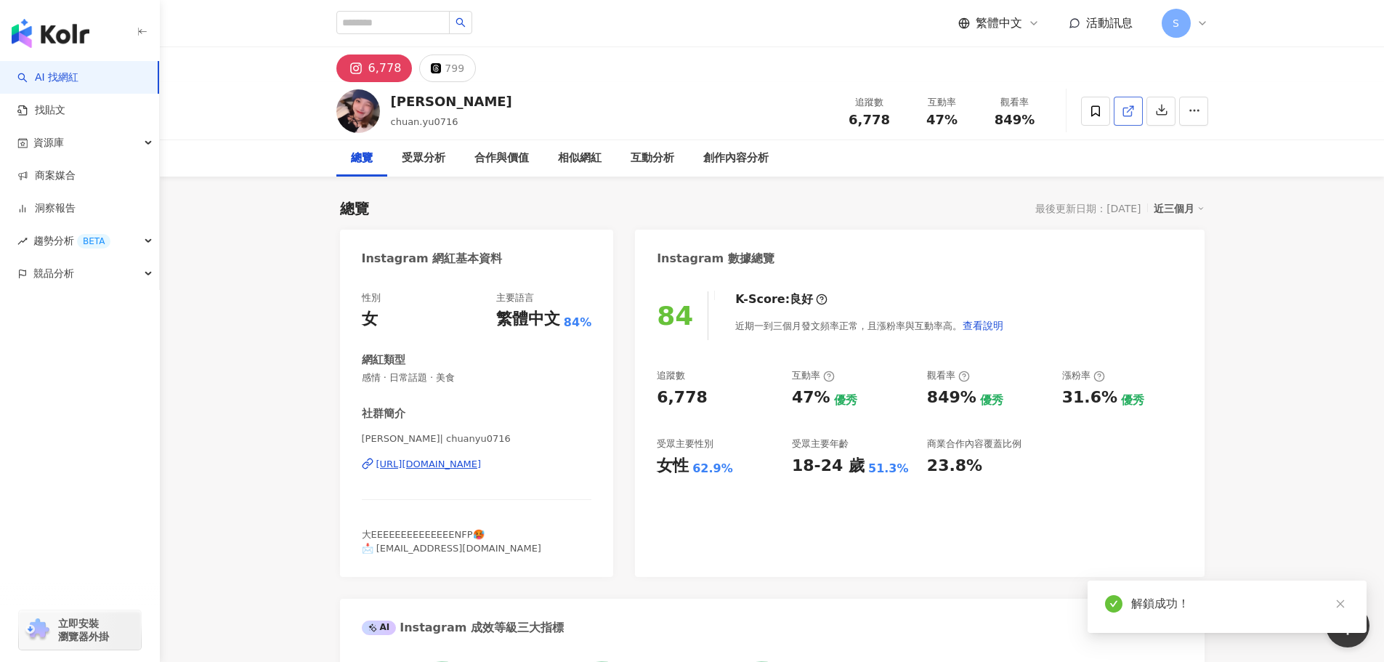
click at [1125, 107] on icon at bounding box center [1128, 111] width 13 height 13
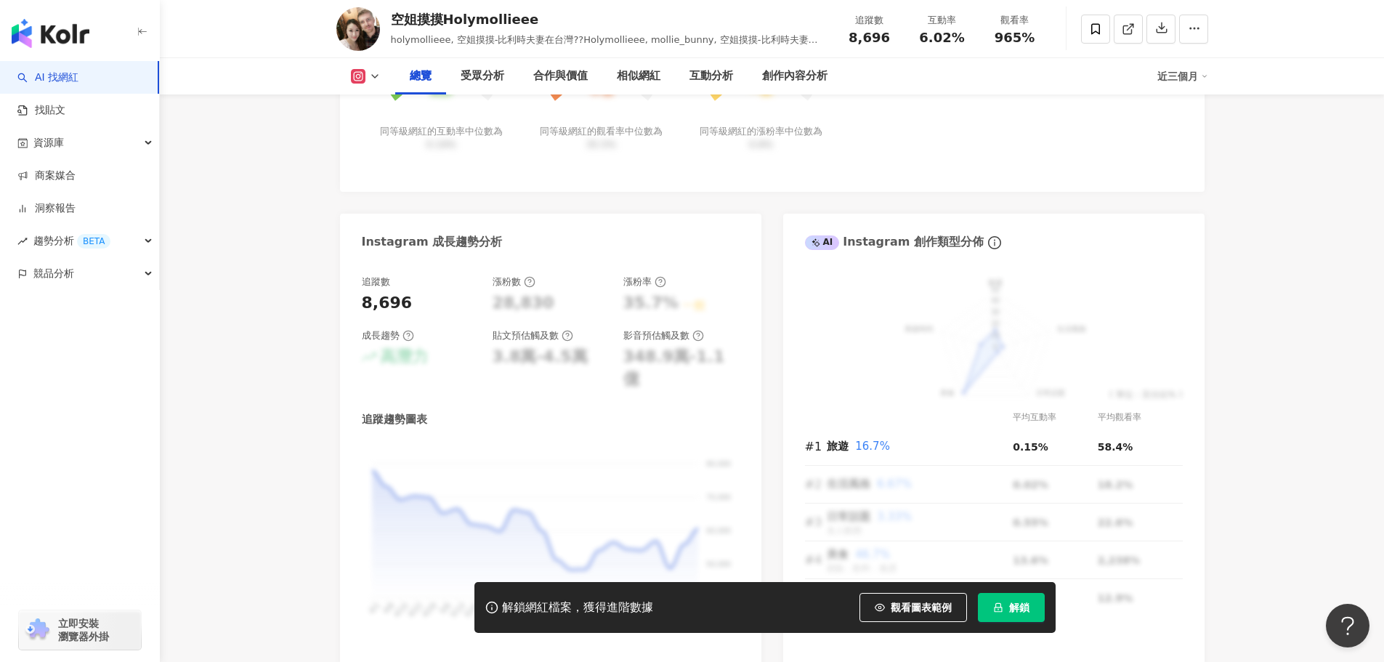
scroll to position [291, 0]
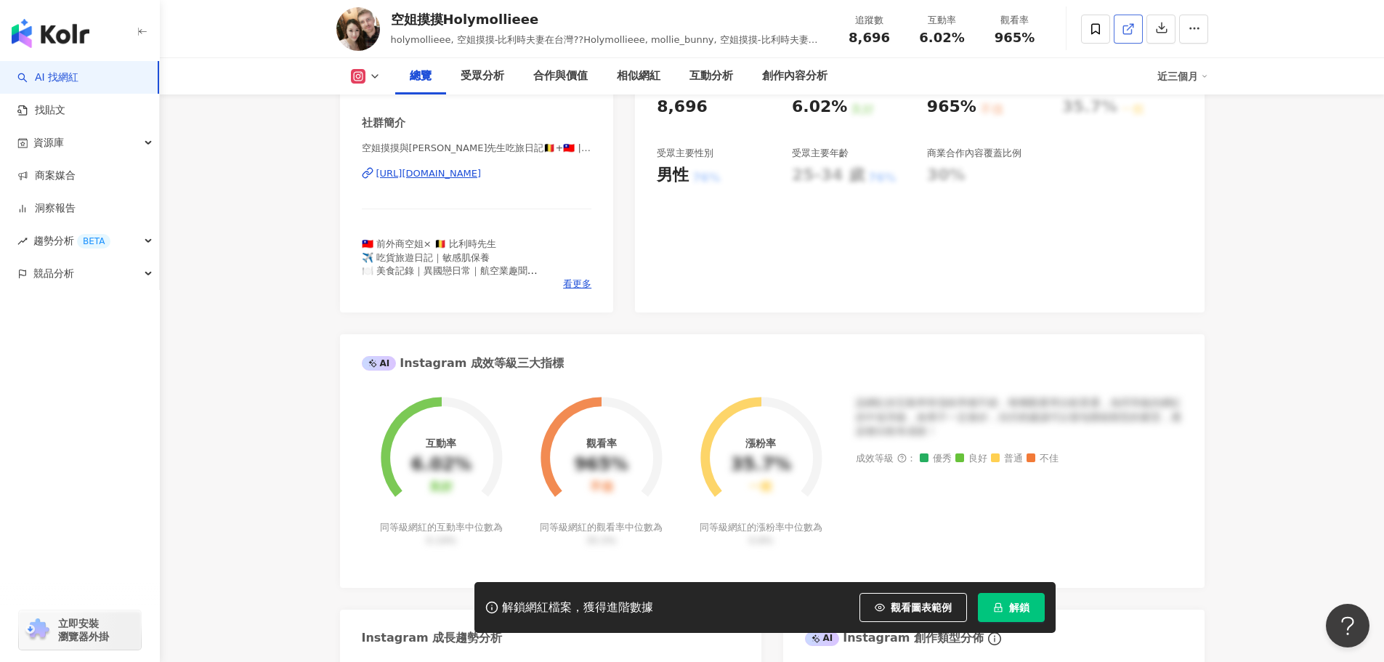
click at [1125, 36] on icon at bounding box center [1128, 29] width 13 height 13
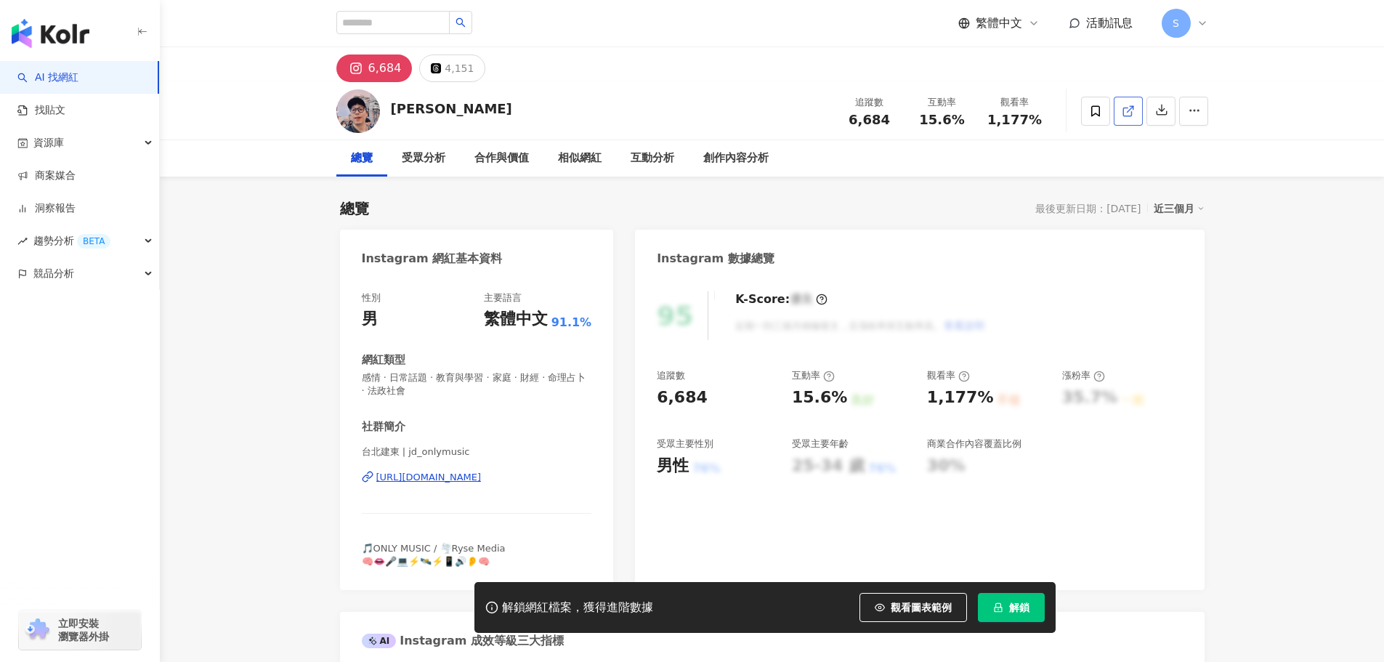
click at [1125, 109] on icon at bounding box center [1128, 111] width 13 height 13
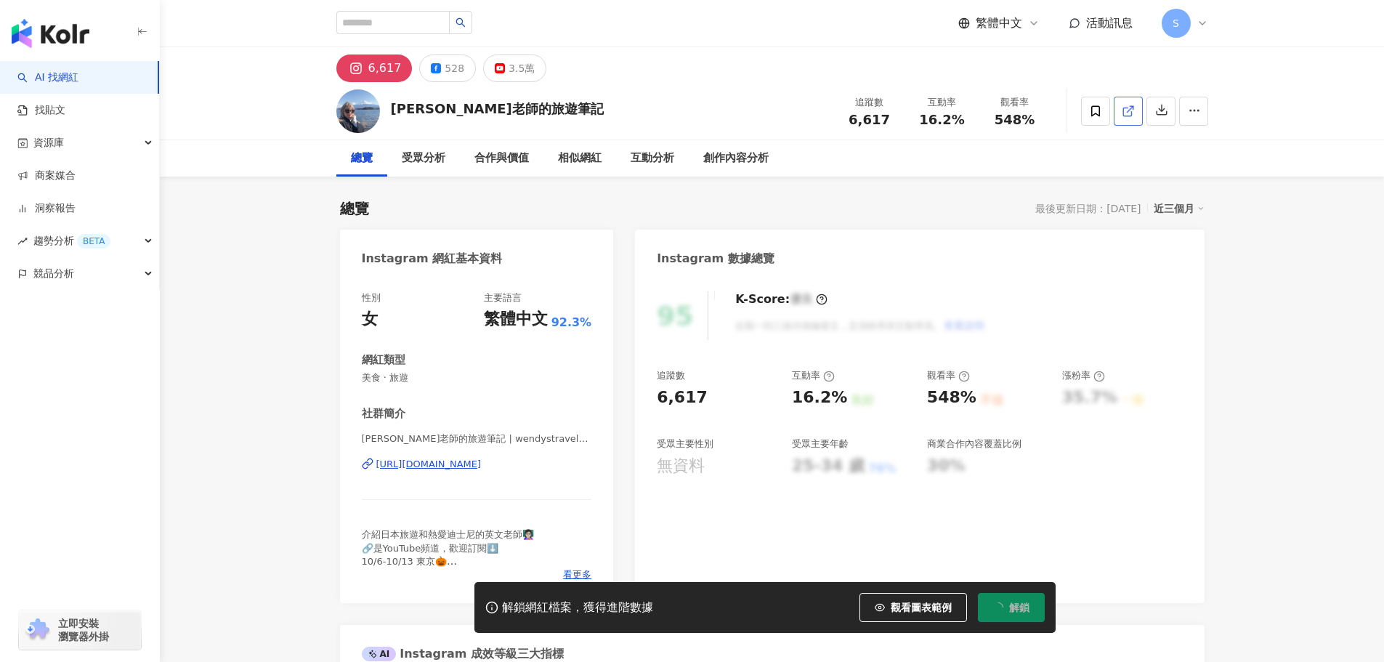
click at [1125, 118] on span at bounding box center [1128, 110] width 13 height 15
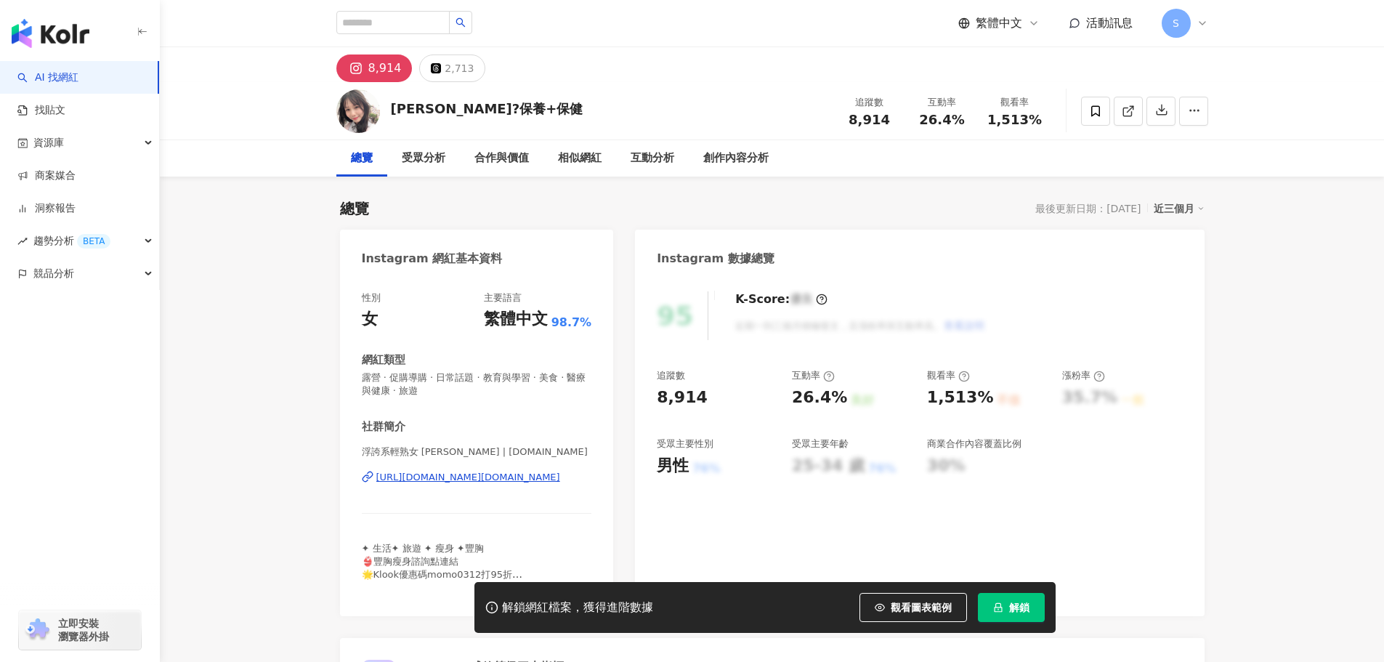
click at [1004, 607] on button "解鎖" at bounding box center [1011, 607] width 67 height 29
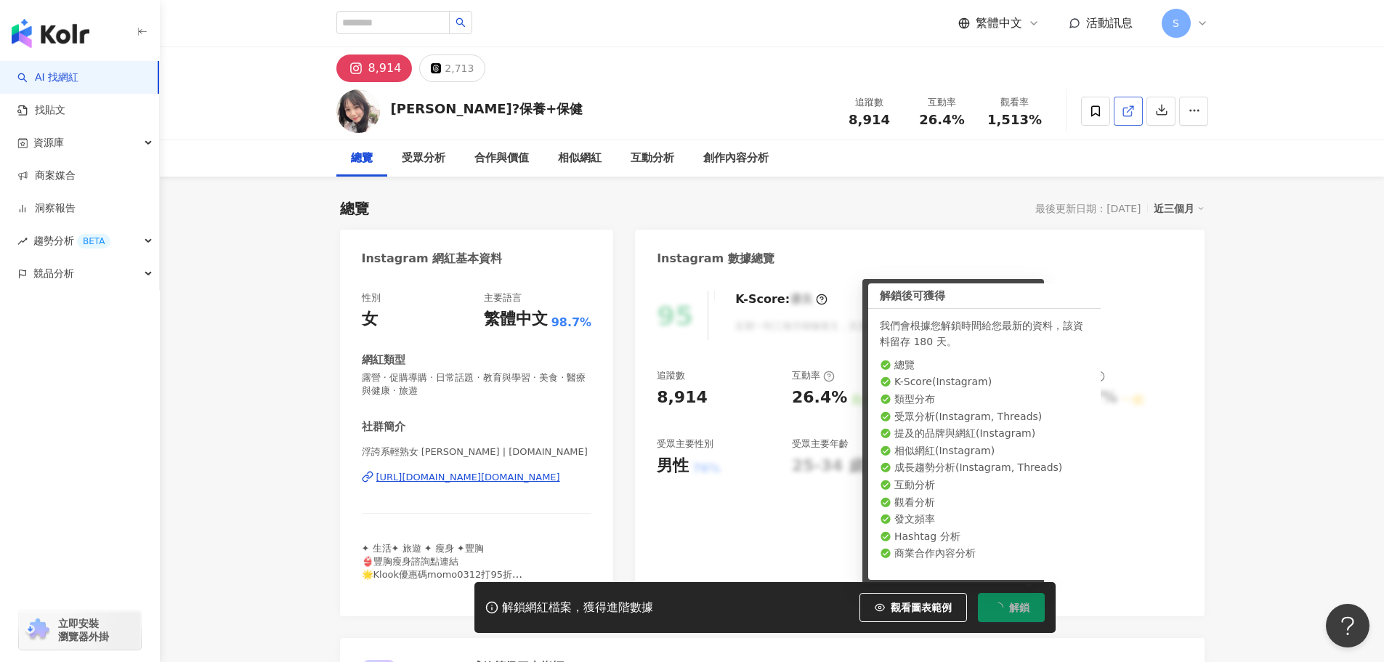
click at [1131, 113] on icon at bounding box center [1128, 111] width 13 height 13
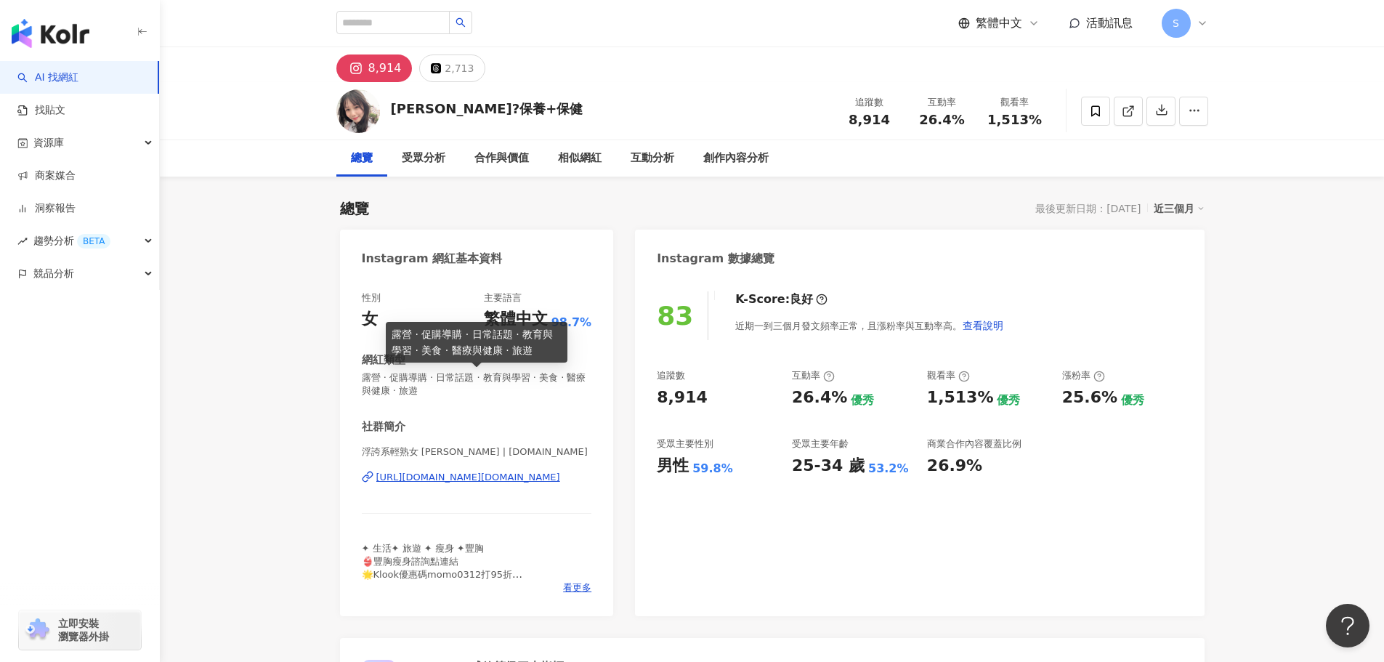
click at [557, 375] on span "露營 · 促購導購 · 日常話題 · 教育與學習 · 美食 · 醫療與健康 · 旅遊" at bounding box center [477, 384] width 230 height 26
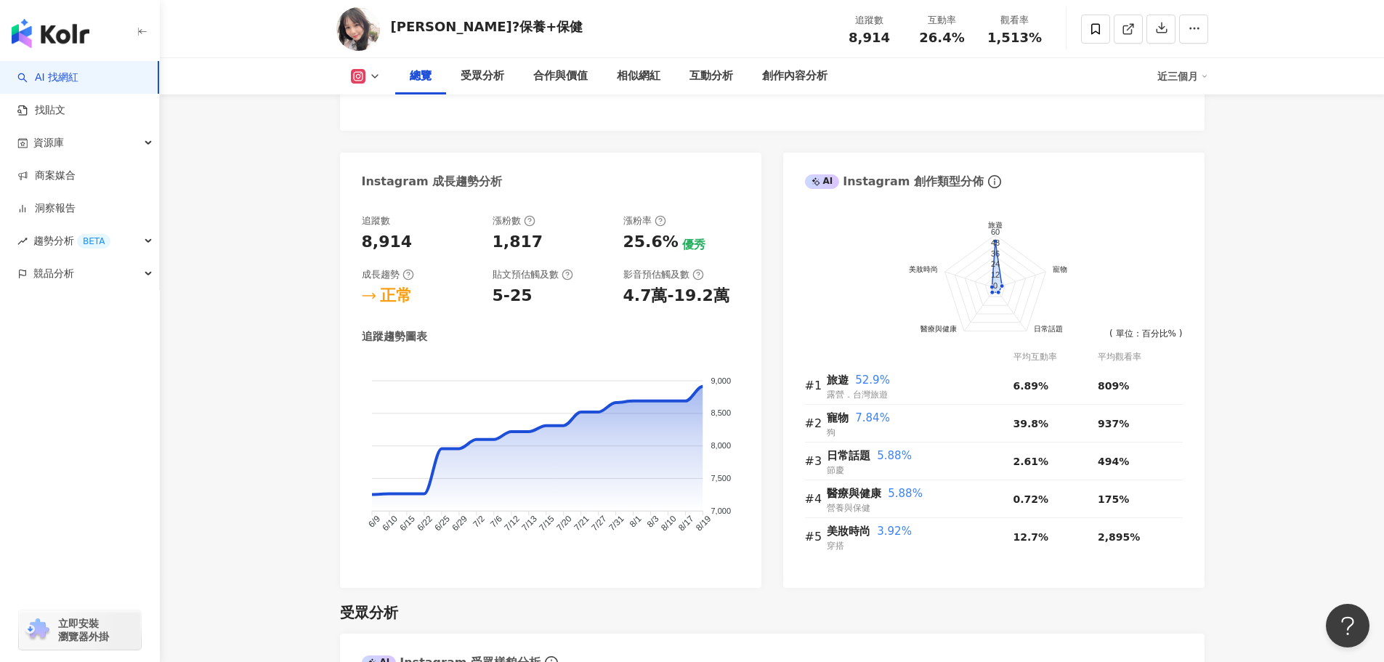
scroll to position [727, 0]
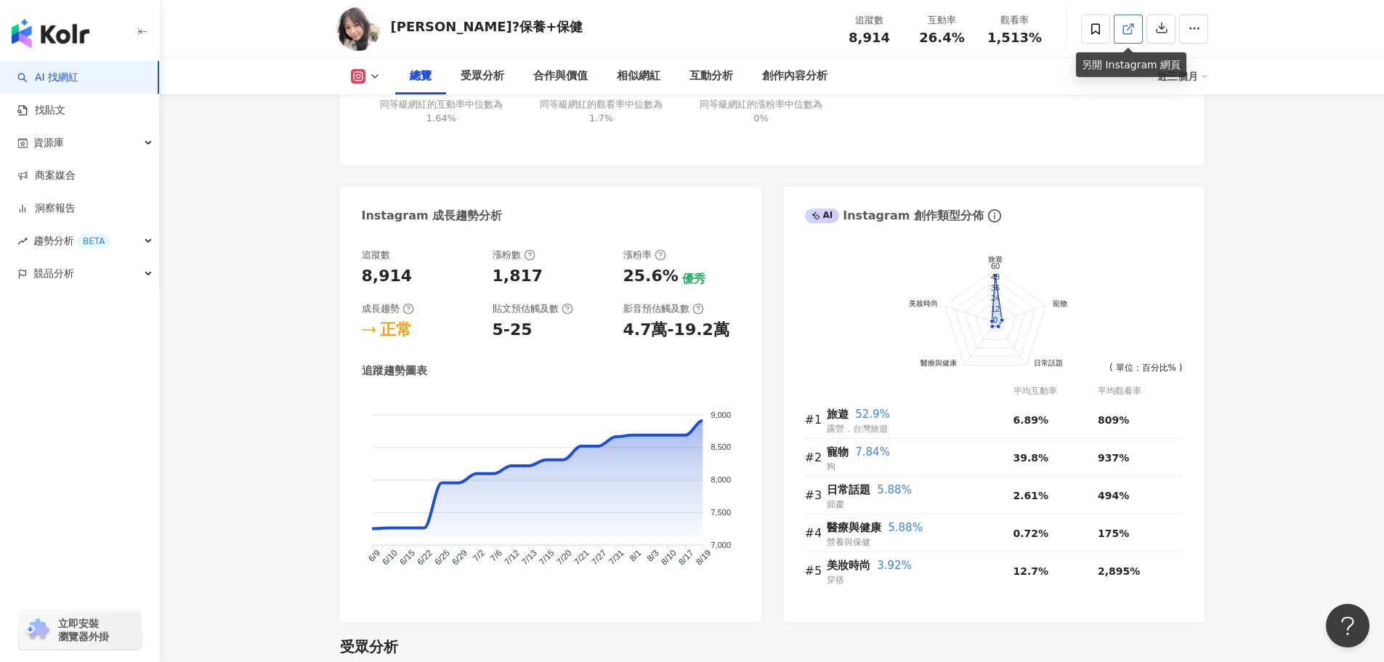
click at [1129, 28] on line at bounding box center [1130, 27] width 6 height 6
drag, startPoint x: 629, startPoint y: 328, endPoint x: 744, endPoint y: 339, distance: 115.3
click at [744, 339] on div "追蹤數 8,914 漲粉數 1,817 漲粉率 25.6% 優秀 成長趨勢 正常 貼文預估觸及數 5-25 影音預估觸及數 4.7萬-19.2萬 追蹤趨勢圖表…" at bounding box center [551, 428] width 422 height 388
click at [727, 334] on div "4.7萬-19.2萬" at bounding box center [682, 330] width 116 height 23
drag, startPoint x: 711, startPoint y: 332, endPoint x: 629, endPoint y: 331, distance: 82.1
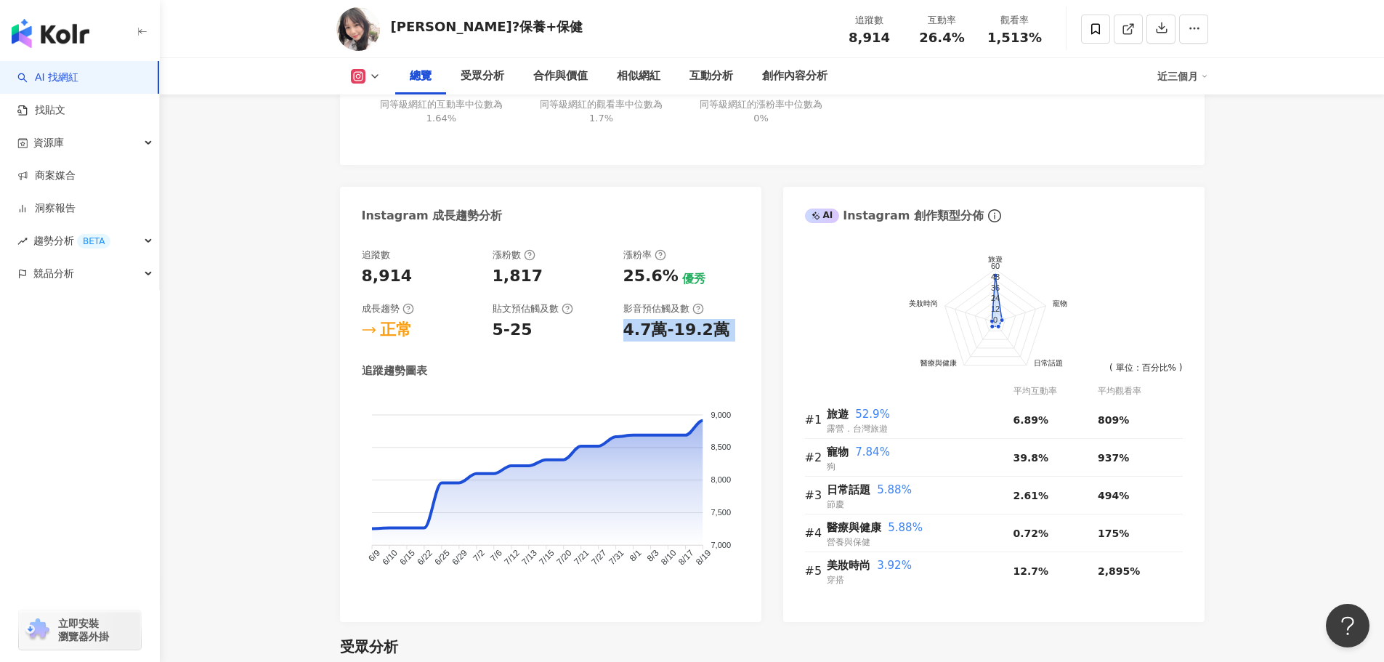
click at [629, 331] on div "4.7萬-19.2萬" at bounding box center [682, 330] width 116 height 23
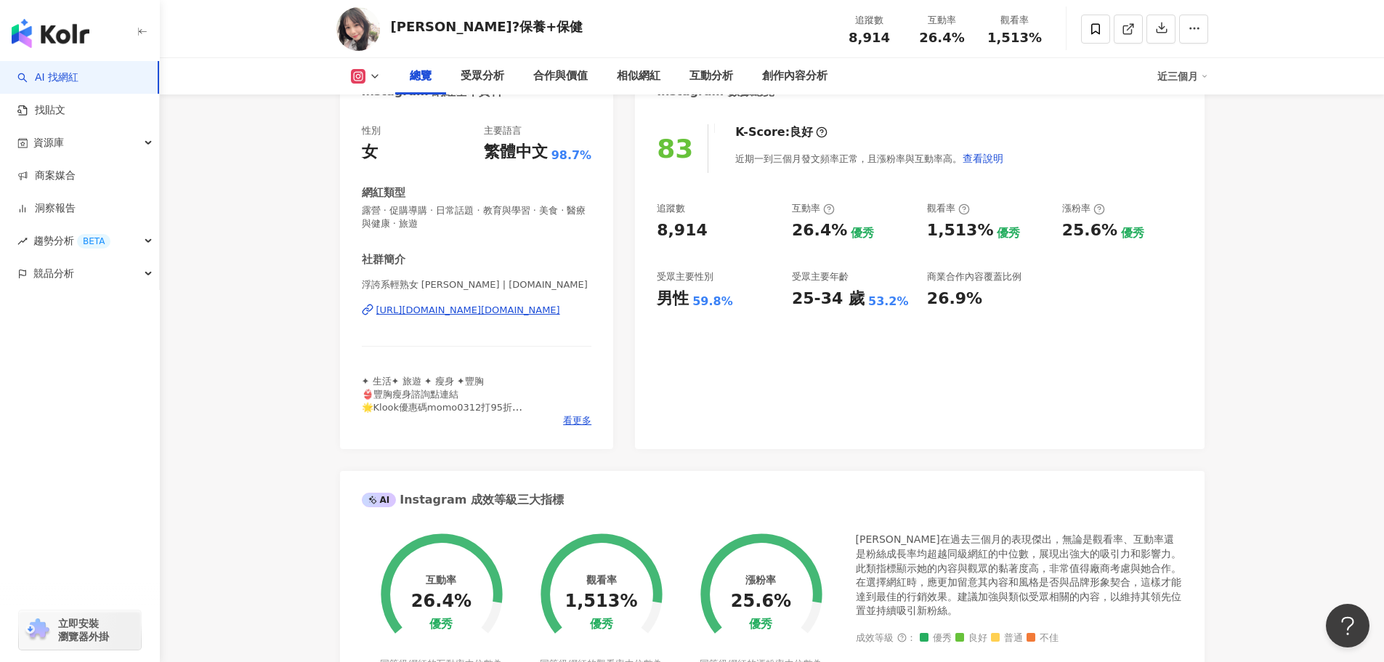
scroll to position [73, 0]
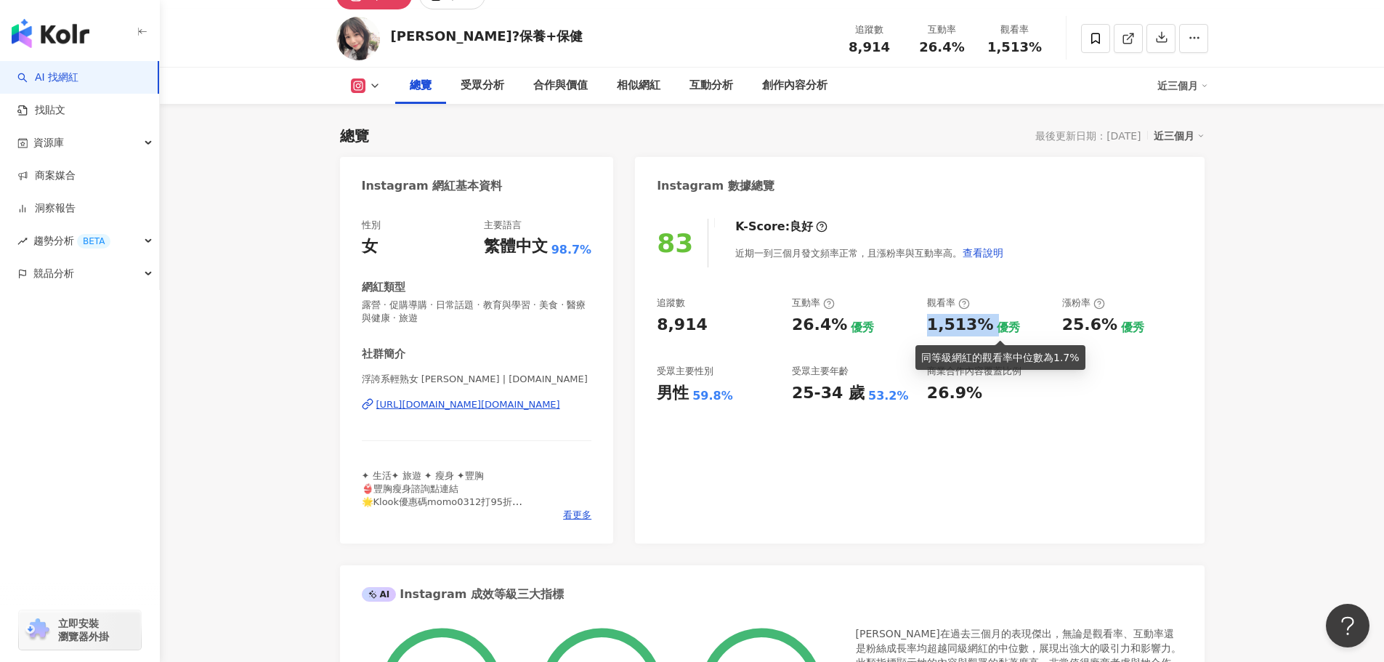
drag, startPoint x: 924, startPoint y: 320, endPoint x: 990, endPoint y: 331, distance: 66.9
click at [989, 330] on div "追蹤數 8,914 互動率 26.4% 優秀 觀看率 1,513% 優秀 漲粉率 25.6% 優秀 受眾主要性別 男性 59.8% 受眾主要年齡 25-34 …" at bounding box center [919, 351] width 525 height 108
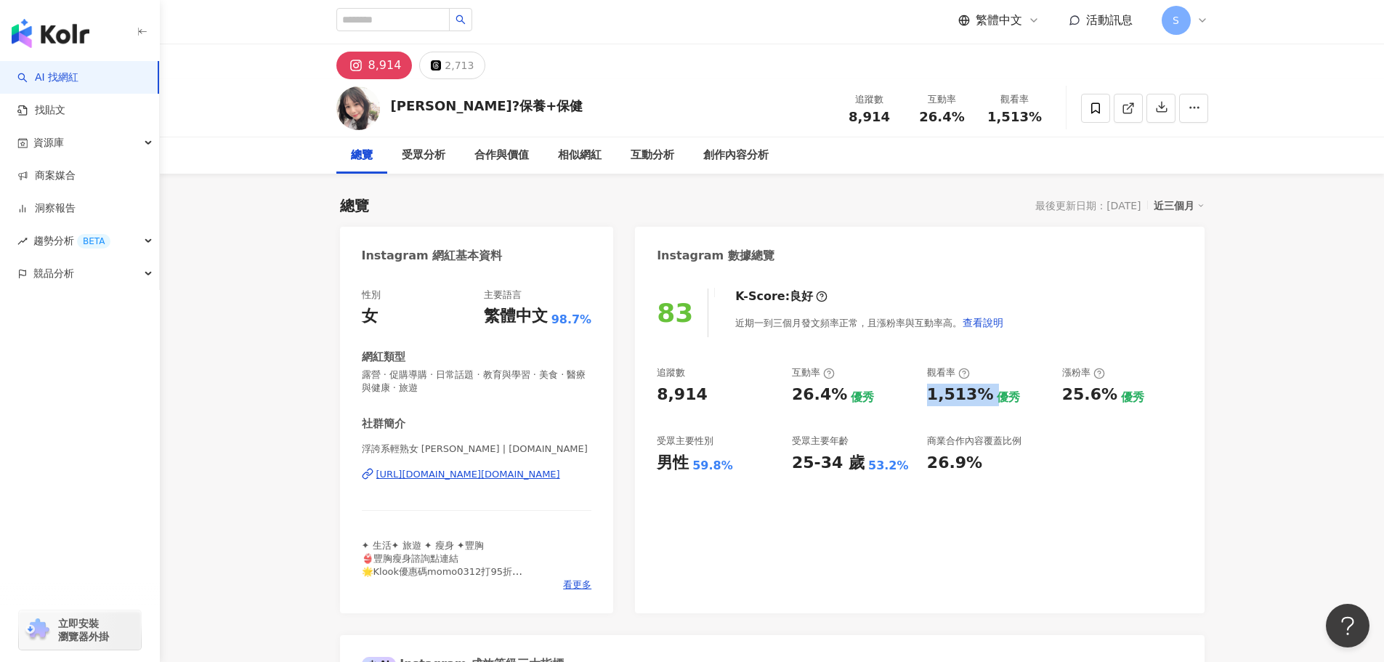
scroll to position [0, 0]
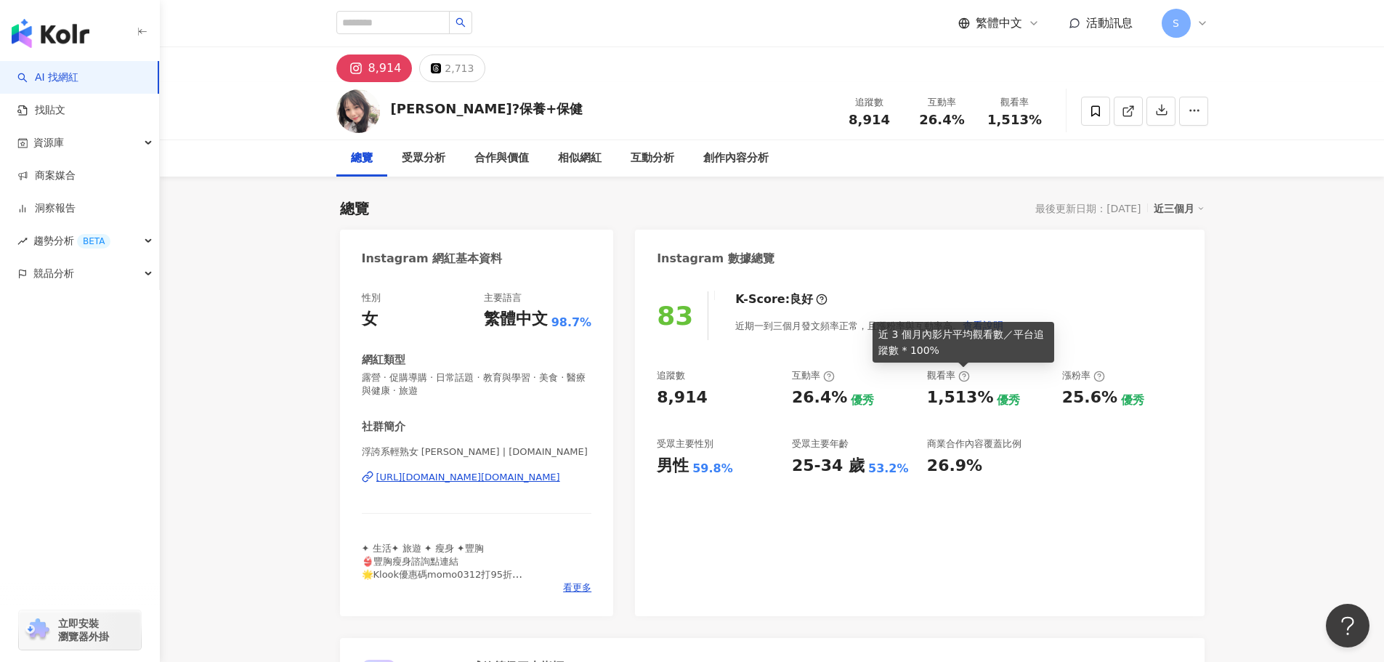
click at [964, 377] on icon at bounding box center [964, 376] width 3 height 5
click at [961, 375] on icon at bounding box center [965, 377] width 12 height 12
click at [1095, 430] on div "追蹤數 8,914 互動率 26.4% 優秀 觀看率 1,513% 優秀 漲粉率 25.6% 優秀 受眾主要性別 男性 59.8% 受眾主要年齡 25-34 …" at bounding box center [919, 423] width 525 height 108
click at [956, 373] on div "觀看率" at bounding box center [948, 375] width 43 height 13
click at [959, 372] on icon at bounding box center [965, 377] width 12 height 12
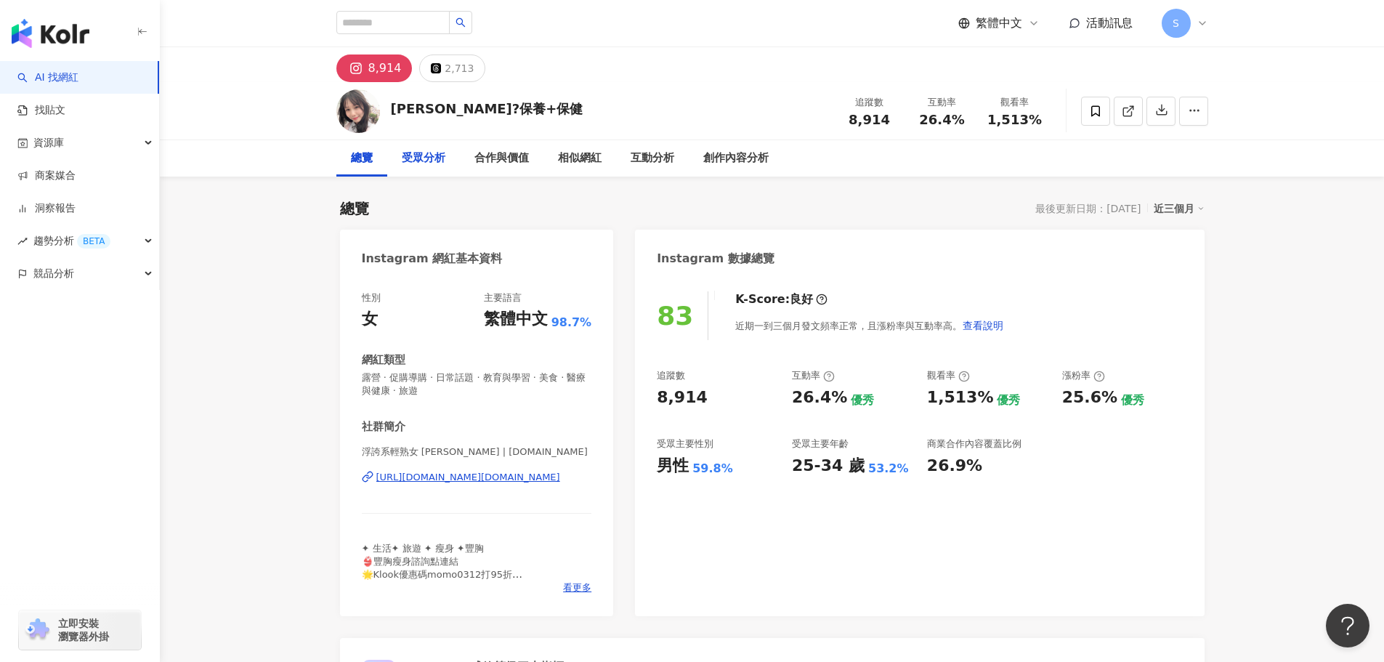
click at [435, 146] on div "受眾分析" at bounding box center [423, 158] width 73 height 36
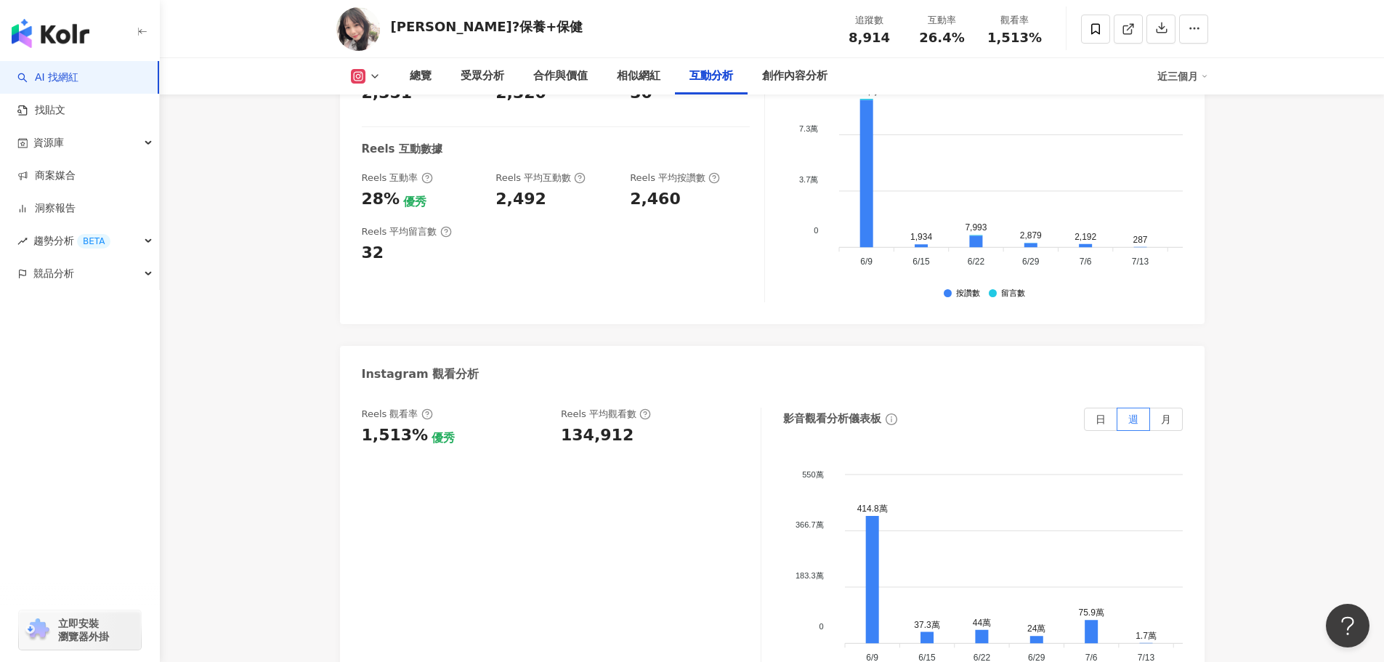
scroll to position [3270, 0]
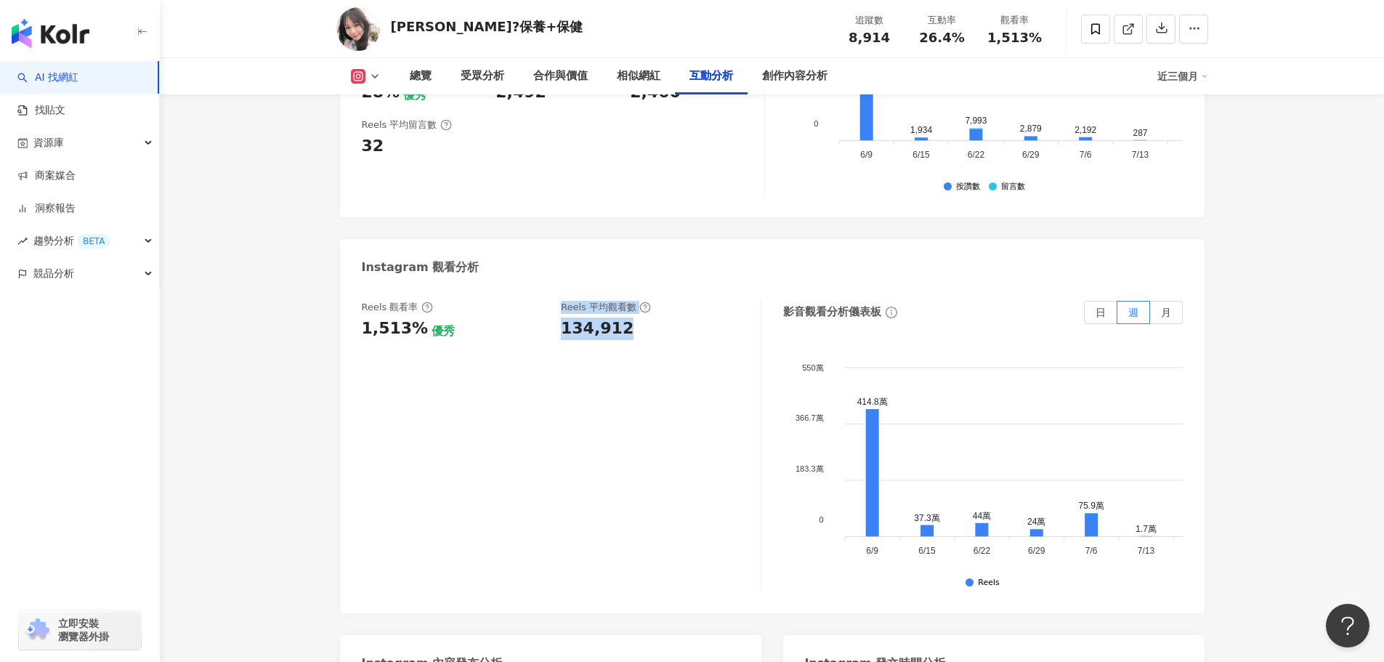
drag, startPoint x: 564, startPoint y: 283, endPoint x: 637, endPoint y: 287, distance: 72.8
click at [637, 301] on div "Reels 觀看率 1,513% 優秀 Reels 平均觀看數 134,912" at bounding box center [554, 320] width 384 height 39
click at [639, 318] on div "134,912" at bounding box center [653, 329] width 185 height 23
drag, startPoint x: 621, startPoint y: 280, endPoint x: 559, endPoint y: 281, distance: 62.5
click at [559, 301] on div "Reels 觀看率 1,513% 優秀 Reels 平均觀看數 134,912" at bounding box center [554, 320] width 384 height 39
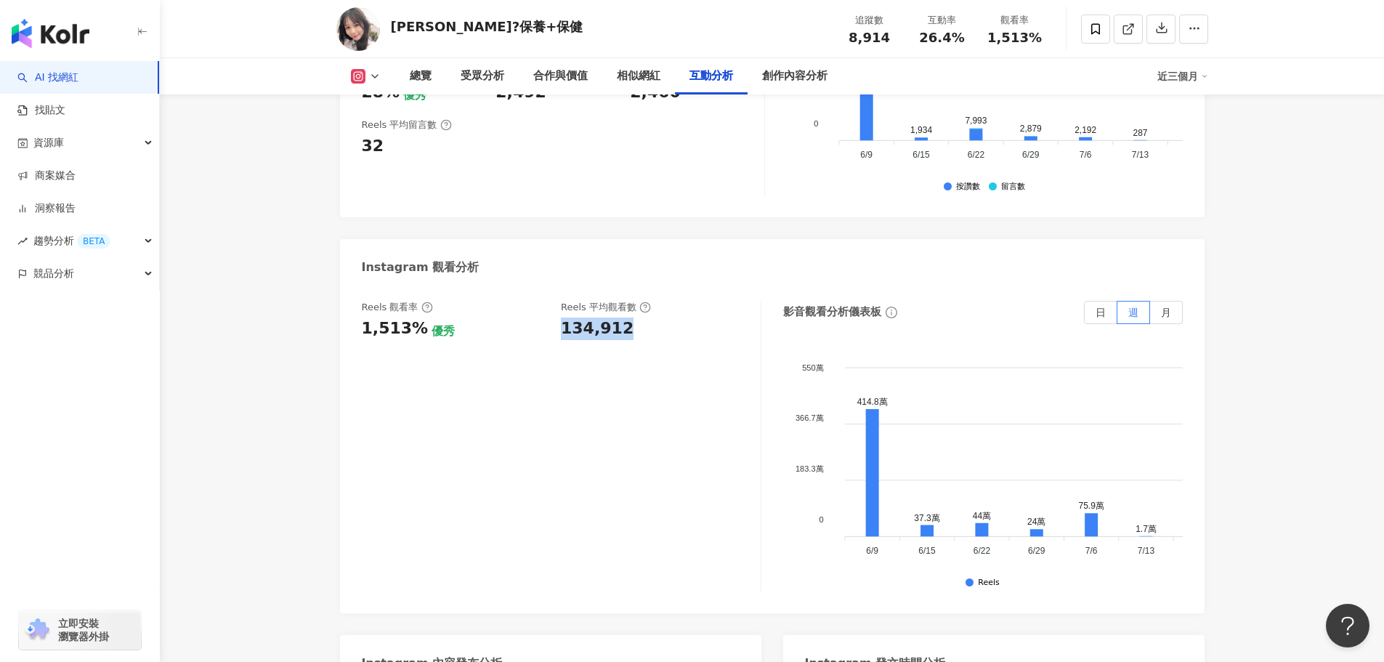
copy div "134,912"
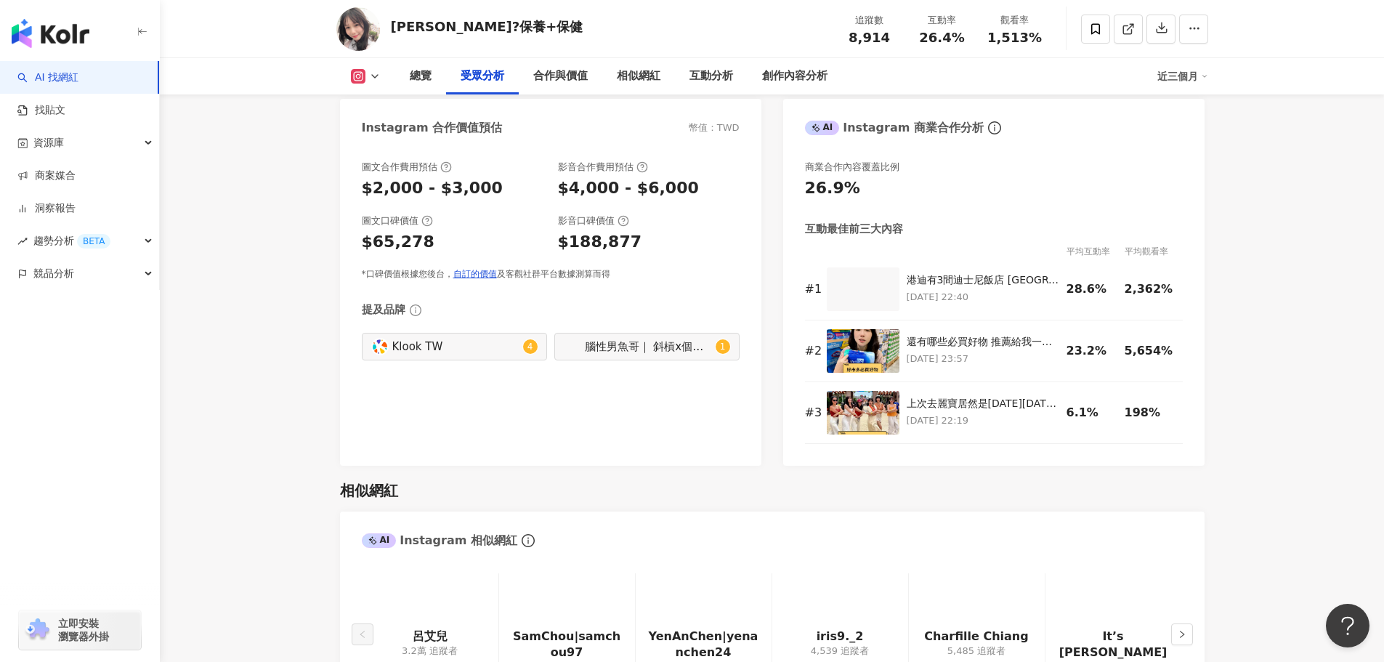
scroll to position [1890, 0]
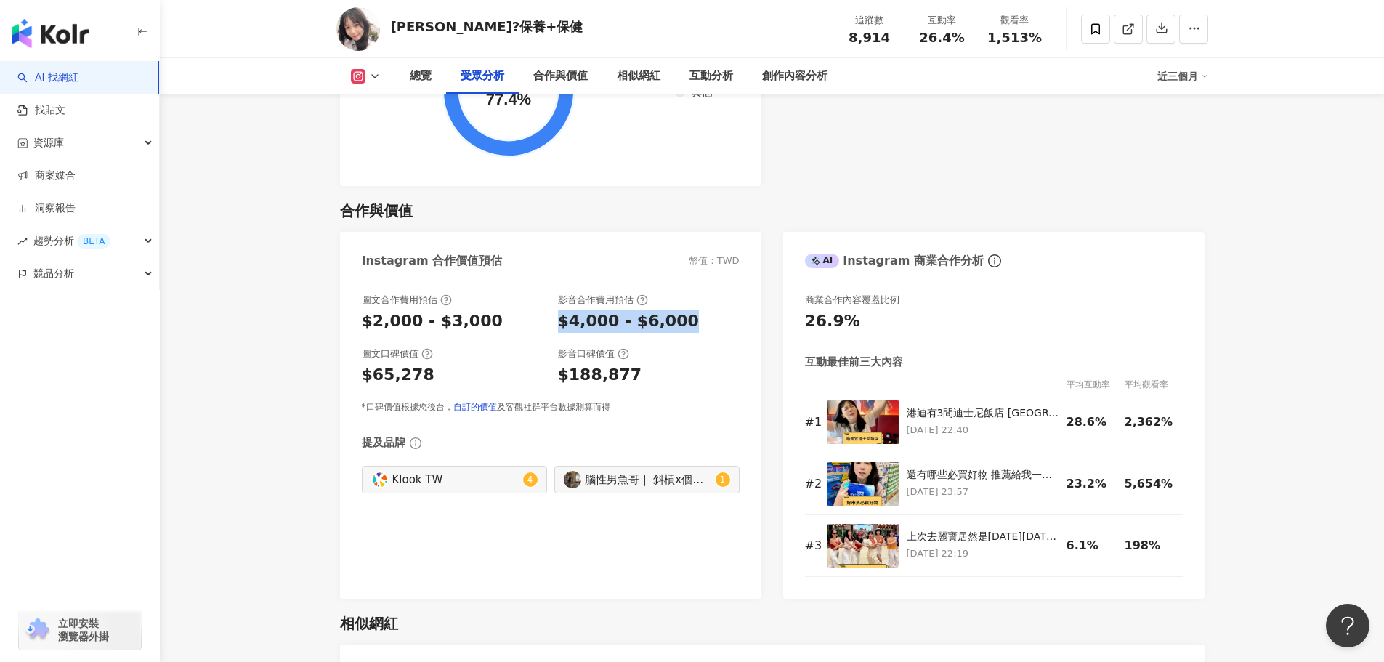
drag, startPoint x: 553, startPoint y: 320, endPoint x: 696, endPoint y: 331, distance: 143.6
click at [696, 331] on div "圖文合作費用預估 $2,000 - $3,000 影音合作費用預估 $4,000 - $6,000" at bounding box center [551, 313] width 378 height 39
copy div "$4,000 - $6,000"
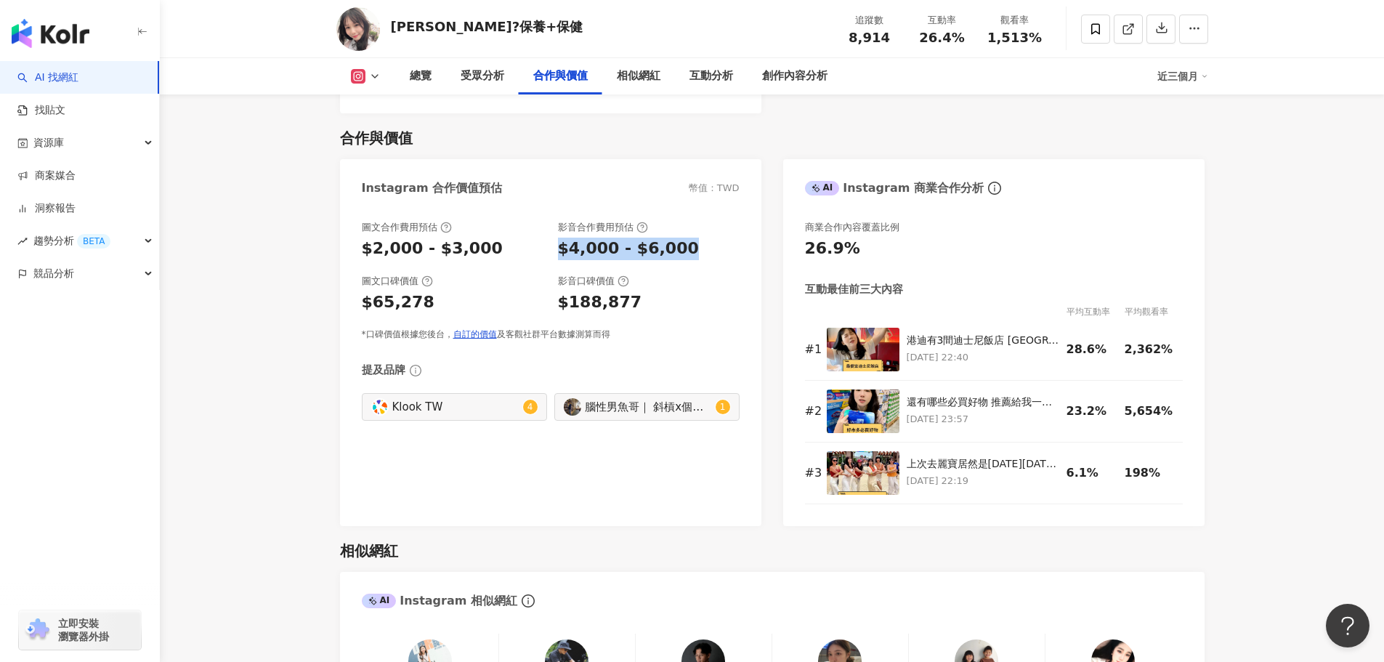
scroll to position [1717, 0]
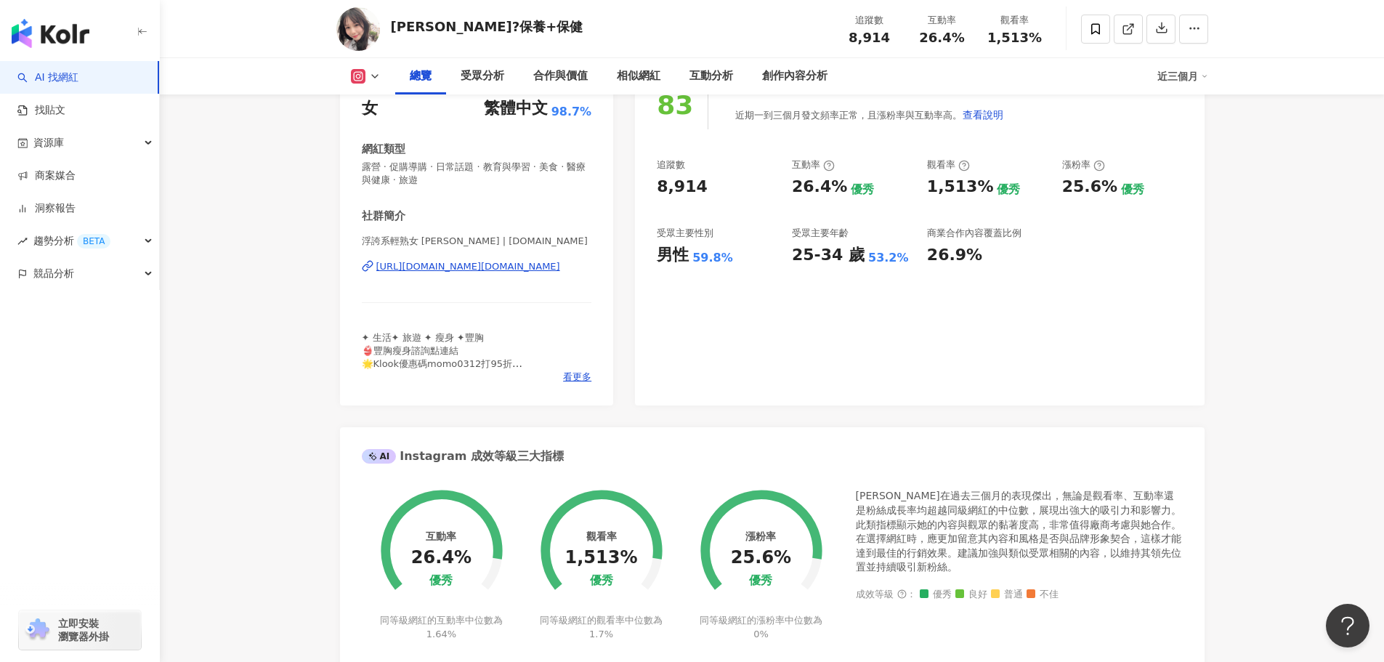
scroll to position [218, 0]
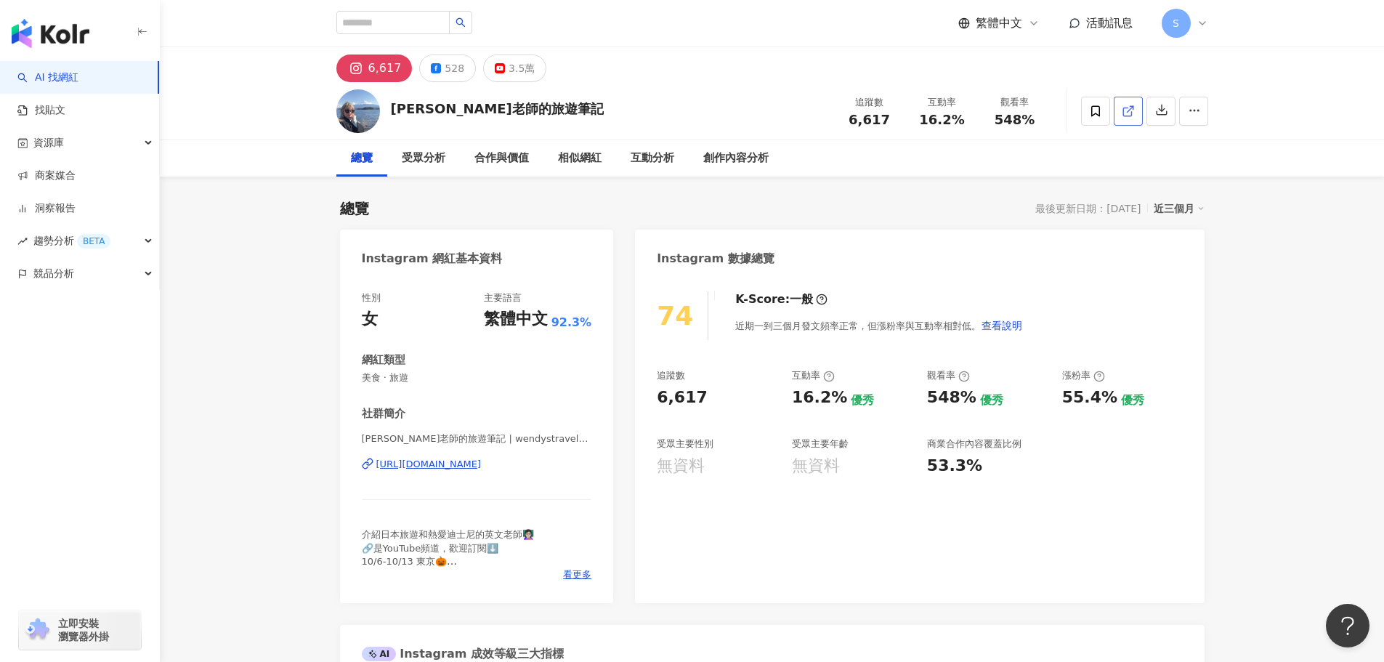
click at [1126, 110] on icon at bounding box center [1128, 111] width 13 height 13
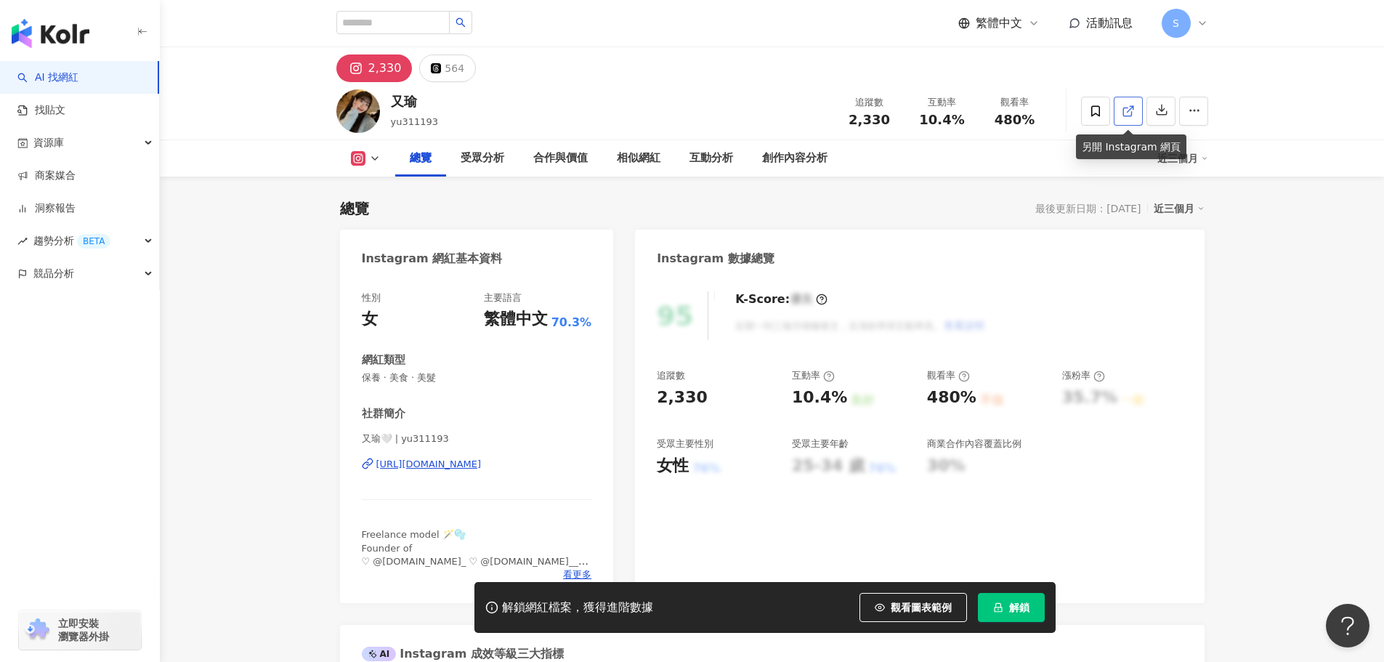
click at [1127, 110] on icon at bounding box center [1128, 111] width 13 height 13
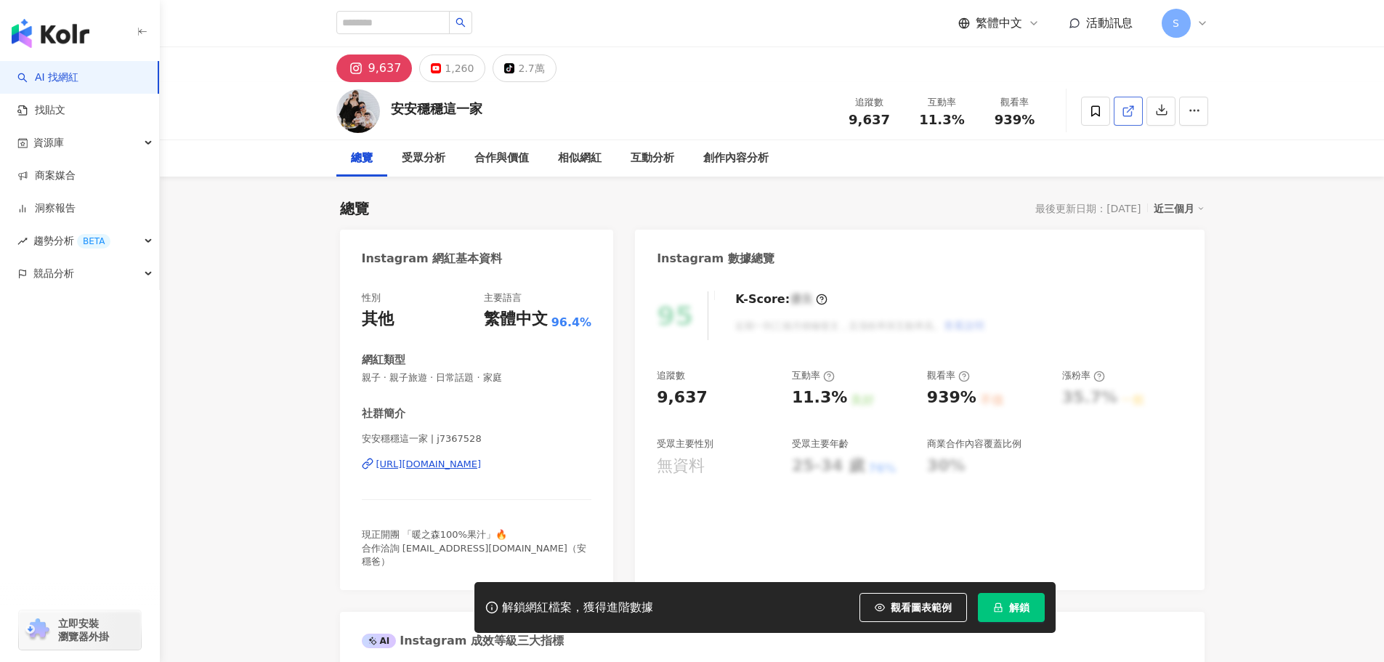
click at [1127, 112] on line at bounding box center [1130, 109] width 6 height 6
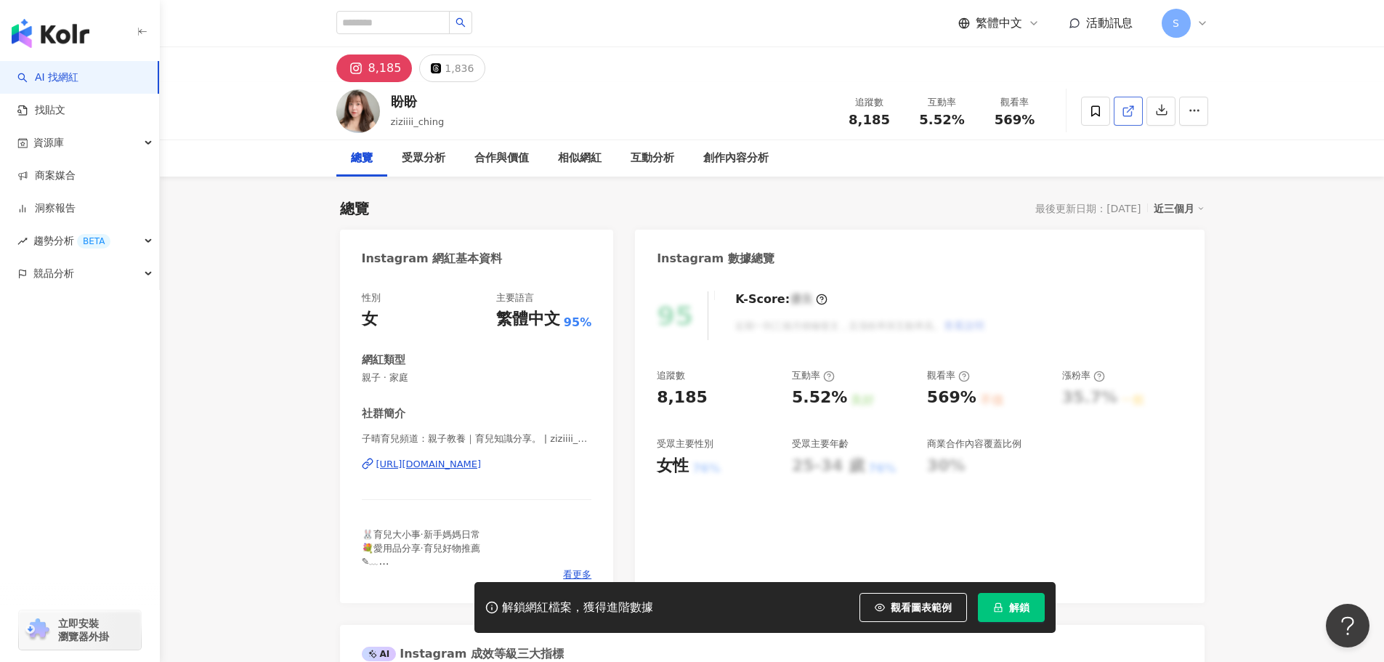
click at [1126, 103] on span at bounding box center [1128, 110] width 13 height 15
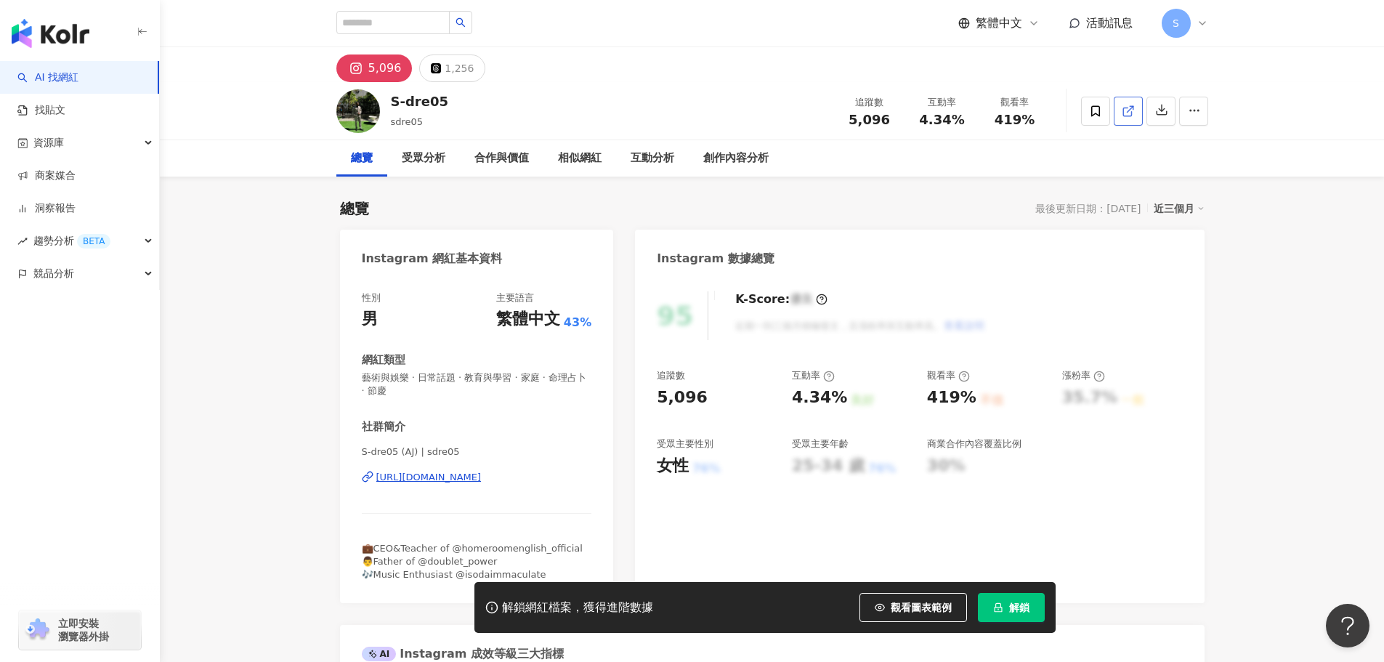
click at [1127, 114] on icon at bounding box center [1128, 111] width 13 height 13
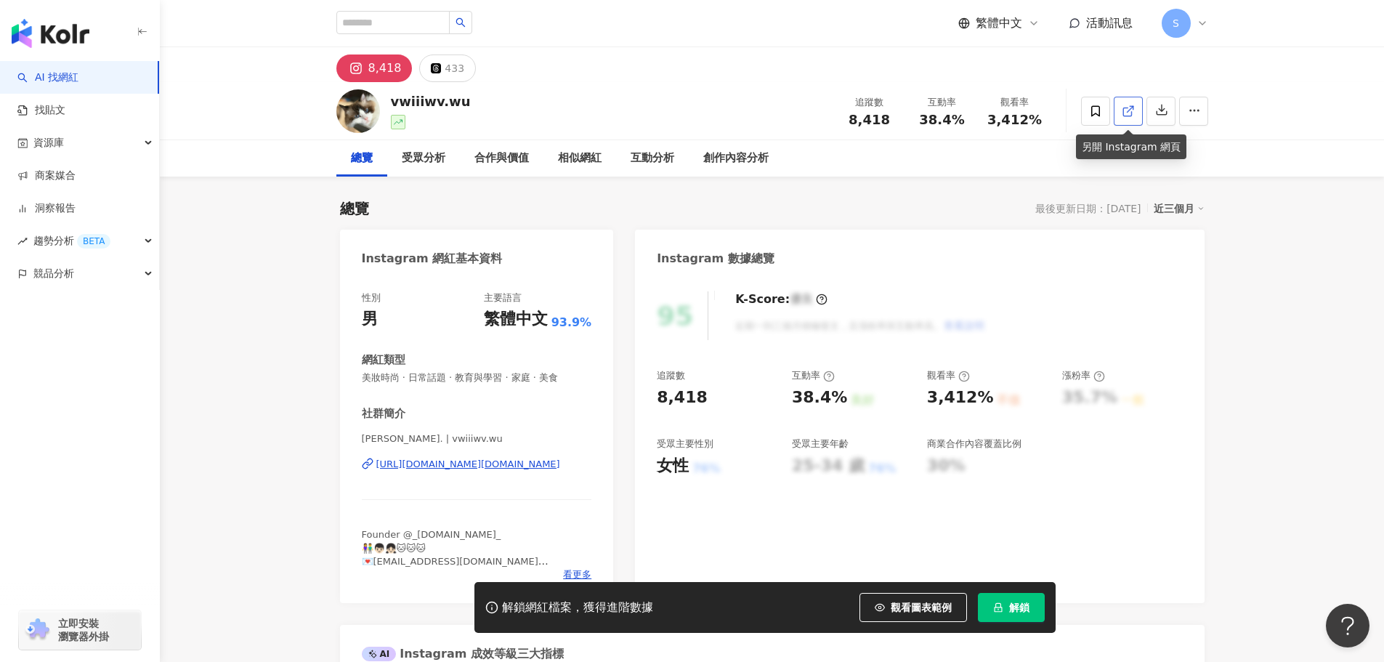
click at [1134, 109] on polyline at bounding box center [1132, 108] width 4 height 4
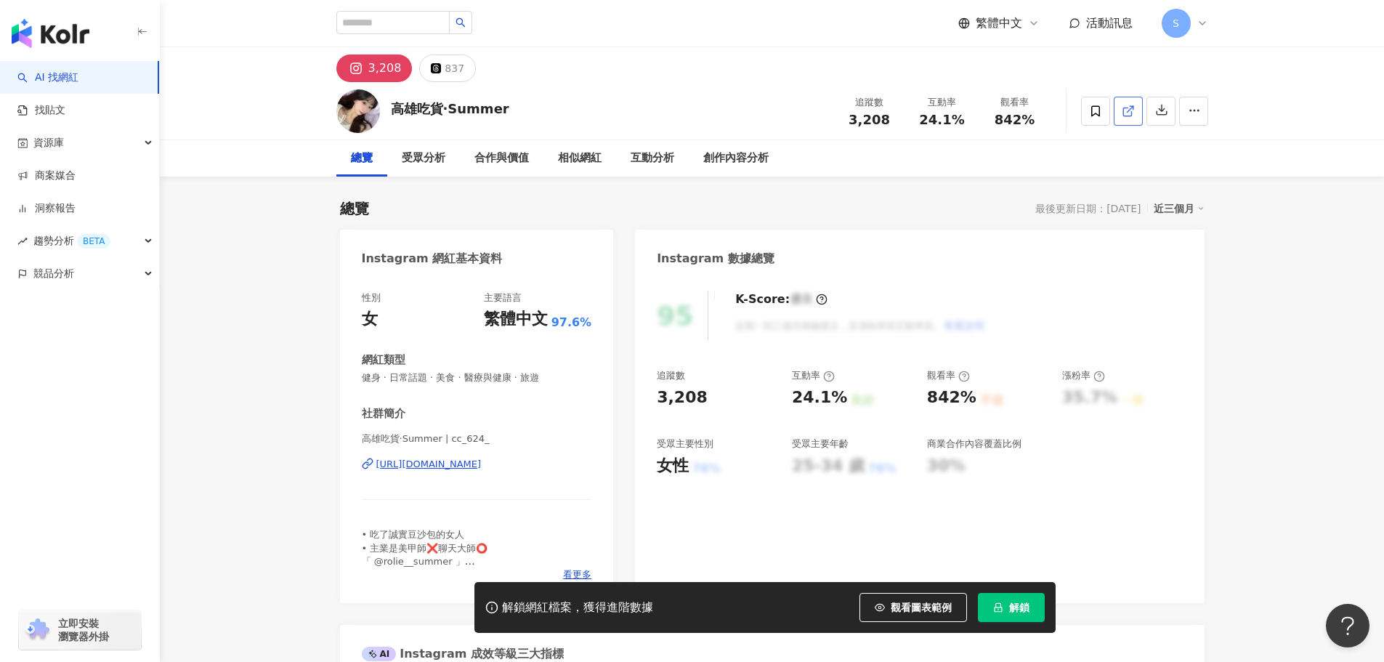
click at [1136, 112] on link at bounding box center [1128, 111] width 29 height 29
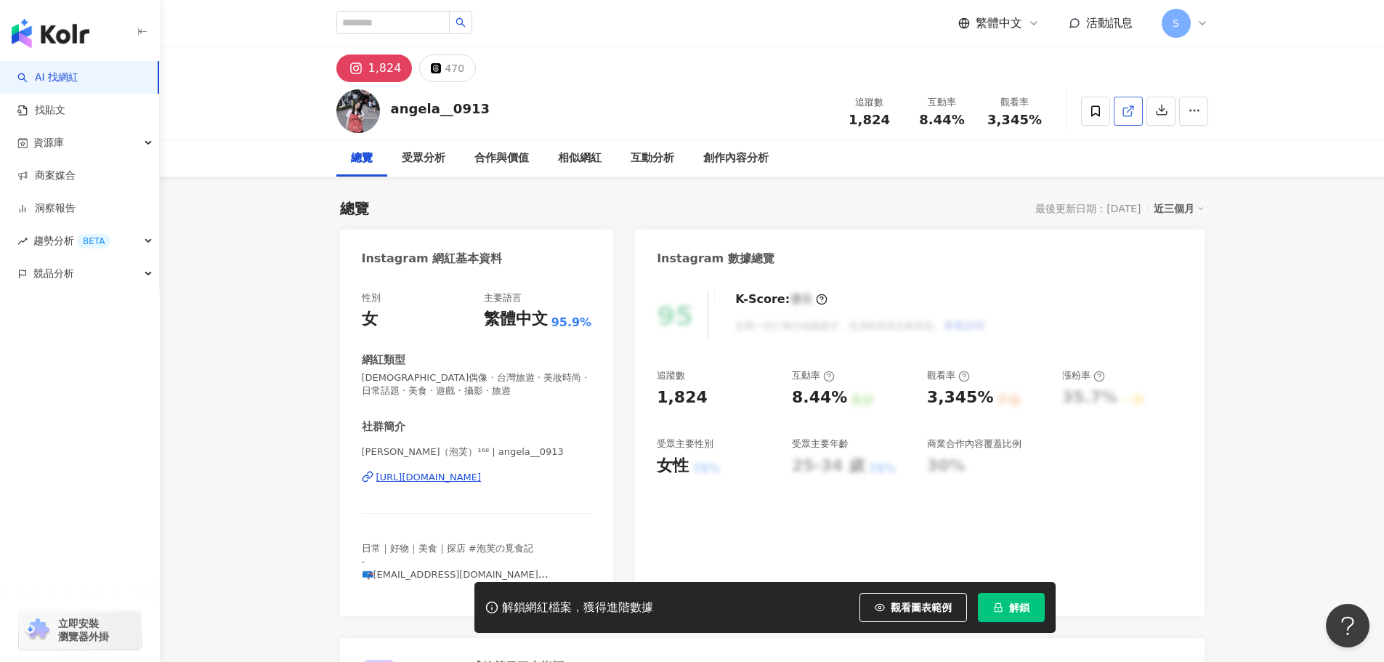
click at [1128, 108] on icon at bounding box center [1128, 112] width 8 height 8
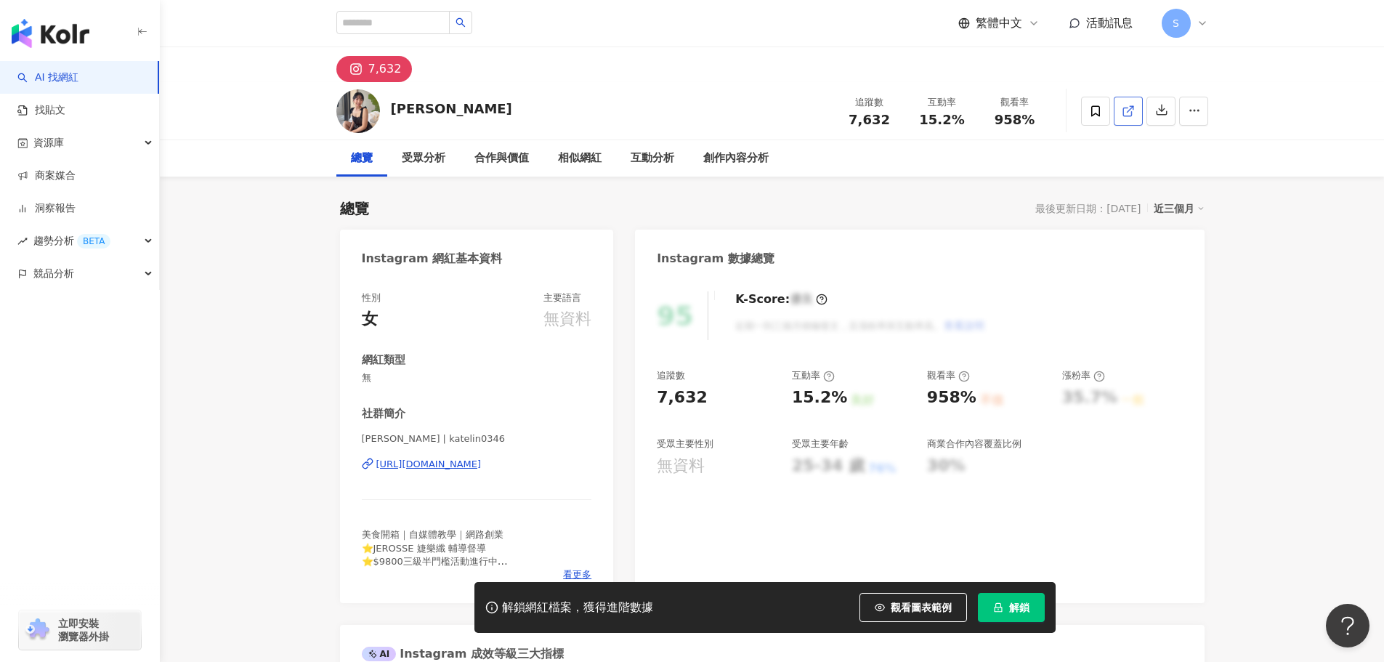
click at [1127, 107] on icon at bounding box center [1128, 111] width 13 height 13
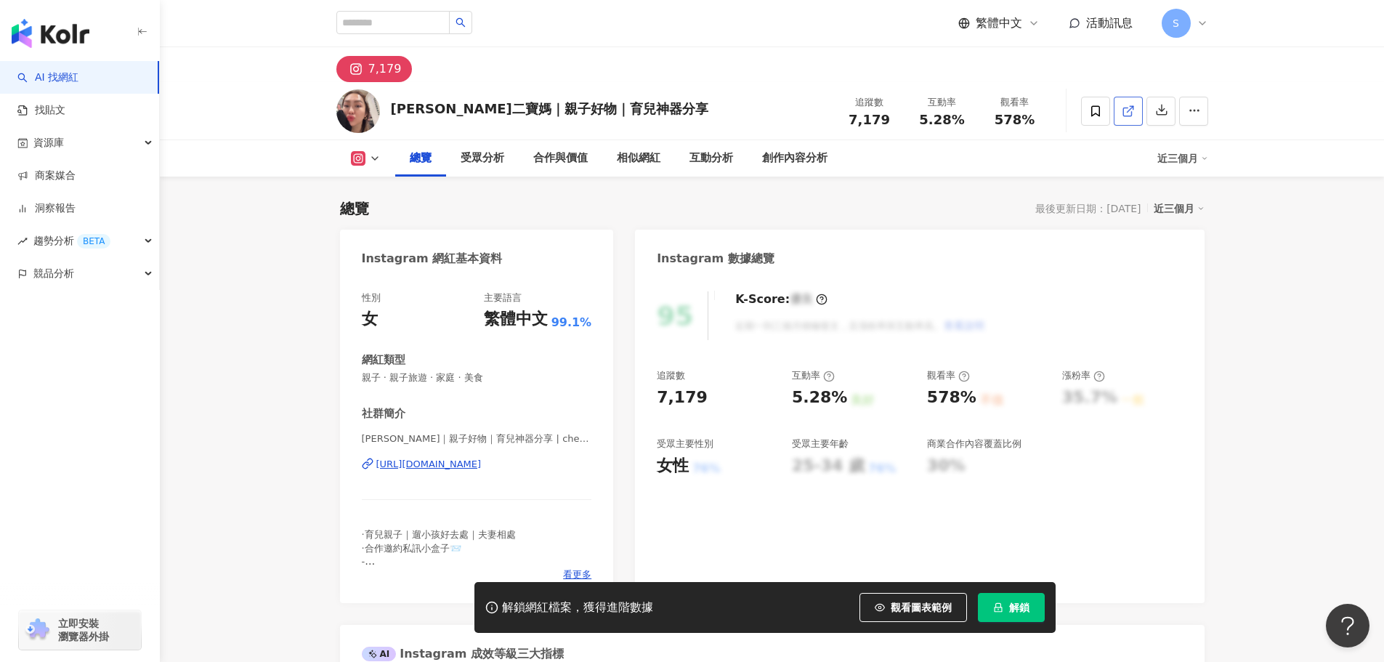
click at [1125, 111] on icon at bounding box center [1128, 111] width 13 height 13
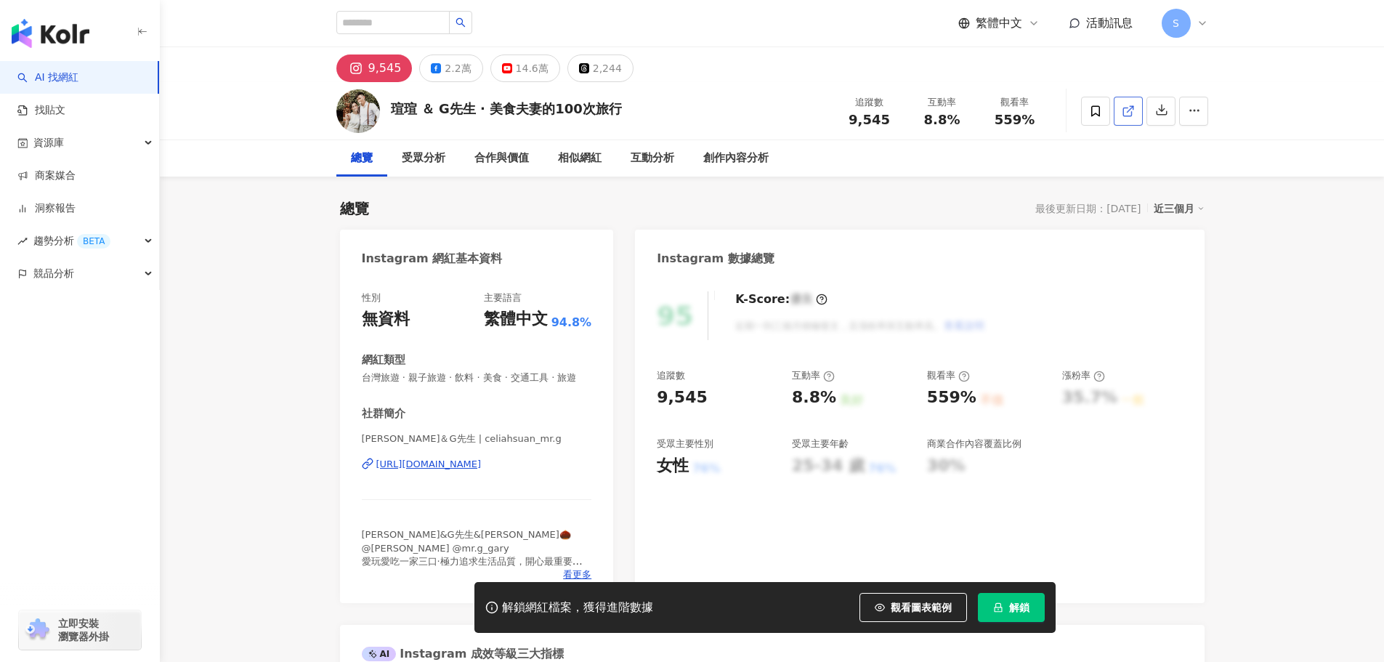
click at [1134, 109] on icon at bounding box center [1128, 111] width 13 height 13
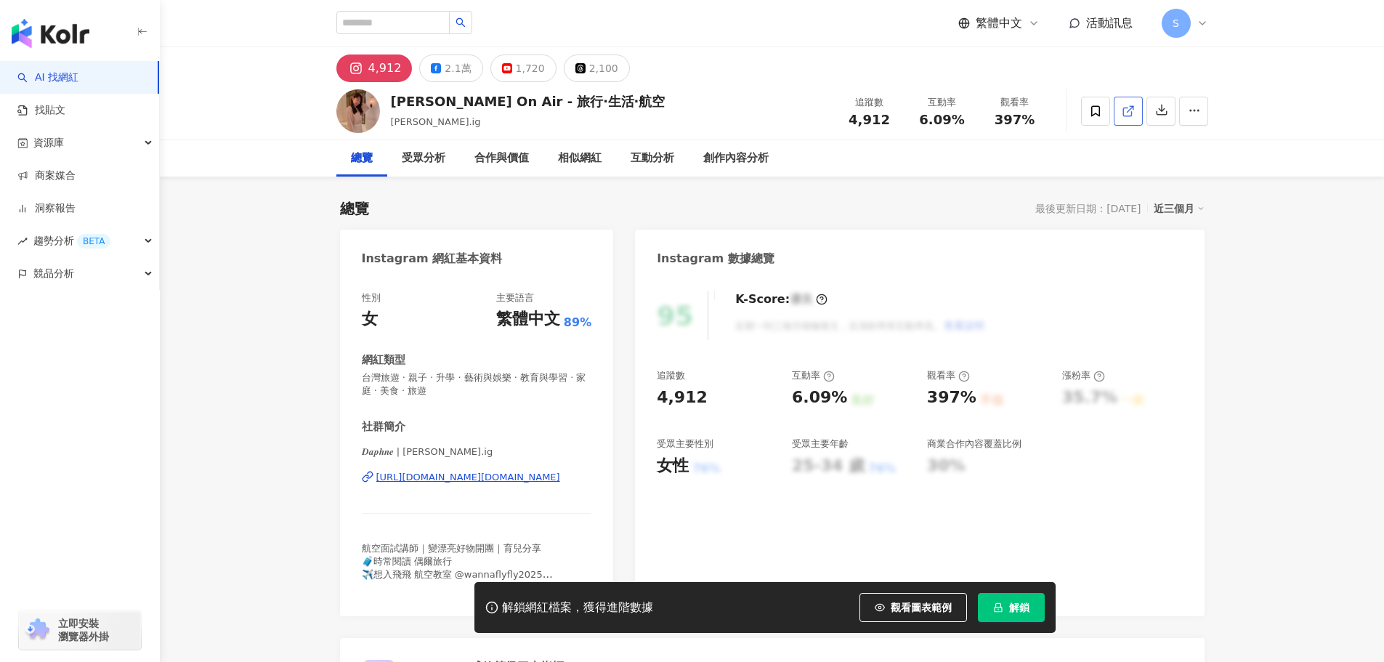
click at [1126, 111] on icon at bounding box center [1128, 111] width 13 height 13
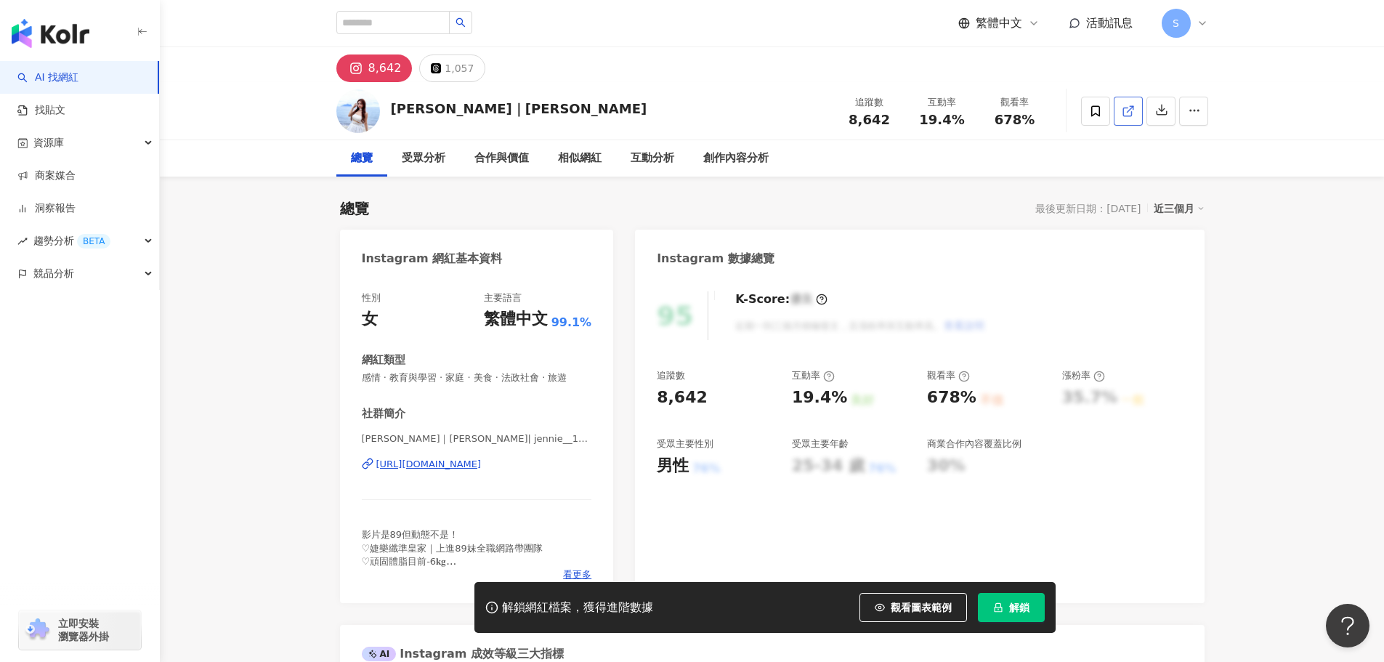
click at [1133, 111] on icon at bounding box center [1128, 111] width 13 height 13
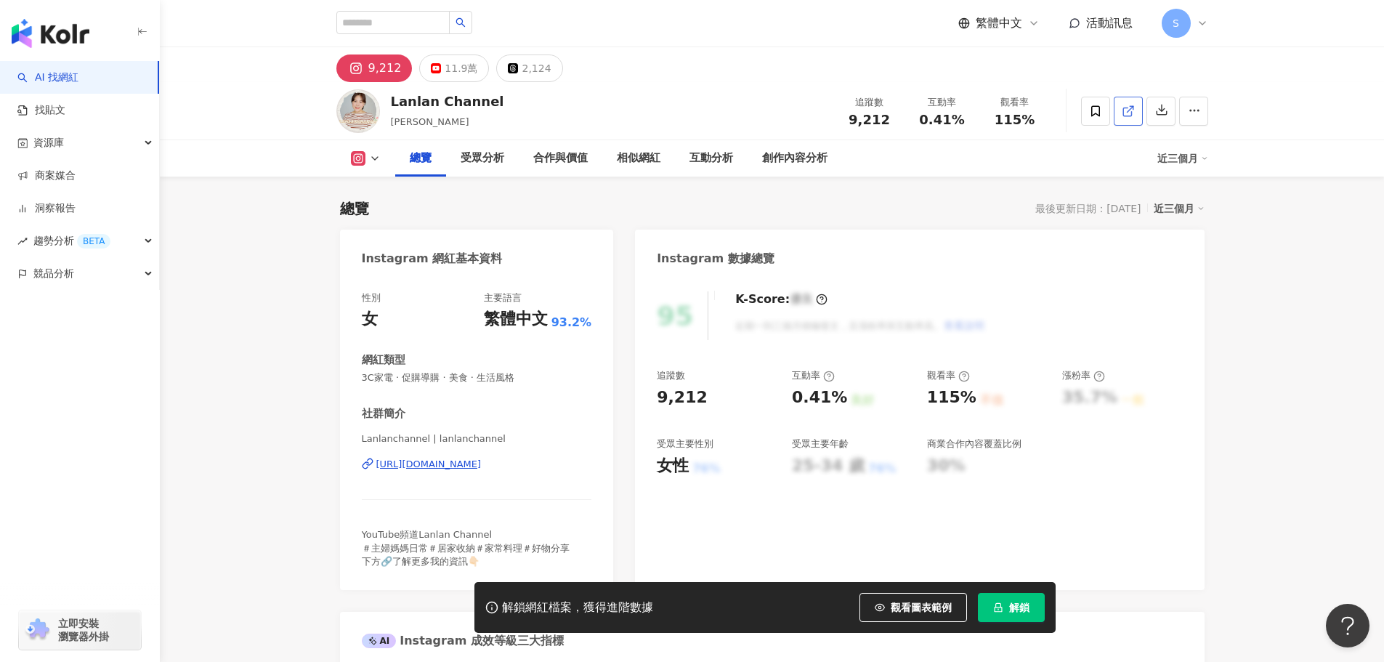
scroll to position [145, 0]
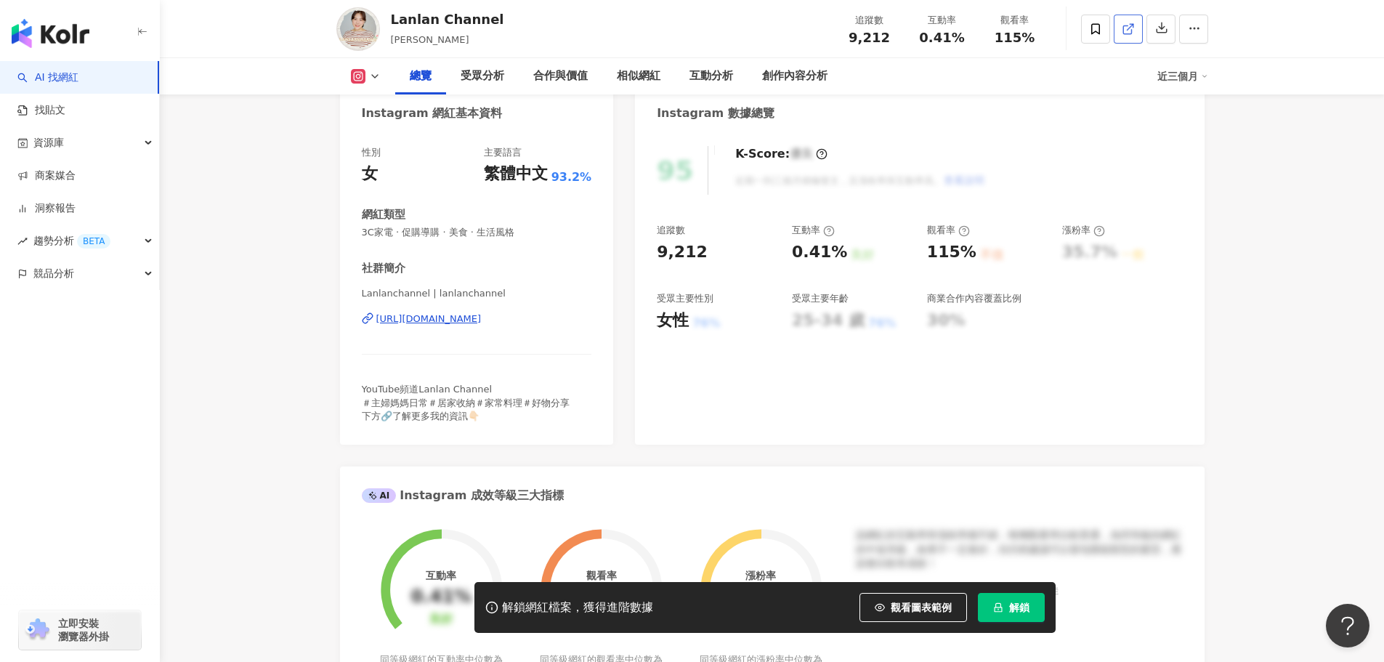
click at [1126, 19] on link at bounding box center [1128, 29] width 29 height 29
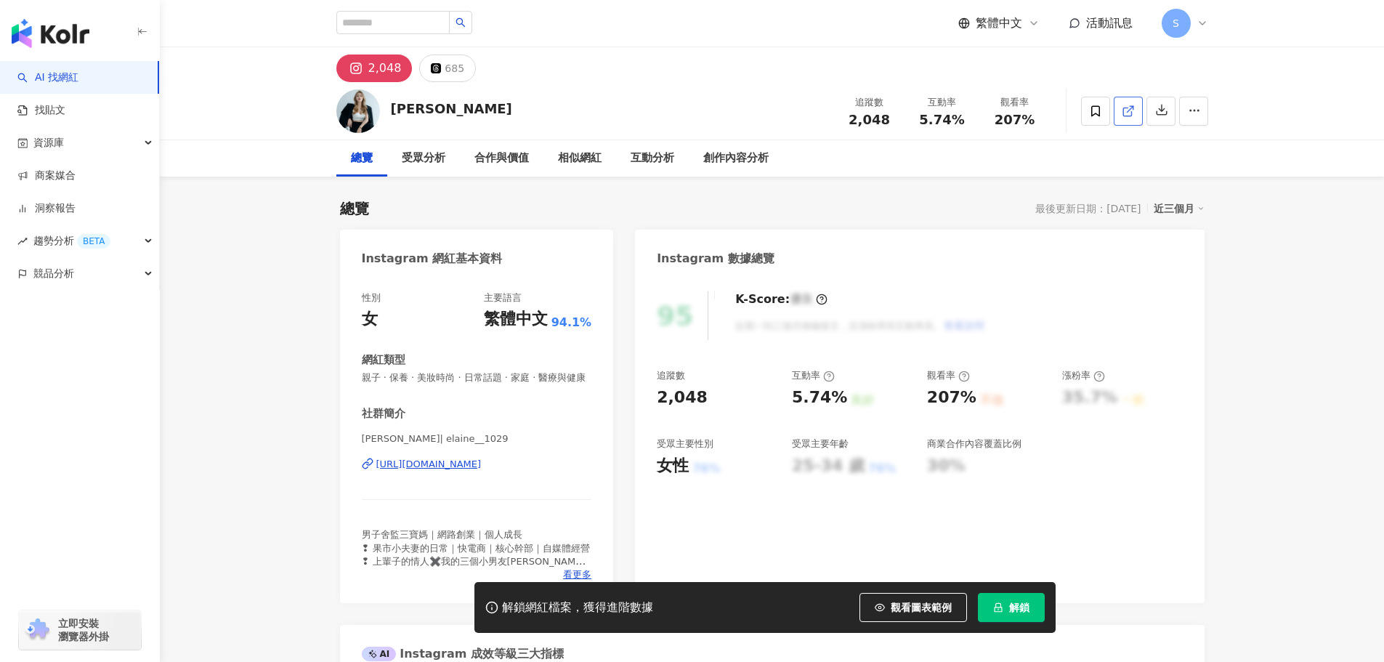
click at [1128, 108] on icon at bounding box center [1128, 111] width 13 height 13
